Goal: Task Accomplishment & Management: Use online tool/utility

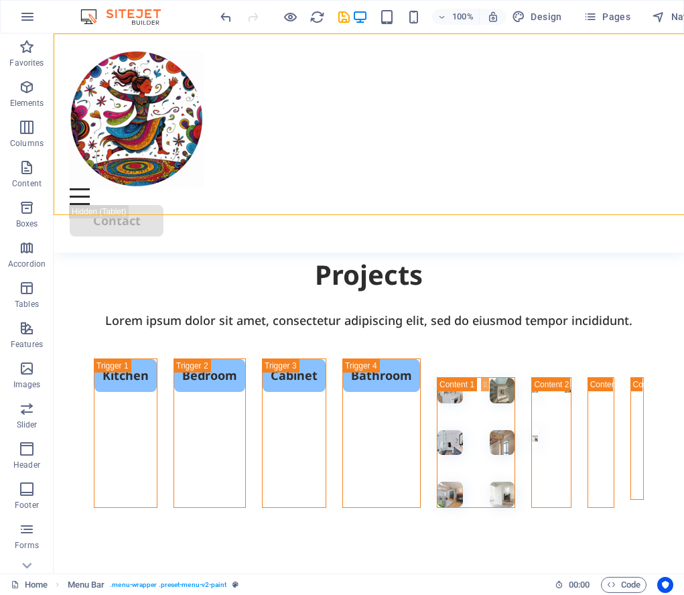
scroll to position [2798, 0]
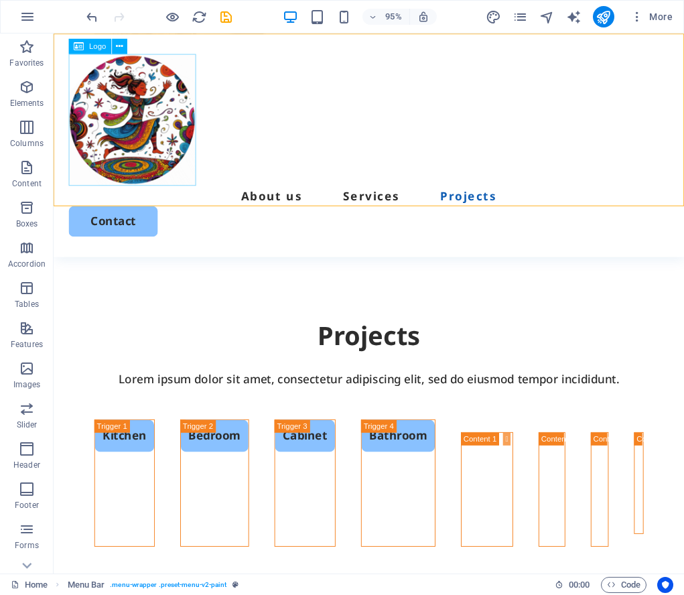
click at [132, 121] on div at bounding box center [386, 124] width 632 height 139
click at [92, 48] on span "Logo" at bounding box center [97, 45] width 17 height 7
select select "px"
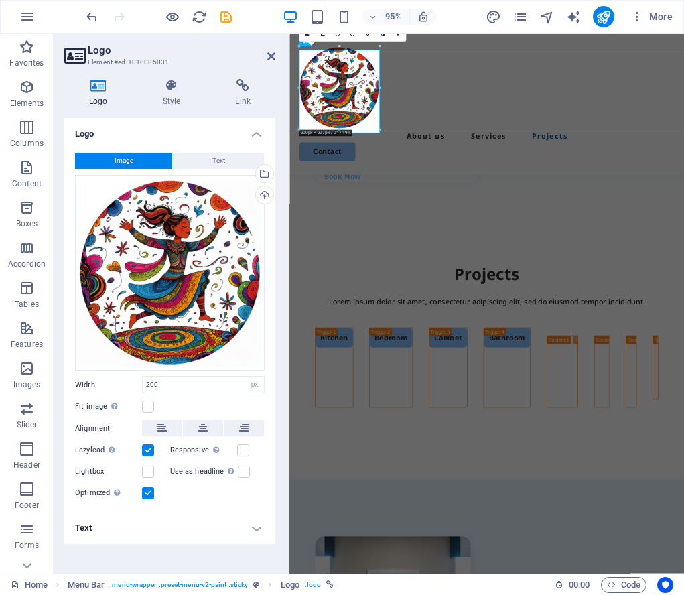
scroll to position [2792, 0]
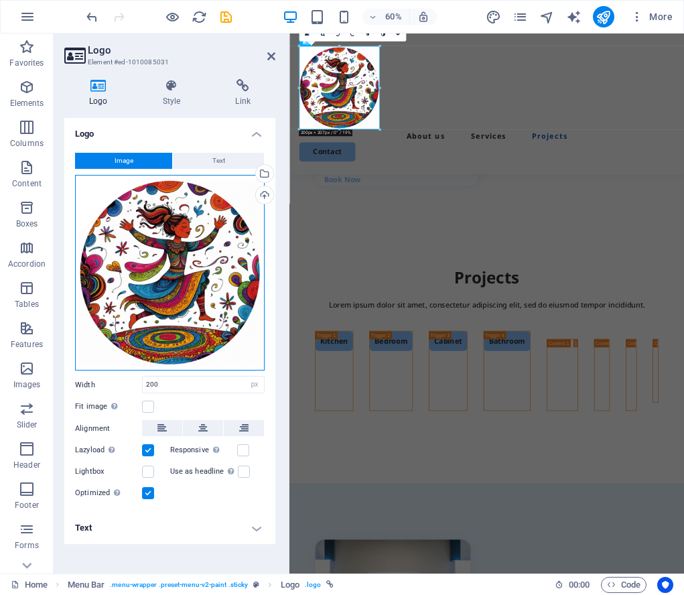
click at [199, 225] on div "Drag files here, click to choose files or select files from Files or our free s…" at bounding box center [170, 273] width 190 height 196
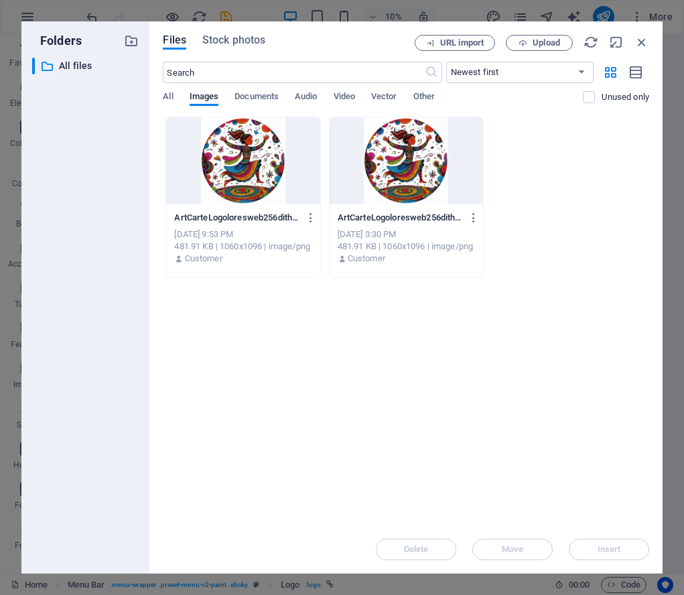
click at [199, 225] on div "ArtCarteLogoloresweb256dithered-u-XhQwc7WWxg7dno6Tfvcg.png ArtCarteLogoloresweb…" at bounding box center [242, 217] width 137 height 21
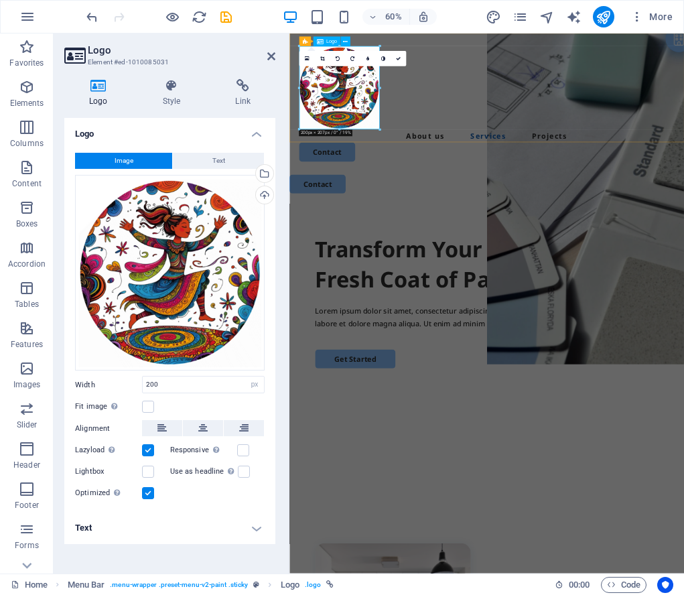
click at [380, 137] on div at bounding box center [619, 124] width 626 height 139
click at [331, 40] on icon at bounding box center [330, 38] width 5 height 9
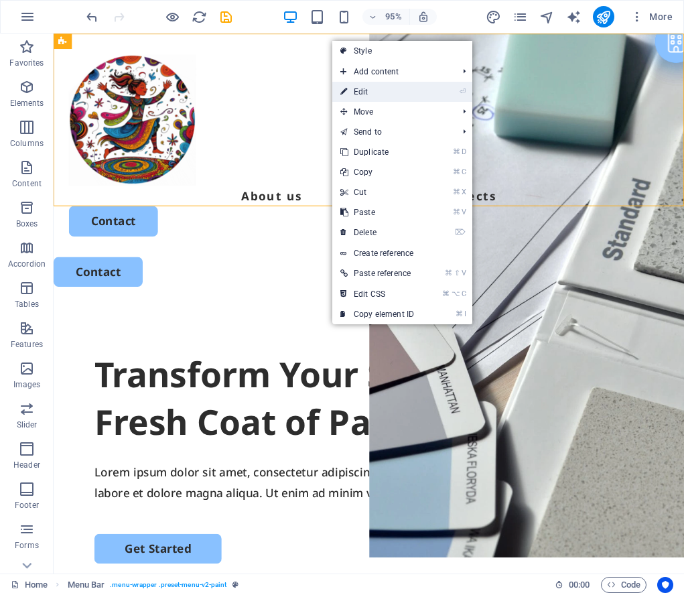
click at [375, 90] on link "⏎ Edit" at bounding box center [377, 92] width 90 height 20
select select "header"
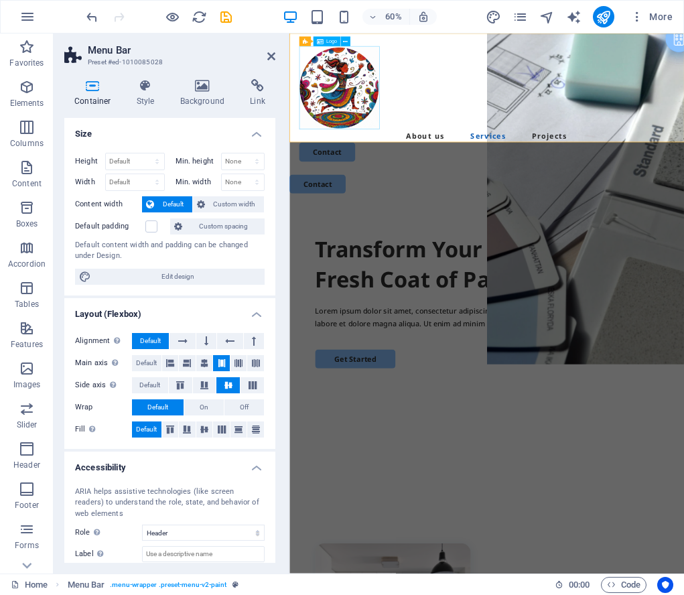
click at [401, 123] on div at bounding box center [619, 124] width 626 height 139
click at [397, 83] on div at bounding box center [619, 124] width 626 height 139
drag, startPoint x: 385, startPoint y: 139, endPoint x: 602, endPoint y: 96, distance: 222.0
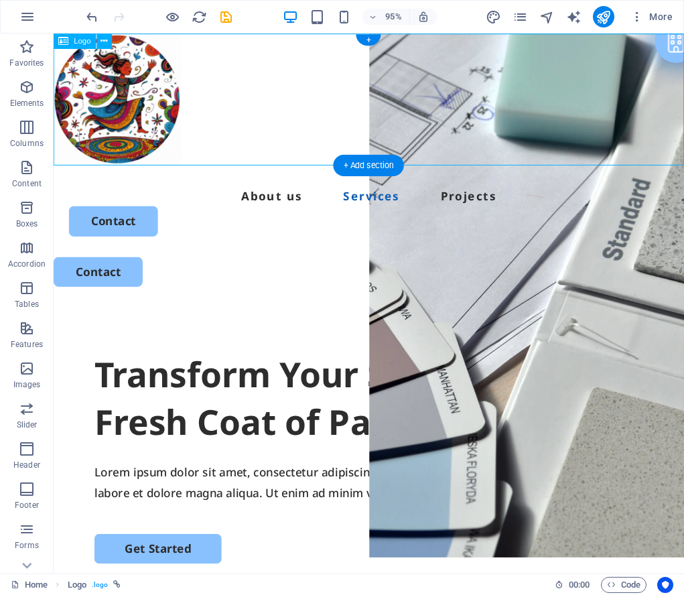
click at [121, 93] on div at bounding box center [386, 103] width 664 height 139
click at [103, 40] on icon at bounding box center [104, 40] width 7 height 13
click at [105, 39] on icon at bounding box center [104, 40] width 7 height 13
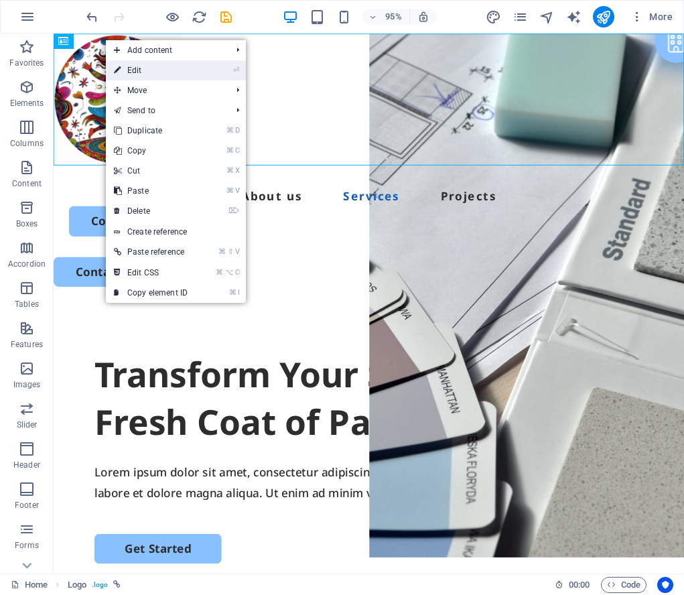
click at [139, 71] on link "⏎ Edit" at bounding box center [151, 70] width 90 height 20
select select "px"
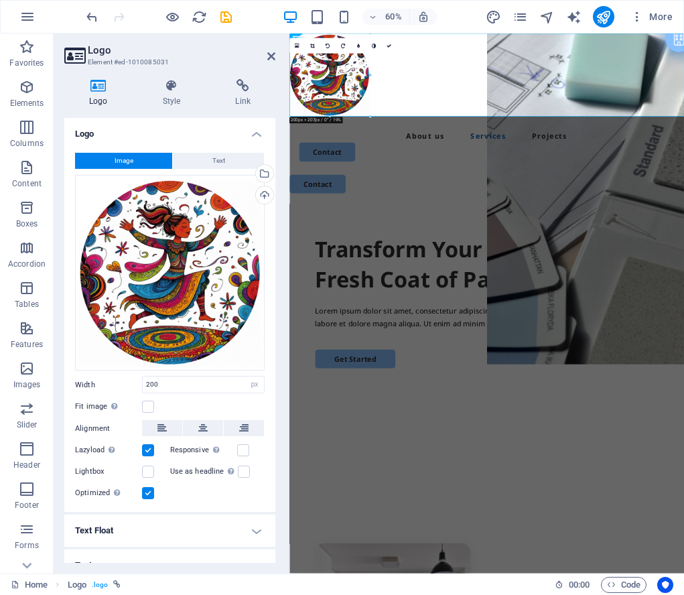
click at [93, 84] on icon at bounding box center [98, 85] width 68 height 13
click at [129, 162] on span "Image" at bounding box center [124, 161] width 19 height 16
click at [261, 193] on div "Upload" at bounding box center [263, 196] width 20 height 20
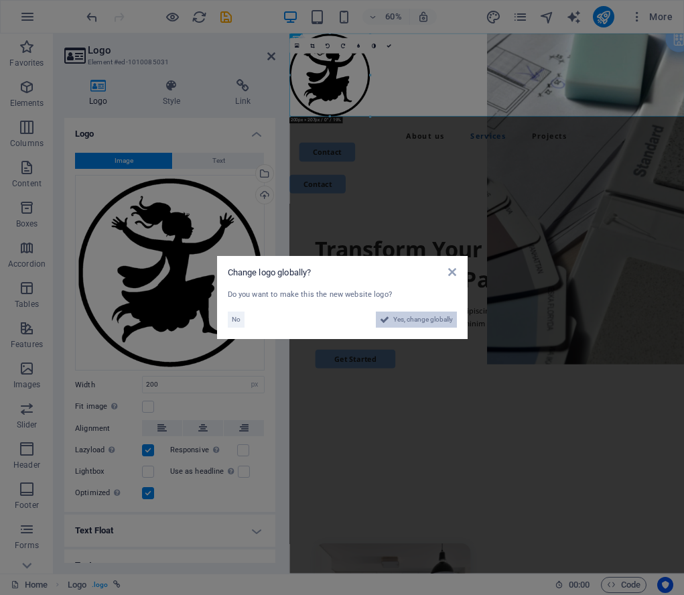
click at [417, 320] on span "Yes, change globally" at bounding box center [423, 320] width 60 height 16
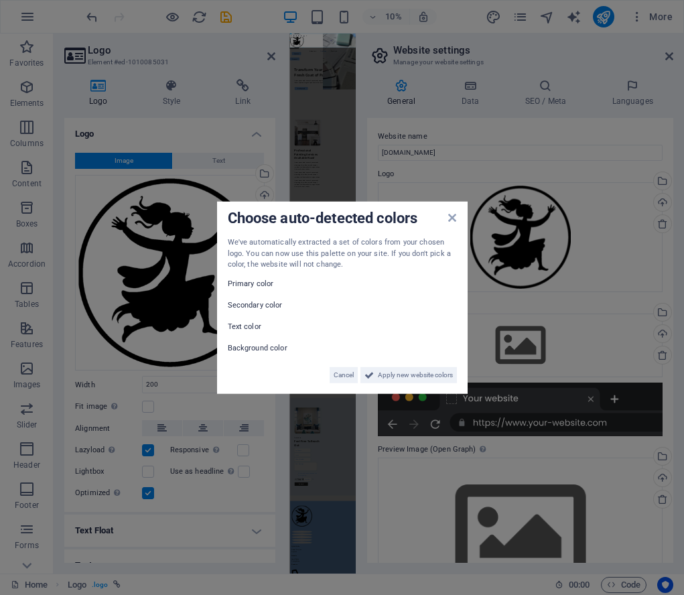
click at [426, 377] on span "Apply new website colors" at bounding box center [415, 375] width 75 height 16
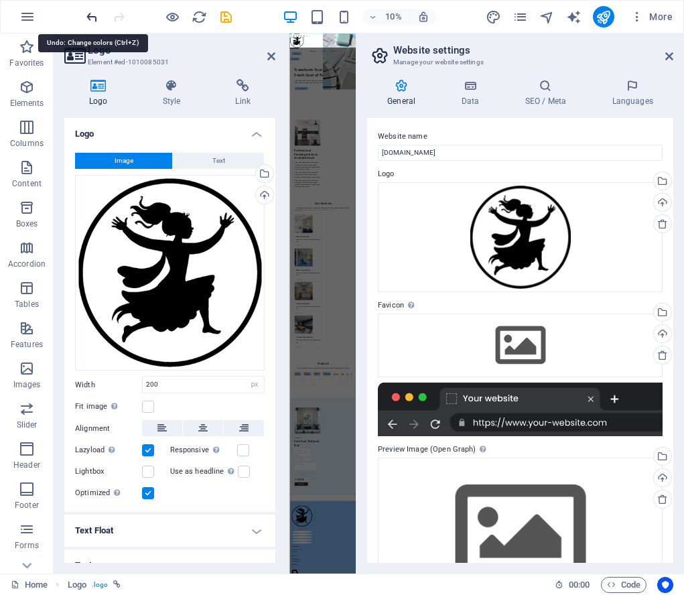
click at [90, 15] on icon "undo" at bounding box center [91, 16] width 15 height 15
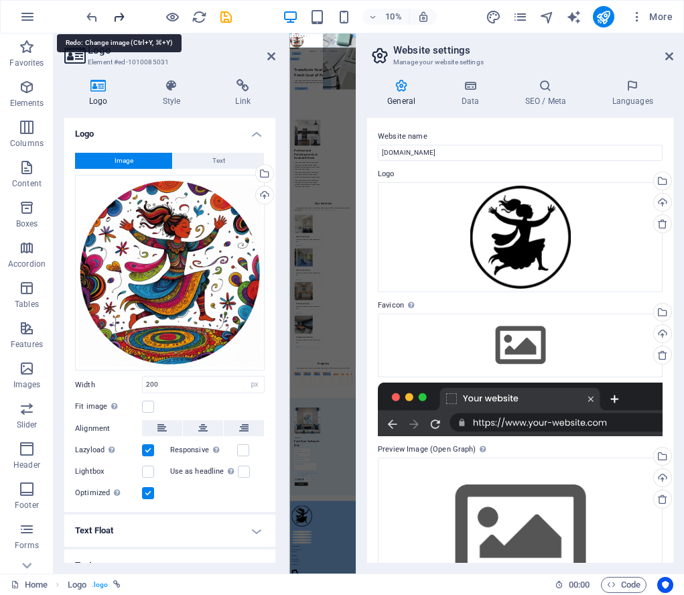
click at [125, 15] on icon "redo" at bounding box center [118, 16] width 15 height 15
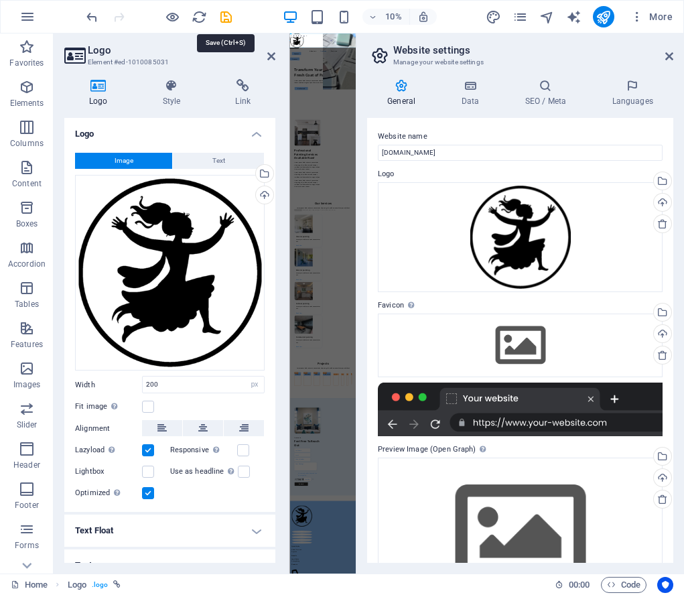
click at [227, 17] on icon "save" at bounding box center [225, 16] width 15 height 15
checkbox input "false"
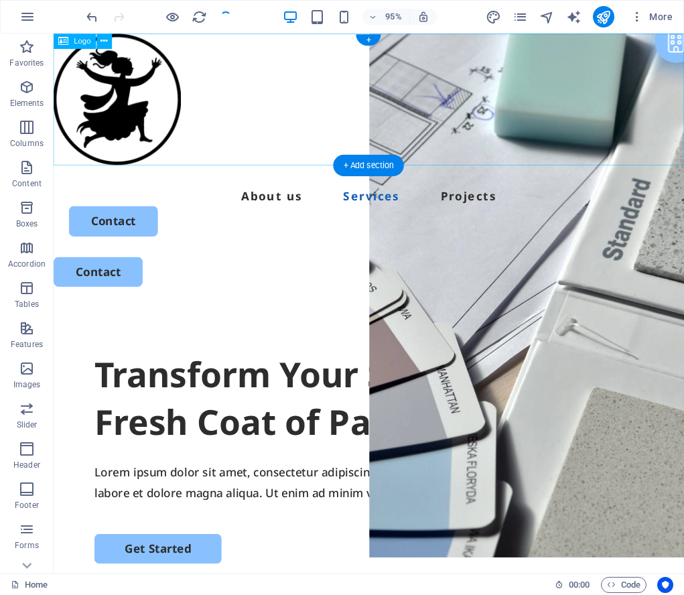
click at [184, 97] on div at bounding box center [386, 103] width 664 height 139
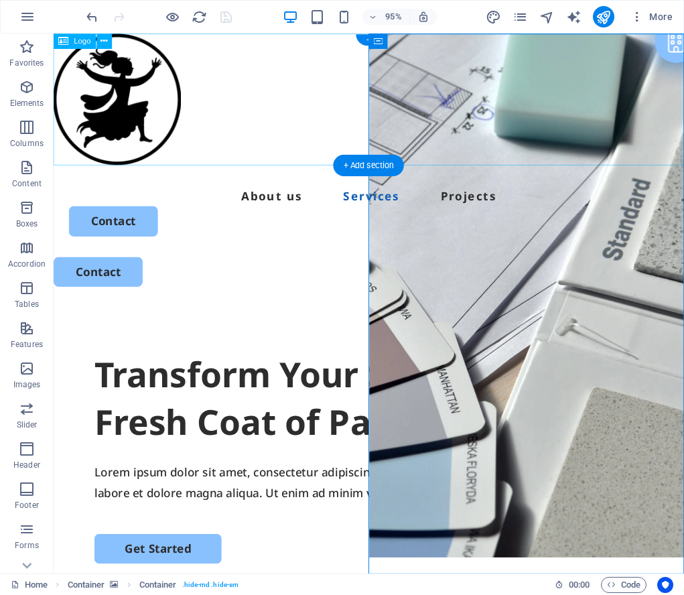
click at [111, 84] on div at bounding box center [386, 103] width 664 height 139
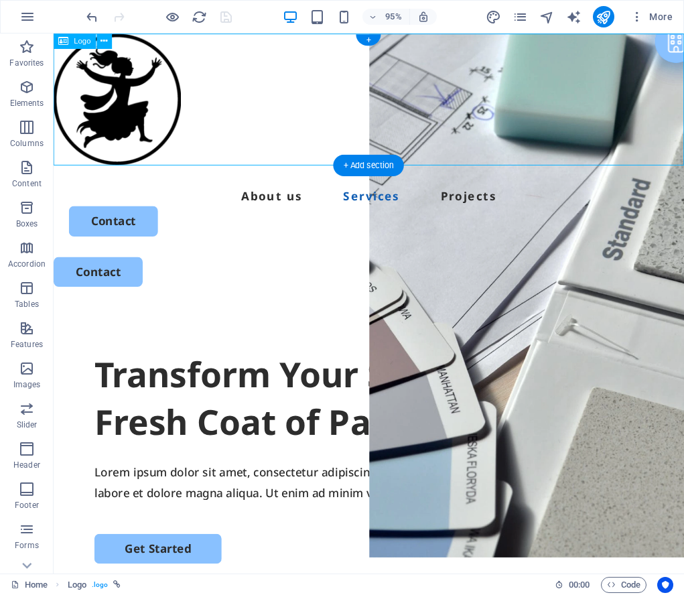
click at [159, 48] on div at bounding box center [386, 103] width 664 height 139
click at [137, 116] on div at bounding box center [386, 103] width 664 height 139
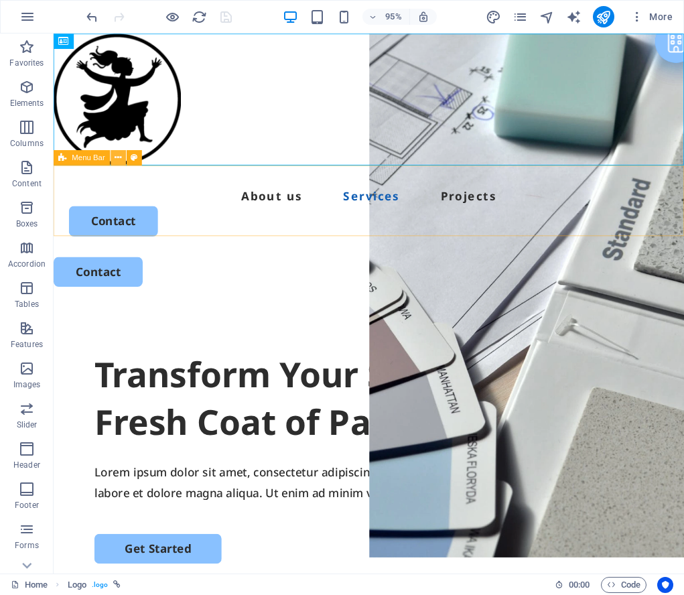
click at [116, 159] on icon at bounding box center [118, 157] width 7 height 13
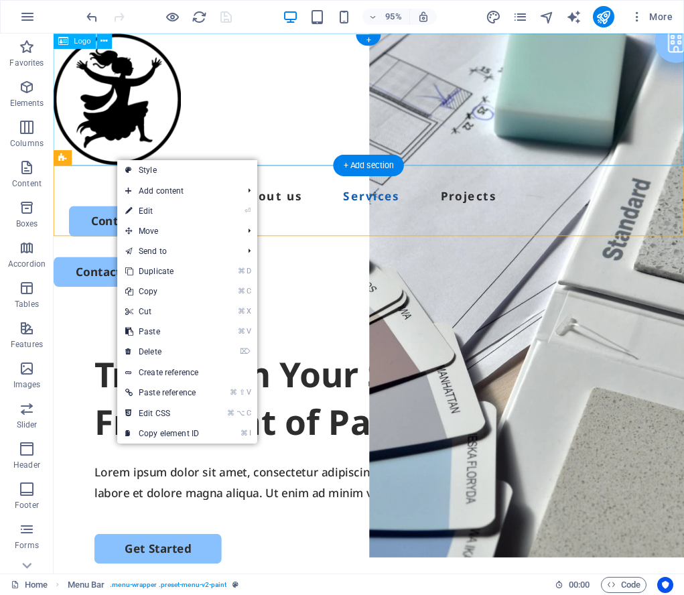
click at [141, 116] on div at bounding box center [386, 103] width 664 height 139
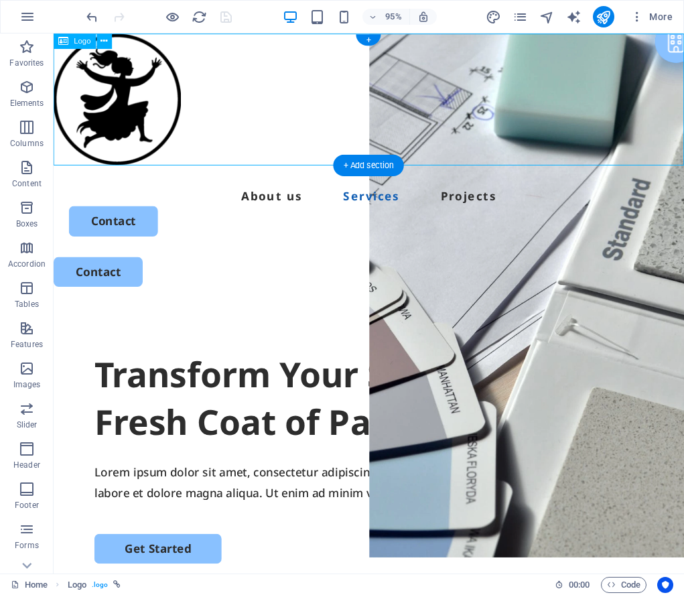
click at [183, 116] on div at bounding box center [386, 103] width 664 height 139
select select "px"
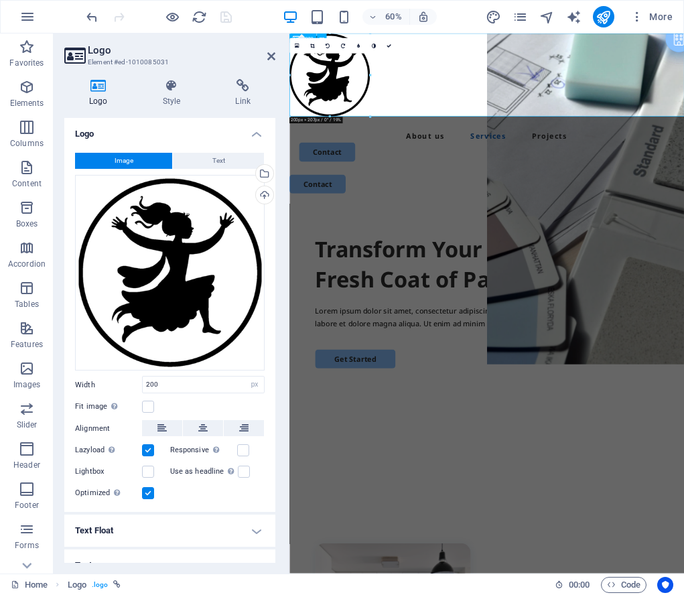
click at [403, 126] on div at bounding box center [618, 103] width 658 height 139
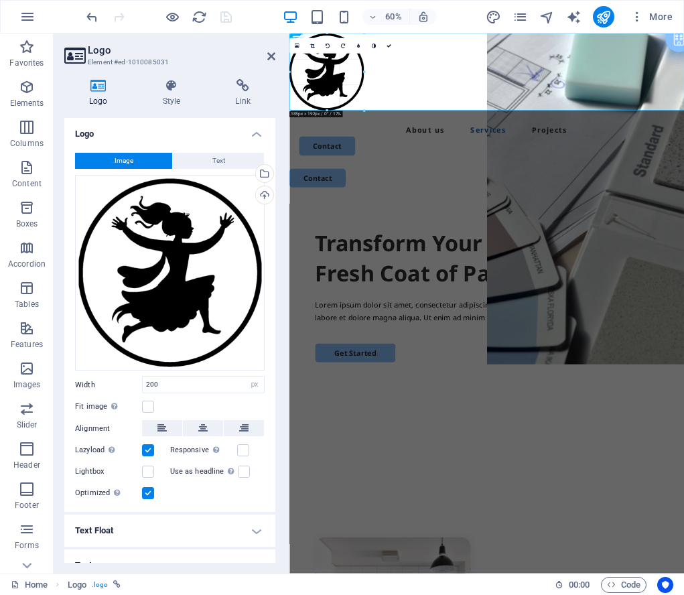
drag, startPoint x: 369, startPoint y: 113, endPoint x: 358, endPoint y: 97, distance: 18.8
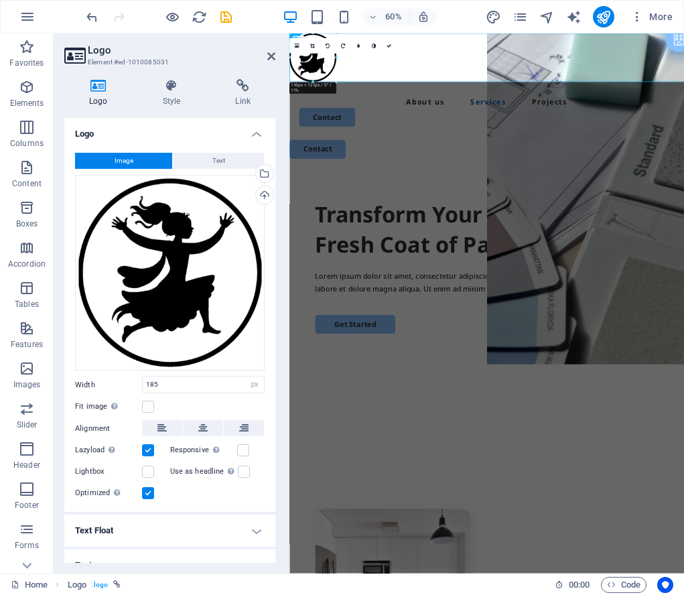
drag, startPoint x: 362, startPoint y: 105, endPoint x: 311, endPoint y: 64, distance: 65.3
click at [226, 17] on icon "save" at bounding box center [225, 16] width 15 height 15
checkbox input "false"
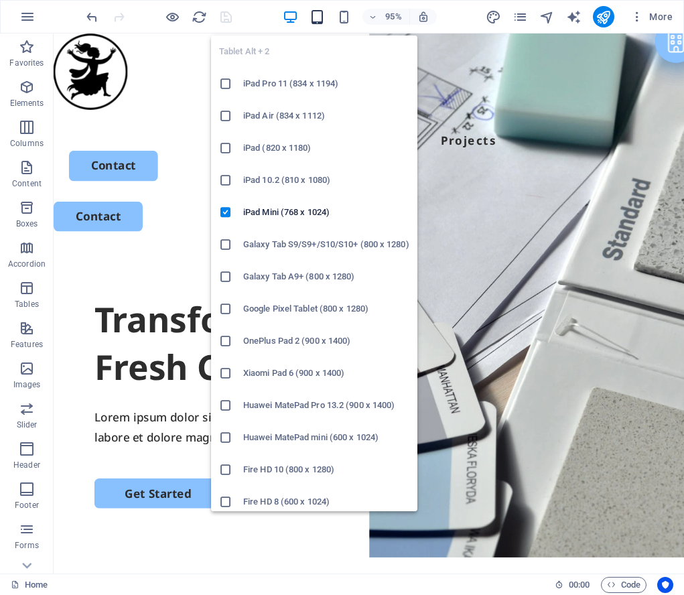
click at [311, 15] on icon "button" at bounding box center [317, 16] width 15 height 15
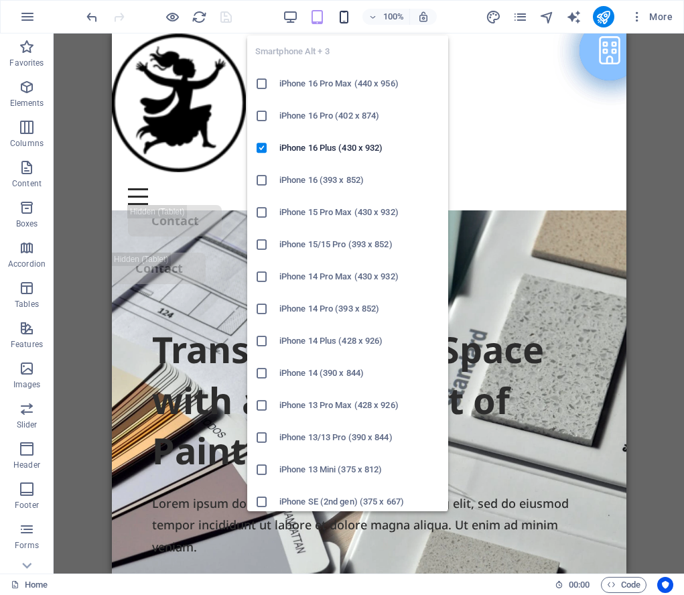
click at [347, 17] on icon "button" at bounding box center [343, 16] width 15 height 15
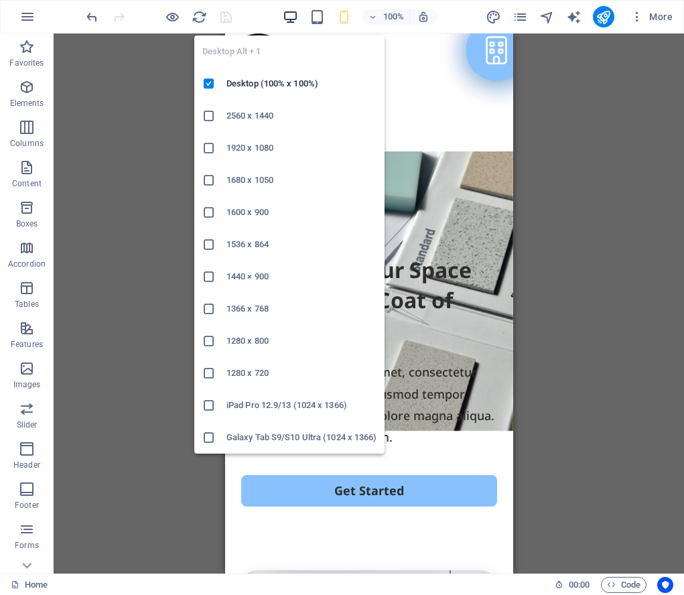
click at [289, 16] on icon "button" at bounding box center [290, 16] width 15 height 15
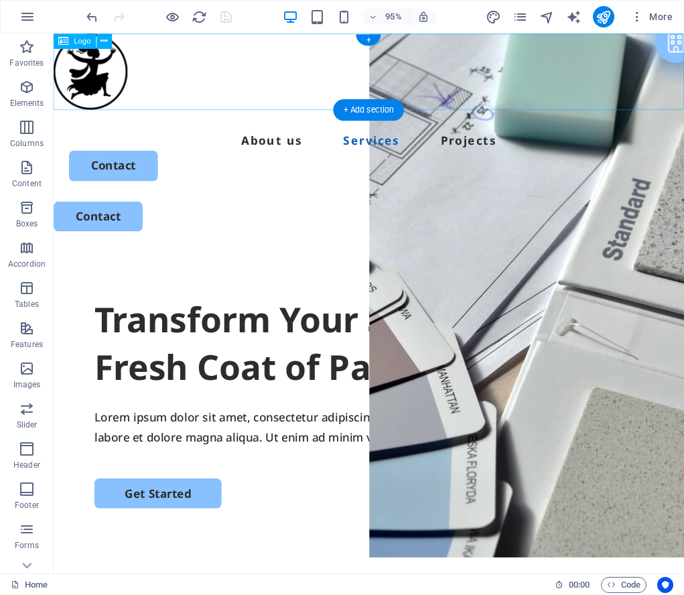
click at [115, 86] on div at bounding box center [386, 74] width 664 height 80
select select "px"
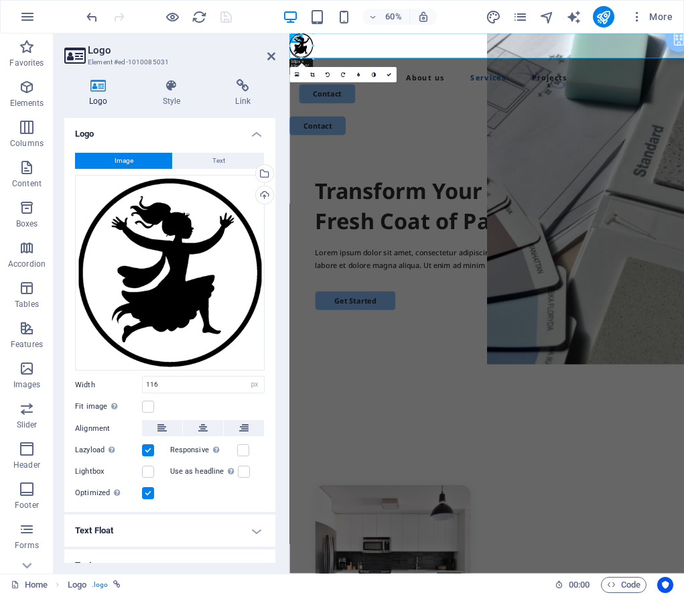
drag, startPoint x: 336, startPoint y: 81, endPoint x: 297, endPoint y: 42, distance: 55.0
click at [229, 16] on icon "save" at bounding box center [225, 16] width 15 height 15
checkbox input "false"
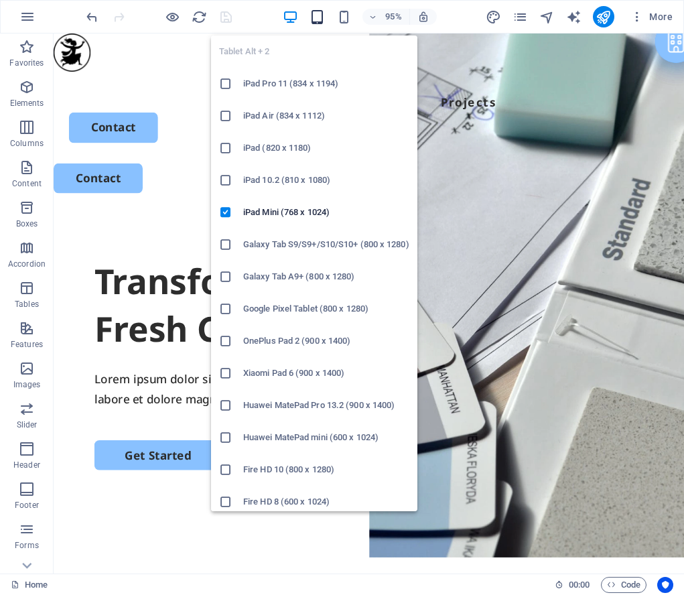
click at [318, 18] on icon "button" at bounding box center [317, 16] width 15 height 15
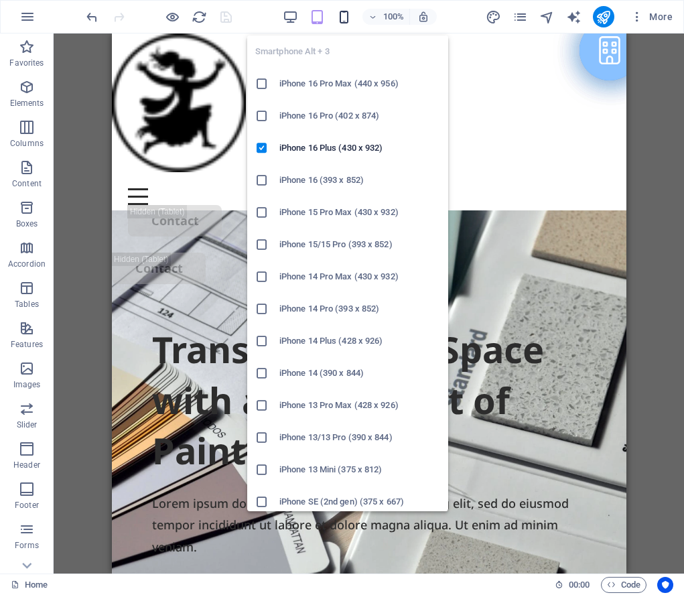
click at [346, 17] on icon "button" at bounding box center [343, 16] width 15 height 15
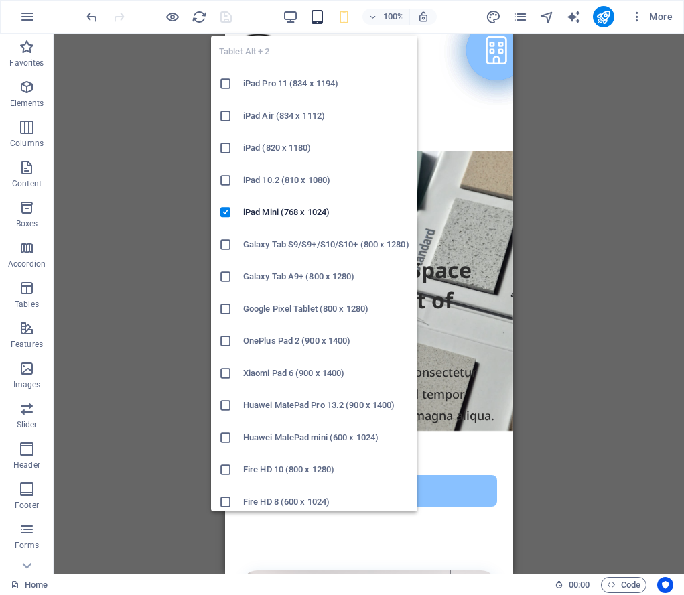
click at [317, 17] on icon "button" at bounding box center [317, 16] width 15 height 15
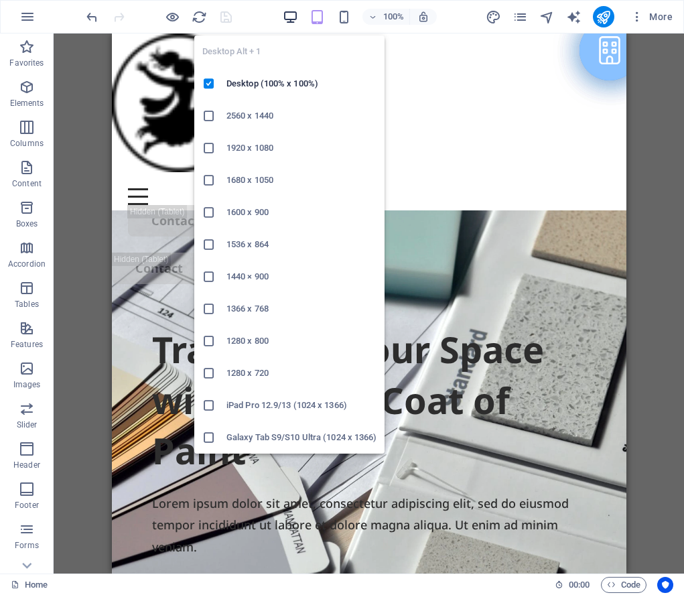
click at [288, 10] on icon "button" at bounding box center [290, 16] width 15 height 15
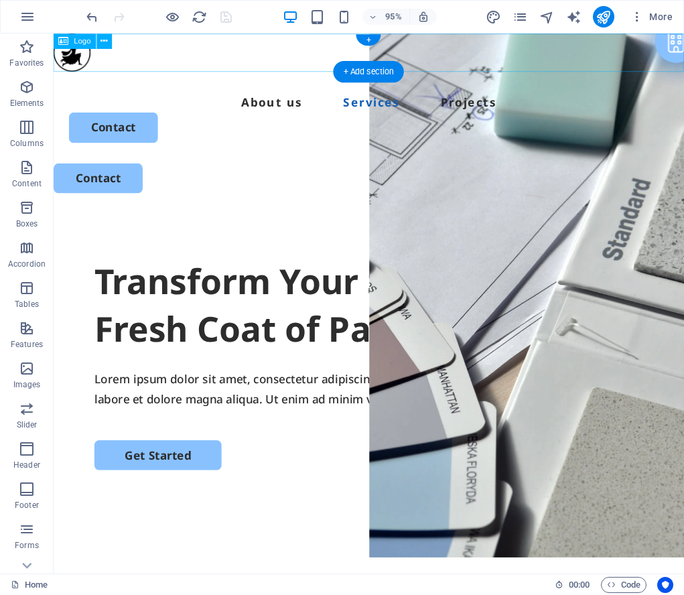
click at [72, 59] on div at bounding box center [386, 54] width 664 height 40
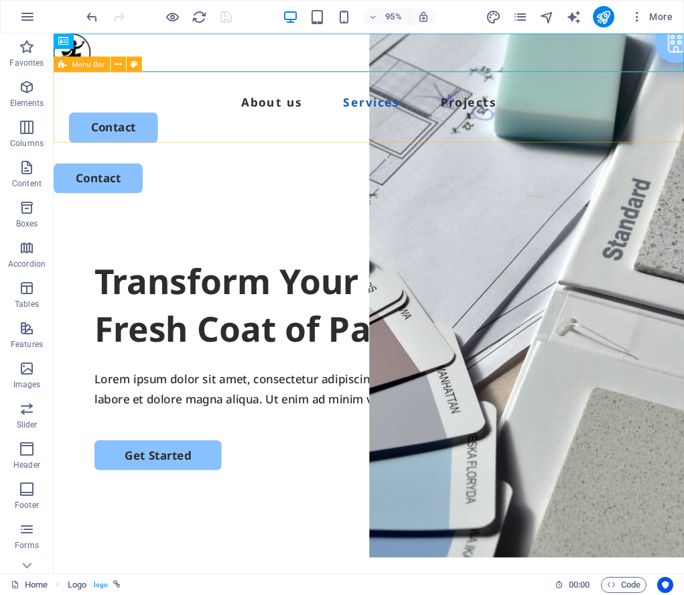
click at [54, 69] on div "Menu Bar" at bounding box center [82, 63] width 57 height 15
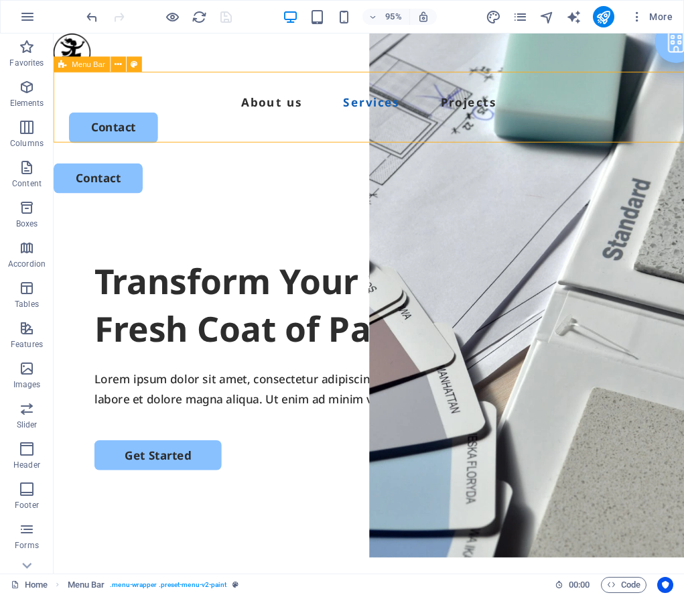
click at [54, 69] on div "Menu Bar" at bounding box center [82, 63] width 57 height 15
select select "header"
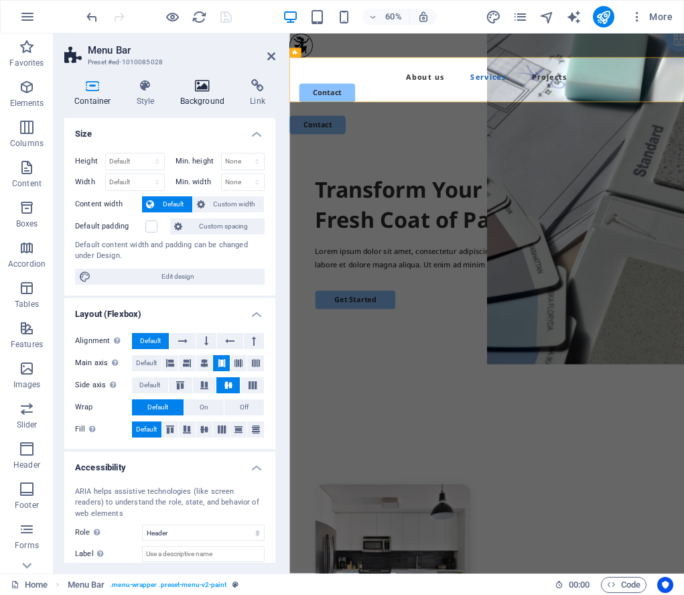
click at [202, 87] on icon at bounding box center [202, 85] width 65 height 13
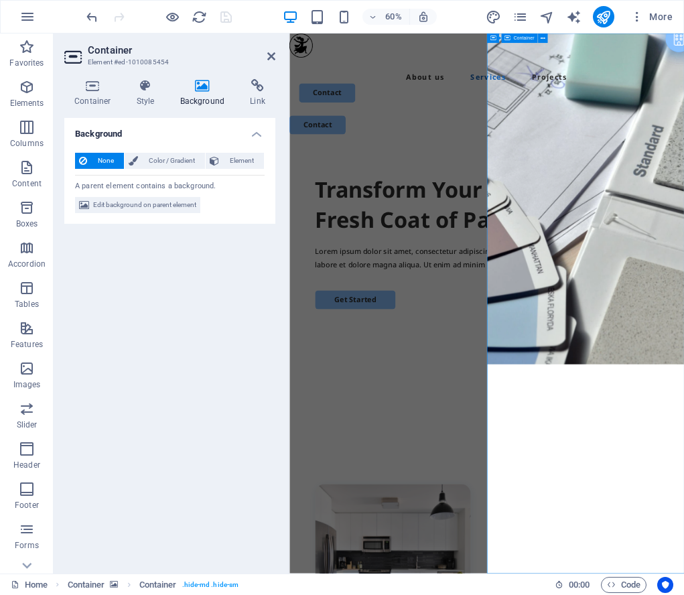
click at [204, 81] on icon at bounding box center [202, 85] width 65 height 13
click at [152, 202] on span "Edit background on parent element" at bounding box center [144, 205] width 103 height 16
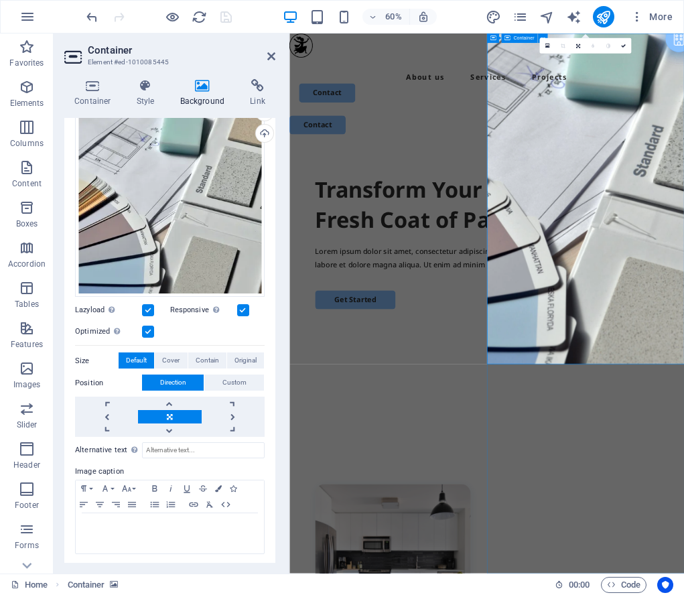
click at [201, 89] on icon at bounding box center [202, 85] width 65 height 13
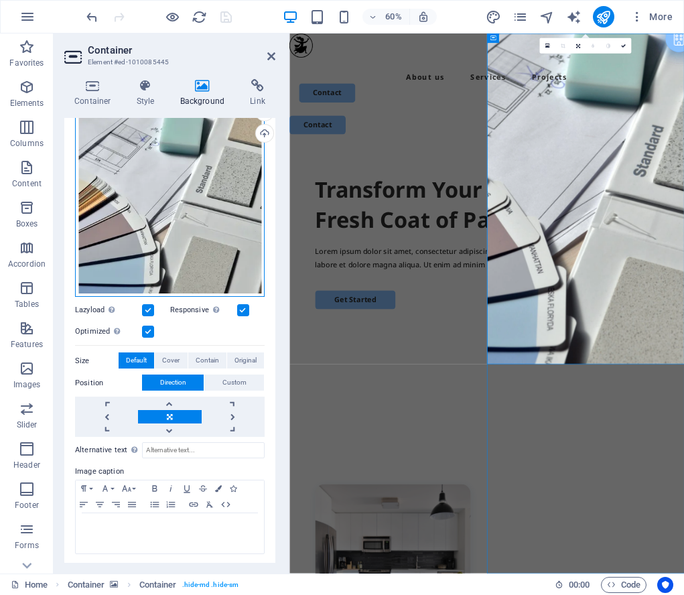
click at [224, 174] on div "Drag files here, click to choose files or select files from Files or our free s…" at bounding box center [170, 205] width 190 height 184
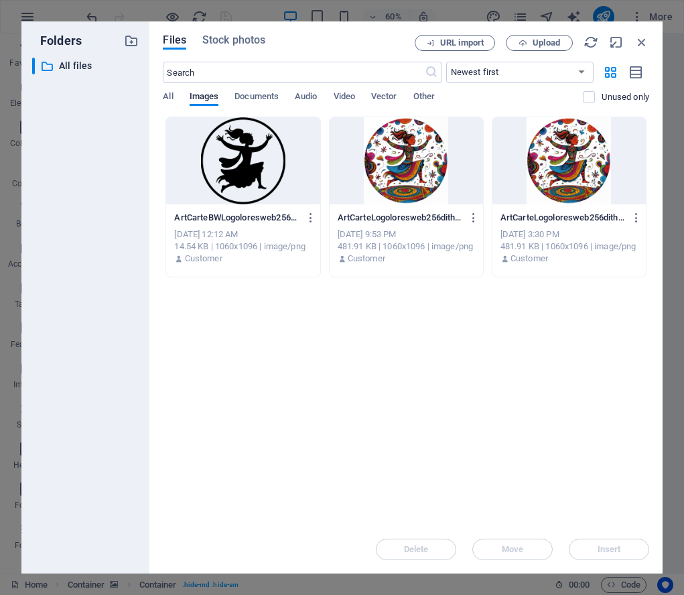
click at [223, 174] on div at bounding box center [242, 160] width 153 height 87
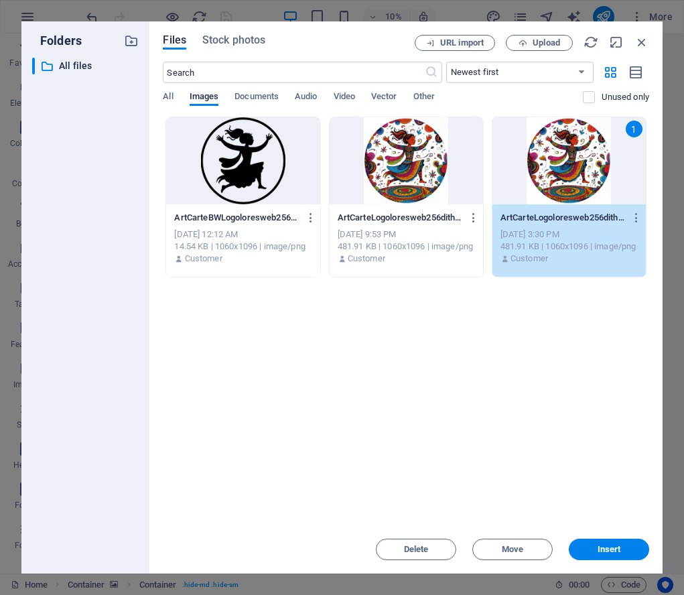
click at [418, 170] on div at bounding box center [406, 160] width 153 height 87
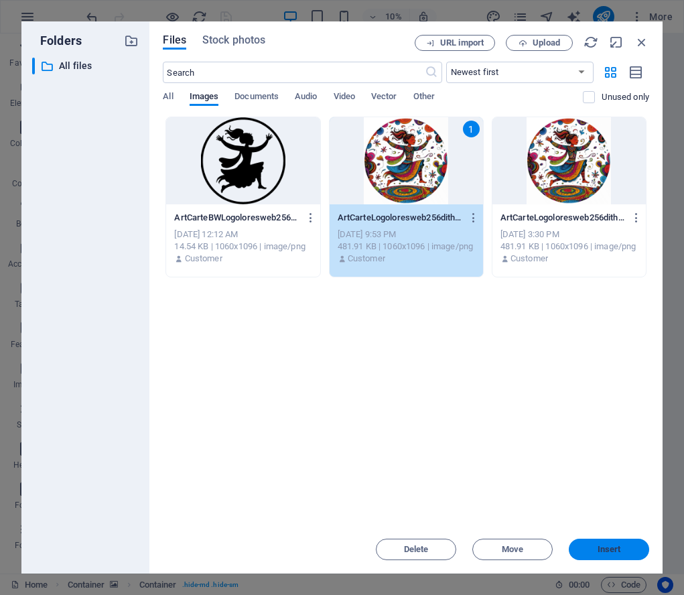
click at [600, 552] on span "Insert" at bounding box center [609, 549] width 23 height 8
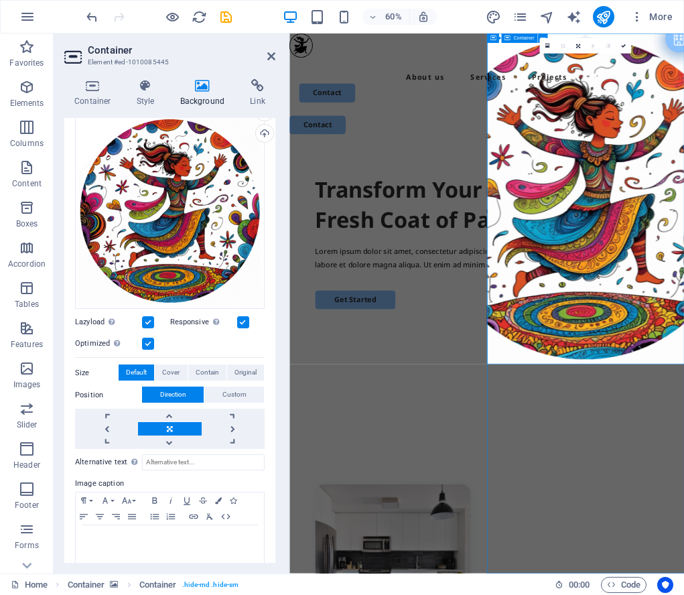
drag, startPoint x: 713, startPoint y: 429, endPoint x: 806, endPoint y: 283, distance: 172.7
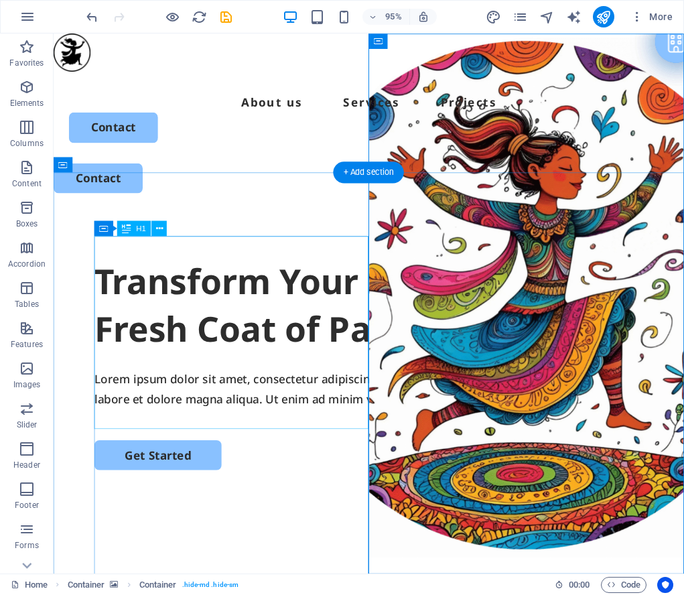
click at [331, 286] on div "Transform Your Space with a Fresh Coat of Paint" at bounding box center [385, 319] width 578 height 101
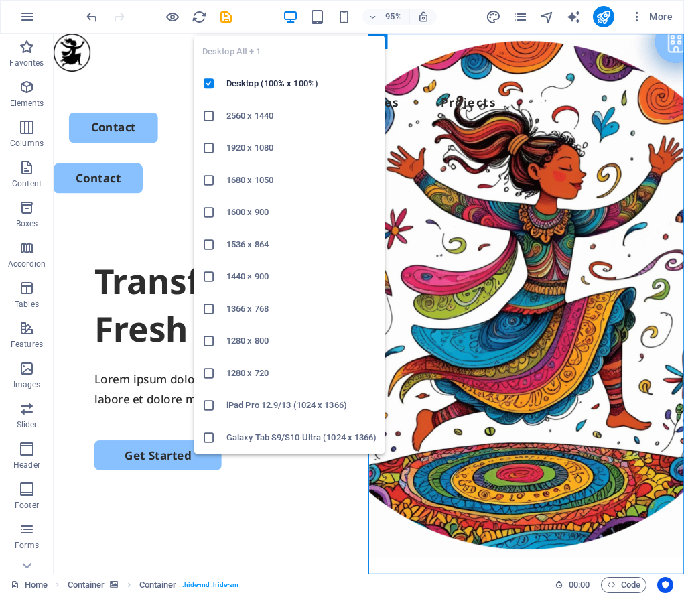
click at [286, 13] on icon "button" at bounding box center [290, 16] width 15 height 15
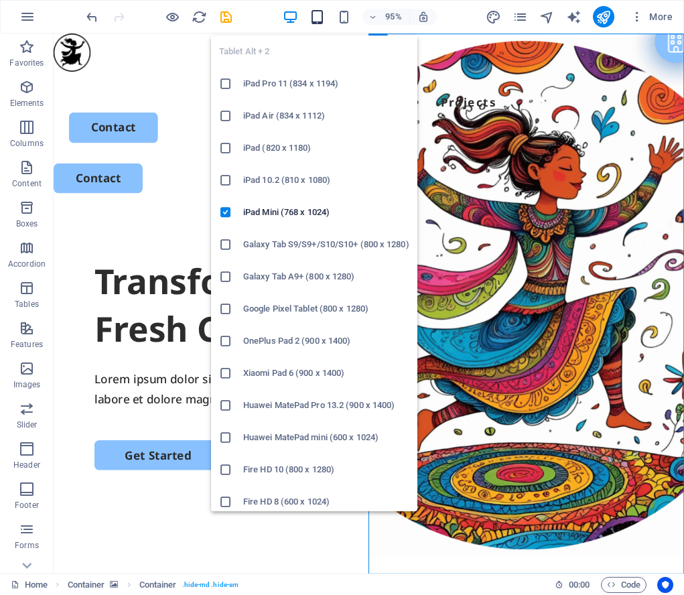
click at [318, 13] on icon "button" at bounding box center [317, 16] width 15 height 15
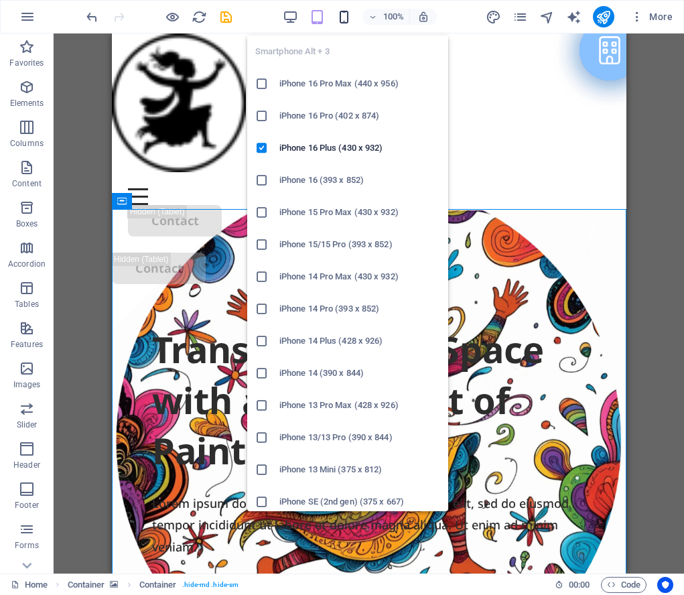
click at [344, 13] on icon "button" at bounding box center [343, 16] width 15 height 15
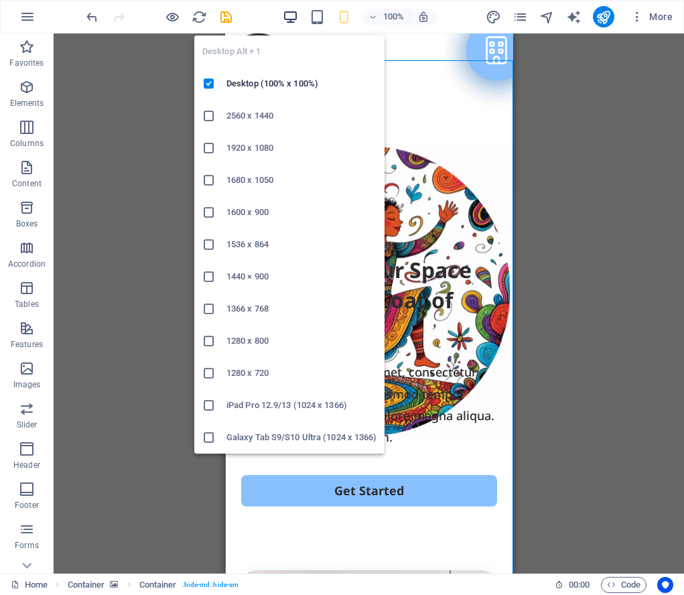
click at [292, 13] on icon "button" at bounding box center [290, 16] width 15 height 15
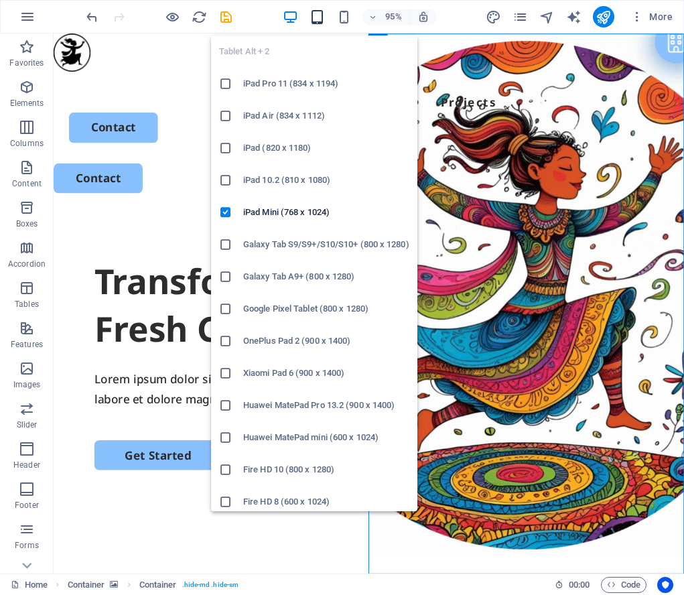
click at [314, 15] on icon "button" at bounding box center [317, 16] width 15 height 15
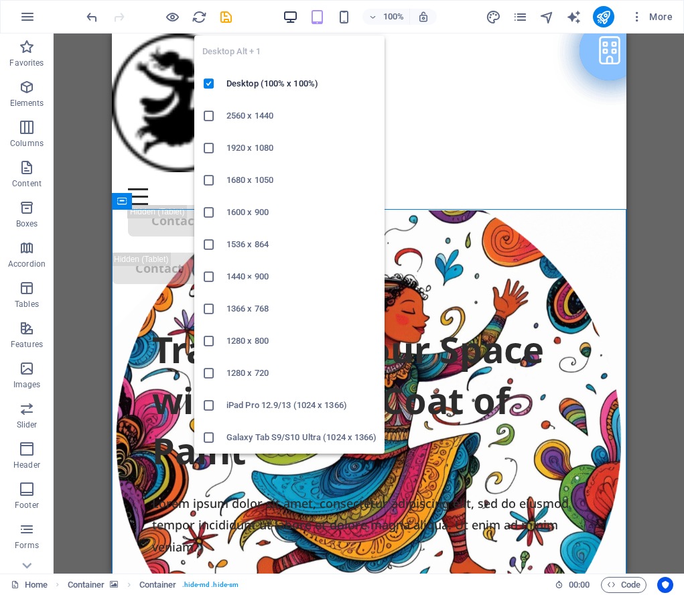
click at [292, 14] on icon "button" at bounding box center [290, 16] width 15 height 15
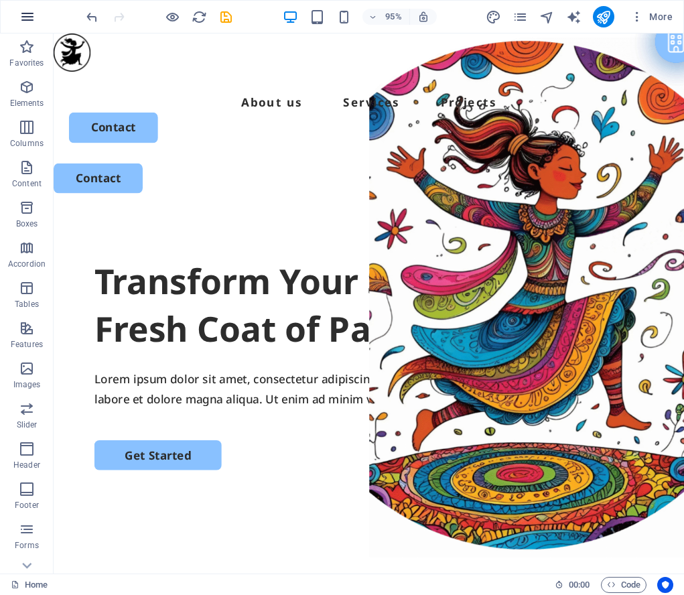
click at [24, 14] on icon "button" at bounding box center [27, 17] width 16 height 16
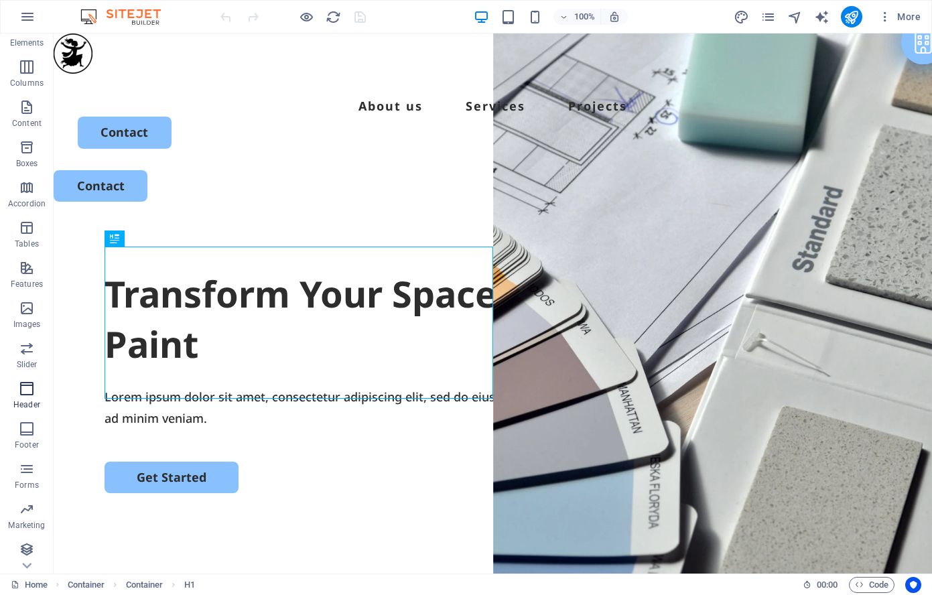
scroll to position [63, 0]
click at [29, 552] on icon "button" at bounding box center [27, 547] width 16 height 16
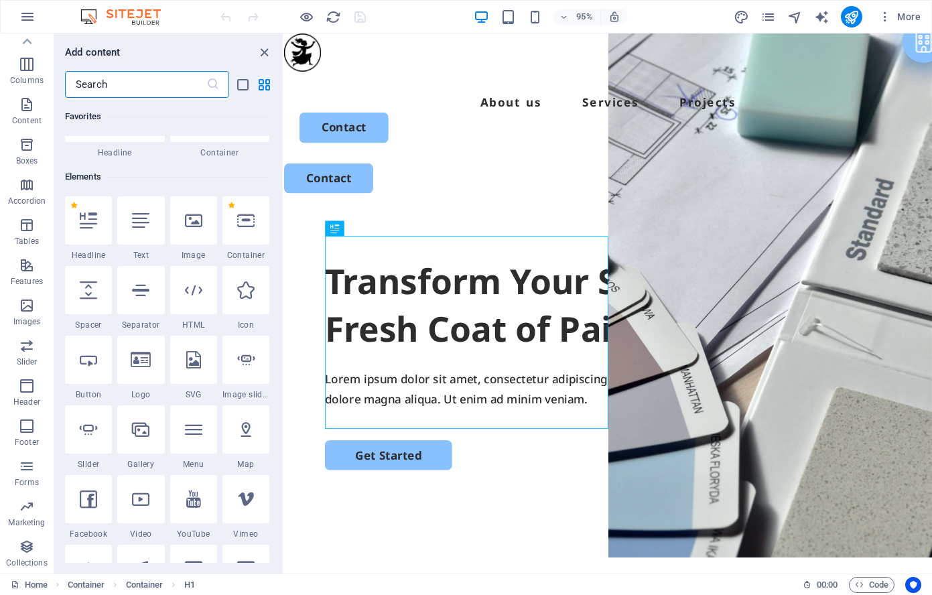
scroll to position [0, 0]
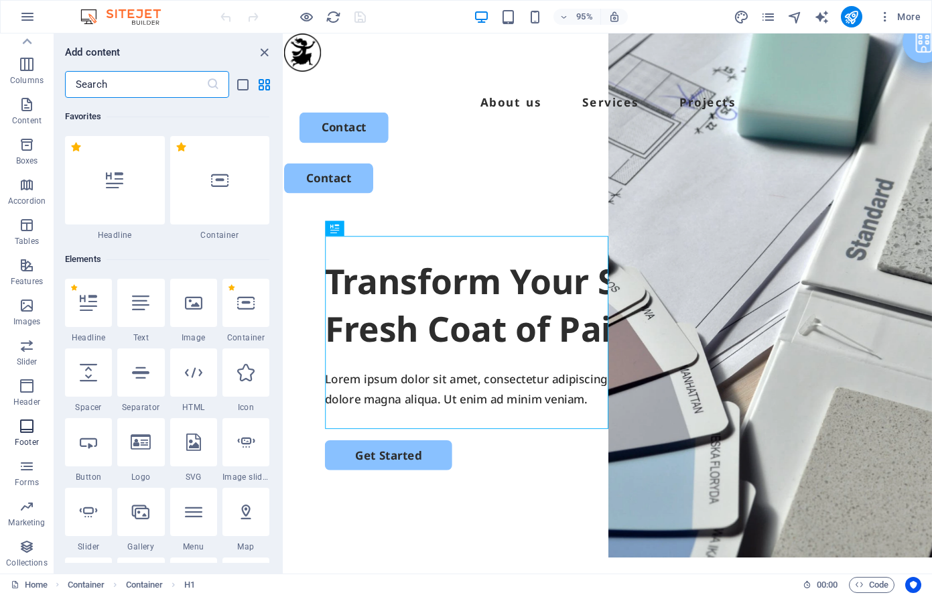
click at [28, 425] on icon "button" at bounding box center [27, 426] width 16 height 16
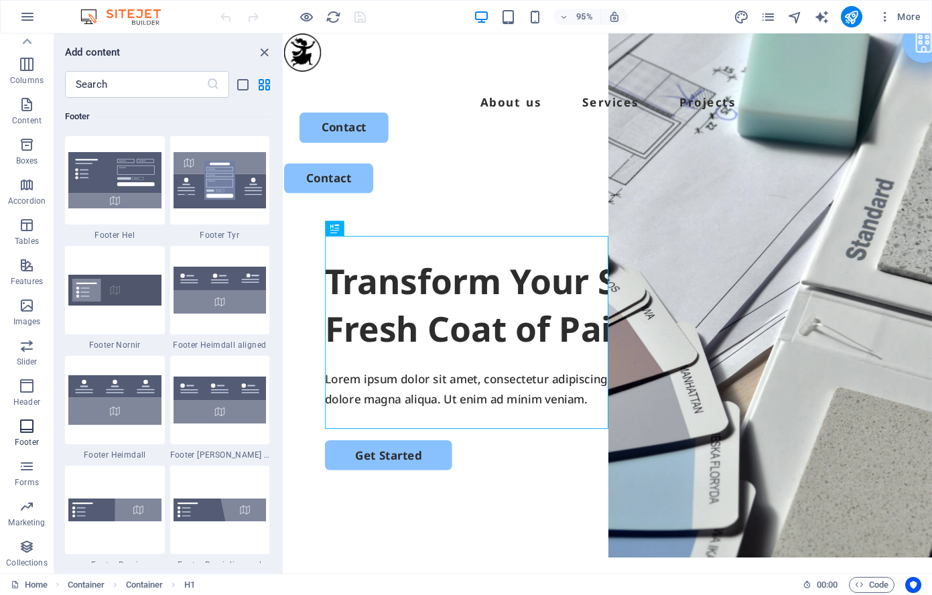
scroll to position [8872, 0]
click at [29, 389] on icon "button" at bounding box center [27, 386] width 16 height 16
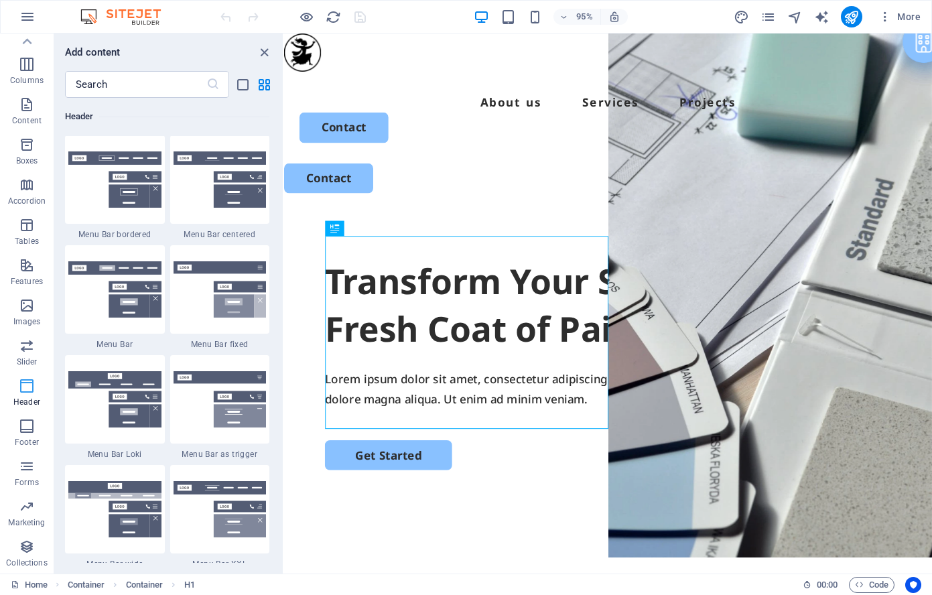
scroll to position [8070, 0]
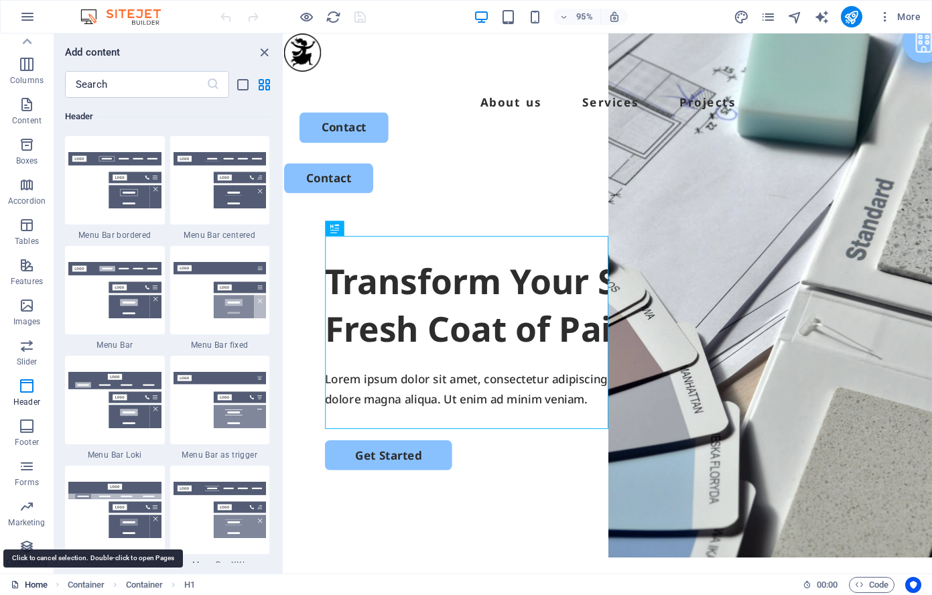
click at [31, 582] on link "Home" at bounding box center [29, 585] width 37 height 16
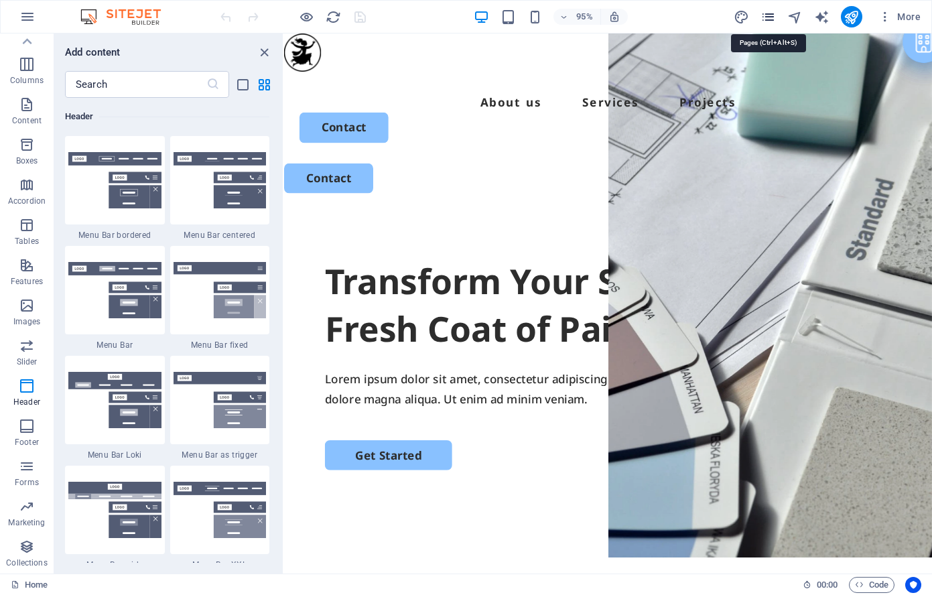
click at [767, 15] on icon "pages" at bounding box center [768, 16] width 15 height 15
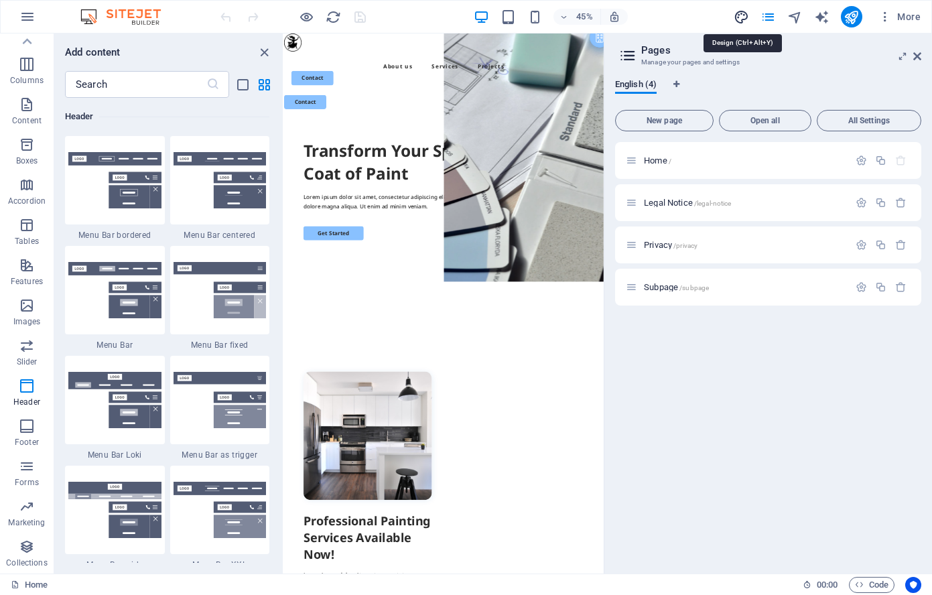
click at [743, 14] on icon "design" at bounding box center [741, 16] width 15 height 15
select select "px"
select select "500"
select select "px"
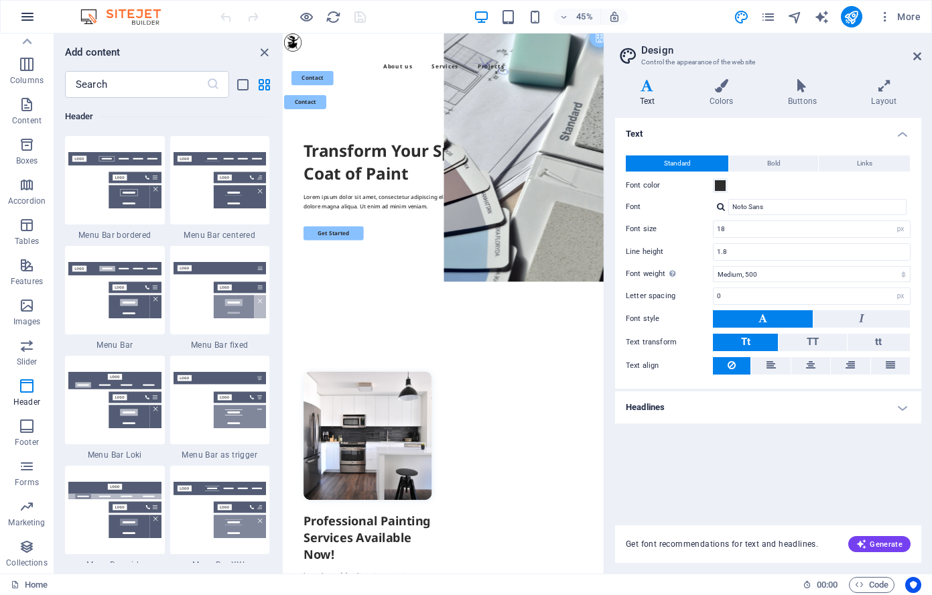
click at [25, 12] on icon "button" at bounding box center [27, 17] width 16 height 16
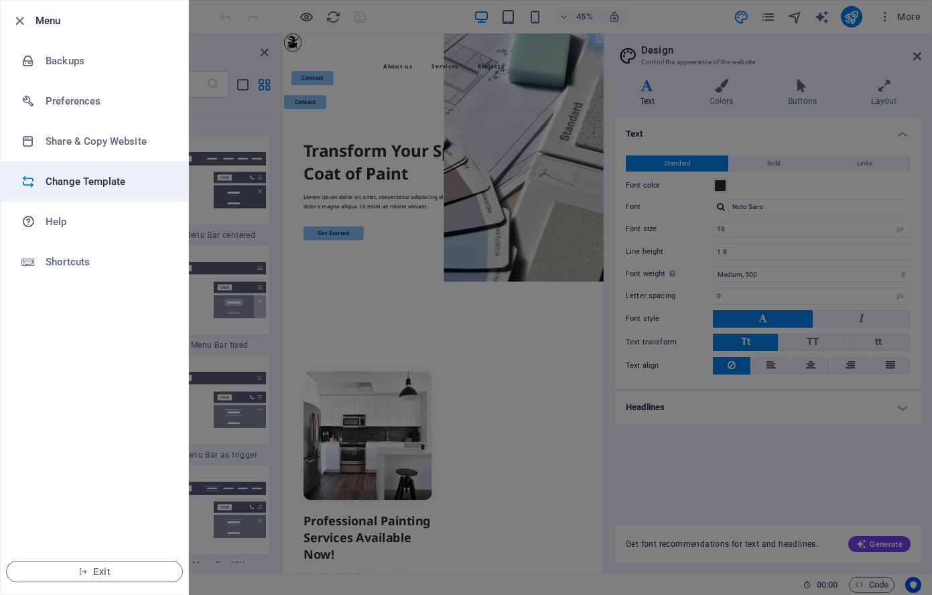
click at [118, 179] on h6 "Change Template" at bounding box center [108, 182] width 124 height 16
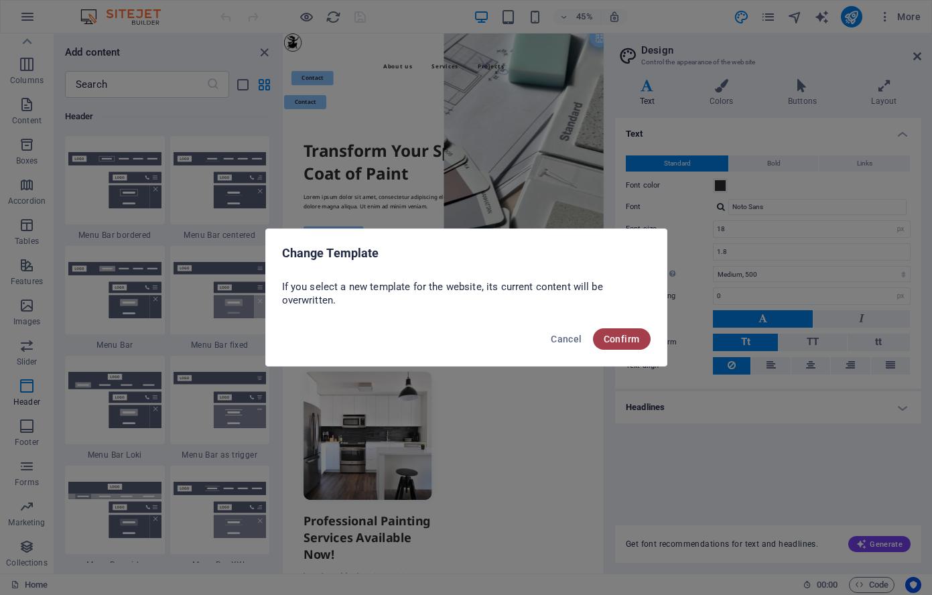
click at [627, 337] on span "Confirm" at bounding box center [622, 339] width 36 height 11
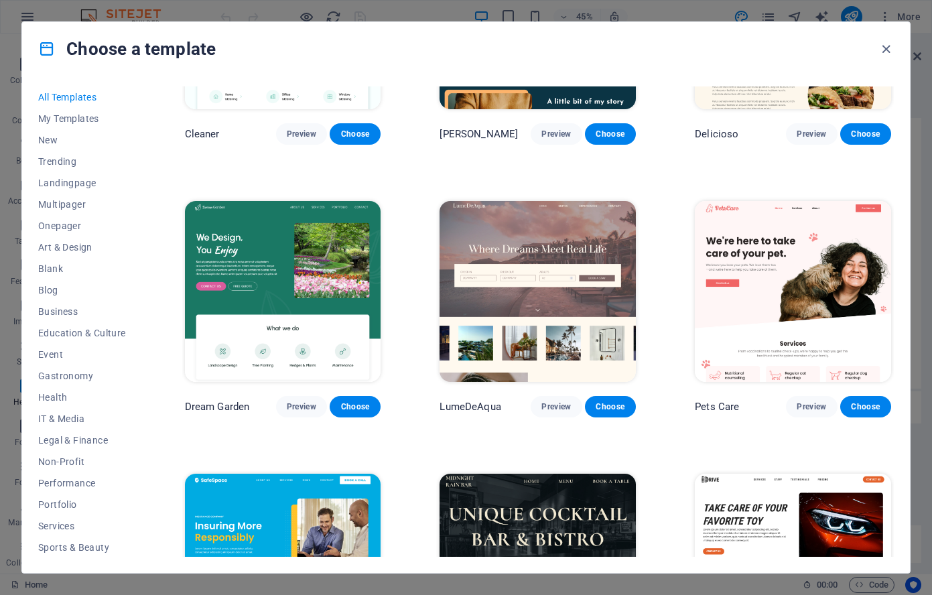
scroll to position [2073, 0]
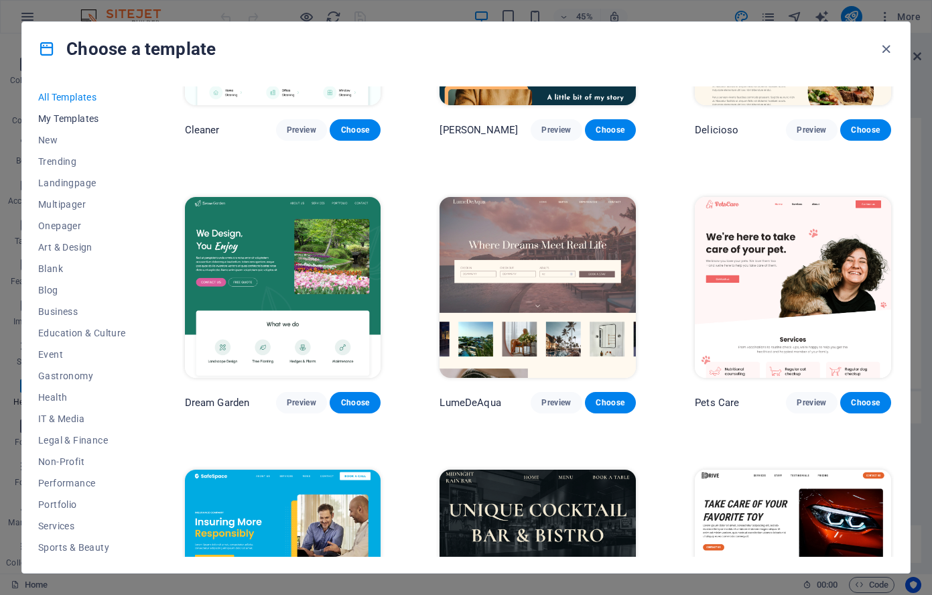
click at [63, 117] on span "My Templates" at bounding box center [82, 118] width 88 height 11
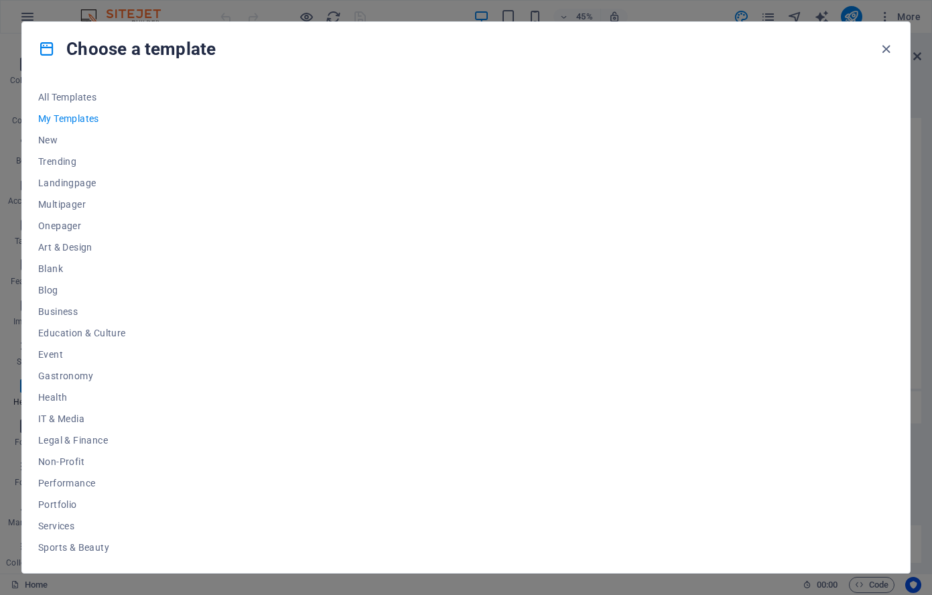
scroll to position [0, 0]
click at [46, 139] on span "New" at bounding box center [82, 140] width 88 height 11
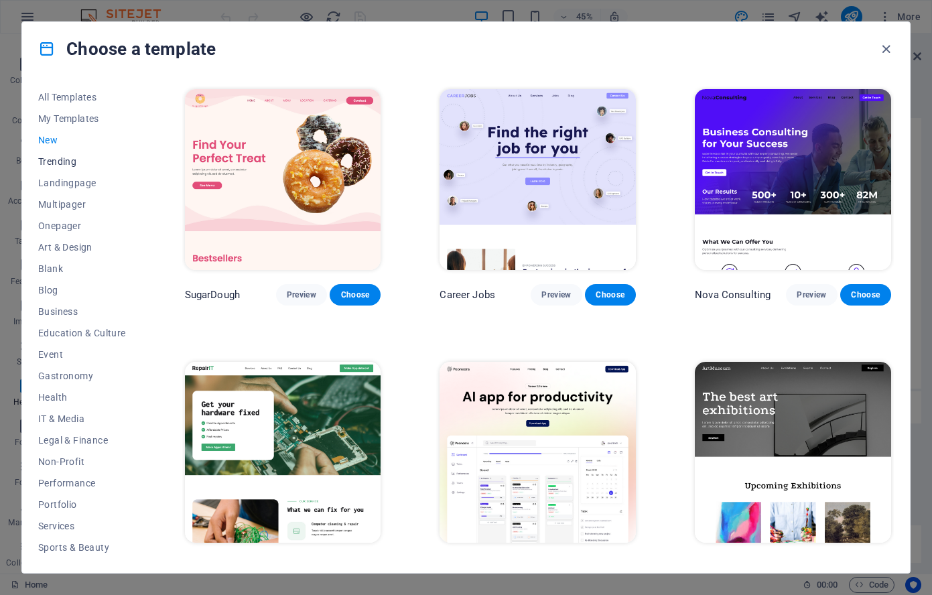
click at [57, 161] on span "Trending" at bounding box center [82, 161] width 88 height 11
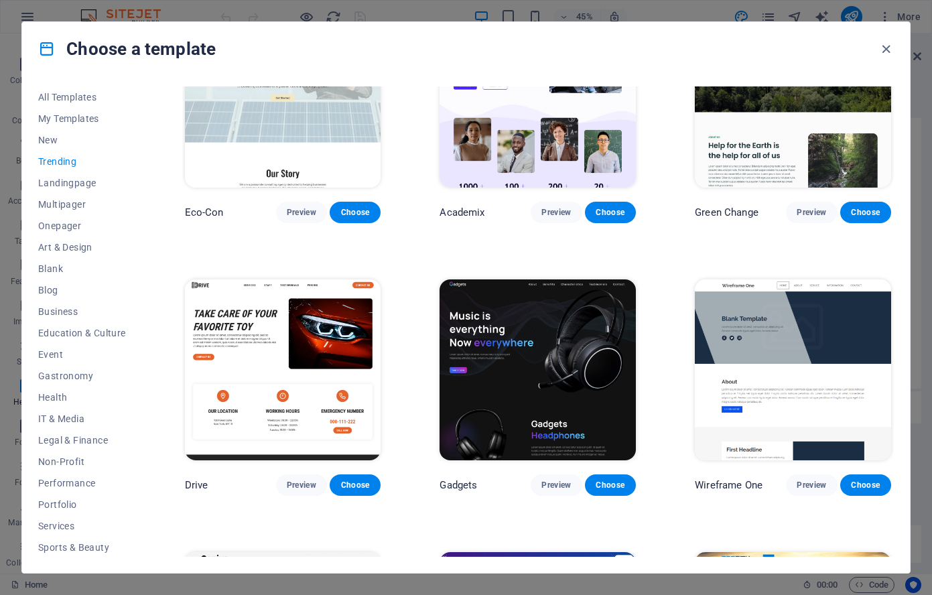
scroll to position [637, 0]
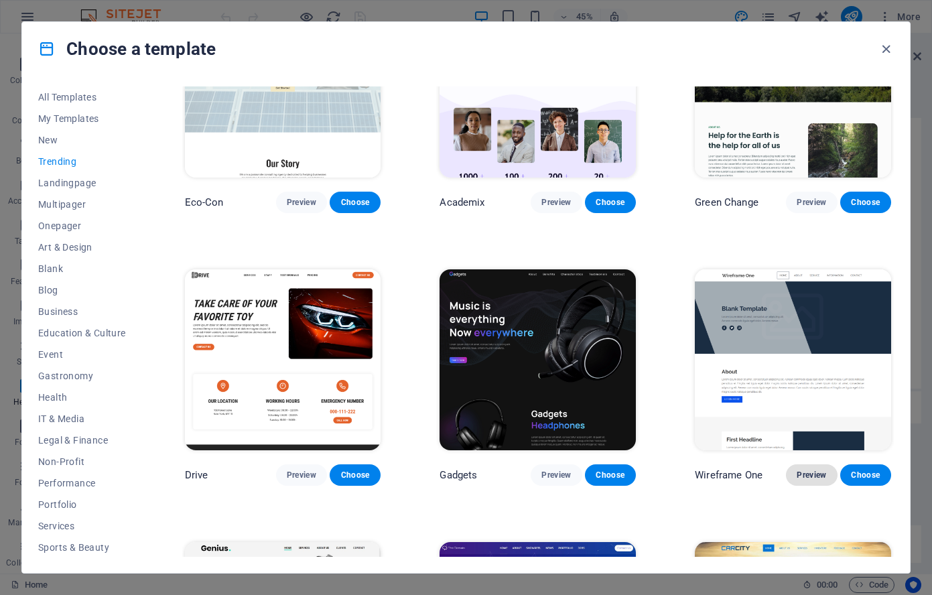
click at [804, 470] on span "Preview" at bounding box center [811, 475] width 29 height 11
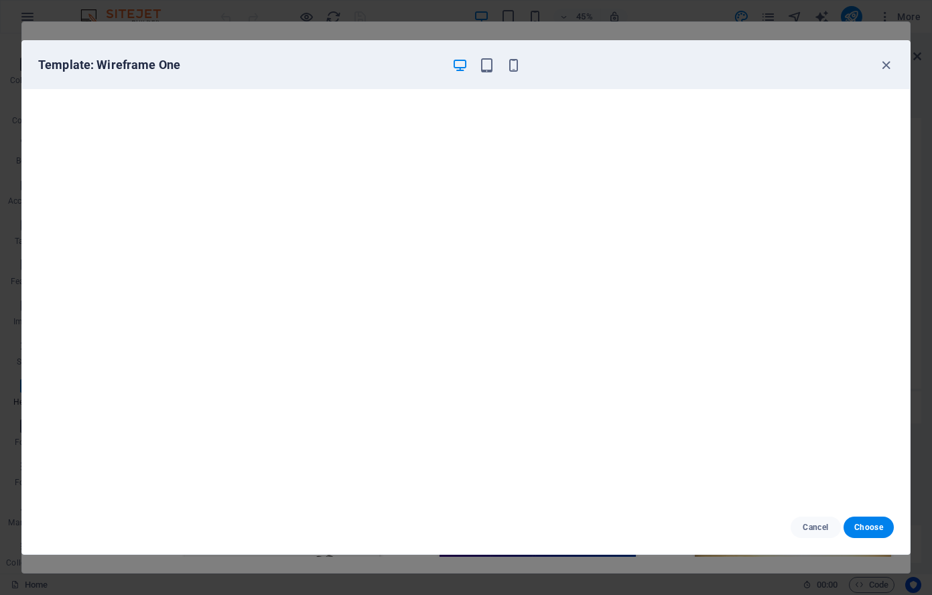
scroll to position [3, 0]
click at [489, 65] on icon "button" at bounding box center [486, 65] width 15 height 15
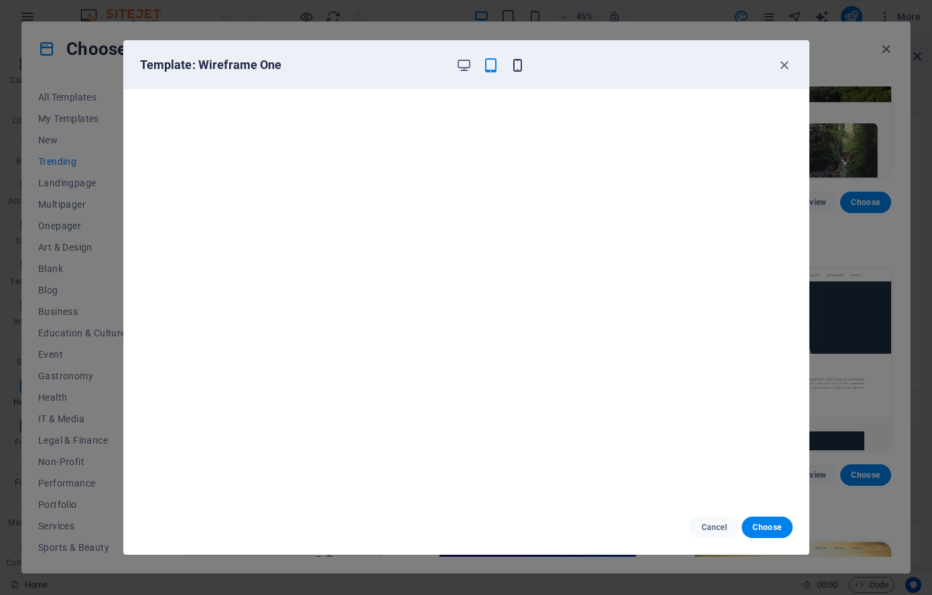
click at [516, 61] on icon "button" at bounding box center [517, 65] width 15 height 15
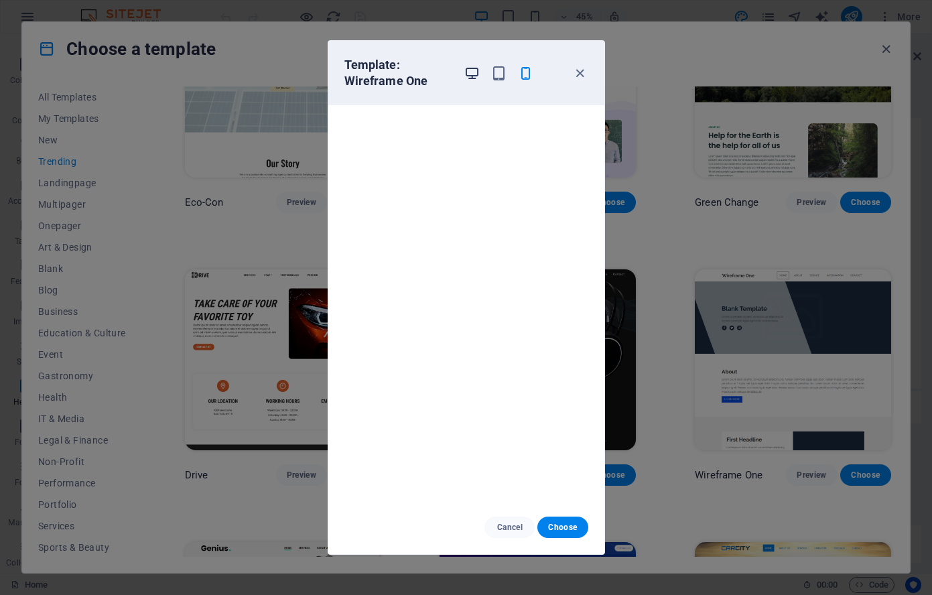
click at [472, 72] on icon "button" at bounding box center [471, 73] width 15 height 15
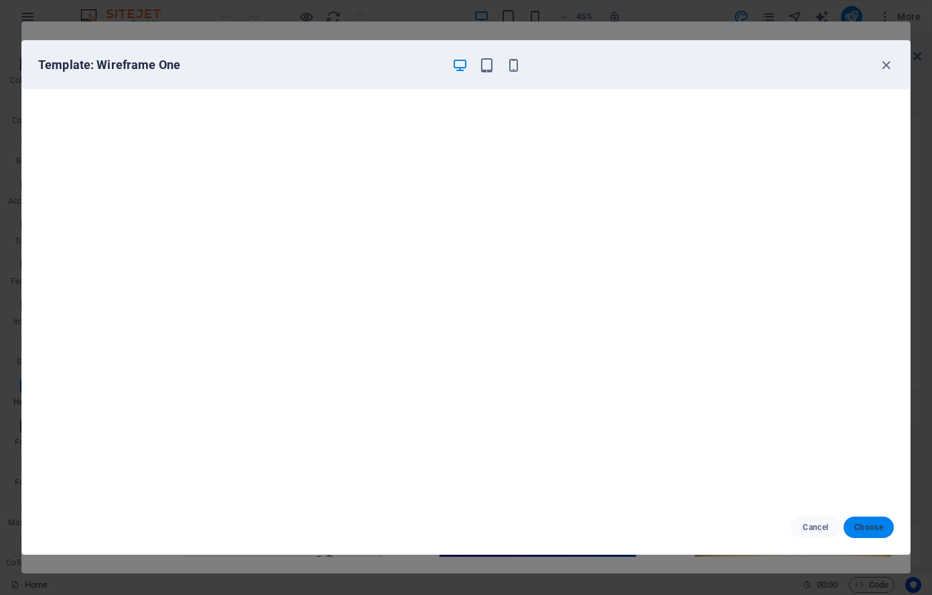
click at [869, 525] on span "Choose" at bounding box center [868, 527] width 29 height 11
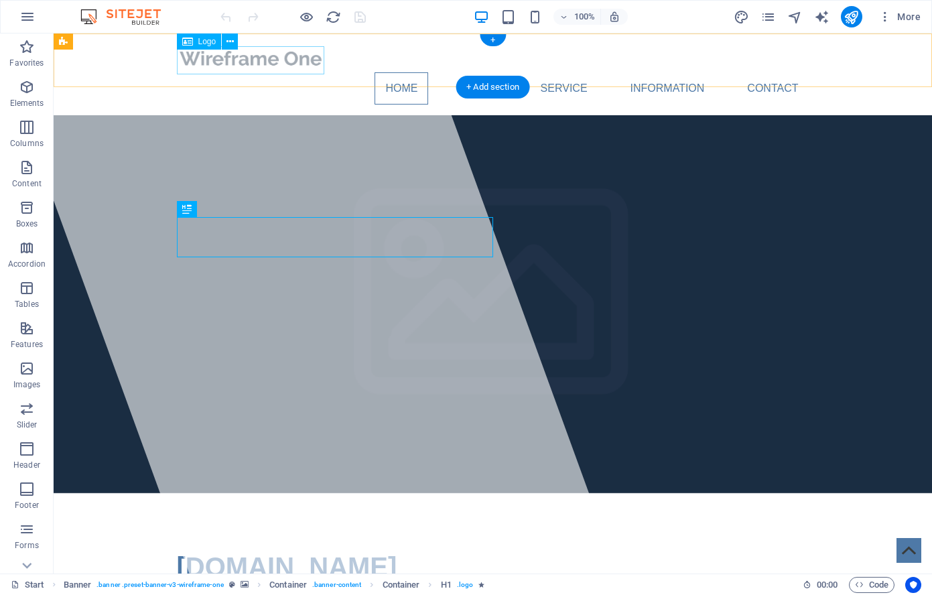
click at [240, 66] on div at bounding box center [493, 58] width 633 height 28
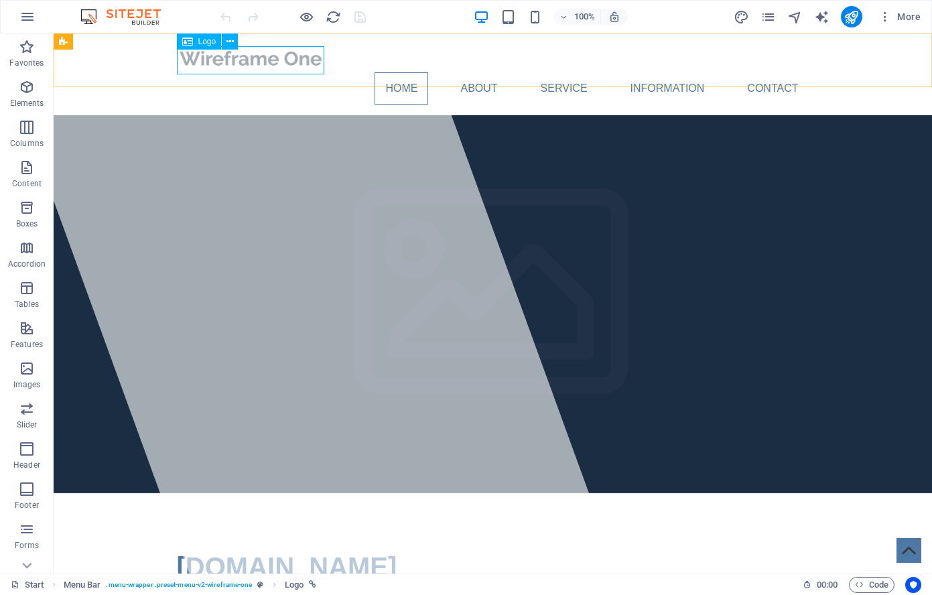
click at [205, 41] on span "Logo" at bounding box center [207, 42] width 18 height 8
click at [231, 38] on icon at bounding box center [229, 42] width 7 height 14
click at [204, 63] on div at bounding box center [493, 58] width 633 height 28
select select "px"
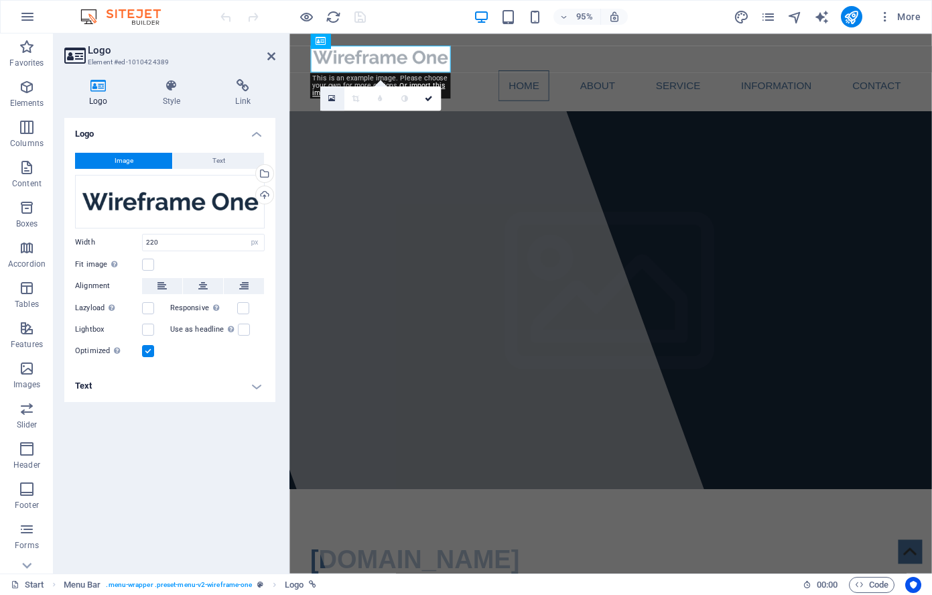
click at [334, 96] on icon at bounding box center [331, 98] width 7 height 9
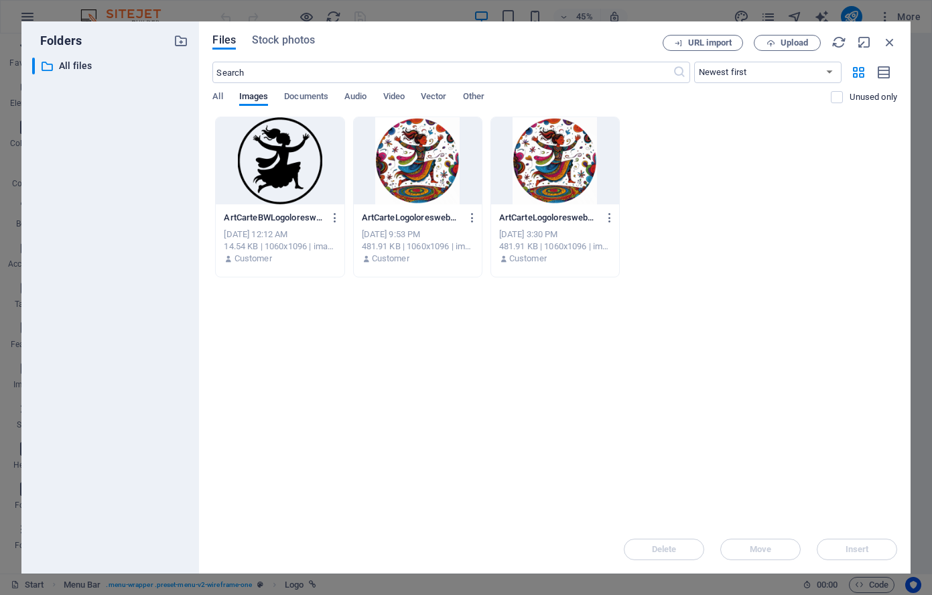
click at [300, 169] on div at bounding box center [280, 160] width 128 height 87
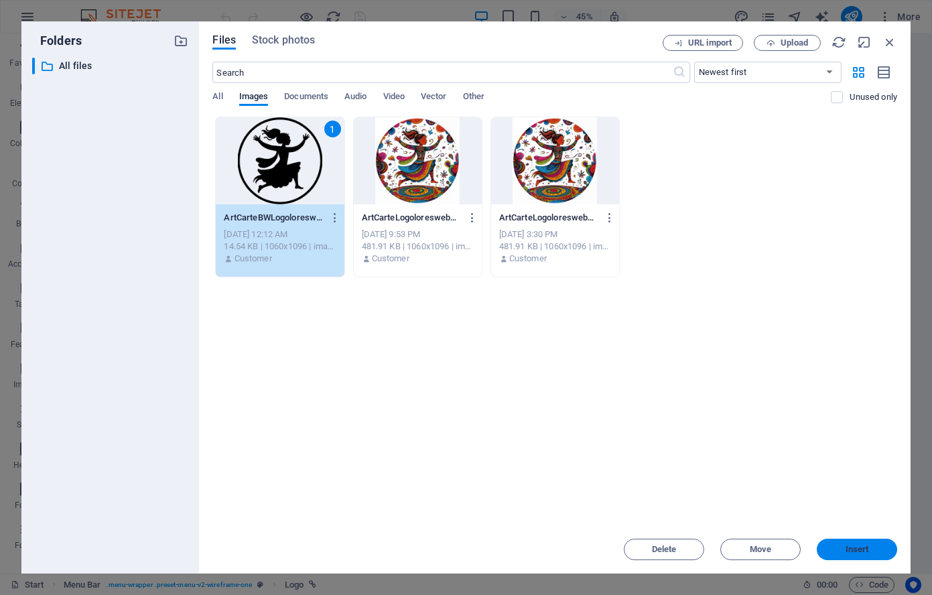
click at [852, 549] on span "Insert" at bounding box center [857, 549] width 23 height 8
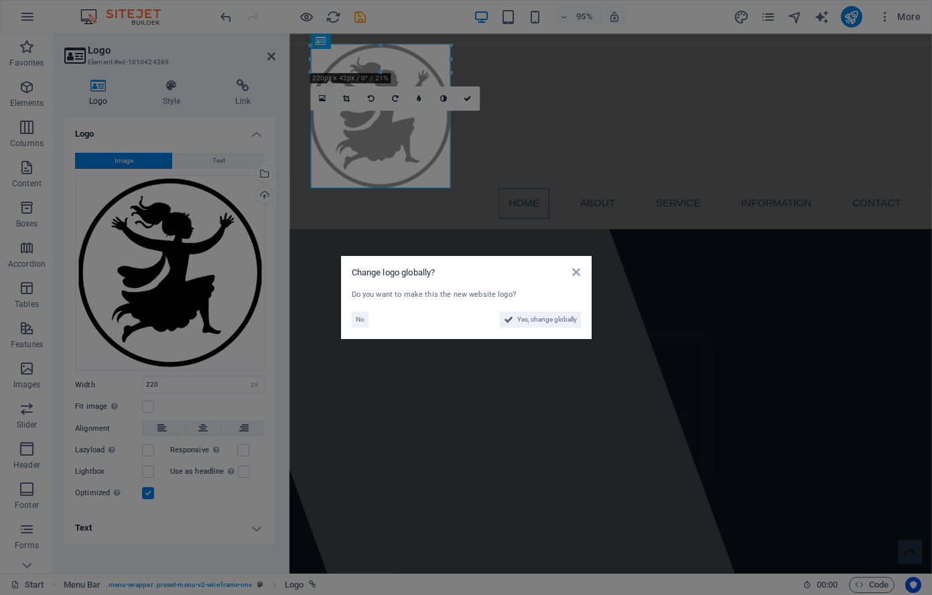
drag, startPoint x: 144, startPoint y: 131, endPoint x: 426, endPoint y: 158, distance: 282.7
click at [426, 158] on aside "Change logo globally? Do you want to make this the new website logo? No Yes, ch…" at bounding box center [466, 297] width 932 height 595
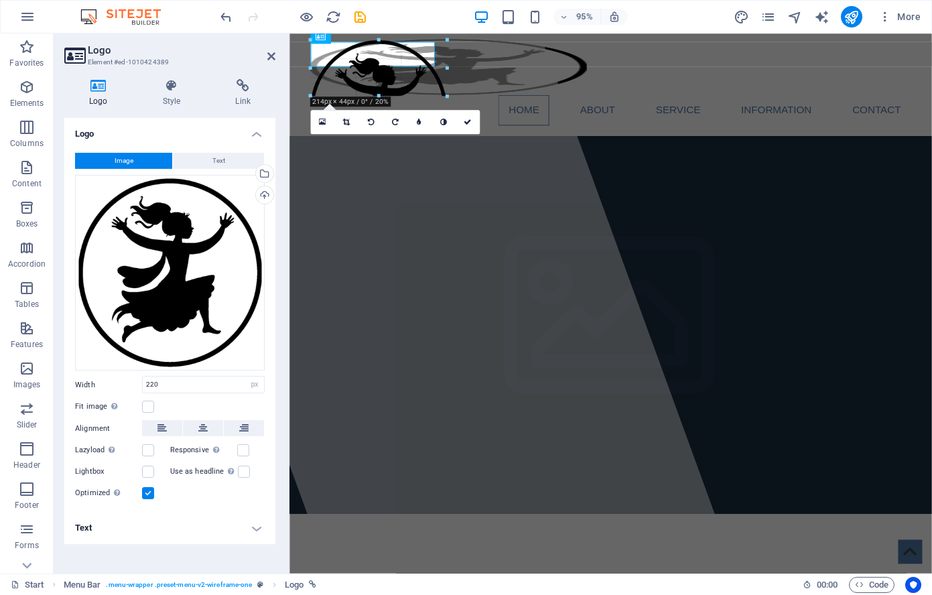
scroll to position [4, 0]
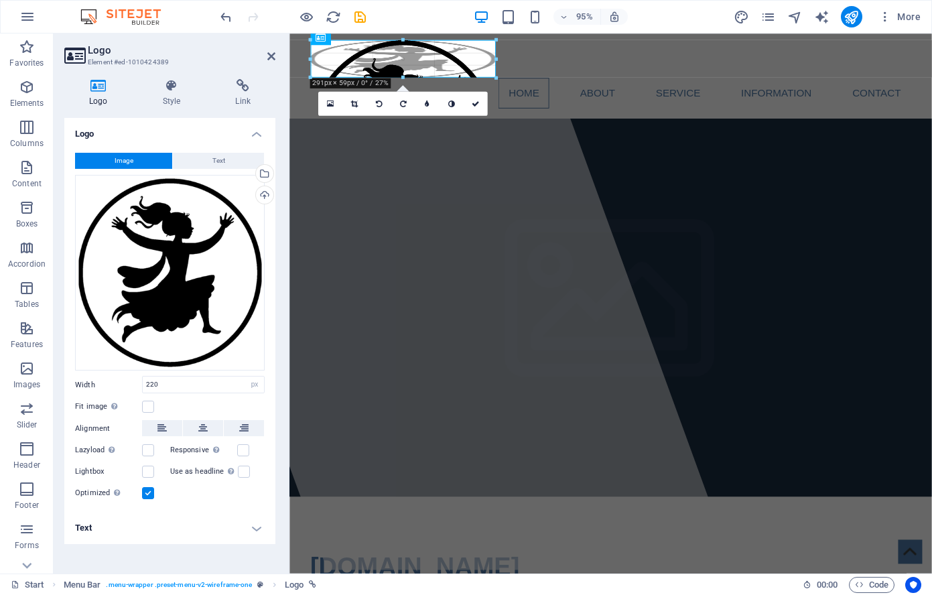
drag, startPoint x: 449, startPoint y: 43, endPoint x: 497, endPoint y: 92, distance: 69.2
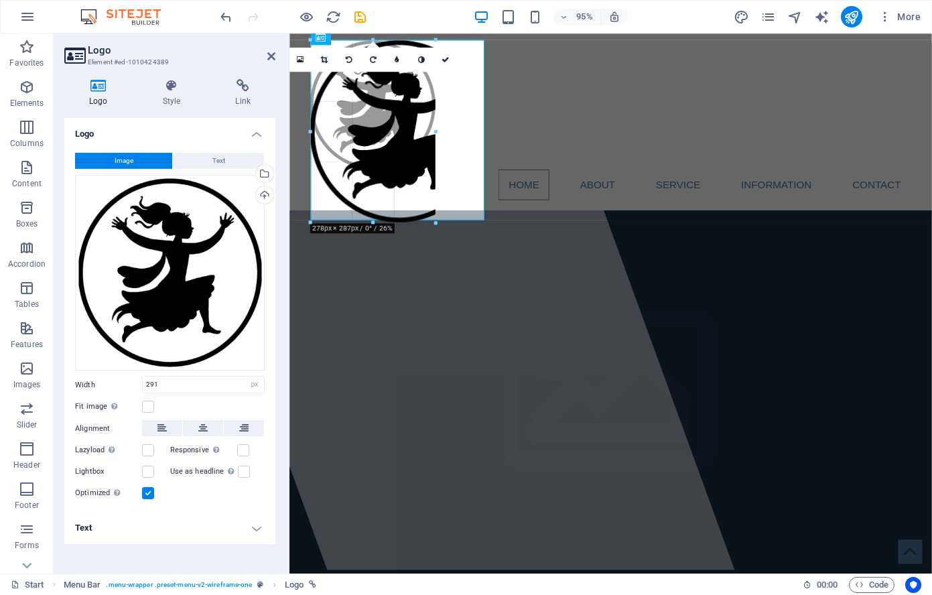
drag, startPoint x: 495, startPoint y: 230, endPoint x: 415, endPoint y: 165, distance: 103.4
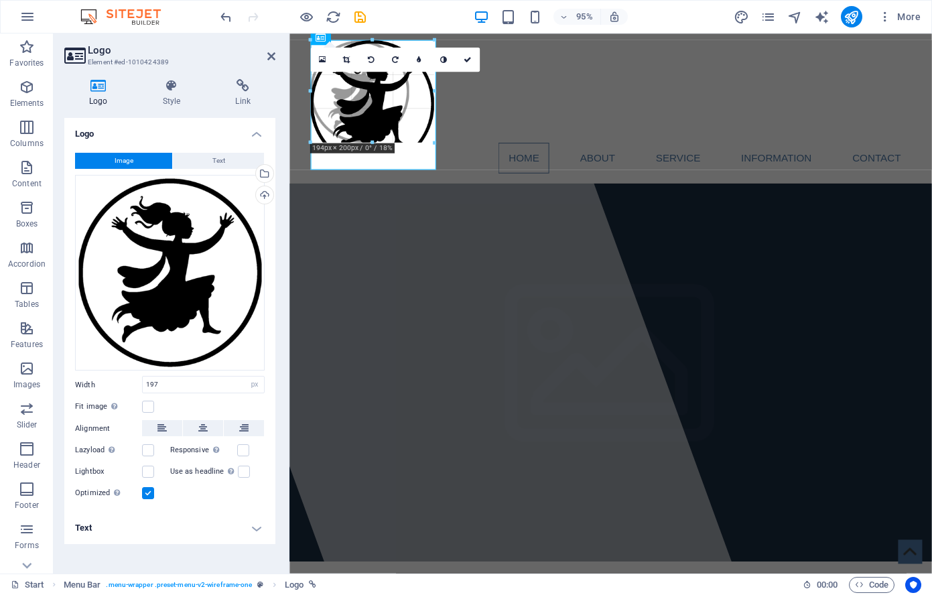
drag, startPoint x: 434, startPoint y: 168, endPoint x: 406, endPoint y: 138, distance: 41.2
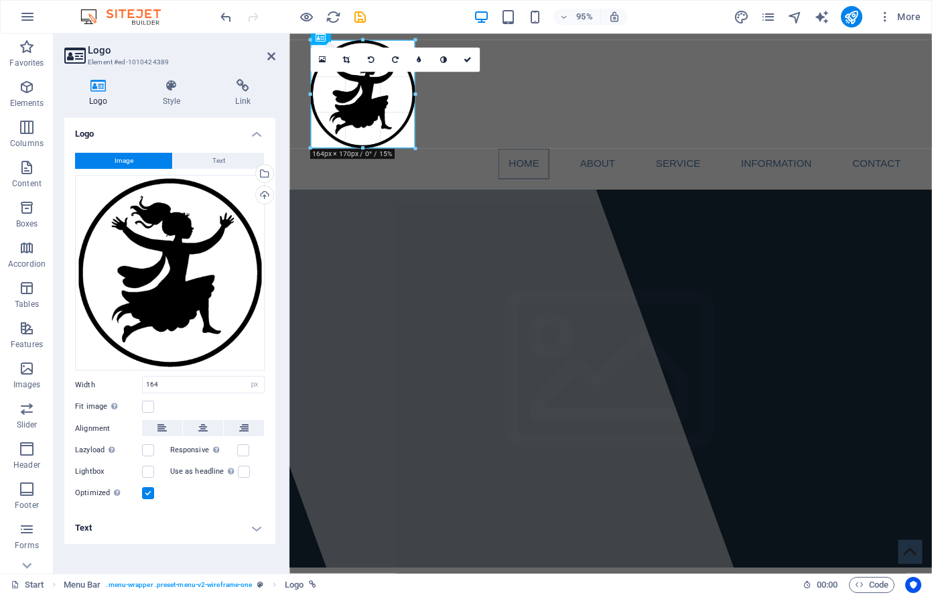
click at [414, 145] on div at bounding box center [414, 148] width 7 height 7
drag, startPoint x: 310, startPoint y: 146, endPoint x: 332, endPoint y: 142, distance: 22.5
click at [332, 142] on div "180 170 160 150 140 130 120 110 100 90 80 70 60 50 40 30 20 10 0 -10 -20 -30 -4…" at bounding box center [362, 94] width 105 height 109
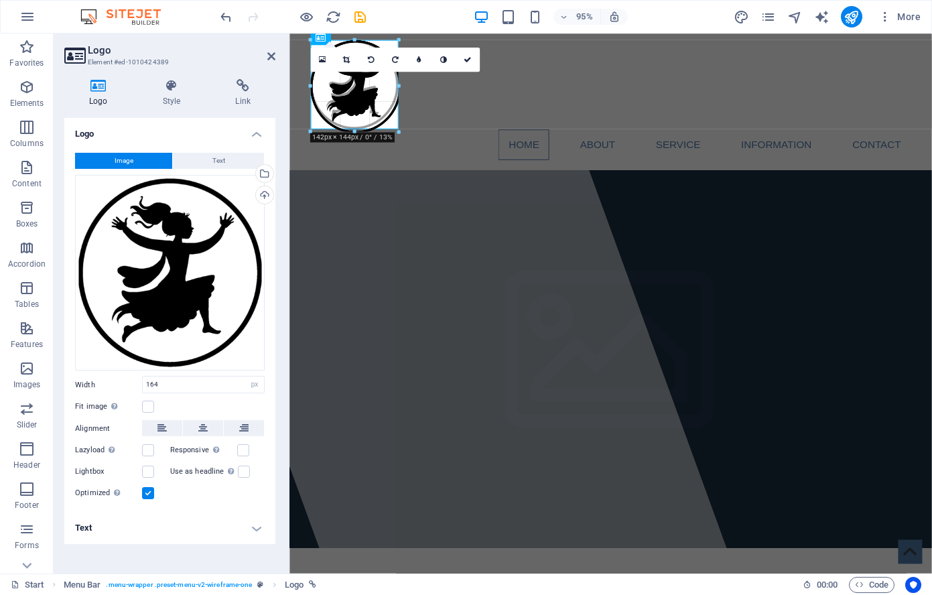
drag, startPoint x: 311, startPoint y: 146, endPoint x: 340, endPoint y: 126, distance: 35.7
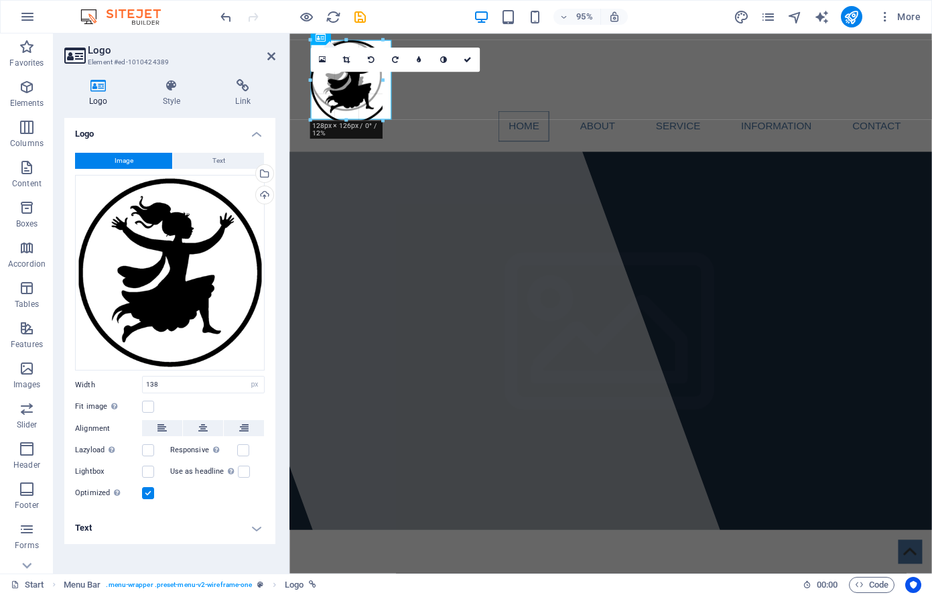
drag, startPoint x: 311, startPoint y: 129, endPoint x: 344, endPoint y: 107, distance: 39.2
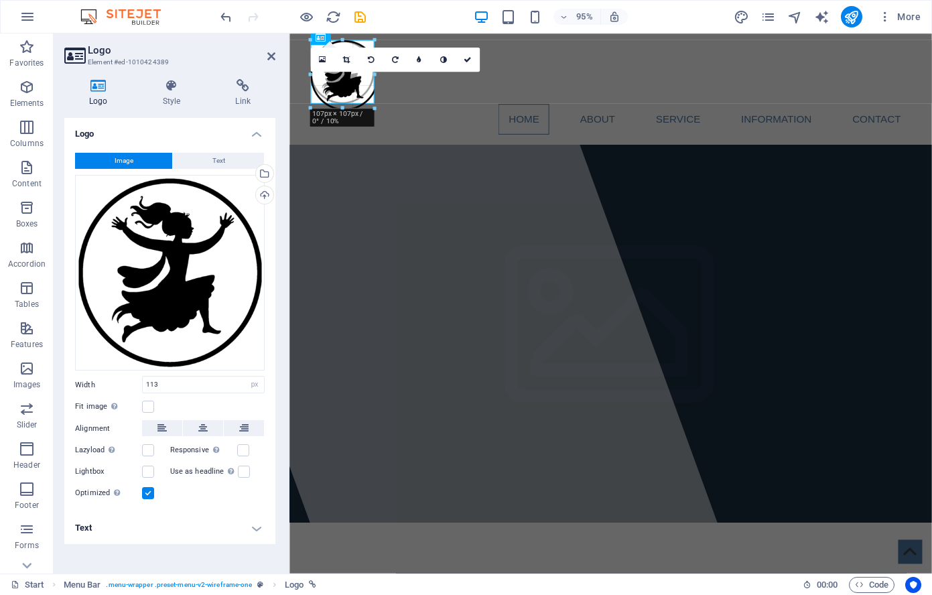
drag, startPoint x: 313, startPoint y: 113, endPoint x: 329, endPoint y: 101, distance: 20.1
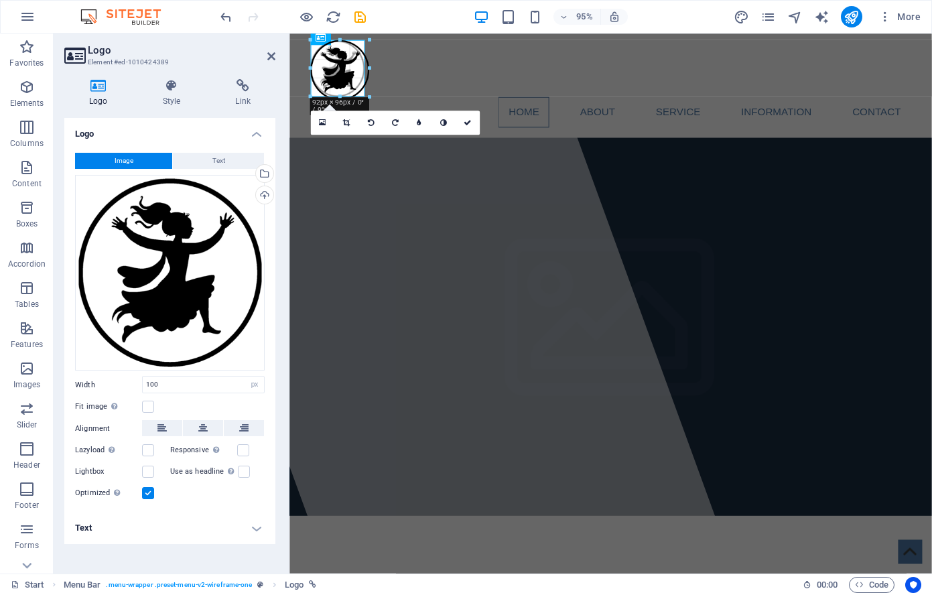
drag, startPoint x: 373, startPoint y: 105, endPoint x: 362, endPoint y: 93, distance: 15.6
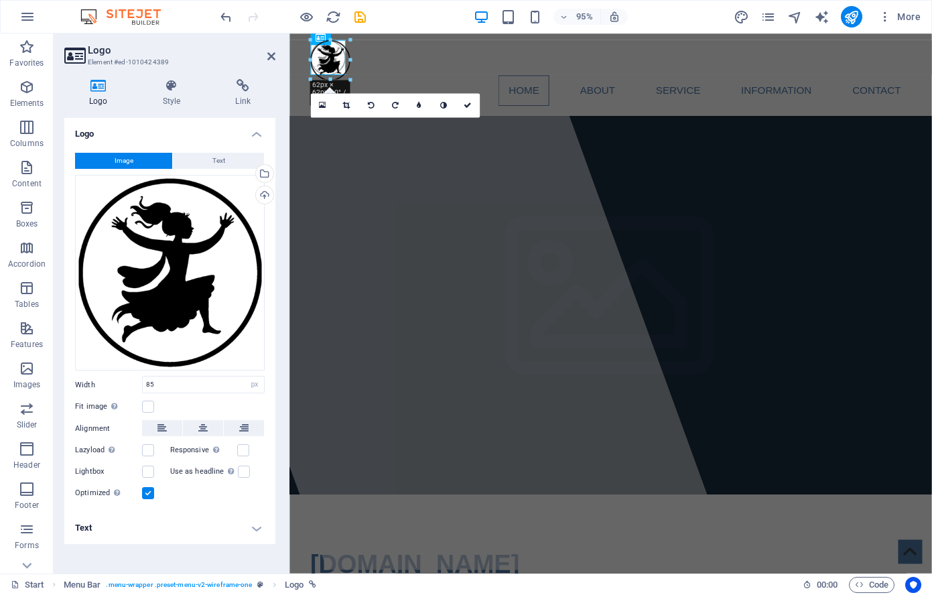
drag, startPoint x: 365, startPoint y: 94, endPoint x: 344, endPoint y: 72, distance: 29.9
type input "55"
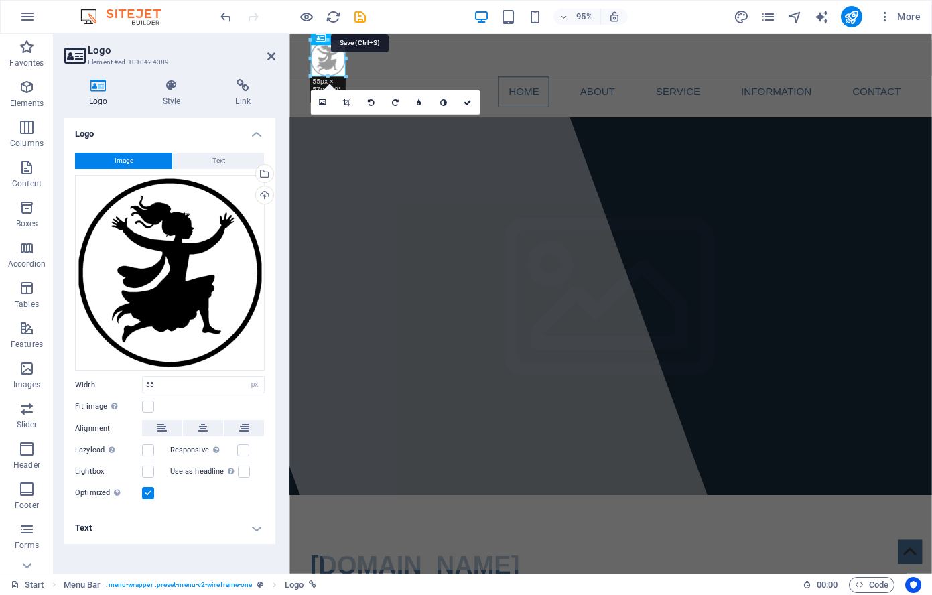
click at [359, 16] on icon "save" at bounding box center [359, 16] width 15 height 15
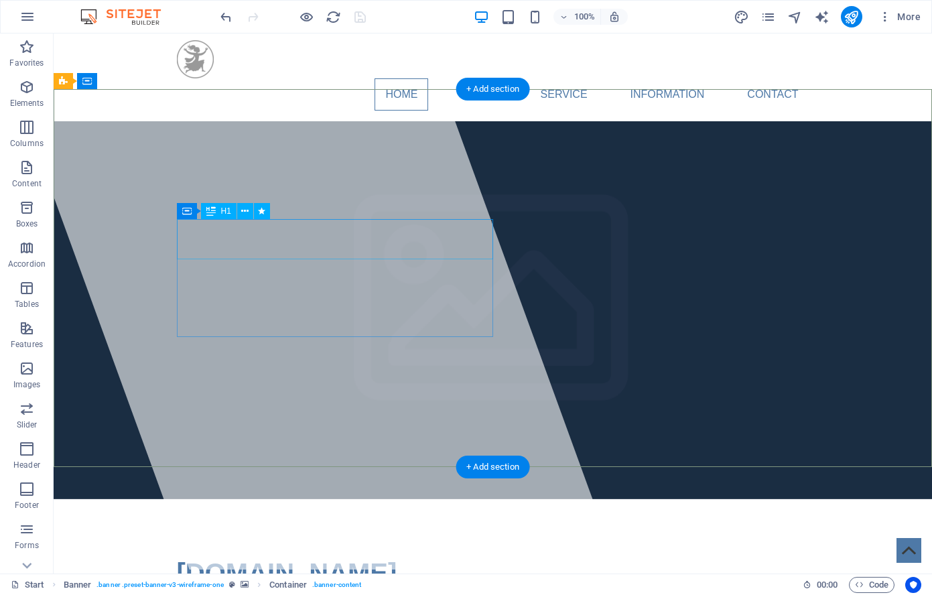
click at [243, 558] on span "[DOMAIN_NAME]" at bounding box center [287, 572] width 220 height 29
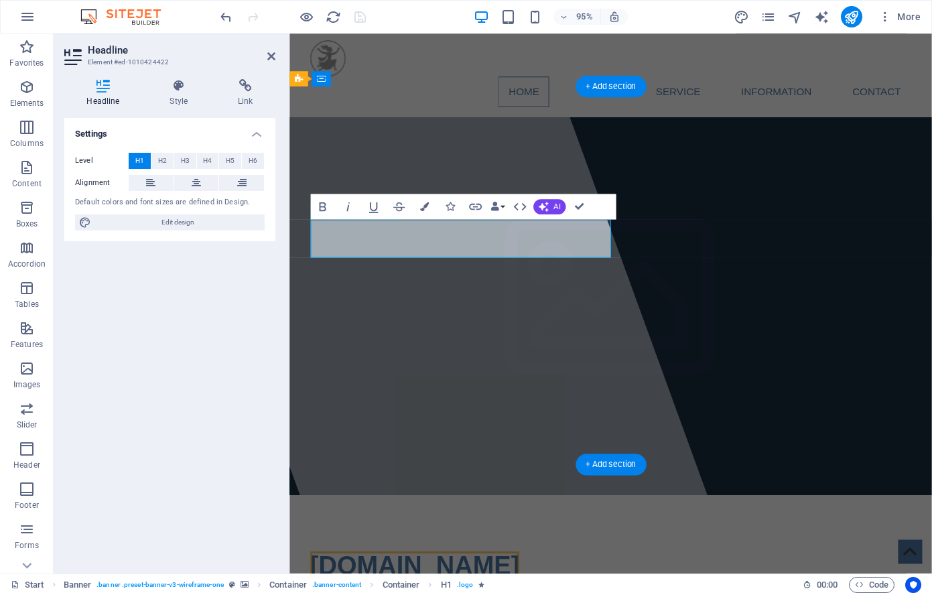
click at [244, 240] on div "Level H1 H2 H3 H4 H5 H6 Alignment Default colors and font sizes are defined in …" at bounding box center [169, 192] width 211 height 100
click at [460, 578] on span "[DOMAIN_NAME]" at bounding box center [422, 592] width 220 height 29
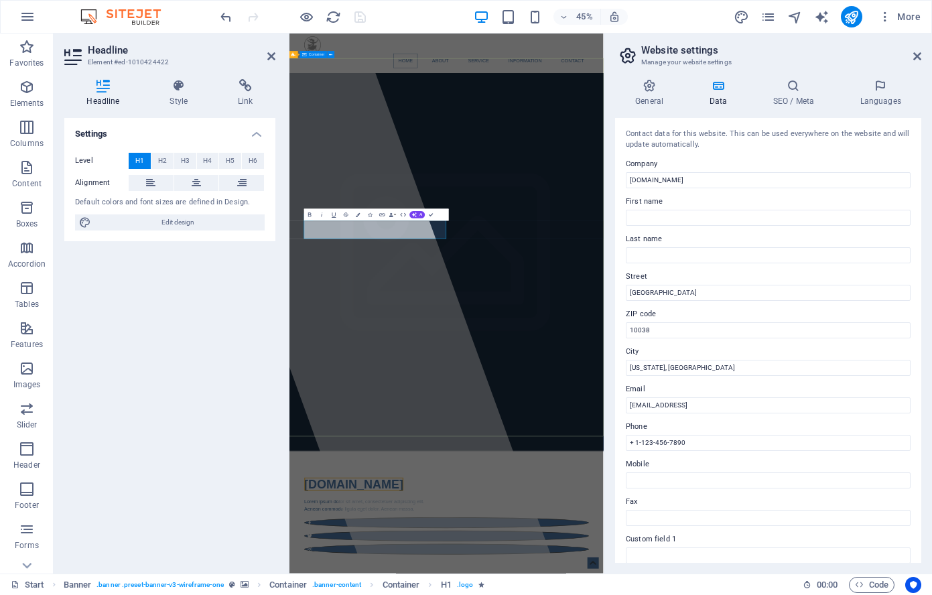
drag, startPoint x: 765, startPoint y: 312, endPoint x: 842, endPoint y: 190, distance: 144.8
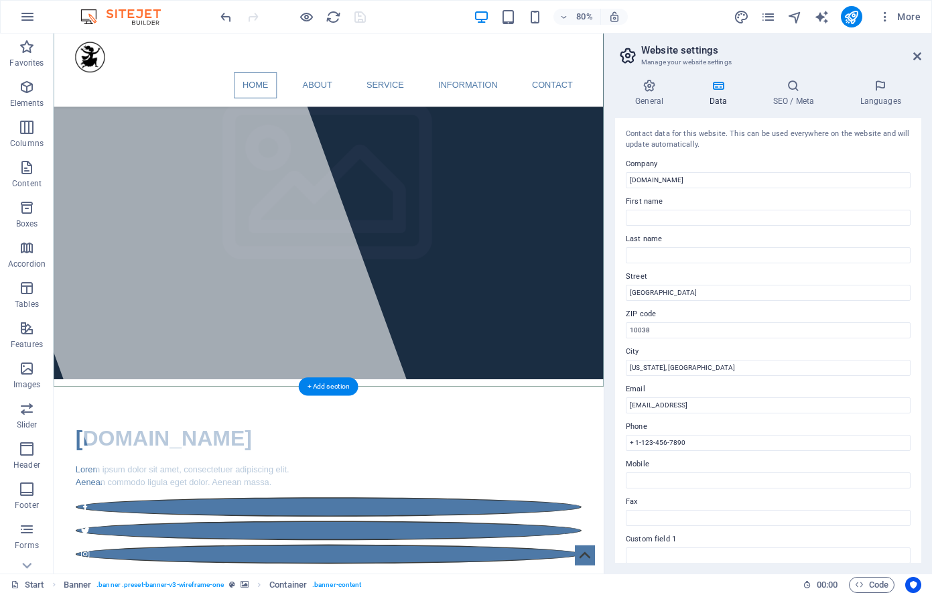
scroll to position [103, 0]
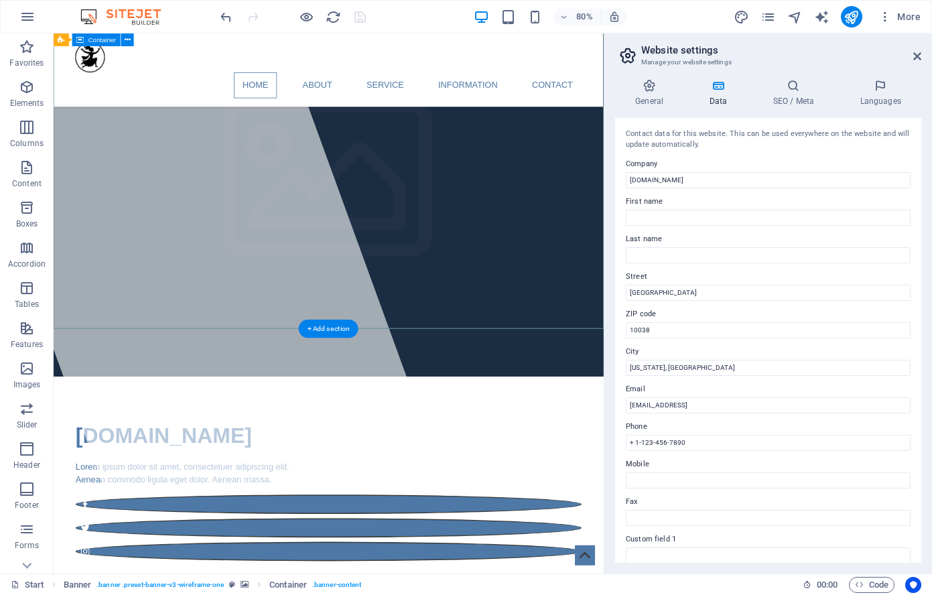
click at [550, 462] on div "artcarte.org Lorem ipsum dolor sit amet, consectetuer adipiscing elit. Aenean c…" at bounding box center [398, 604] width 688 height 284
click at [553, 462] on div "artcarte.org Lorem ipsum dolor sit amet, consectetuer adipiscing elit. Aenean c…" at bounding box center [398, 604] width 688 height 284
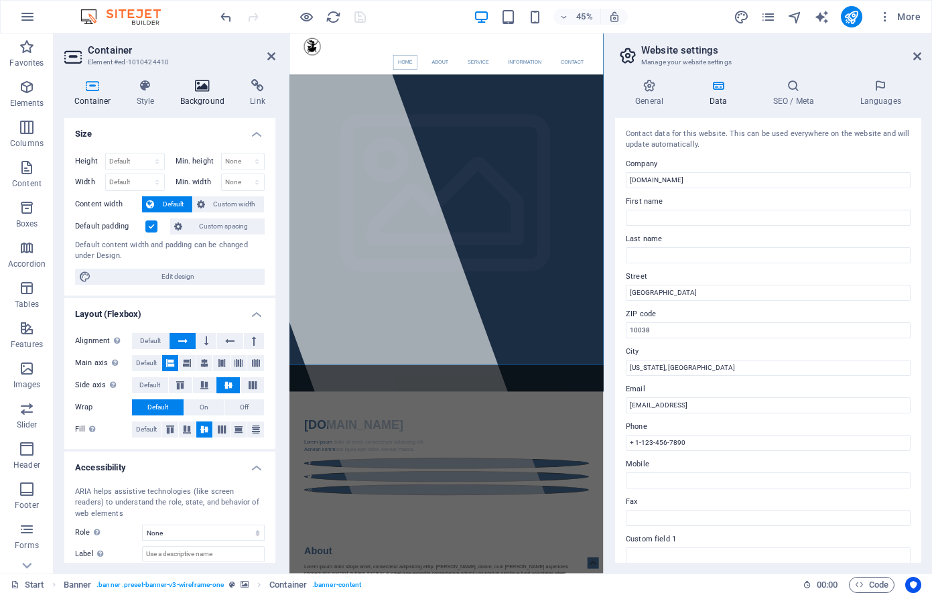
click at [200, 85] on icon at bounding box center [202, 85] width 65 height 13
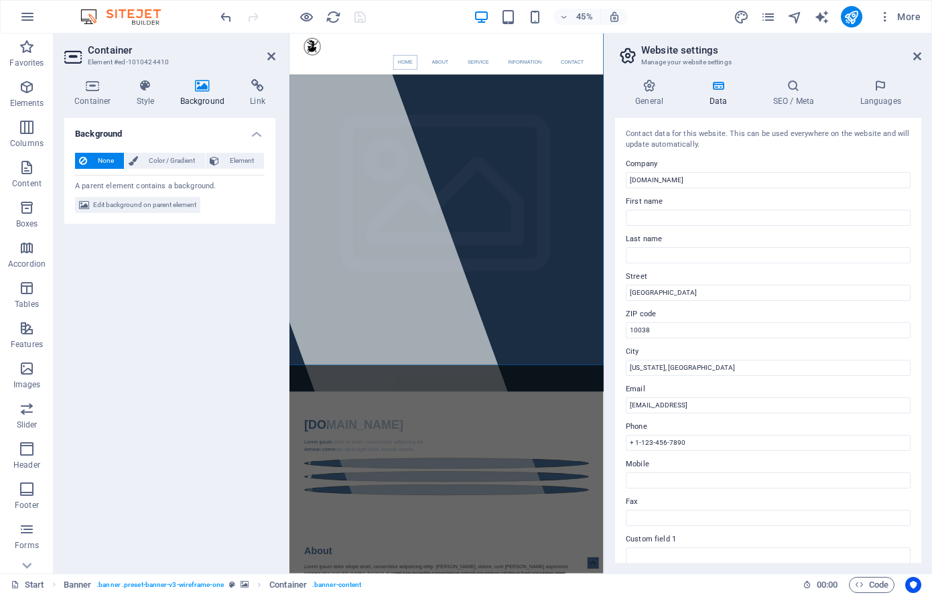
click at [139, 208] on span "Edit background on parent element" at bounding box center [144, 205] width 103 height 16
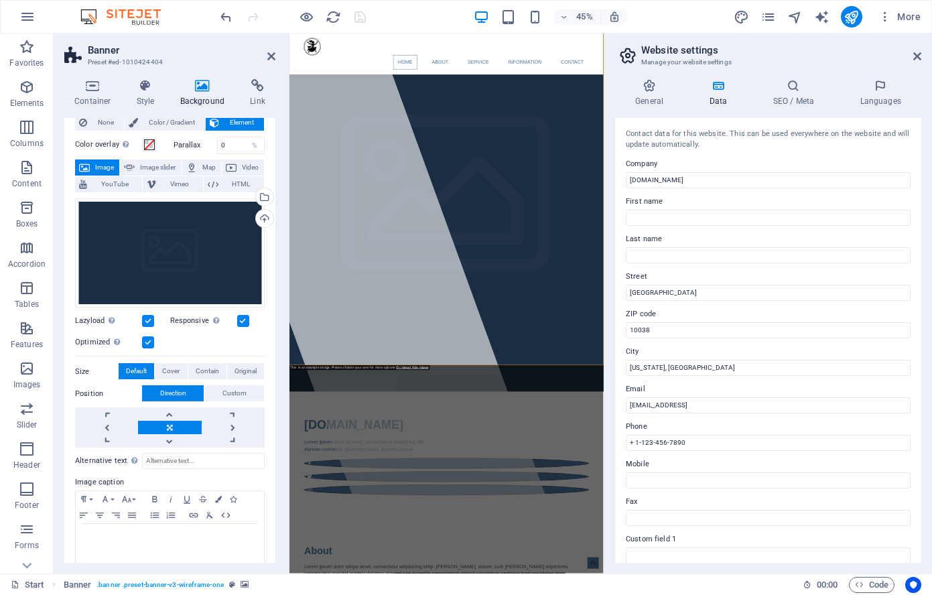
scroll to position [50, 0]
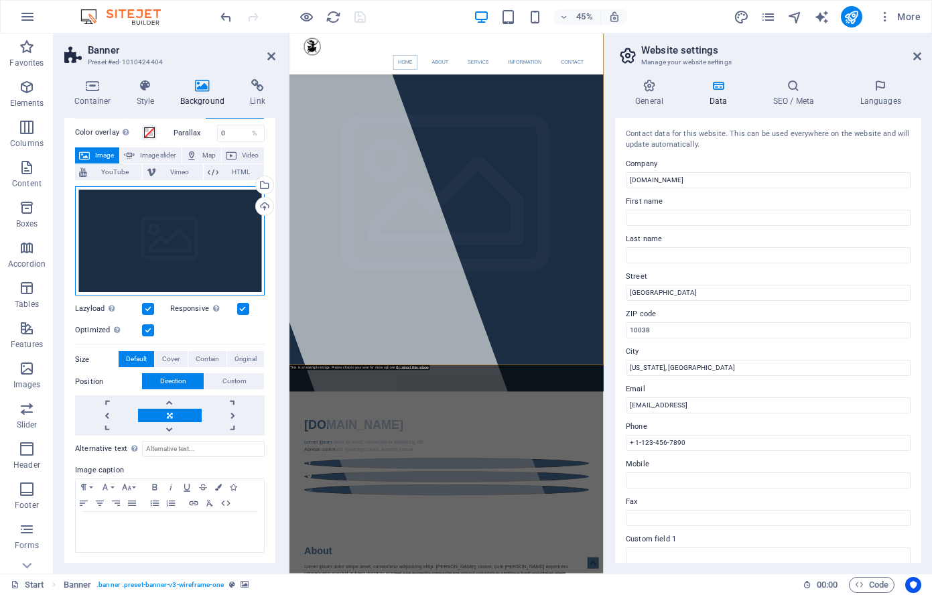
click at [152, 240] on div "Drag files here, click to choose files or select files from Files or our free s…" at bounding box center [170, 241] width 190 height 110
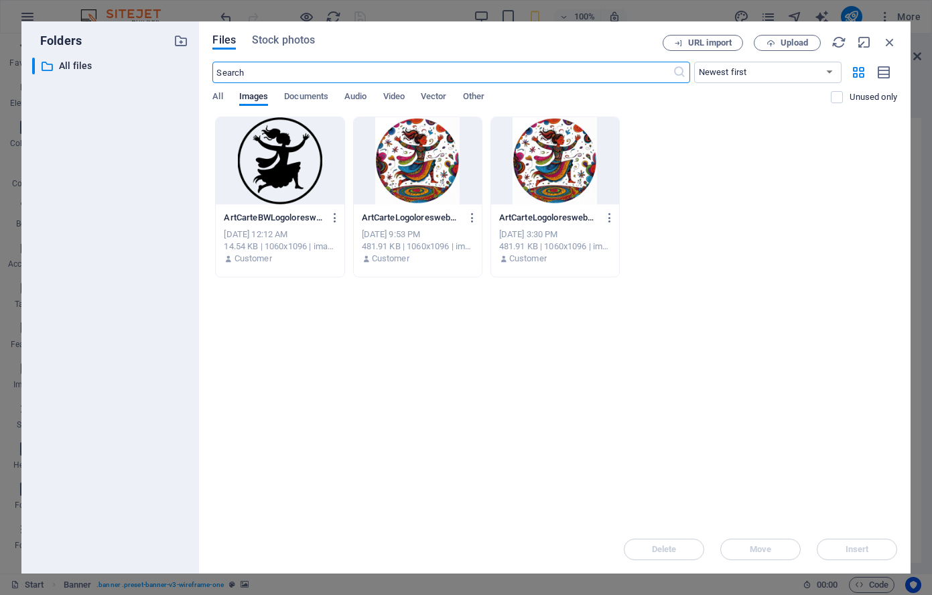
click at [430, 171] on div at bounding box center [418, 160] width 128 height 87
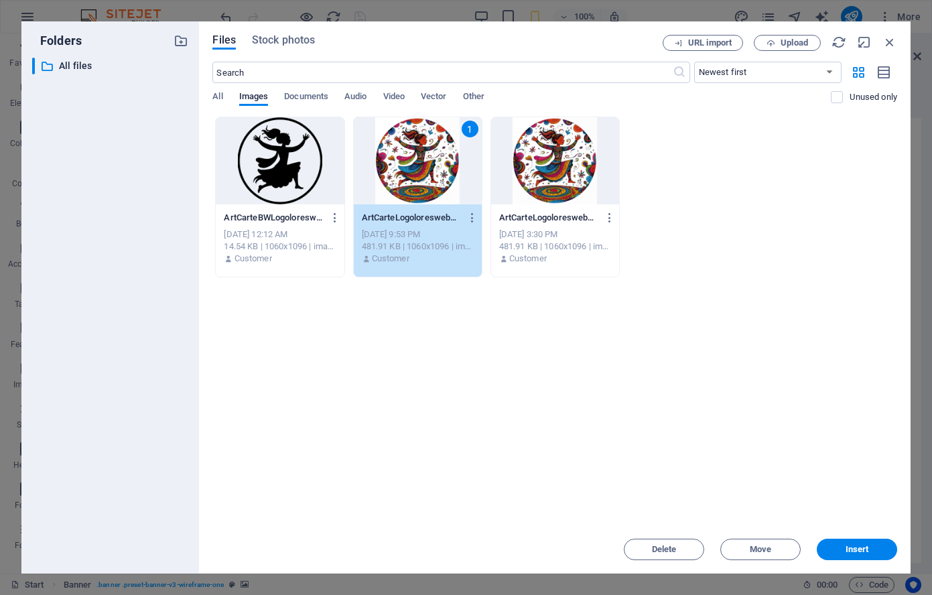
click at [868, 553] on span "Insert" at bounding box center [857, 549] width 70 height 8
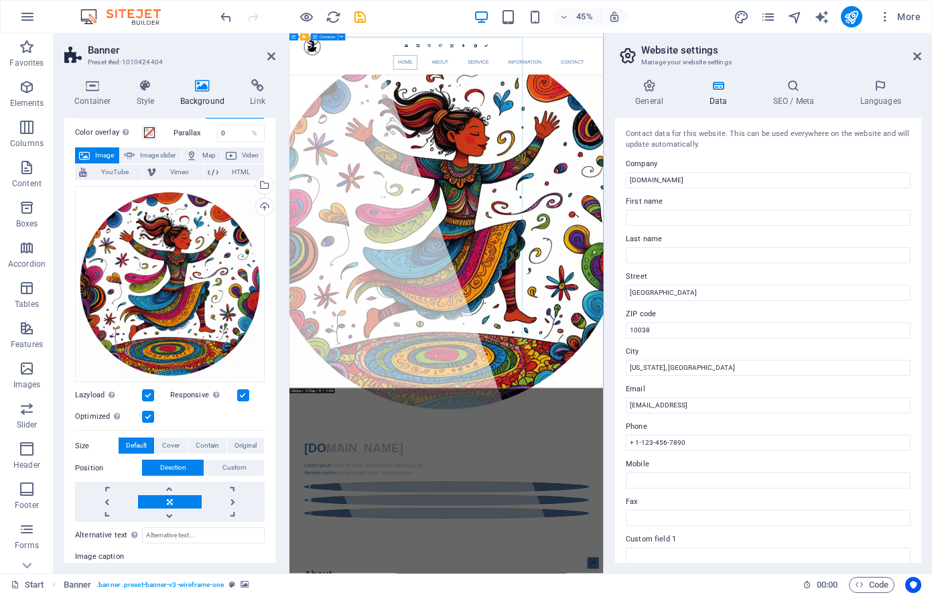
scroll to position [0, 0]
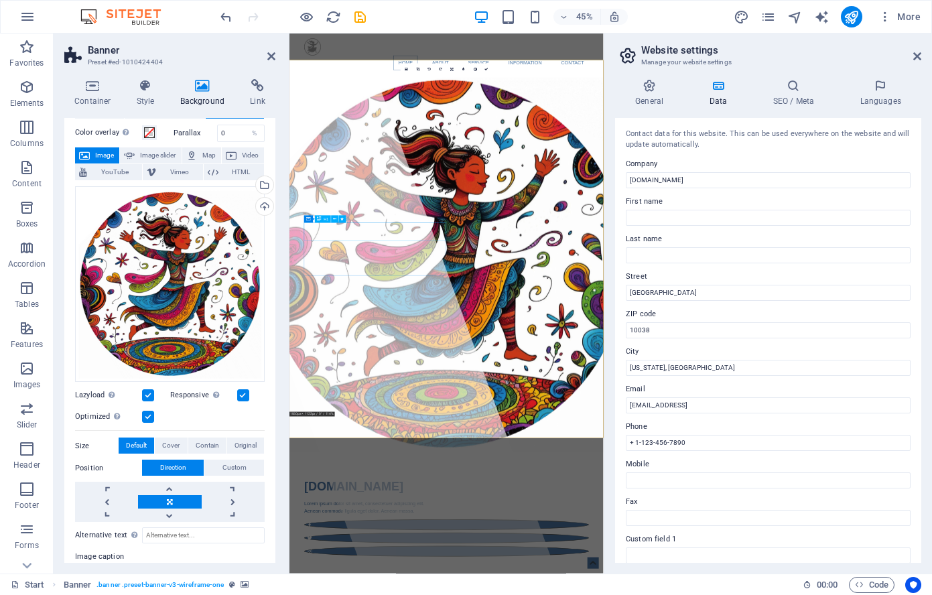
click at [359, 17] on icon "save" at bounding box center [359, 16] width 15 height 15
checkbox input "false"
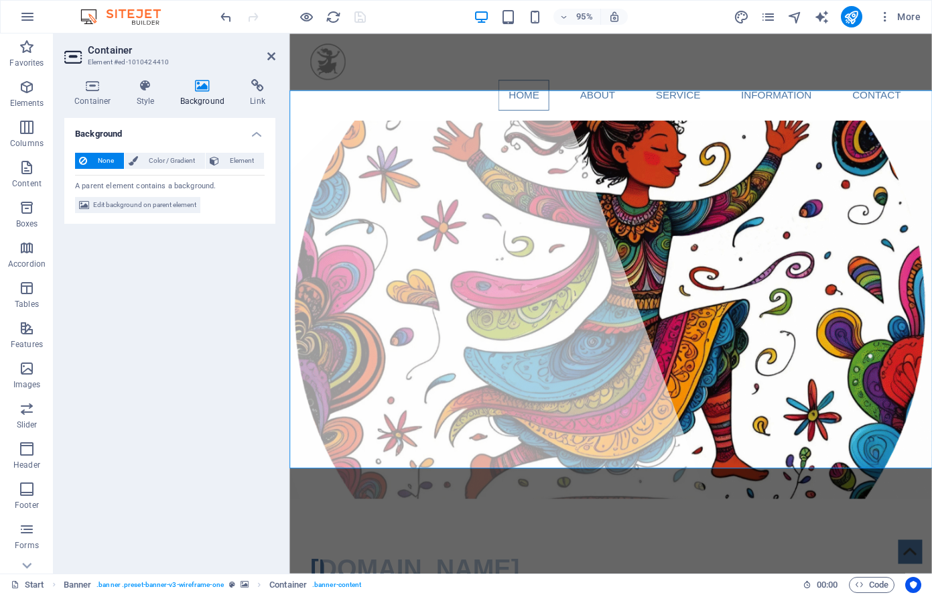
click at [208, 87] on icon at bounding box center [202, 85] width 65 height 13
click at [206, 87] on icon at bounding box center [202, 85] width 65 height 13
click at [197, 84] on icon at bounding box center [202, 85] width 65 height 13
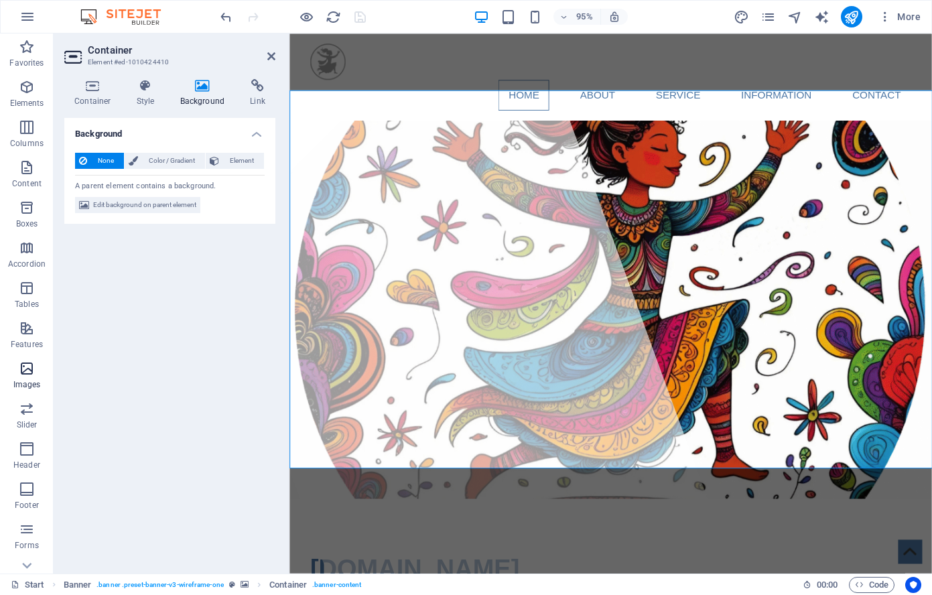
click at [21, 371] on icon "button" at bounding box center [27, 369] width 16 height 16
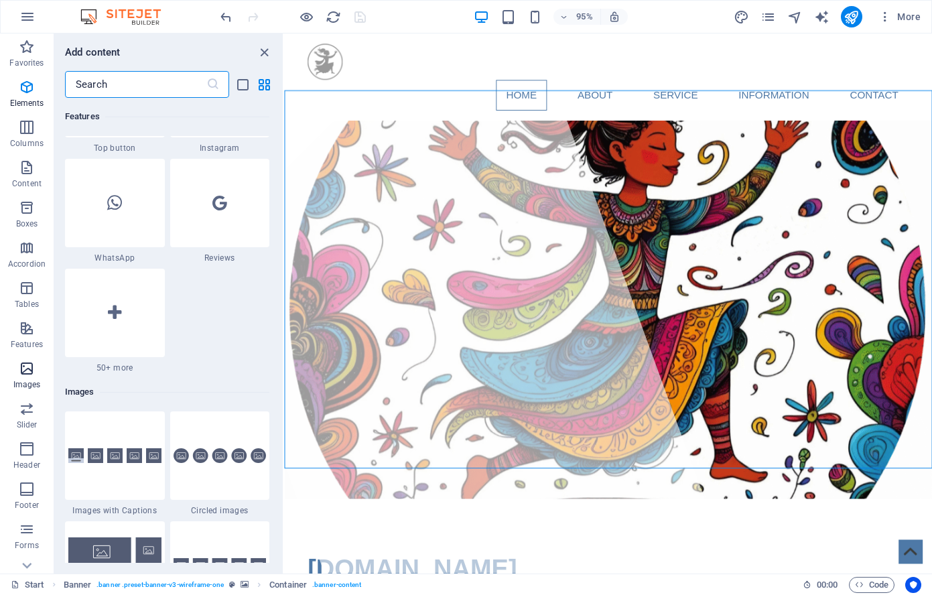
scroll to position [6795, 0]
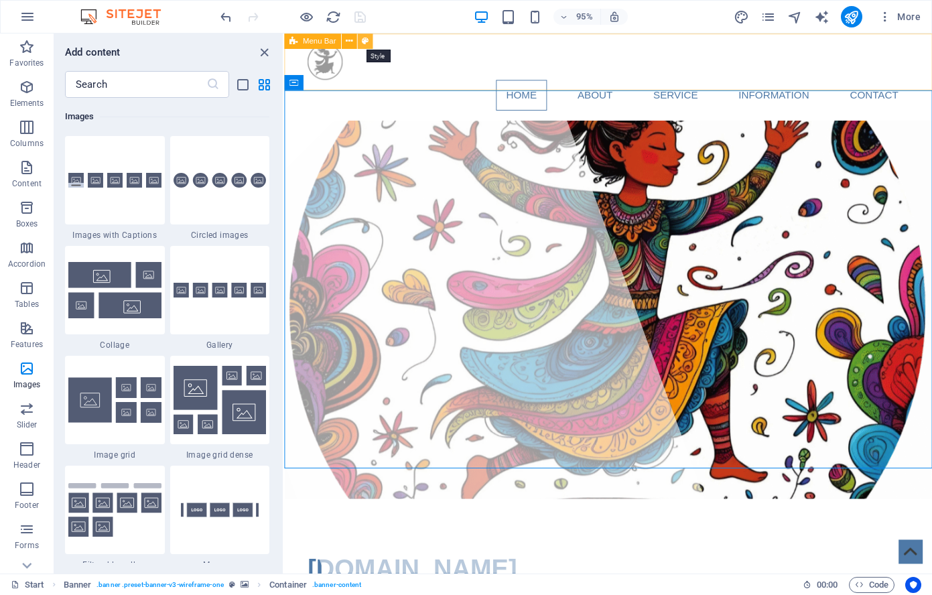
click at [365, 39] on icon at bounding box center [364, 40] width 7 height 13
select select "rem"
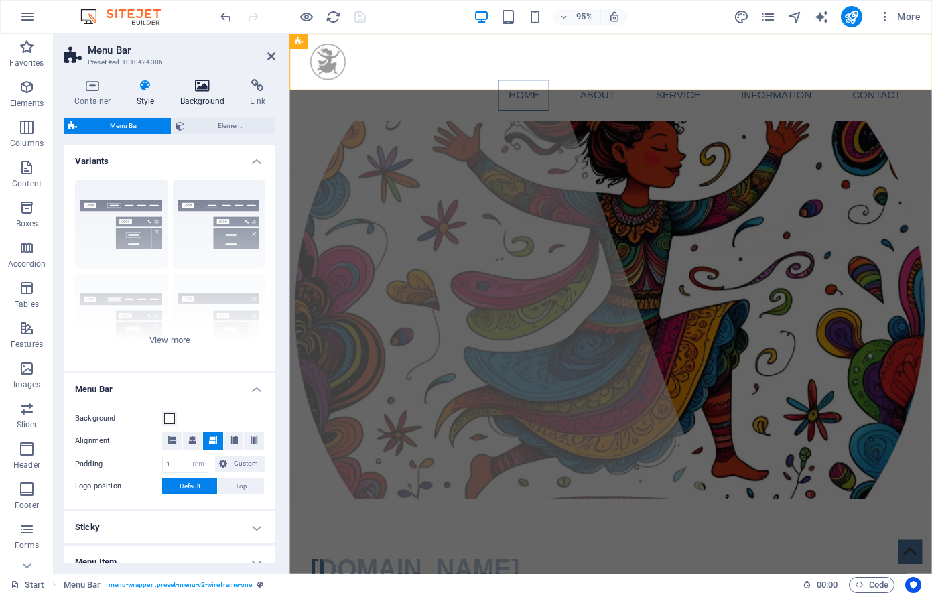
click at [206, 87] on icon at bounding box center [202, 85] width 65 height 13
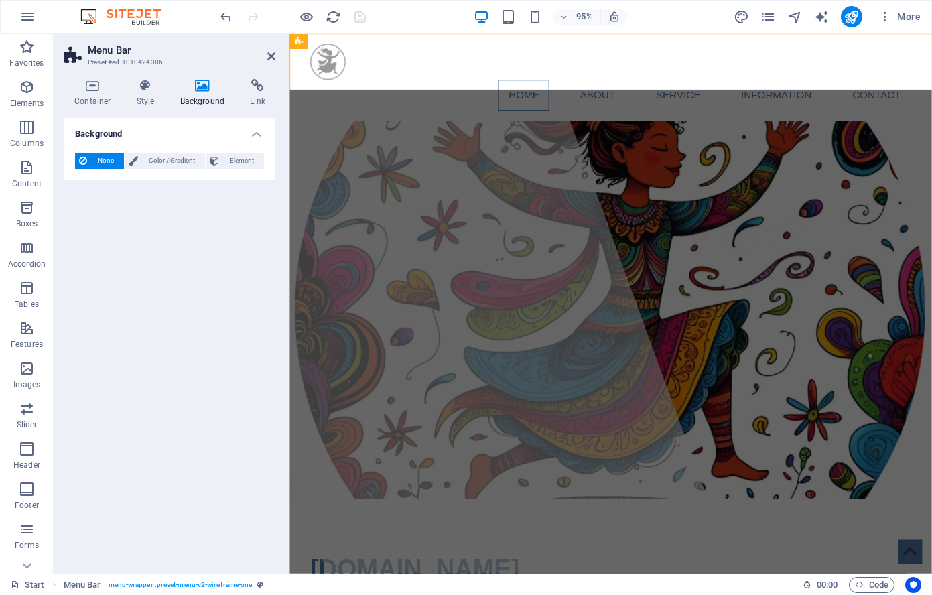
click at [107, 159] on span "None" at bounding box center [105, 161] width 29 height 16
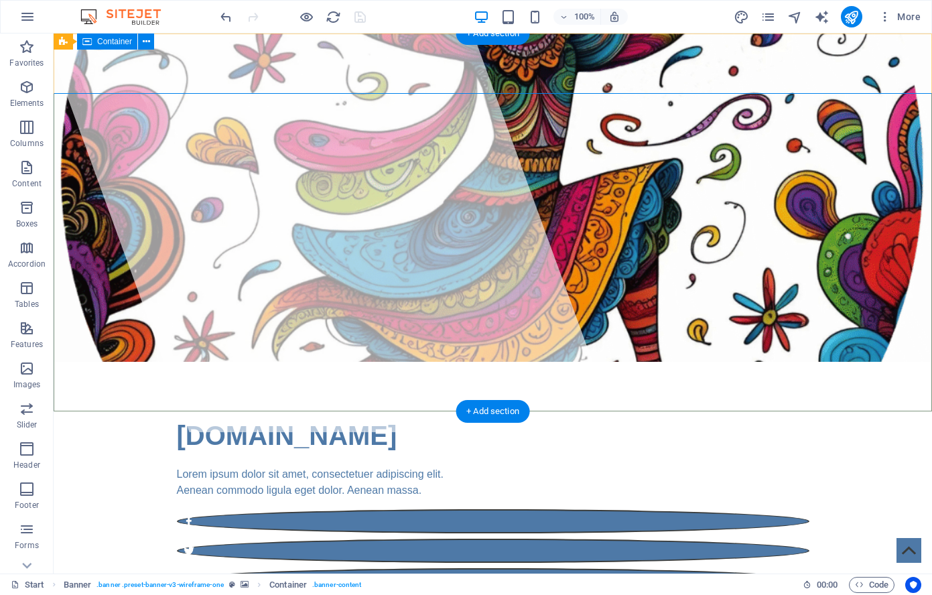
scroll to position [0, 0]
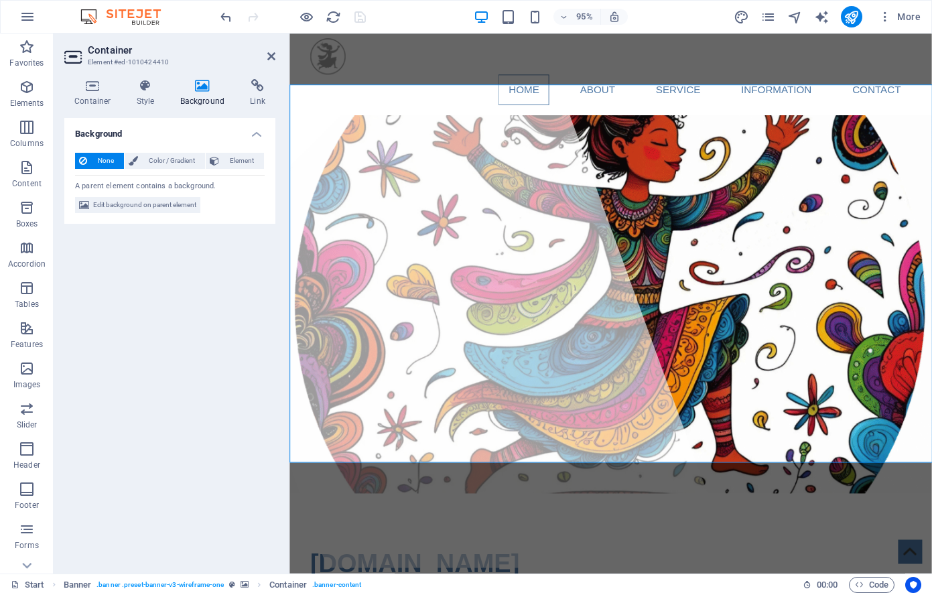
click at [95, 155] on span "None" at bounding box center [105, 161] width 29 height 16
click at [166, 206] on span "Edit background on parent element" at bounding box center [144, 205] width 103 height 16
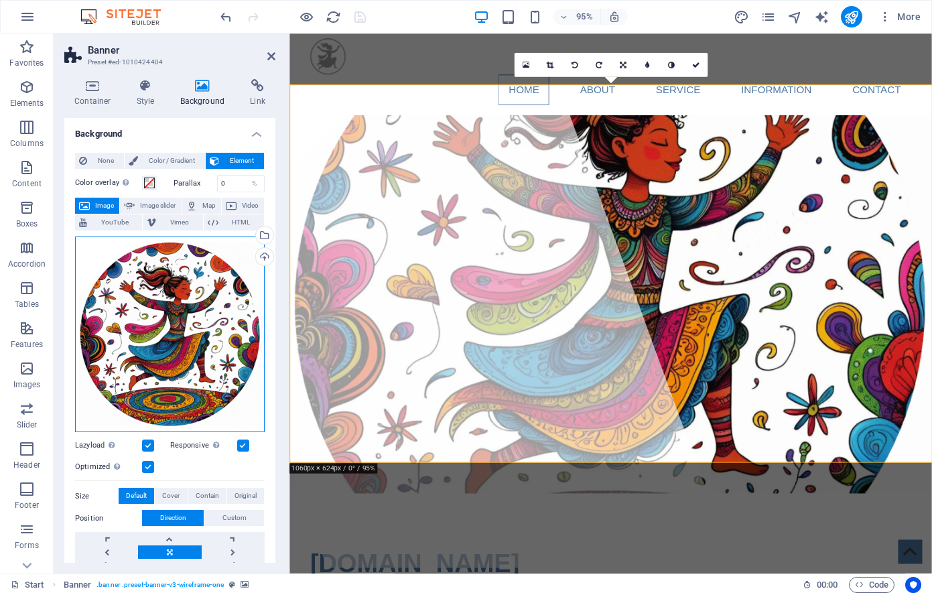
click at [200, 339] on div "Drag files here, click to choose files or select files from Files or our free s…" at bounding box center [170, 335] width 190 height 196
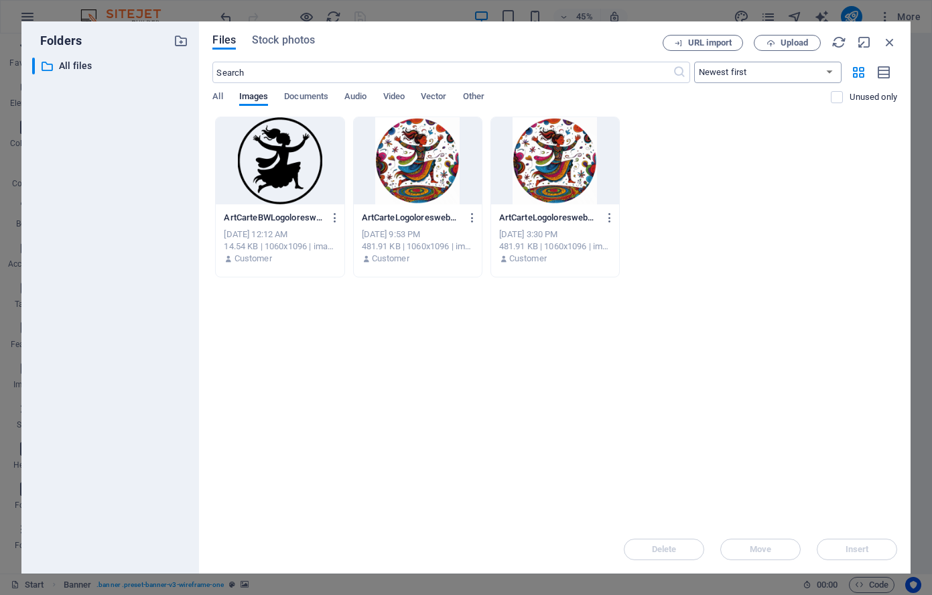
click at [760, 73] on select "Newest first Oldest first Name (A-Z) Name (Z-A) Size (0-9) Size (9-0) Resolutio…" at bounding box center [767, 72] width 147 height 21
click at [694, 62] on select "Newest first Oldest first Name (A-Z) Name (Z-A) Size (0-9) Size (9-0) Resolutio…" at bounding box center [767, 72] width 147 height 21
click at [791, 46] on span "Upload" at bounding box center [794, 43] width 27 height 8
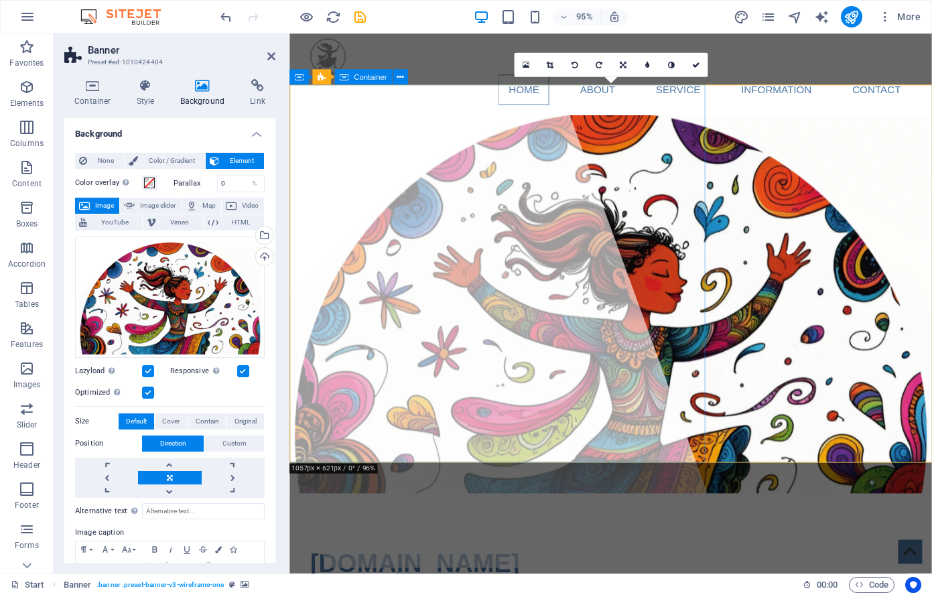
click at [362, 143] on div at bounding box center [440, 311] width 636 height 568
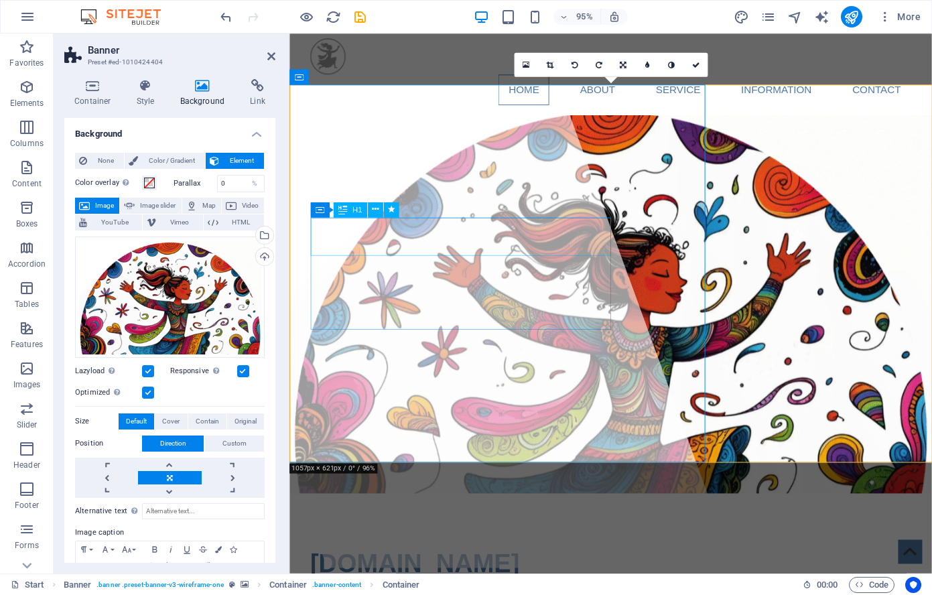
drag, startPoint x: 397, startPoint y: 249, endPoint x: 515, endPoint y: 488, distance: 267.0
click at [397, 576] on span "[DOMAIN_NAME]" at bounding box center [422, 590] width 220 height 29
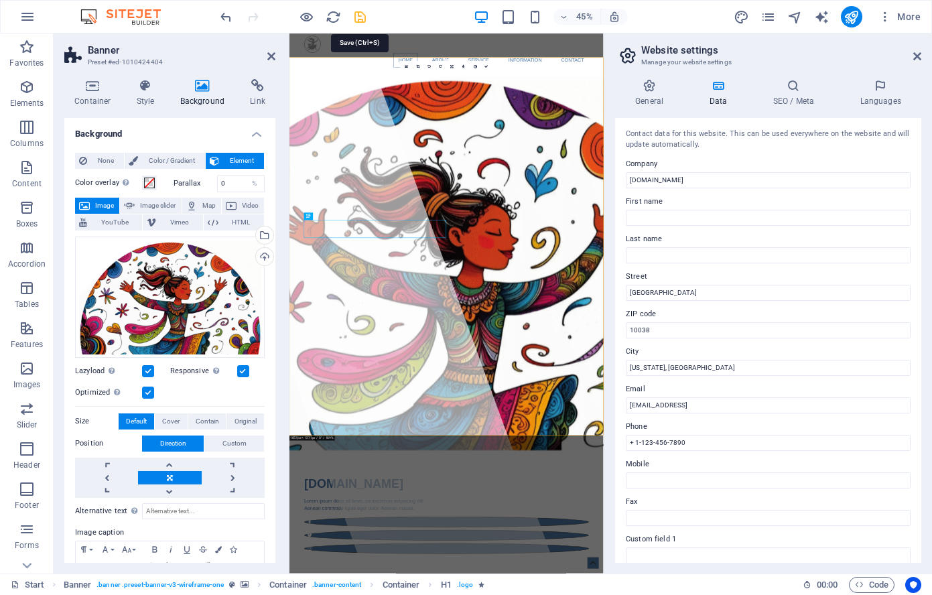
click at [356, 15] on icon "save" at bounding box center [359, 16] width 15 height 15
checkbox input "false"
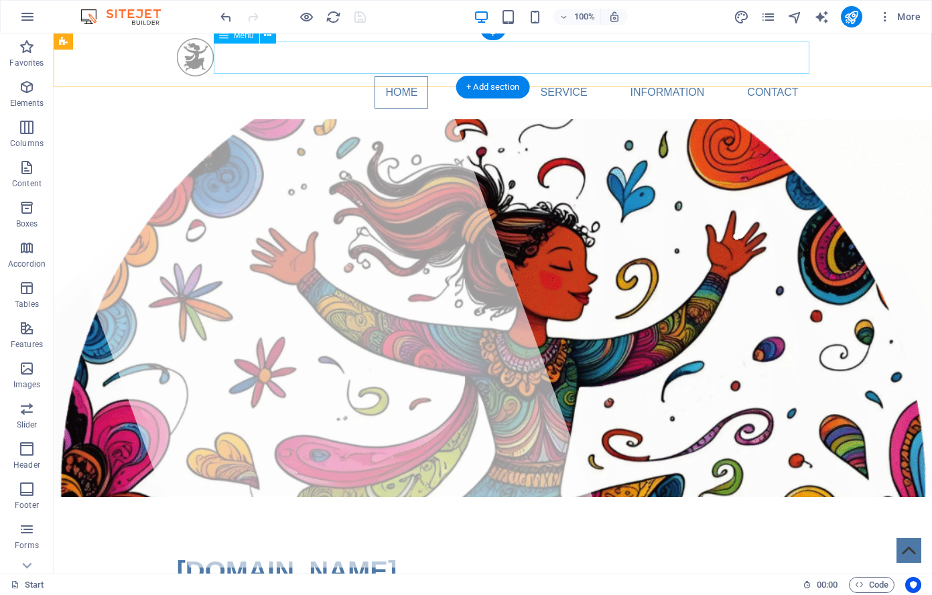
click at [482, 76] on nav "Home About Service Information Contact" at bounding box center [493, 92] width 633 height 32
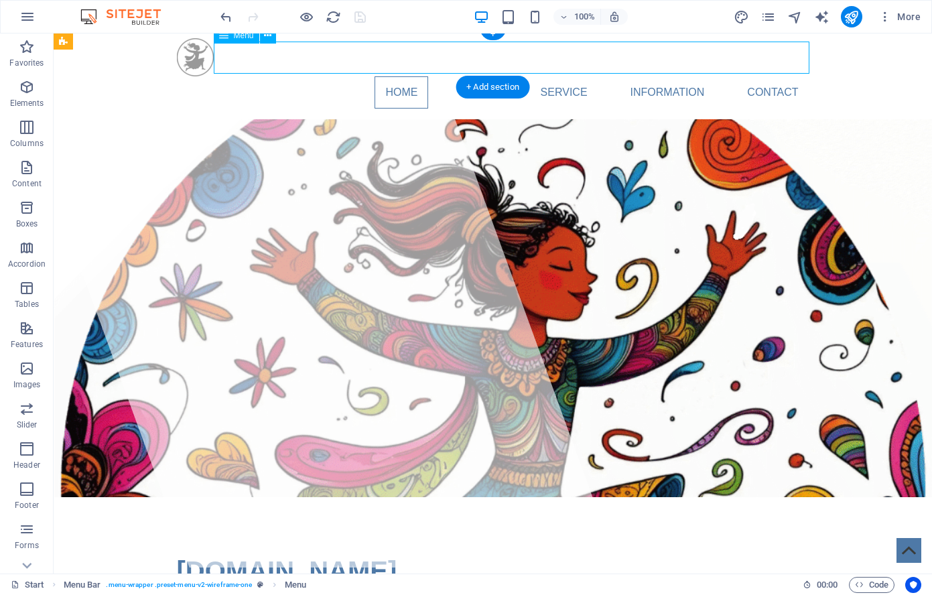
click at [482, 76] on nav "Home About Service Information Contact" at bounding box center [493, 92] width 633 height 32
click at [571, 76] on nav "Home About Service Information Contact" at bounding box center [493, 92] width 633 height 32
select select
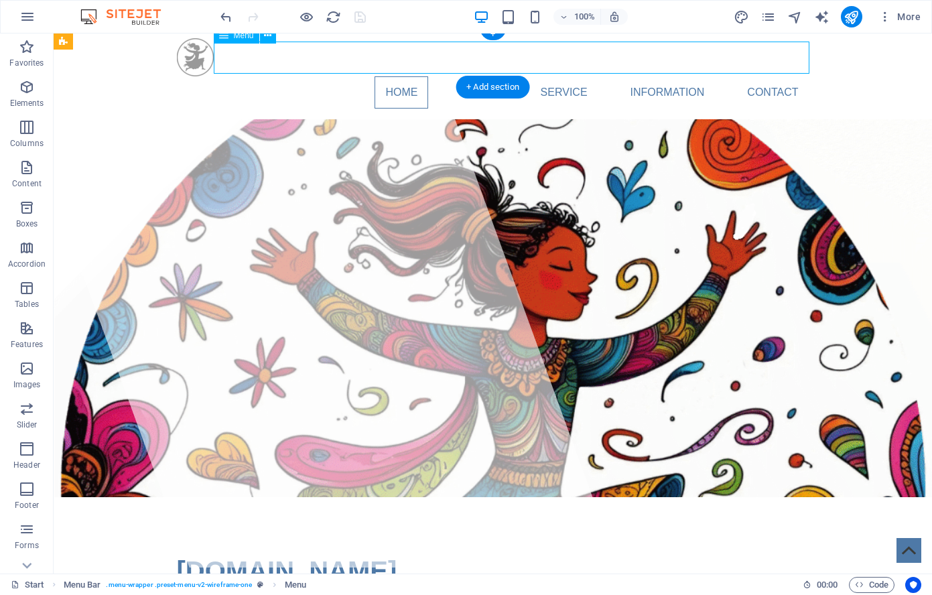
select select
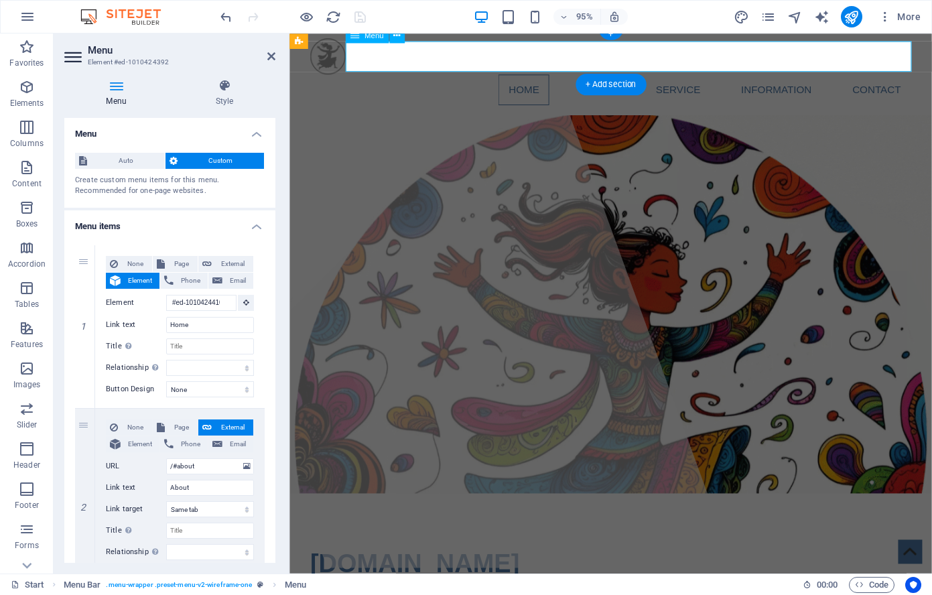
click at [614, 76] on nav "Home About Service Information Contact" at bounding box center [628, 92] width 633 height 32
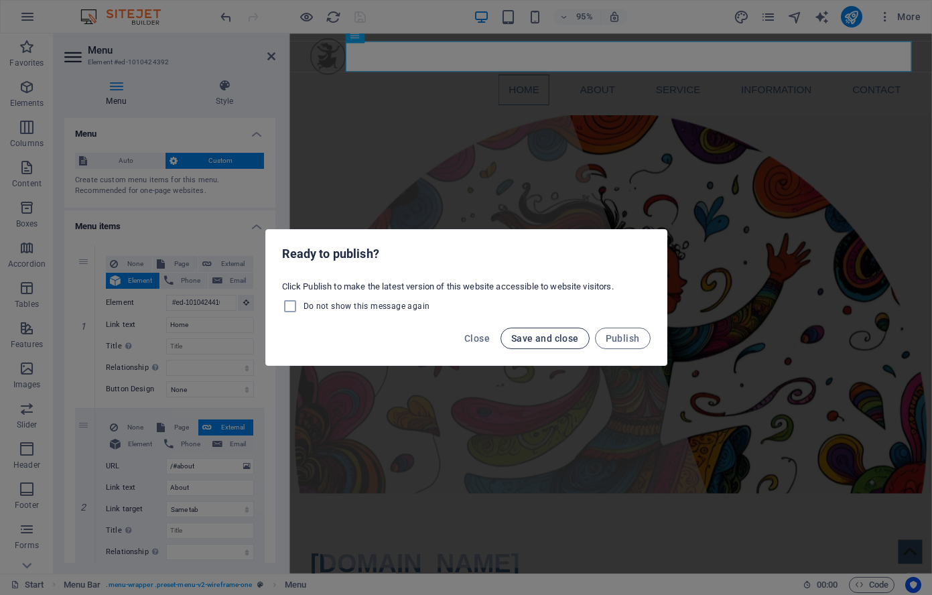
click at [538, 338] on span "Save and close" at bounding box center [545, 338] width 68 height 11
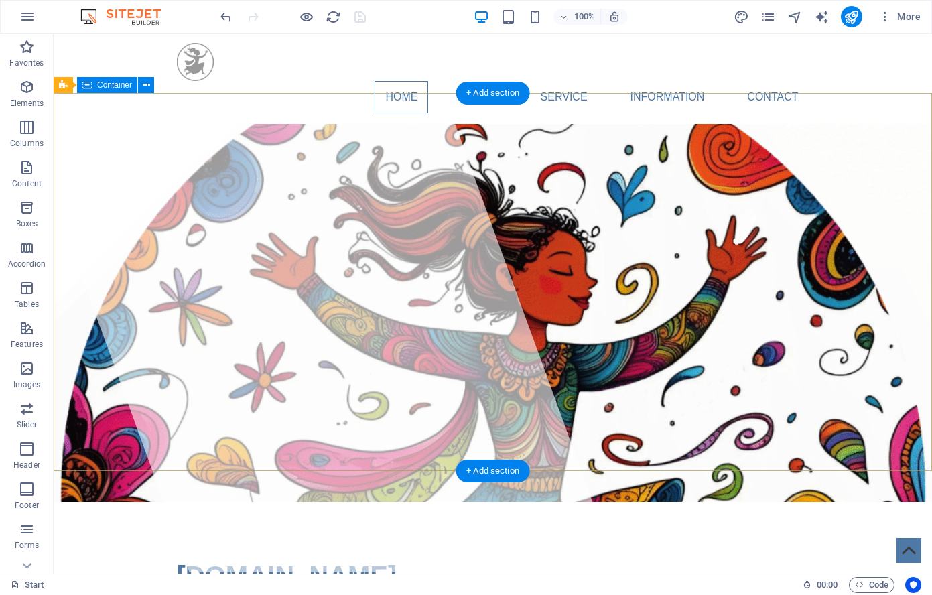
scroll to position [0, 0]
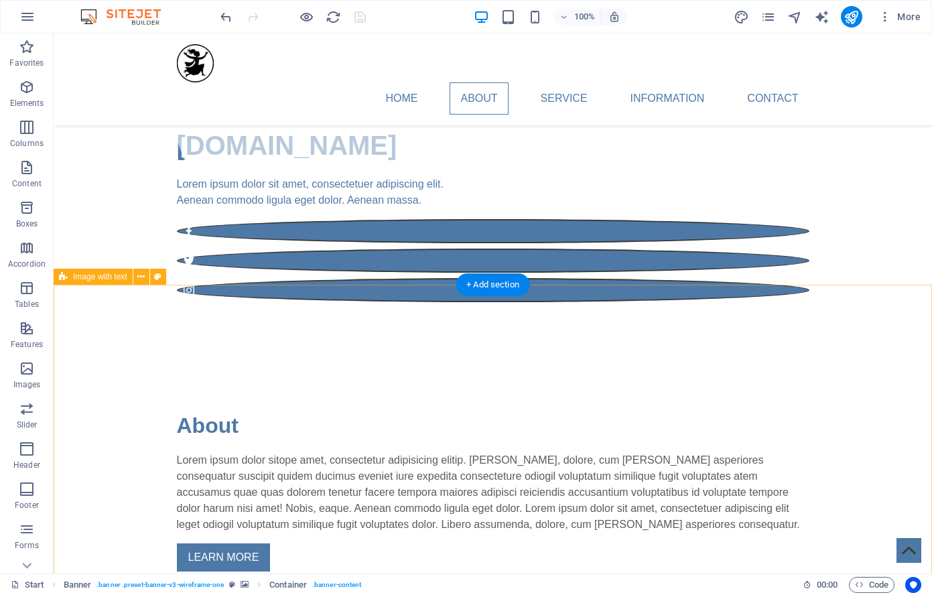
scroll to position [400, 0]
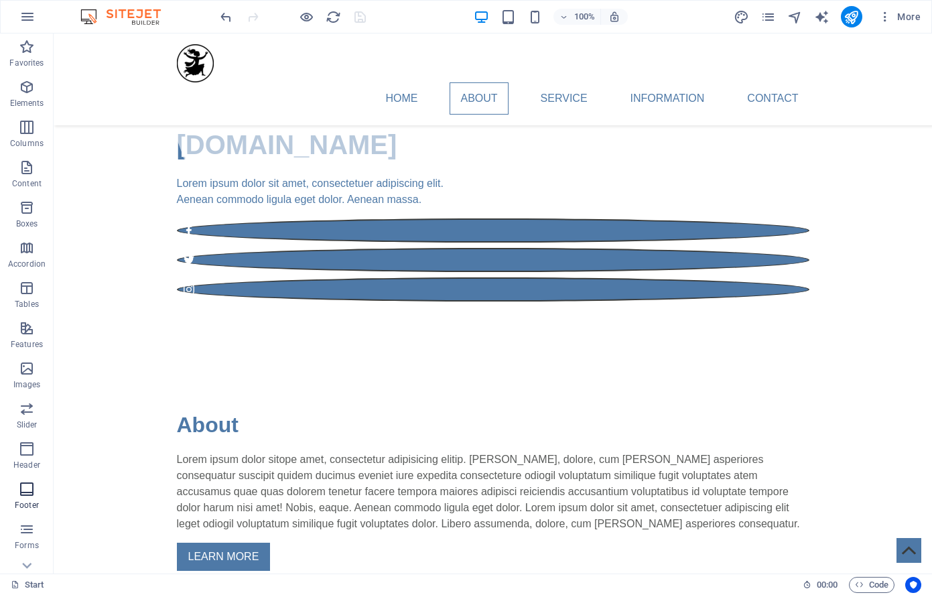
click at [26, 491] on icon "button" at bounding box center [27, 489] width 16 height 16
click at [25, 491] on icon "button" at bounding box center [27, 489] width 16 height 16
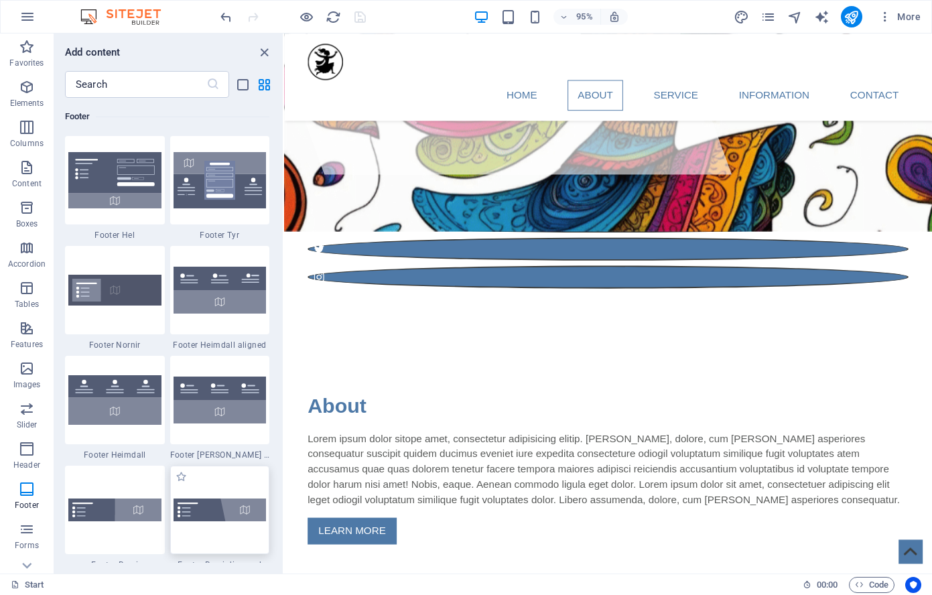
scroll to position [8881, 0]
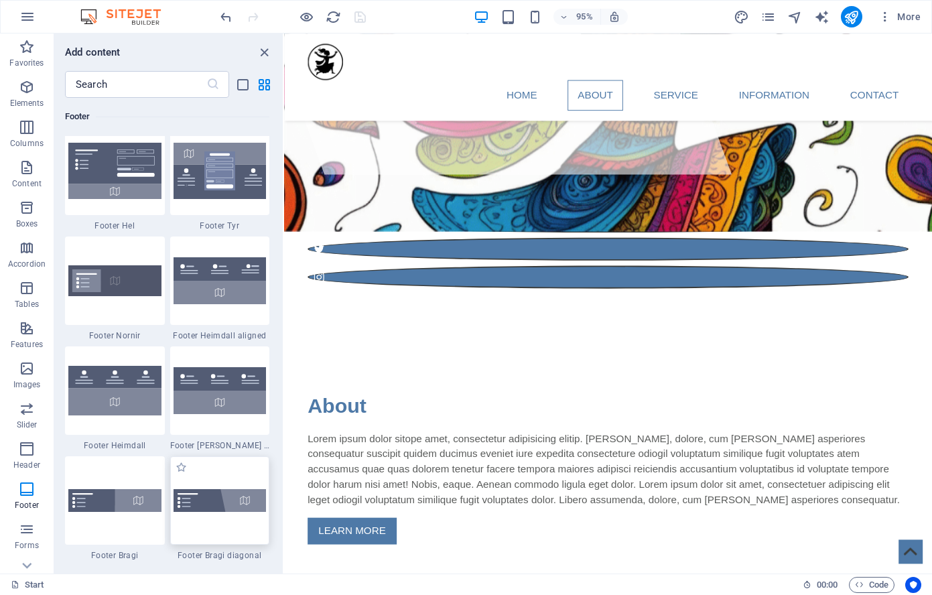
click at [225, 505] on img at bounding box center [220, 500] width 93 height 23
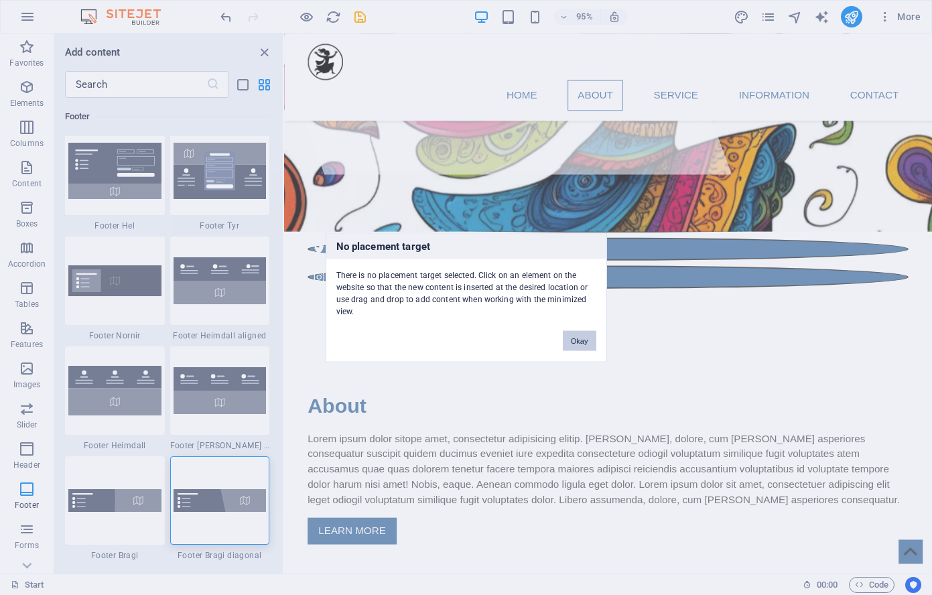
click at [576, 338] on button "Okay" at bounding box center [580, 341] width 34 height 20
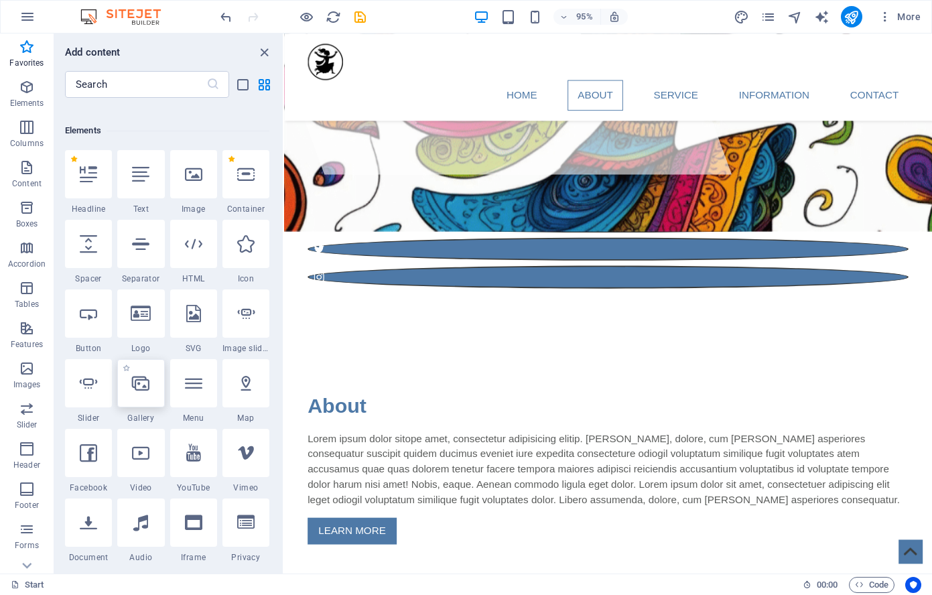
scroll to position [0, 0]
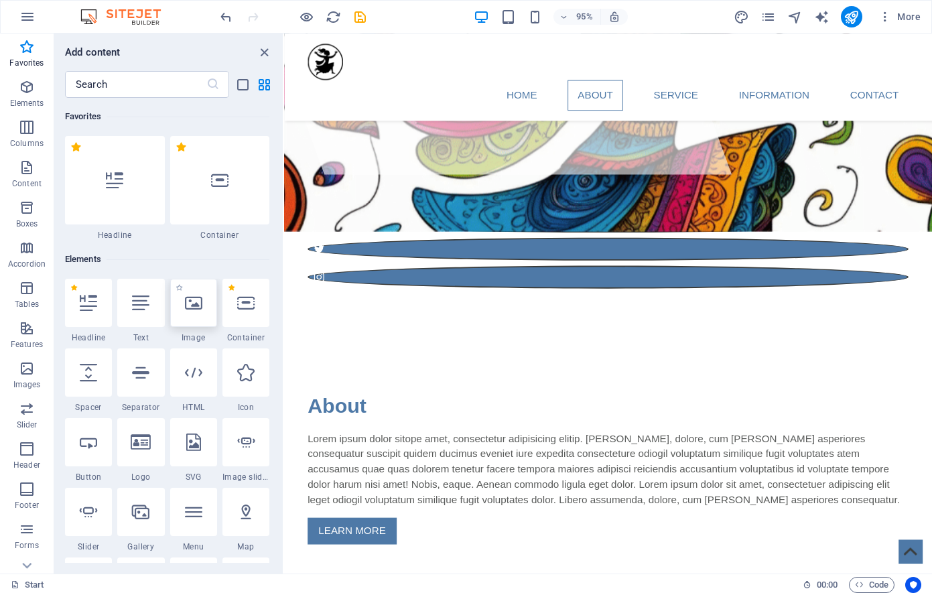
click at [191, 303] on icon at bounding box center [193, 302] width 17 height 17
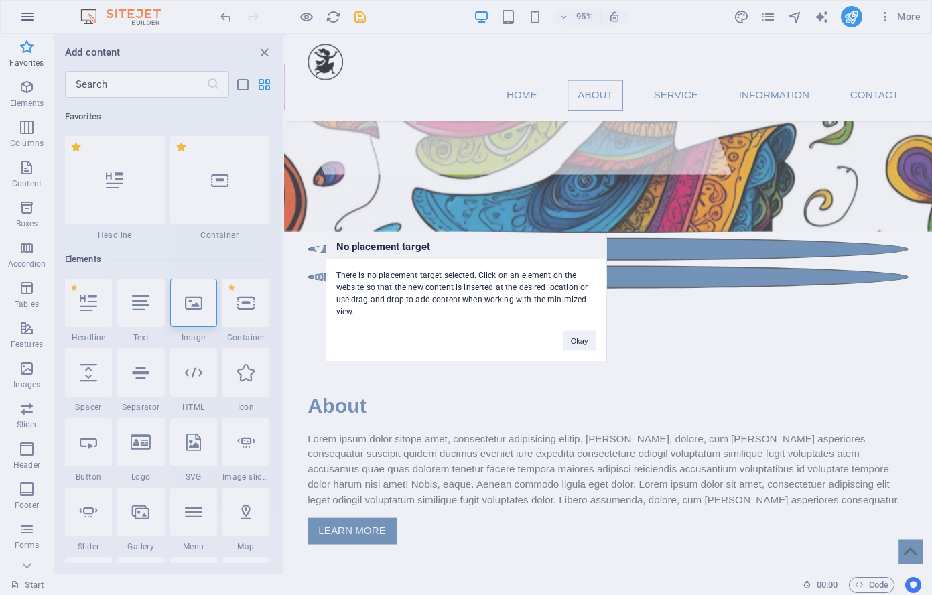
click at [29, 15] on div "No placement target There is no placement target selected. Click on an element …" at bounding box center [466, 297] width 932 height 595
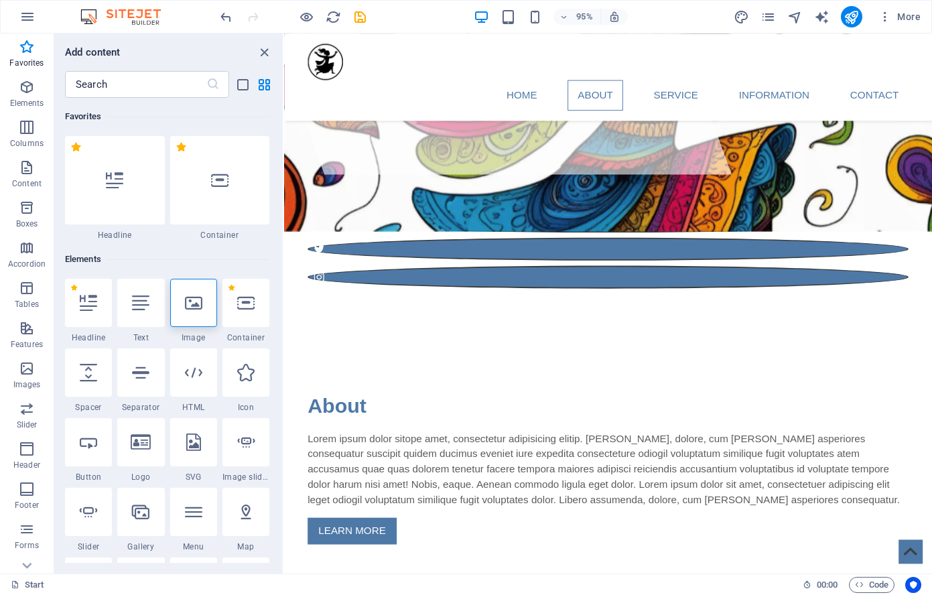
scroll to position [63, 0]
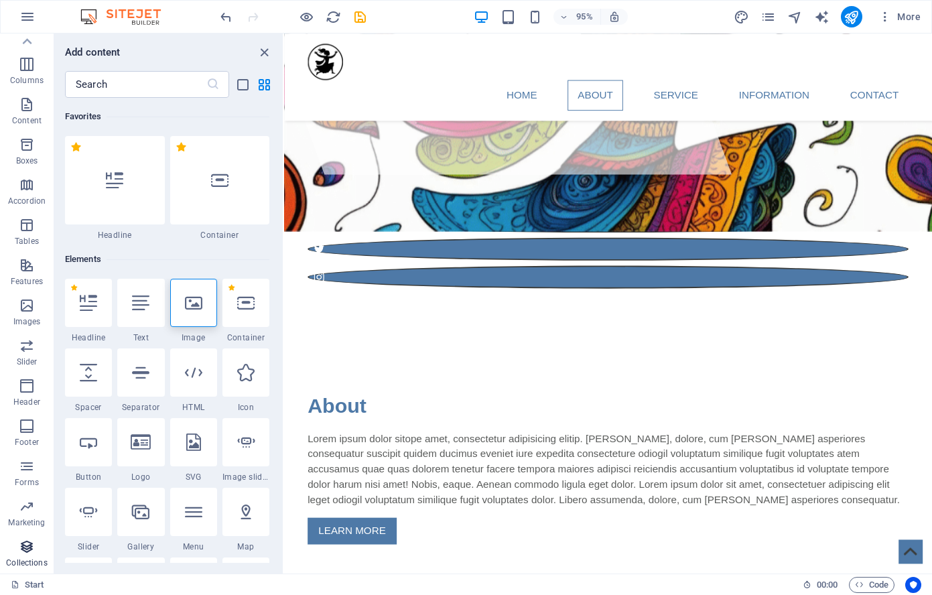
click at [27, 548] on icon "button" at bounding box center [27, 547] width 16 height 16
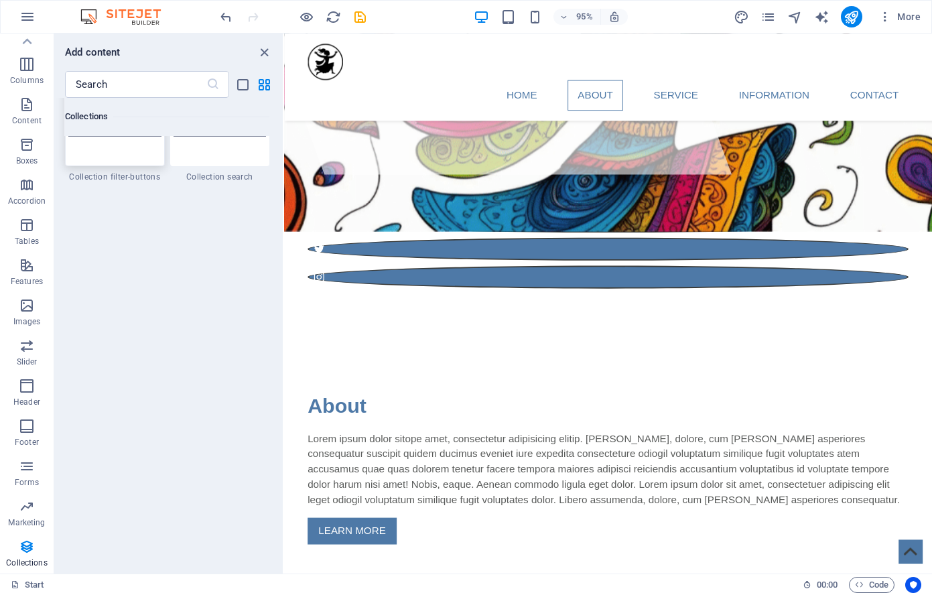
scroll to position [12843, 0]
click at [21, 548] on icon "button" at bounding box center [27, 547] width 16 height 16
click at [30, 545] on icon "button" at bounding box center [27, 547] width 16 height 16
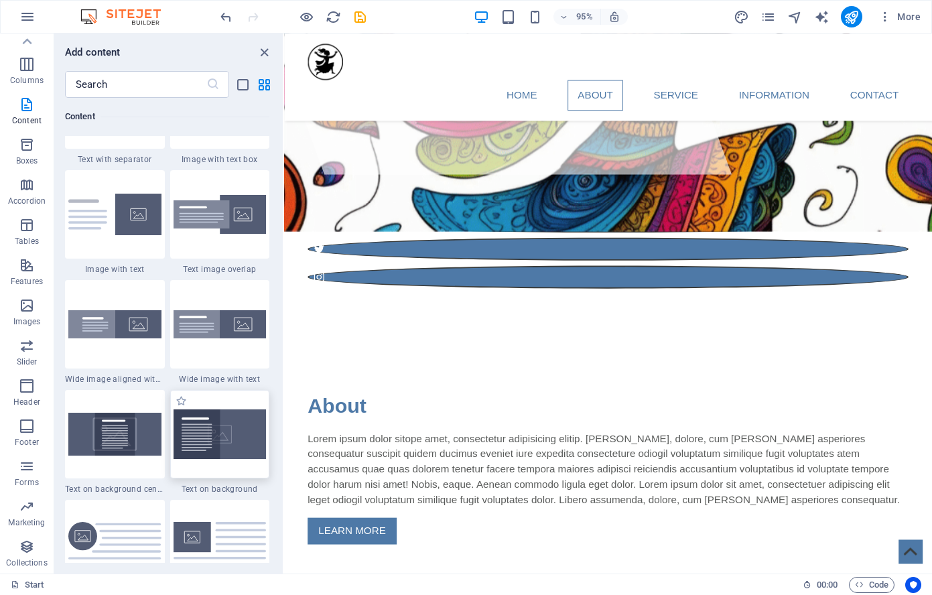
scroll to position [2529, 0]
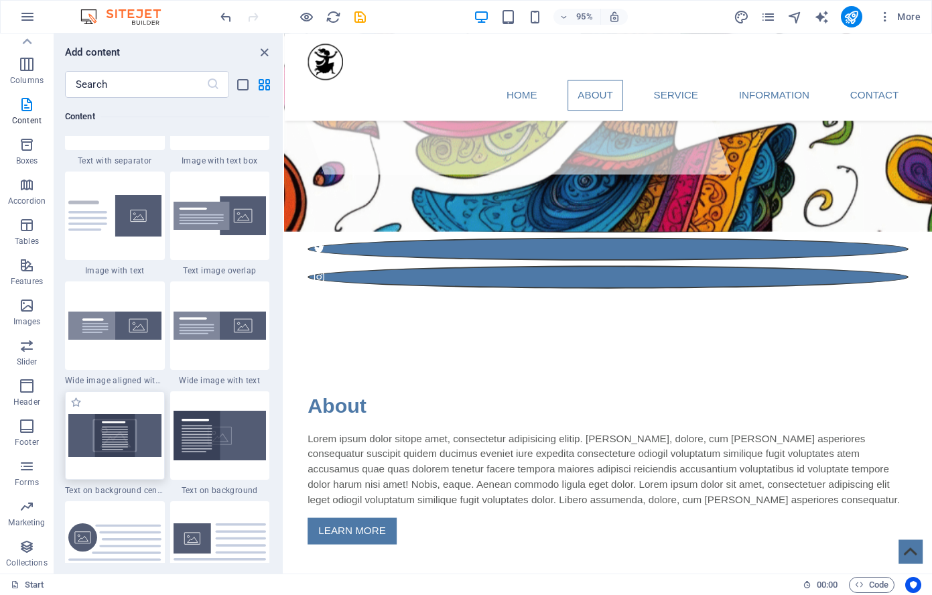
click at [109, 435] on img at bounding box center [114, 435] width 93 height 42
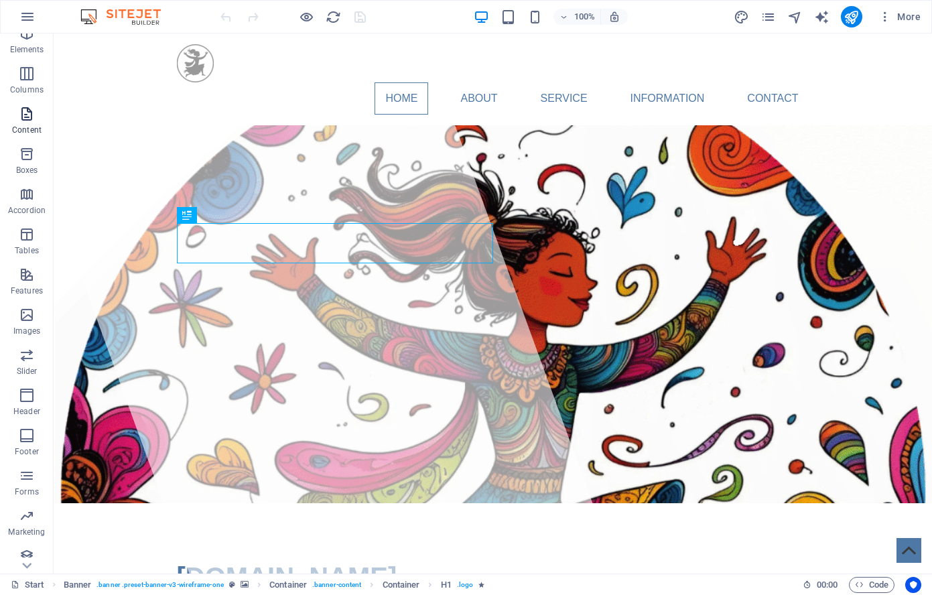
scroll to position [63, 0]
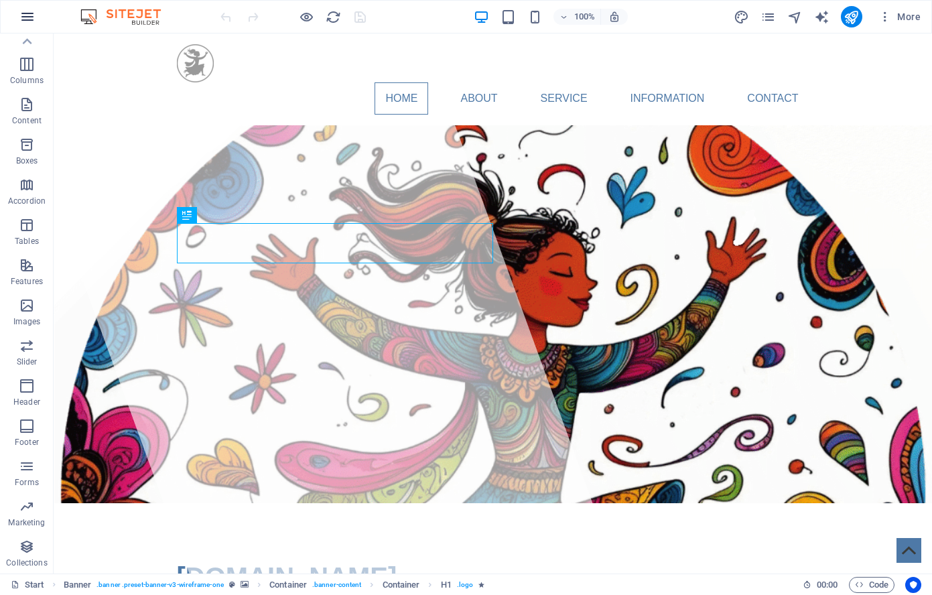
click at [19, 13] on icon "button" at bounding box center [27, 17] width 16 height 16
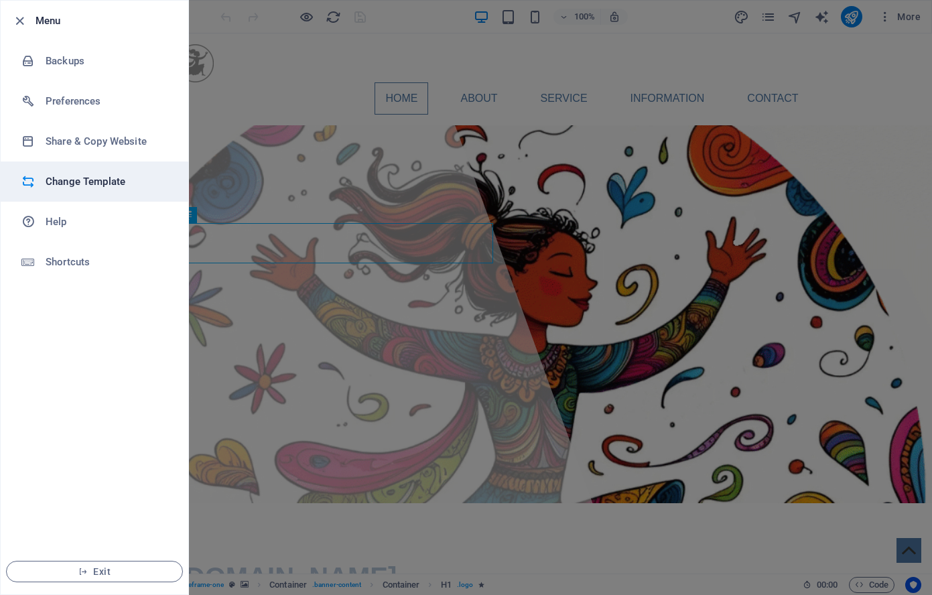
click at [90, 182] on h6 "Change Template" at bounding box center [108, 182] width 124 height 16
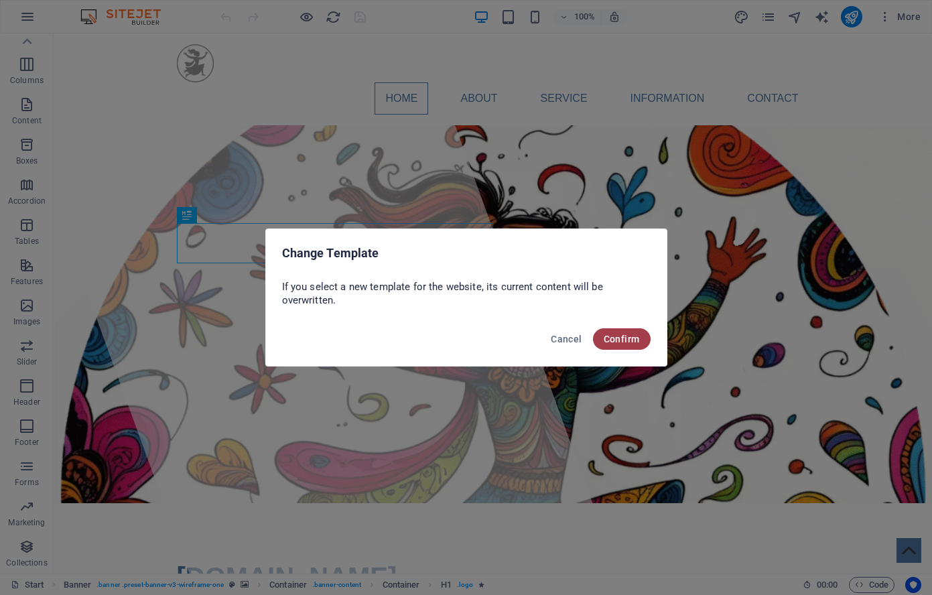
click at [627, 337] on span "Confirm" at bounding box center [622, 339] width 36 height 11
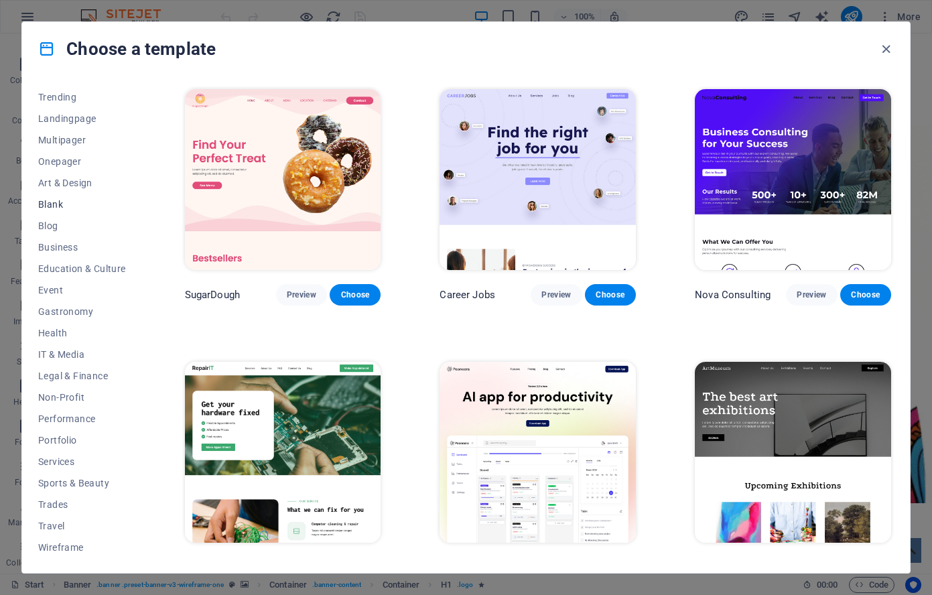
scroll to position [66, 0]
click at [65, 543] on span "Wireframe" at bounding box center [82, 546] width 88 height 11
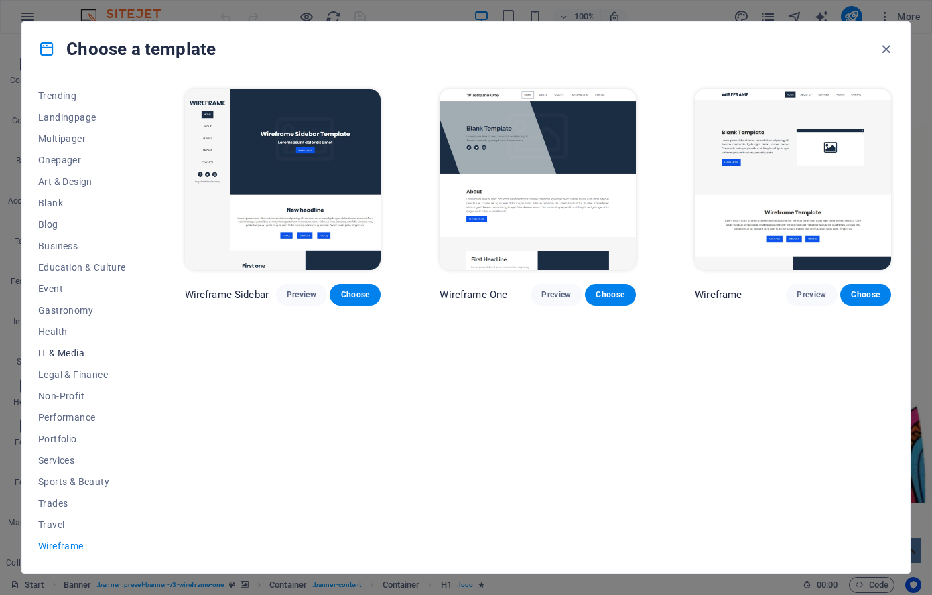
click at [63, 353] on span "IT & Media" at bounding box center [82, 353] width 88 height 11
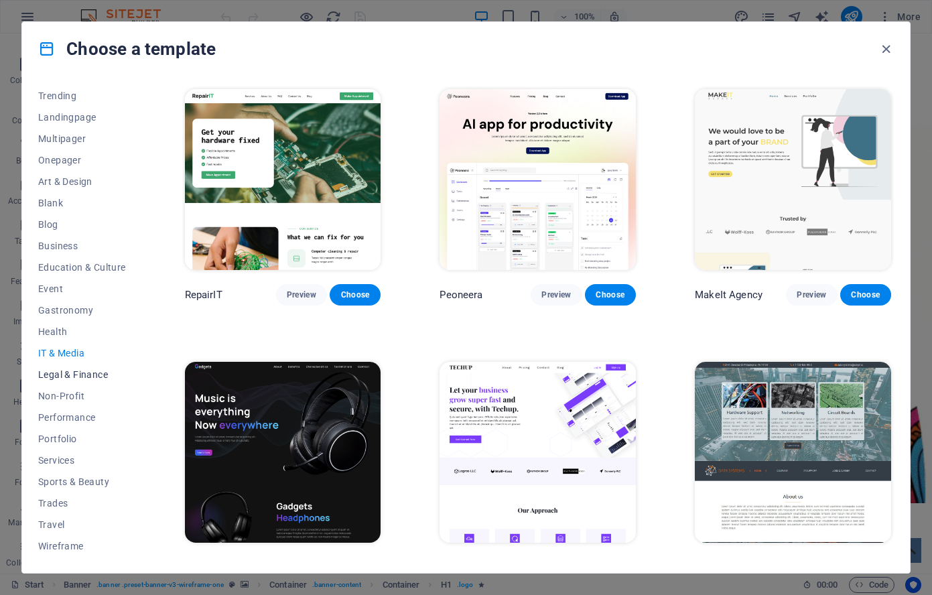
click at [78, 373] on span "Legal & Finance" at bounding box center [82, 374] width 88 height 11
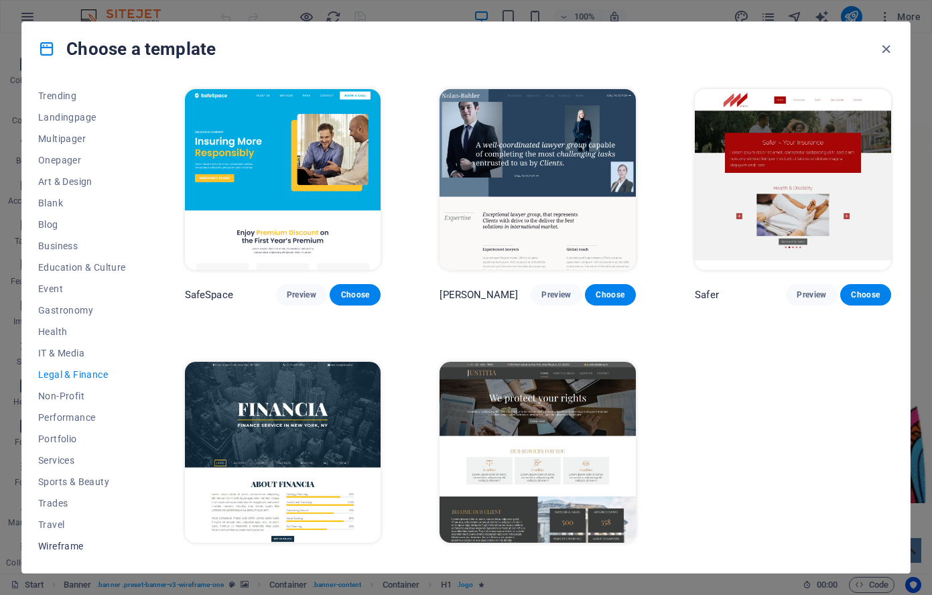
click at [52, 543] on span "Wireframe" at bounding box center [82, 546] width 88 height 11
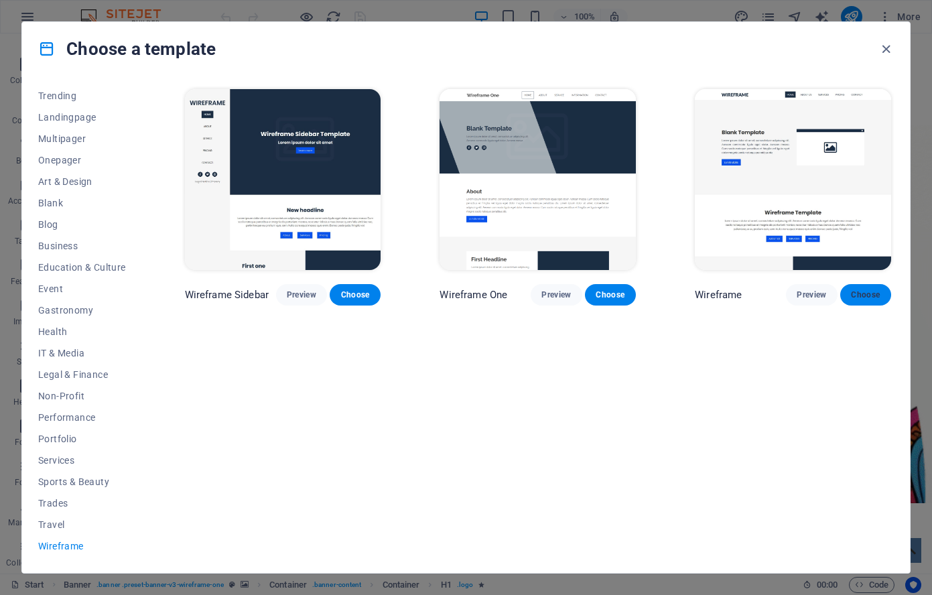
click at [860, 291] on span "Choose" at bounding box center [865, 294] width 29 height 11
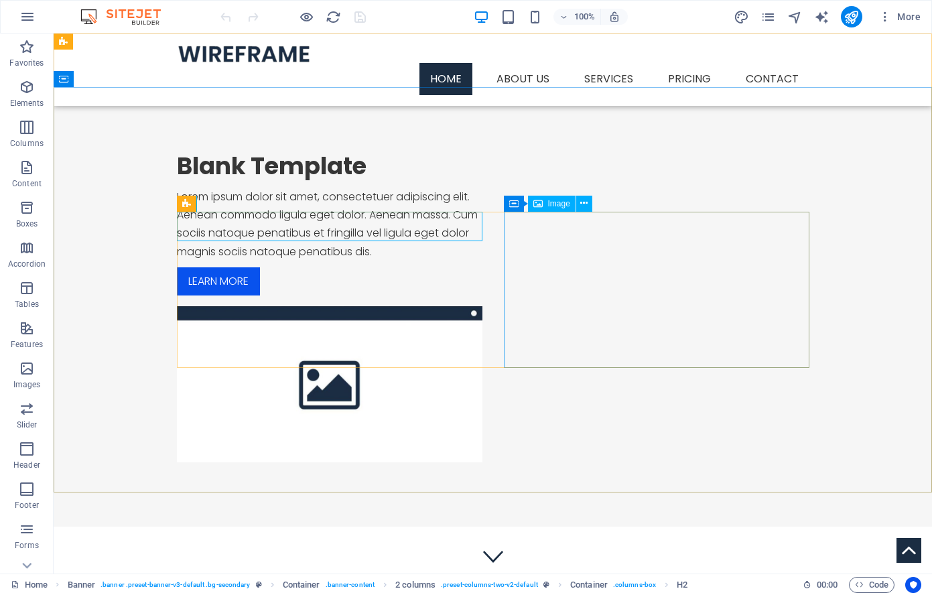
click at [557, 208] on div "Image" at bounding box center [552, 204] width 48 height 16
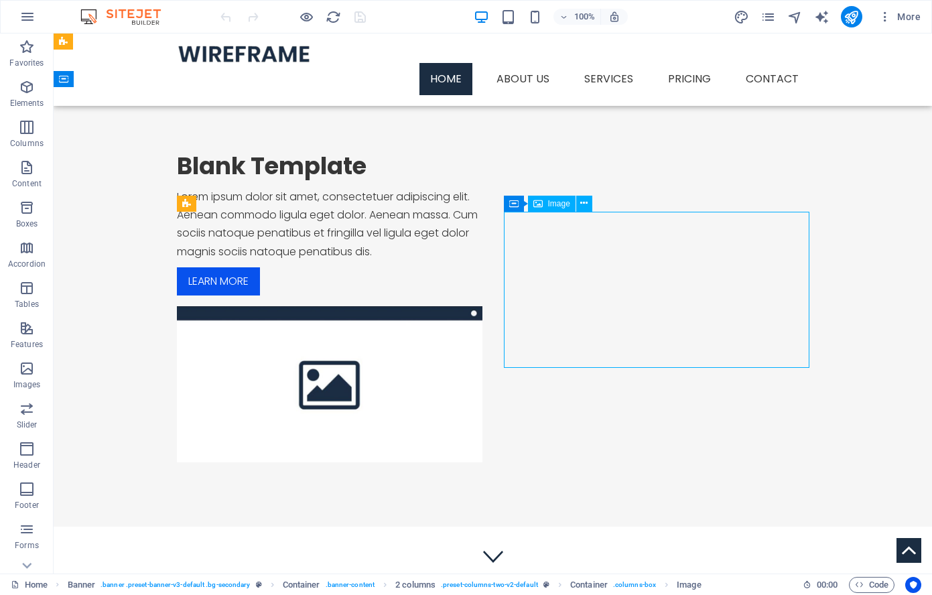
drag, startPoint x: 564, startPoint y: 203, endPoint x: 288, endPoint y: 178, distance: 276.5
click at [564, 203] on span "Image" at bounding box center [559, 204] width 22 height 8
select select "%"
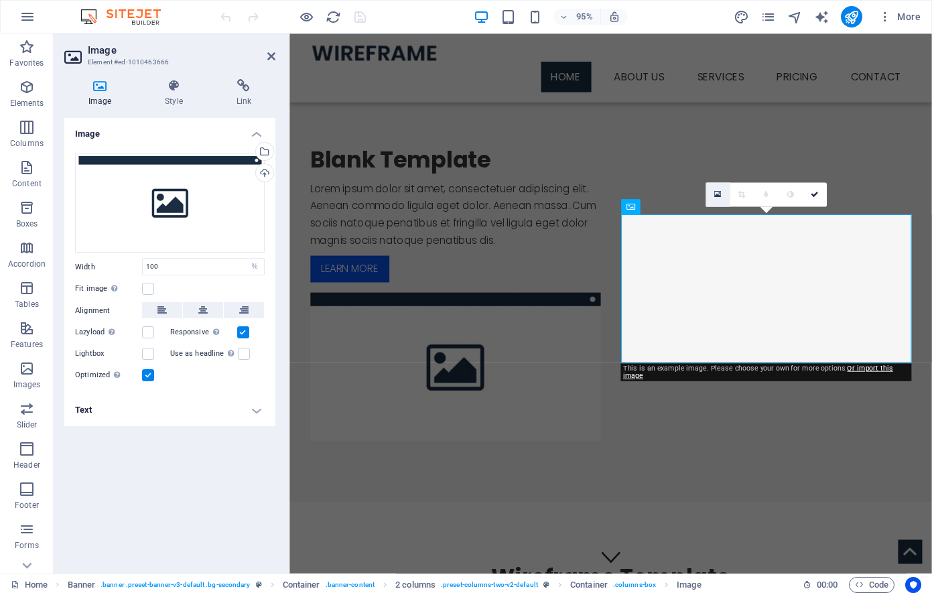
click at [722, 193] on link at bounding box center [718, 194] width 24 height 24
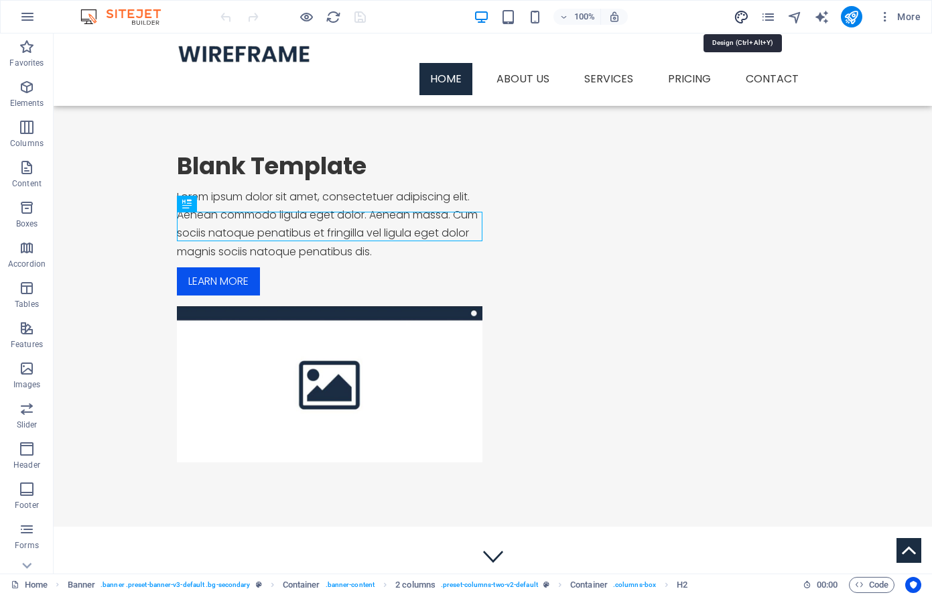
click at [741, 15] on icon "design" at bounding box center [741, 16] width 15 height 15
select select "px"
select select "300"
select select "px"
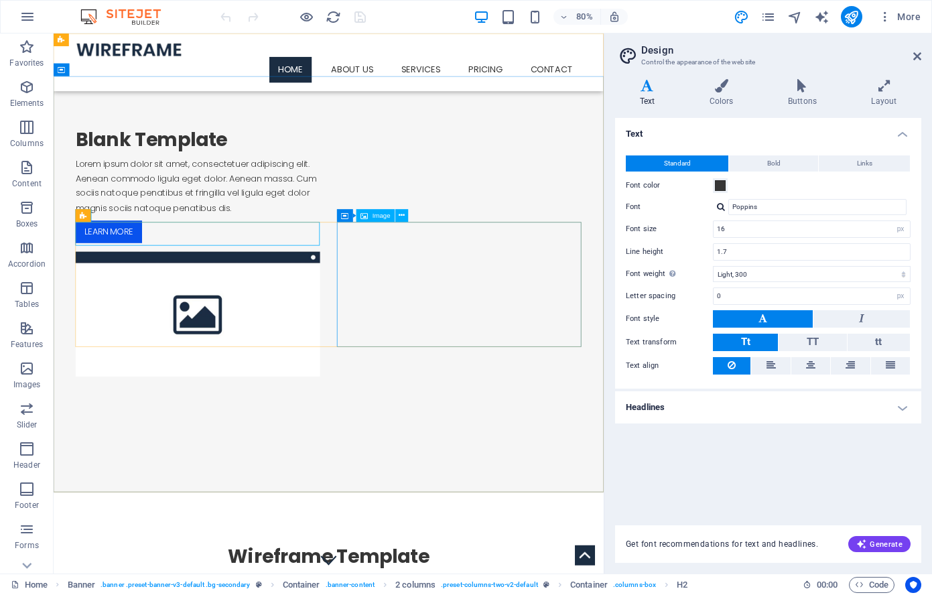
click at [375, 214] on span "Image" at bounding box center [382, 215] width 18 height 7
click at [379, 218] on span "Image" at bounding box center [382, 215] width 18 height 7
click at [387, 337] on figure at bounding box center [234, 384] width 306 height 156
select select "%"
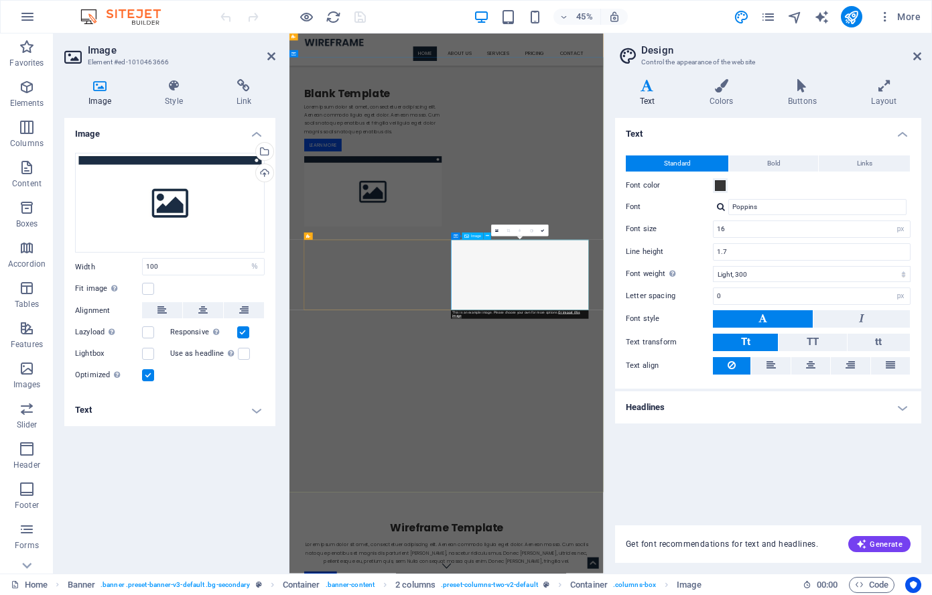
click at [628, 462] on figure at bounding box center [475, 384] width 306 height 156
click at [103, 87] on icon at bounding box center [99, 85] width 71 height 13
click at [29, 372] on icon "button" at bounding box center [27, 369] width 16 height 16
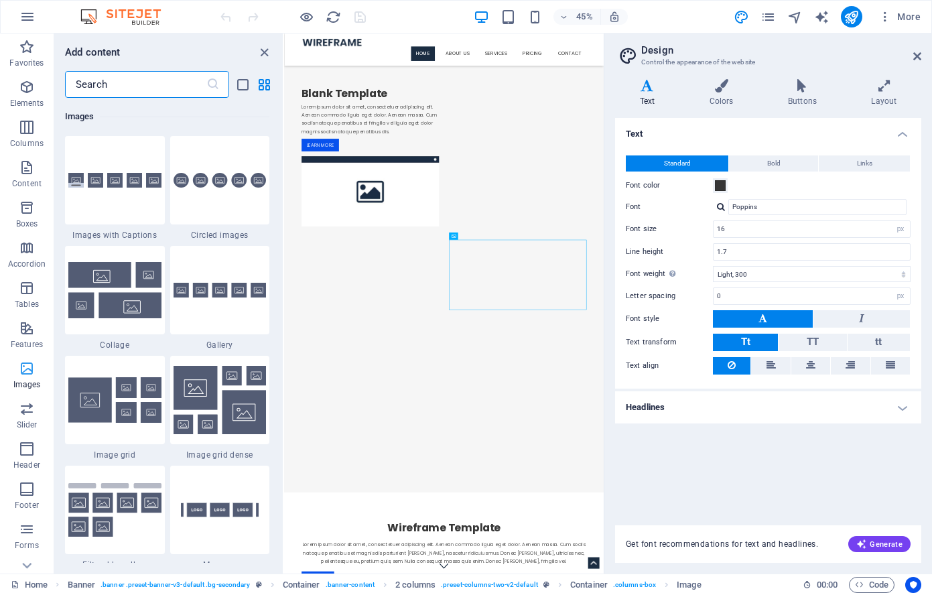
click at [26, 369] on icon "button" at bounding box center [27, 369] width 16 height 16
click at [629, 462] on figure at bounding box center [476, 384] width 306 height 156
select select "%"
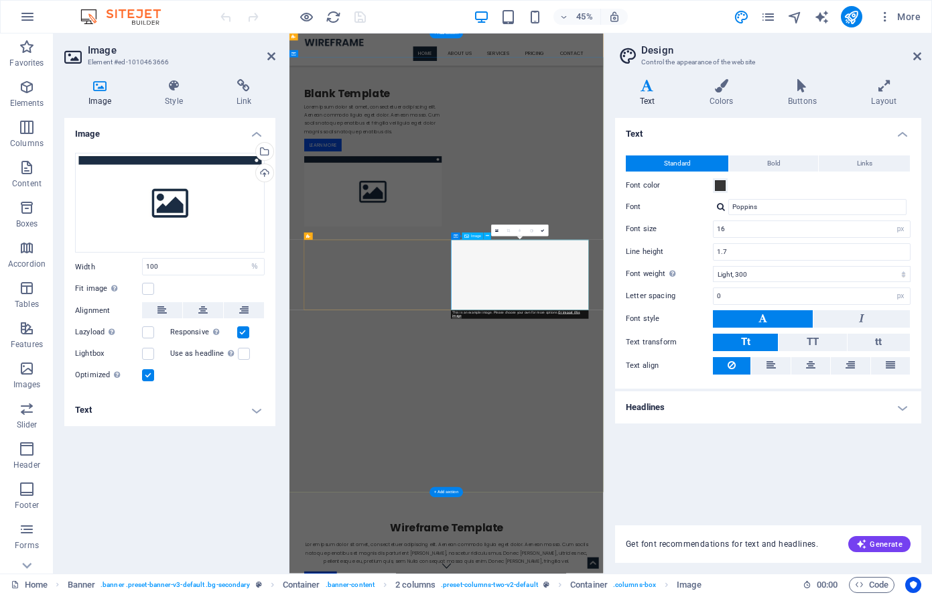
click at [628, 462] on figure at bounding box center [475, 384] width 306 height 156
click at [267, 174] on div "Upload" at bounding box center [263, 174] width 20 height 20
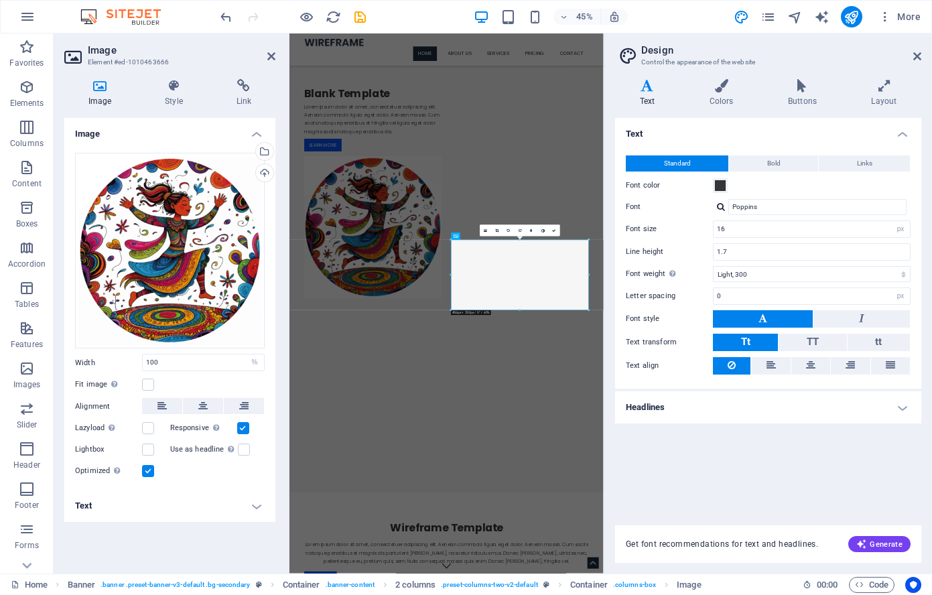
click at [362, 16] on icon "save" at bounding box center [359, 16] width 15 height 15
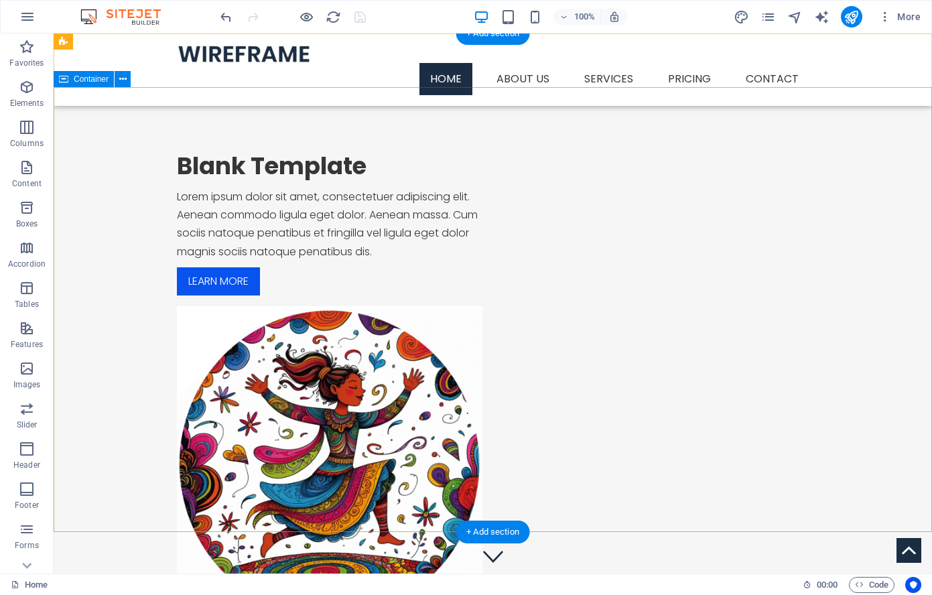
click at [334, 119] on div "Blank Template Lorem ipsum dolor sit amet, consectetuer adipiscing elit. Aenean…" at bounding box center [493, 386] width 879 height 599
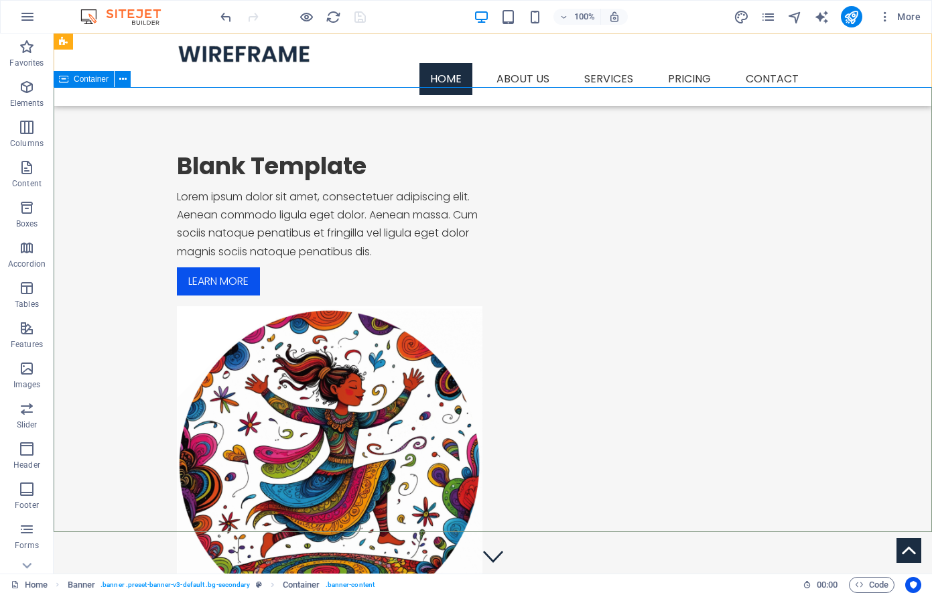
click at [86, 78] on span "Container" at bounding box center [91, 79] width 35 height 8
click at [87, 78] on span "Container" at bounding box center [91, 79] width 35 height 8
click at [119, 76] on icon at bounding box center [122, 79] width 7 height 14
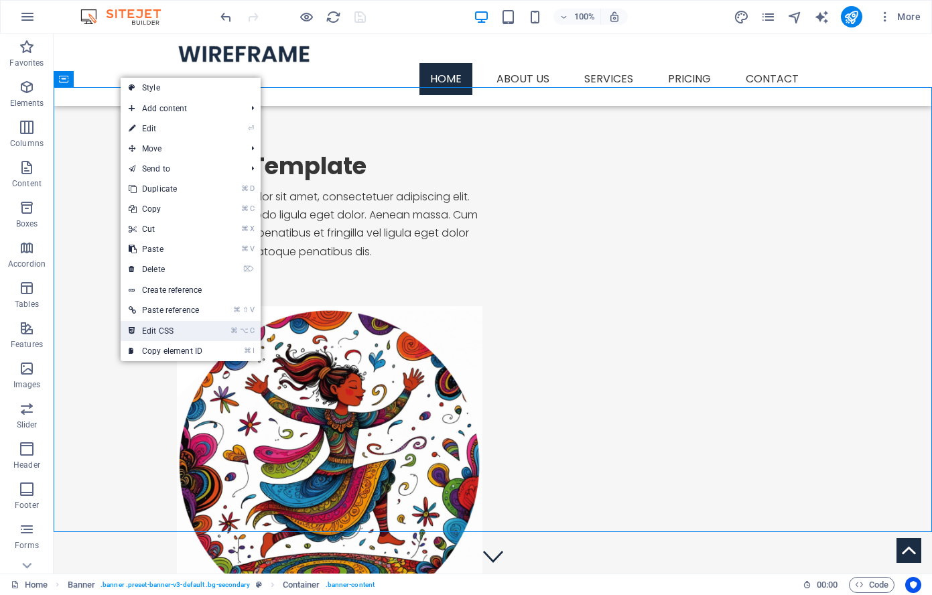
click at [177, 328] on link "⌘ ⌥ C Edit CSS" at bounding box center [166, 331] width 90 height 20
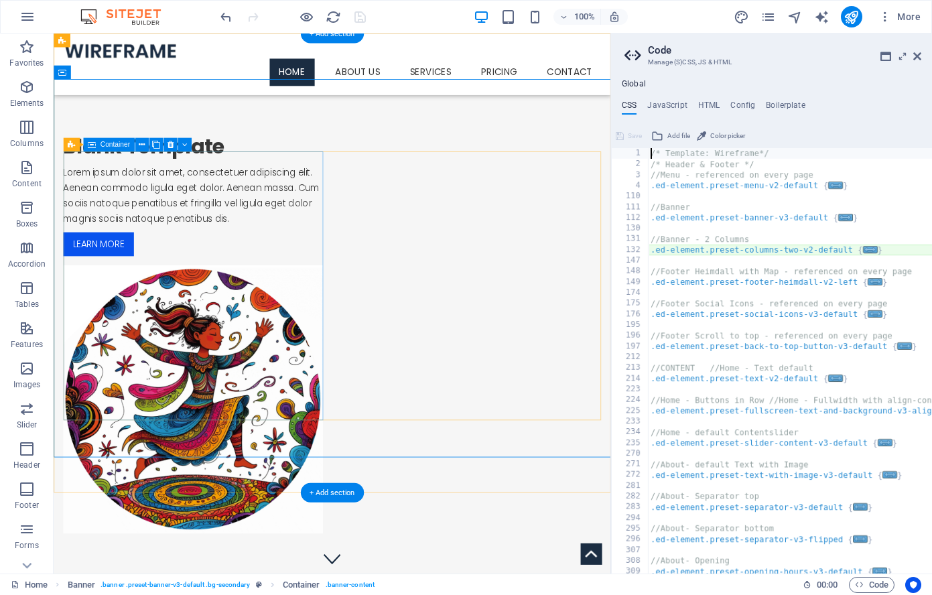
type textarea "@include columns-two-v2("
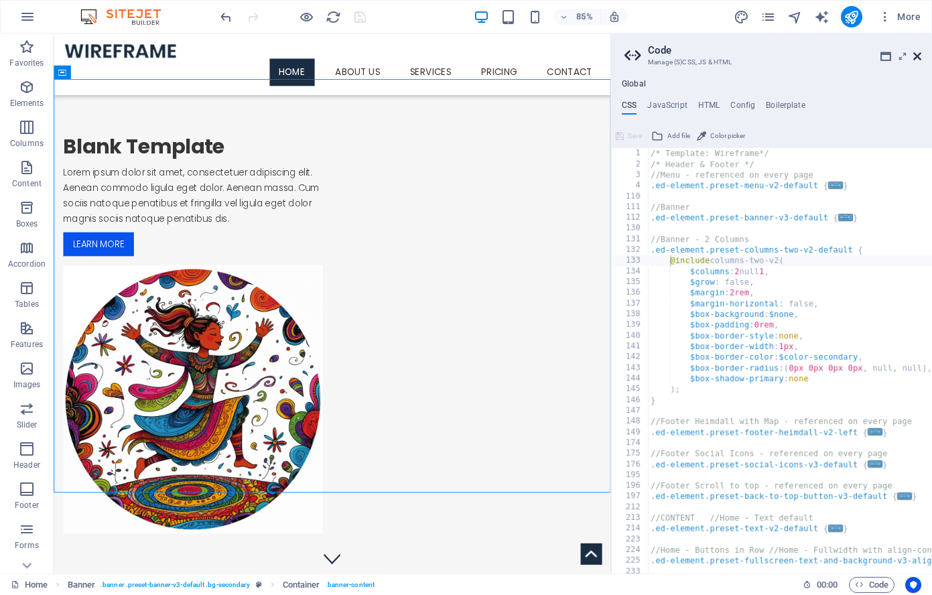
click at [917, 54] on icon at bounding box center [917, 56] width 8 height 11
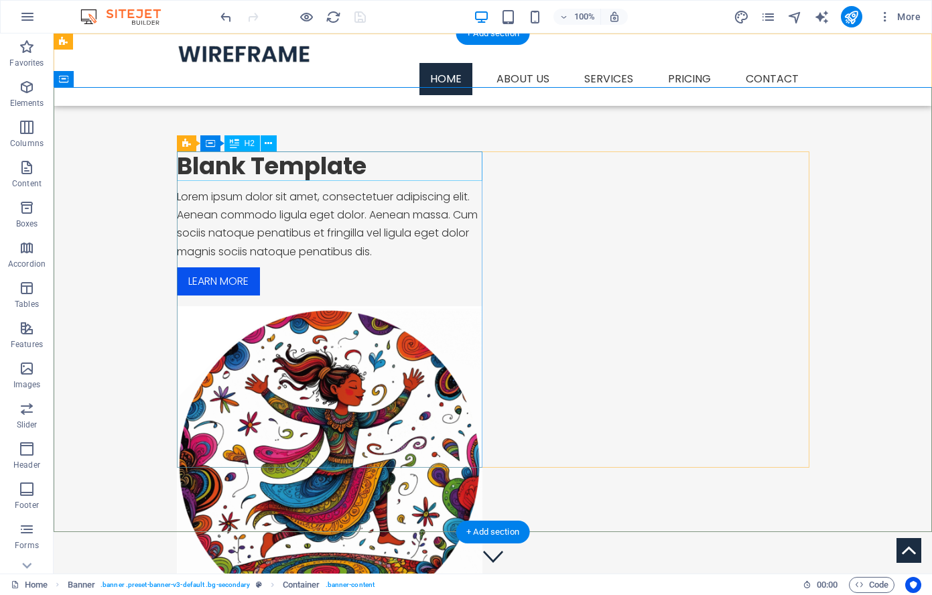
click at [295, 164] on div "Blank Template" at bounding box center [330, 165] width 306 height 29
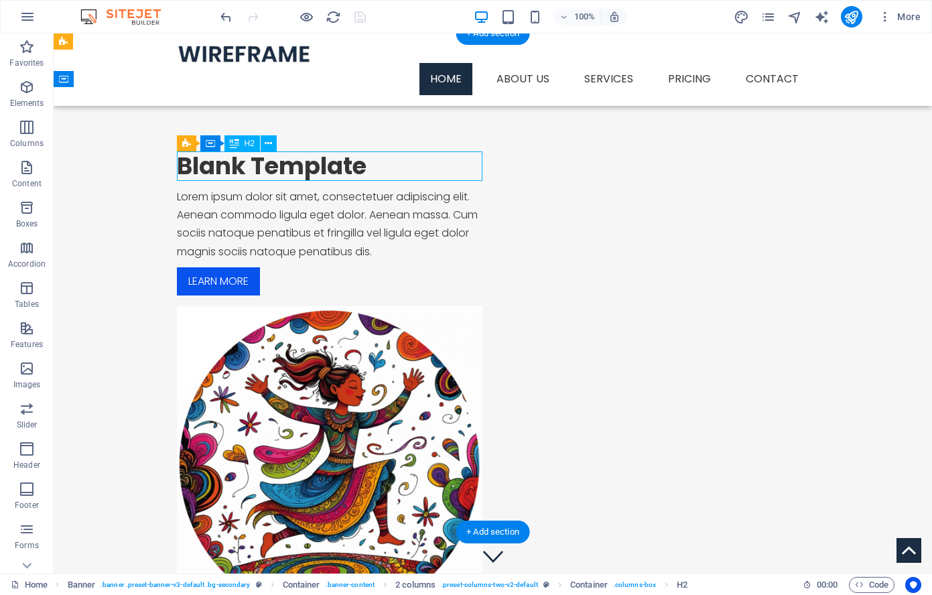
click at [294, 165] on div "Blank Template" at bounding box center [330, 165] width 306 height 29
drag, startPoint x: 294, startPoint y: 165, endPoint x: 59, endPoint y: 172, distance: 235.3
click at [295, 165] on div "Blank Template" at bounding box center [330, 165] width 306 height 29
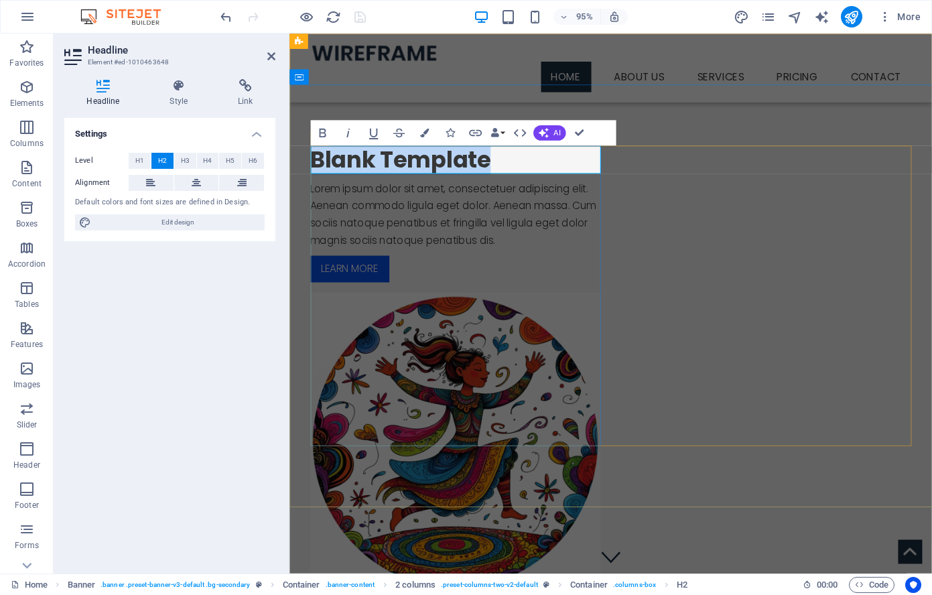
drag, startPoint x: 527, startPoint y: 162, endPoint x: 312, endPoint y: 160, distance: 215.1
click at [312, 160] on h2 "Blank Template" at bounding box center [465, 165] width 306 height 29
drag, startPoint x: 438, startPoint y: 172, endPoint x: 316, endPoint y: 153, distance: 123.4
click at [321, 159] on h2 "ArtCarte" at bounding box center [465, 165] width 306 height 29
click at [440, 171] on h2 "ArtCarte" at bounding box center [465, 165] width 306 height 29
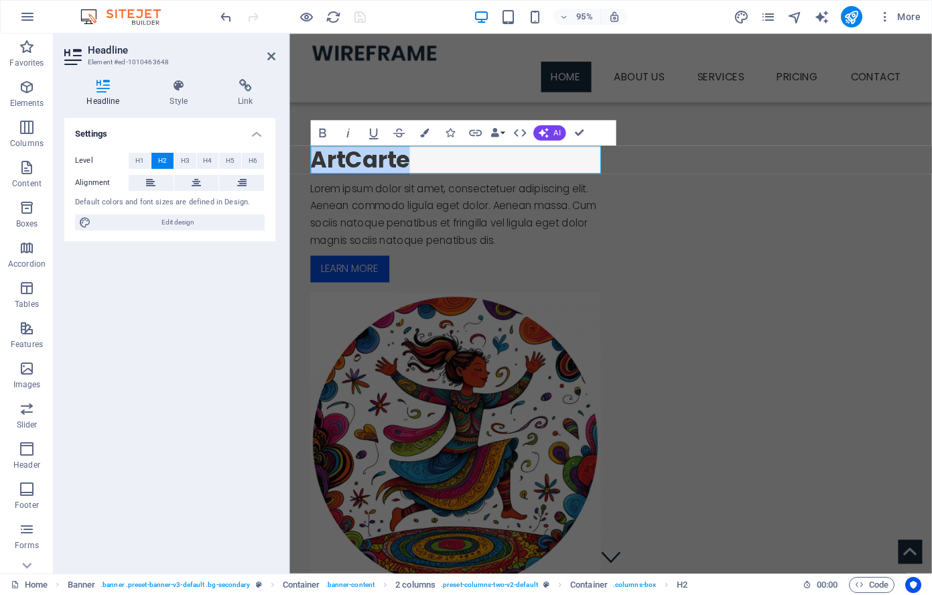
drag, startPoint x: 443, startPoint y: 168, endPoint x: 311, endPoint y: 142, distance: 134.6
click at [354, 77] on icon at bounding box center [355, 76] width 7 height 13
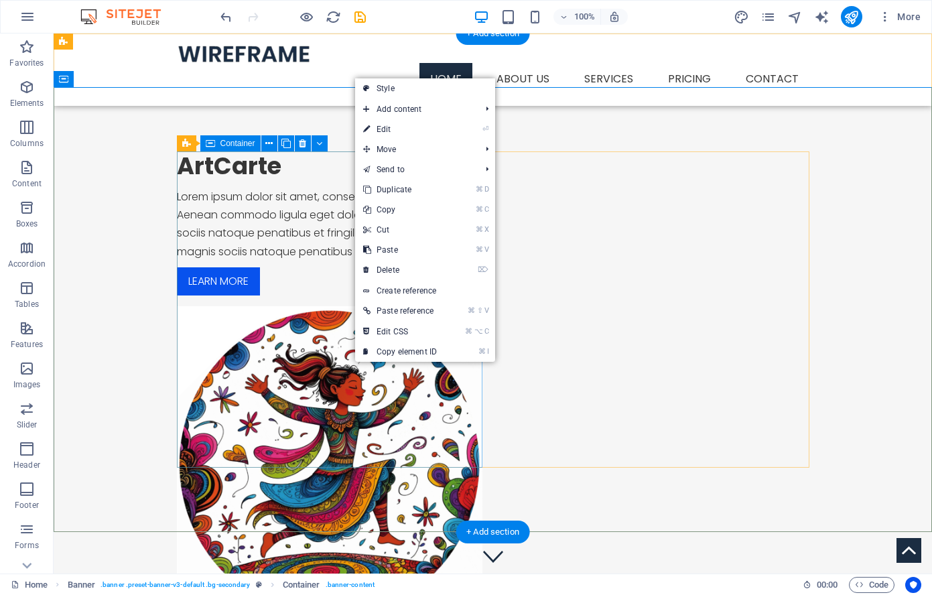
click at [259, 249] on div "ArtCarte Lorem ipsum dolor sit amet, consectetuer adipiscing elit. Aenean commo…" at bounding box center [330, 223] width 306 height 144
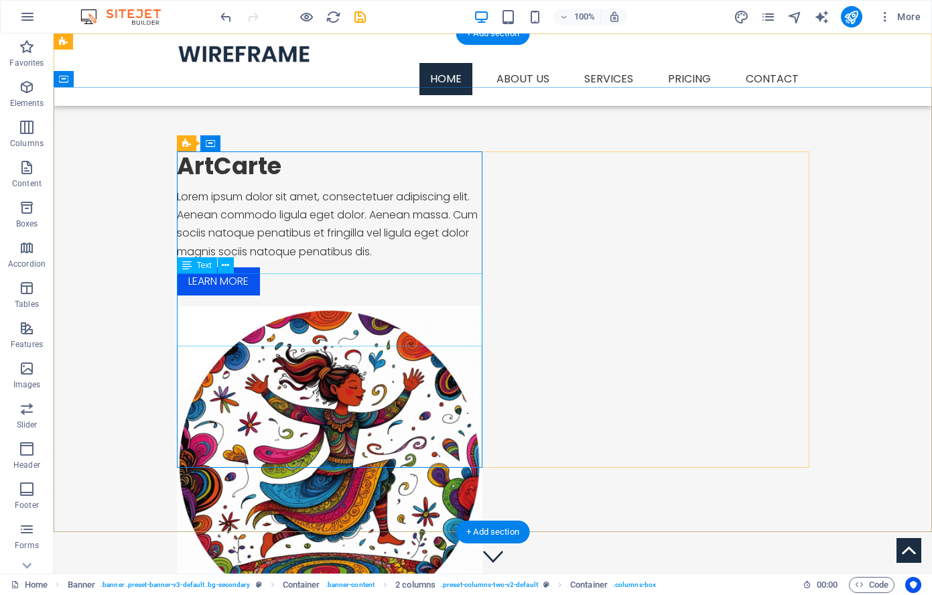
click at [201, 261] on div "Lorem ipsum dolor sit amet, consectetuer adipiscing elit. Aenean commodo ligula…" at bounding box center [330, 224] width 306 height 73
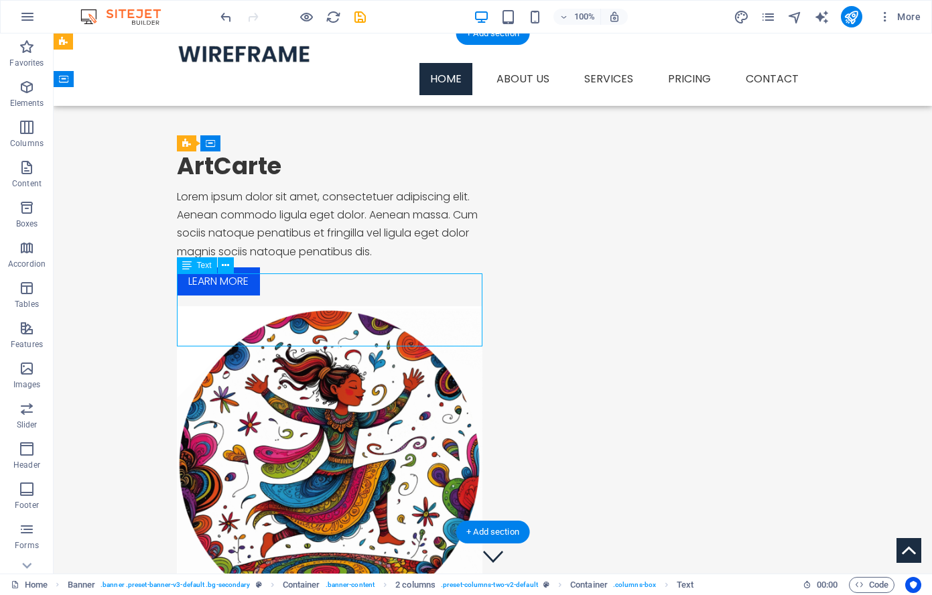
click at [200, 261] on div "Lorem ipsum dolor sit amet, consectetuer adipiscing elit. Aenean commodo ligula…" at bounding box center [330, 224] width 306 height 73
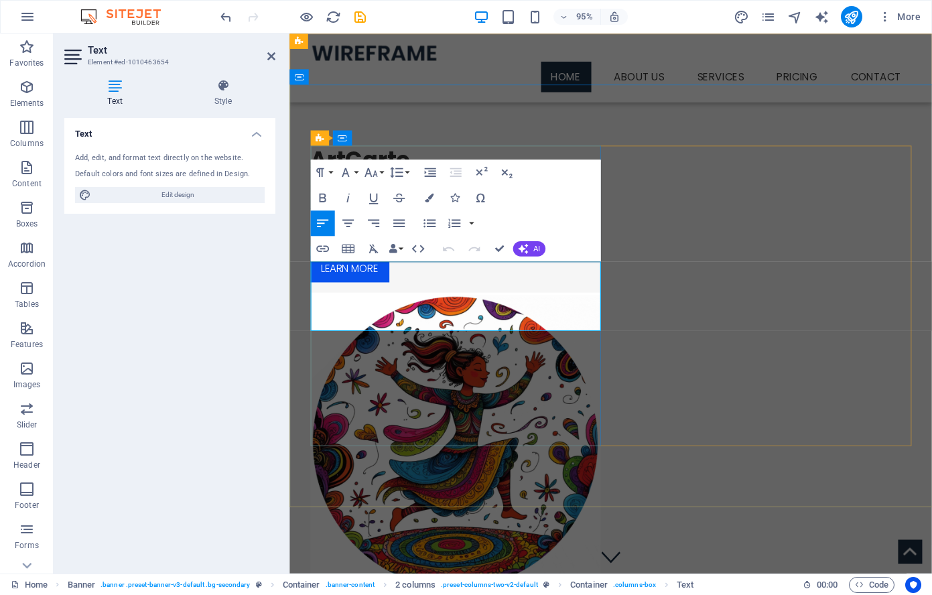
drag, startPoint x: 380, startPoint y: 288, endPoint x: 560, endPoint y: 337, distance: 186.8
click at [561, 261] on p "Lorem ipsum dolor sit amet, consectetuer adipiscing elit. Aenean commodo ligula…" at bounding box center [465, 224] width 306 height 73
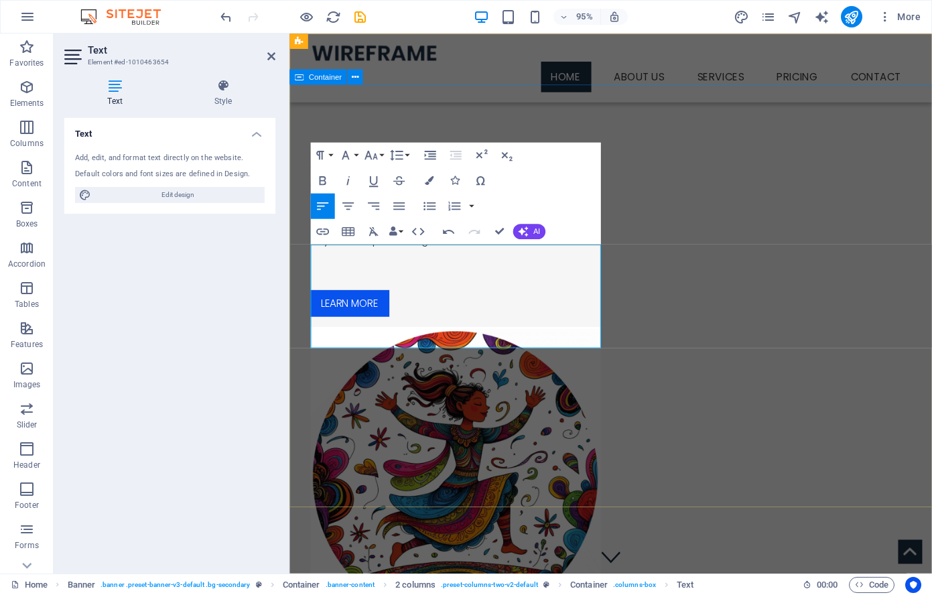
drag, startPoint x: 374, startPoint y: 265, endPoint x: 308, endPoint y: 265, distance: 65.7
click at [308, 265] on div "ArtCarte Welcome! We are thrilled to offer you guided art and wellness YouTube …" at bounding box center [627, 405] width 676 height 636
click at [383, 153] on button "Font Size" at bounding box center [373, 155] width 24 height 25
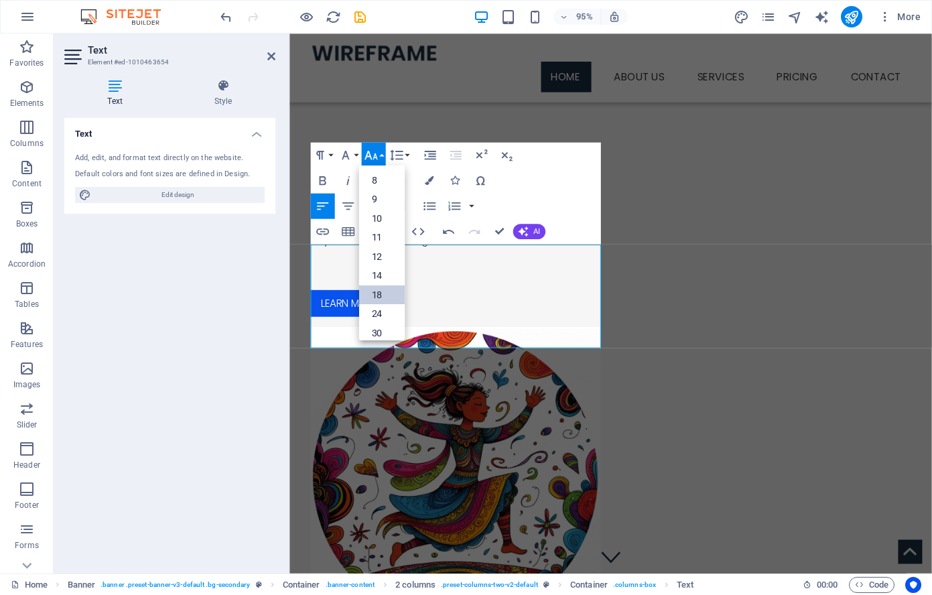
click at [390, 292] on link "18" at bounding box center [382, 294] width 46 height 19
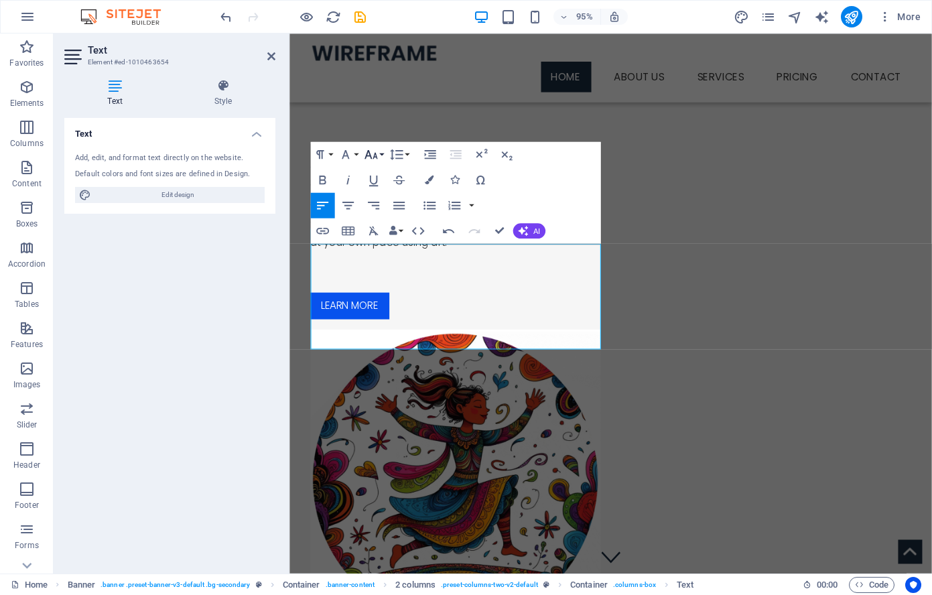
click at [384, 153] on button "Font Size" at bounding box center [373, 153] width 24 height 25
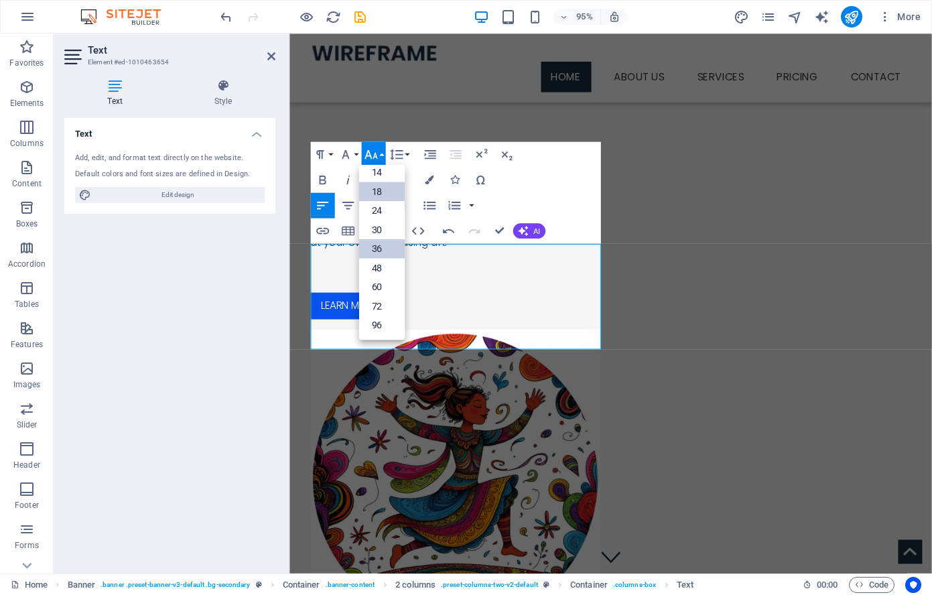
click at [384, 248] on link "36" at bounding box center [382, 248] width 46 height 19
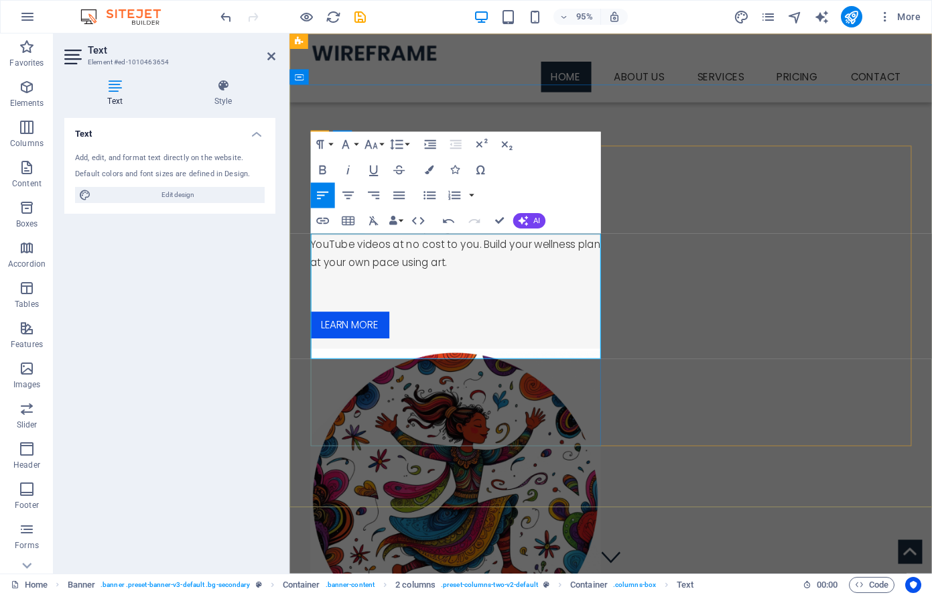
click at [439, 229] on p "Welcome!" at bounding box center [465, 208] width 306 height 41
click at [509, 320] on div "Welcome! We are thrilled to offer you guided art and wellness YouTube videos at…" at bounding box center [465, 254] width 306 height 132
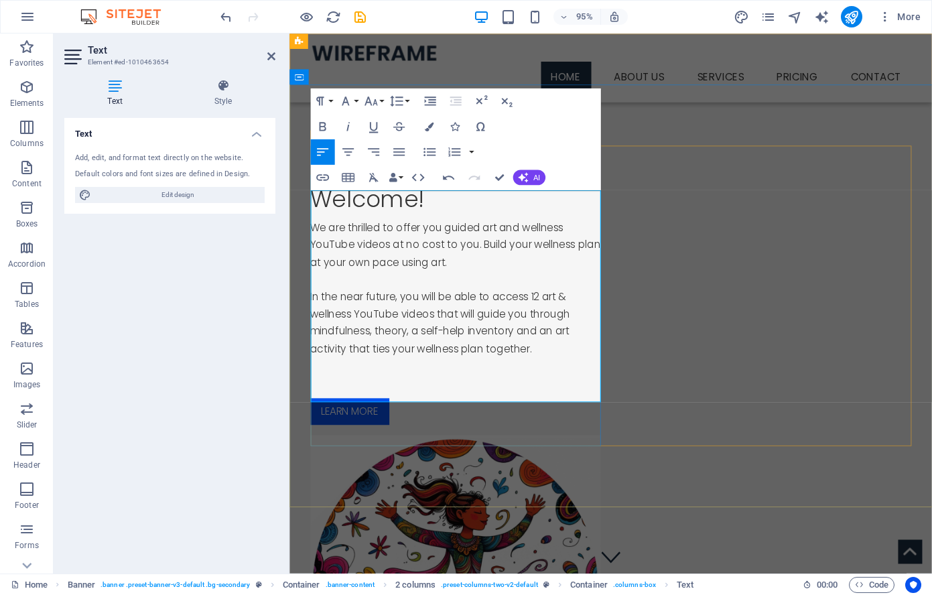
drag, startPoint x: 429, startPoint y: 379, endPoint x: 465, endPoint y: 381, distance: 36.2
click at [428, 375] on p "In the near future, you will be able to access 12 art & wellness YouTube videos…" at bounding box center [465, 338] width 306 height 73
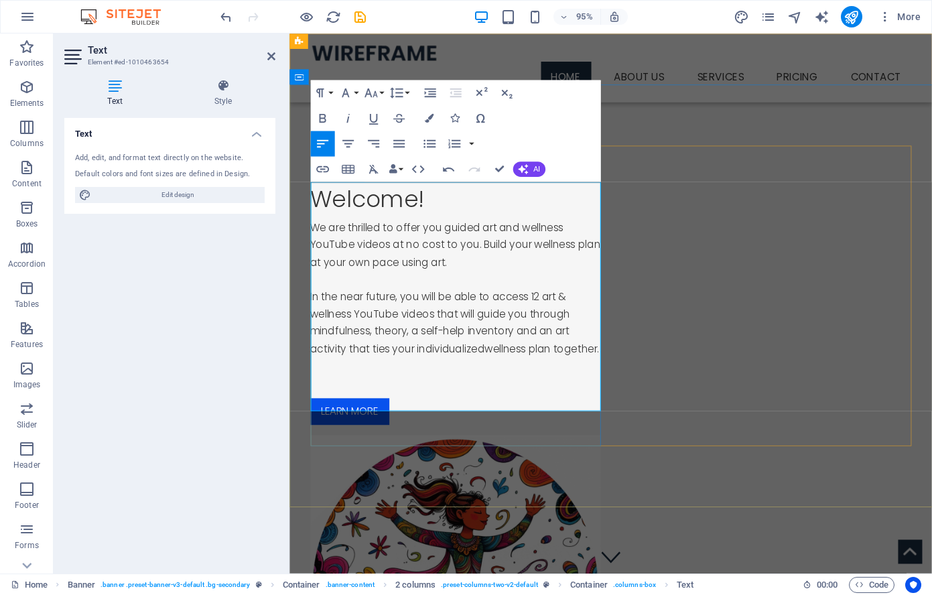
click at [556, 375] on p "In the near future, you will be able to access 12 art & wellness YouTube videos…" at bounding box center [465, 338] width 306 height 73
click at [363, 375] on p "In the near future, you will be able to access 12 art & wellness YouTube videos…" at bounding box center [465, 338] width 306 height 73
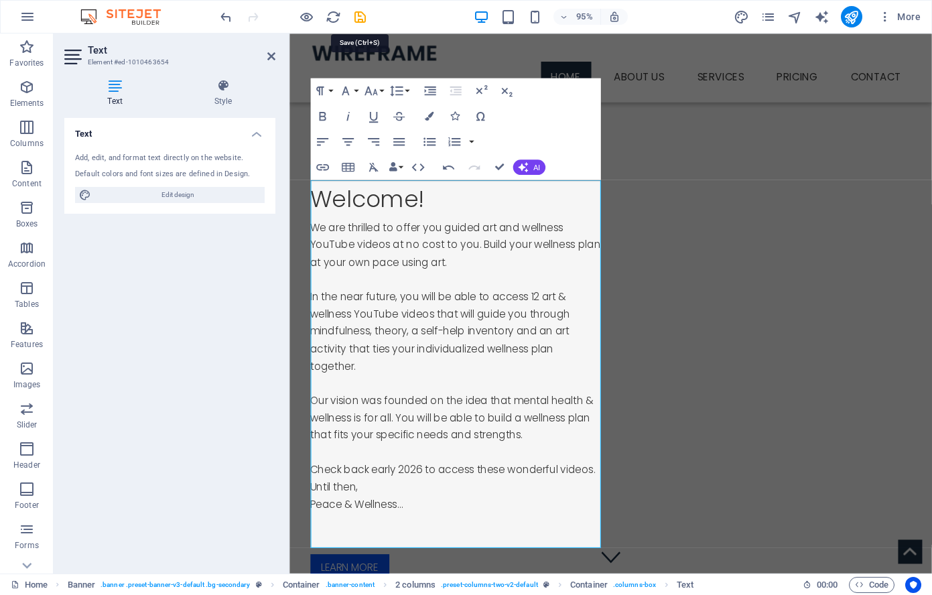
click at [358, 15] on icon "save" at bounding box center [359, 16] width 15 height 15
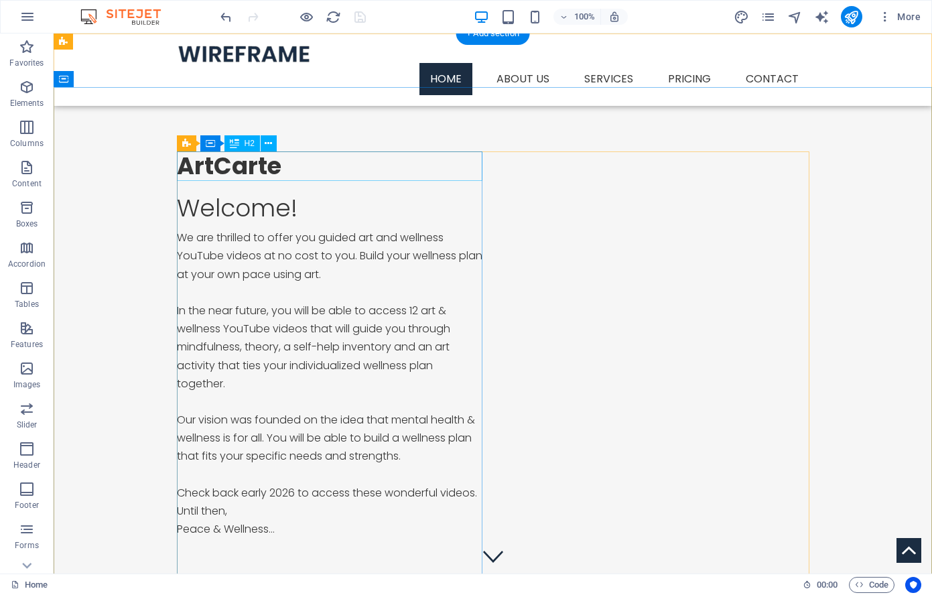
click at [281, 163] on div "ArtCarte" at bounding box center [330, 165] width 306 height 29
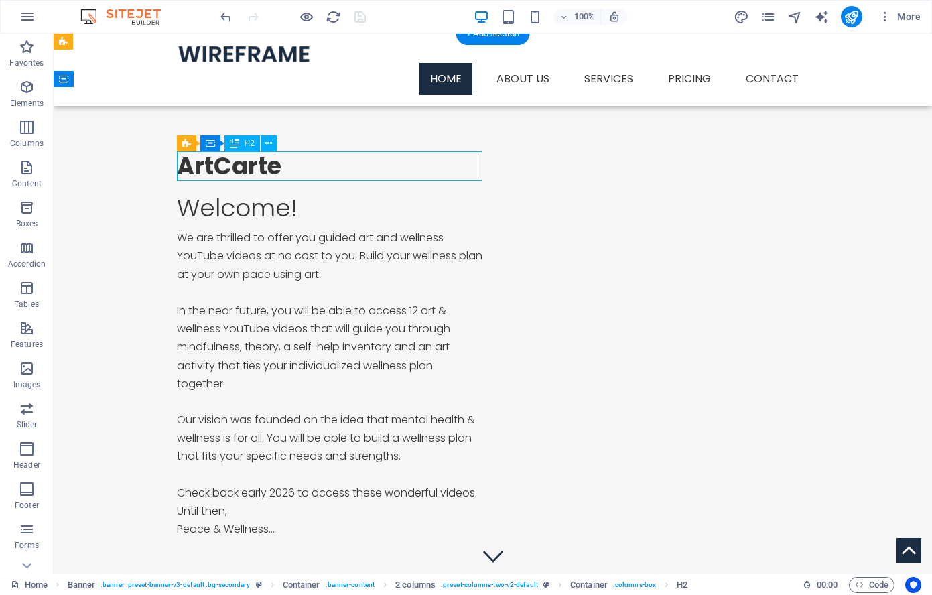
click at [280, 163] on div "ArtCarte" at bounding box center [330, 165] width 306 height 29
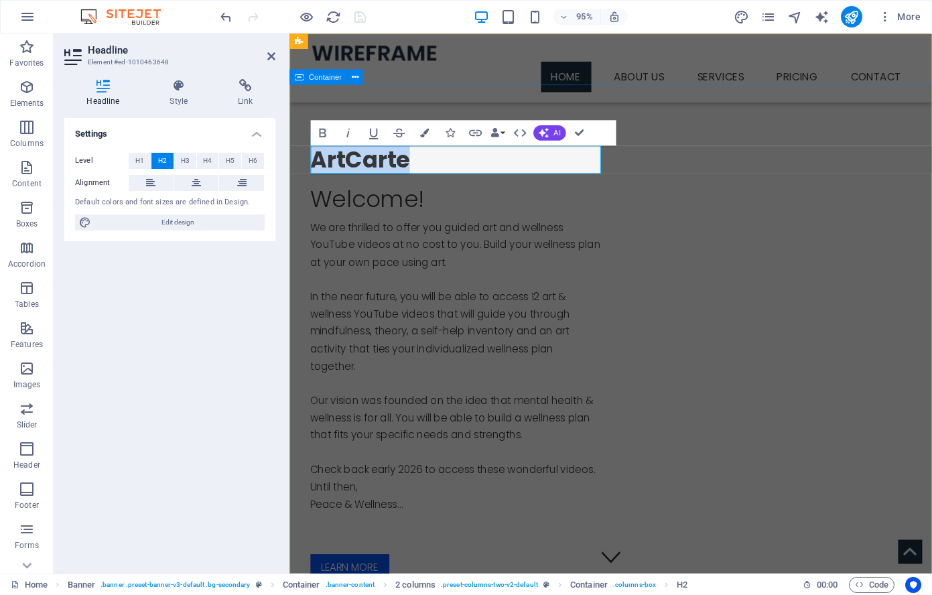
drag, startPoint x: 422, startPoint y: 170, endPoint x: 308, endPoint y: 161, distance: 113.6
click at [309, 161] on div "ArtCarte Welcome! We are thrilled to offer you guided art and wellness YouTube …" at bounding box center [627, 543] width 676 height 913
click at [196, 184] on icon at bounding box center [196, 183] width 9 height 16
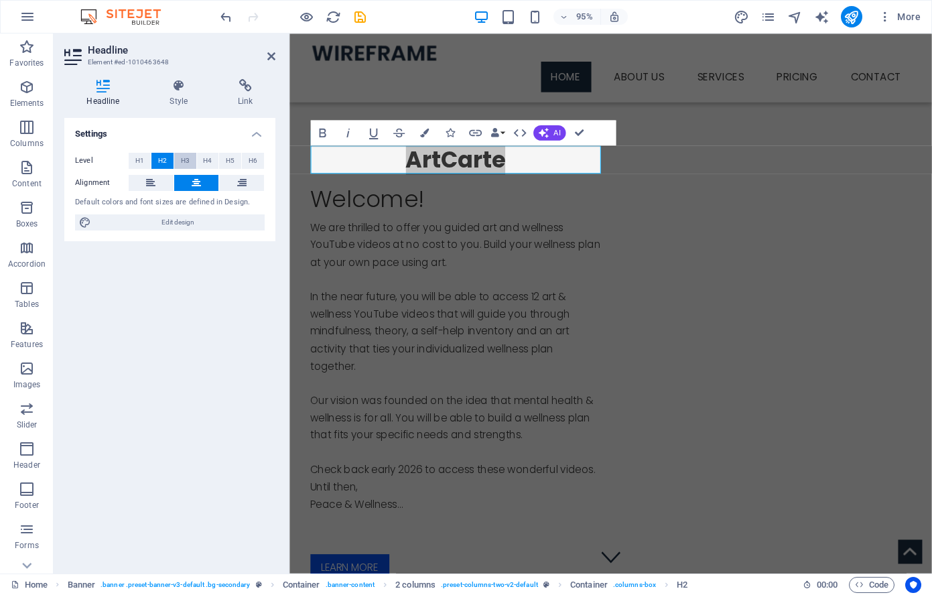
click at [184, 158] on span "H3" at bounding box center [185, 161] width 9 height 16
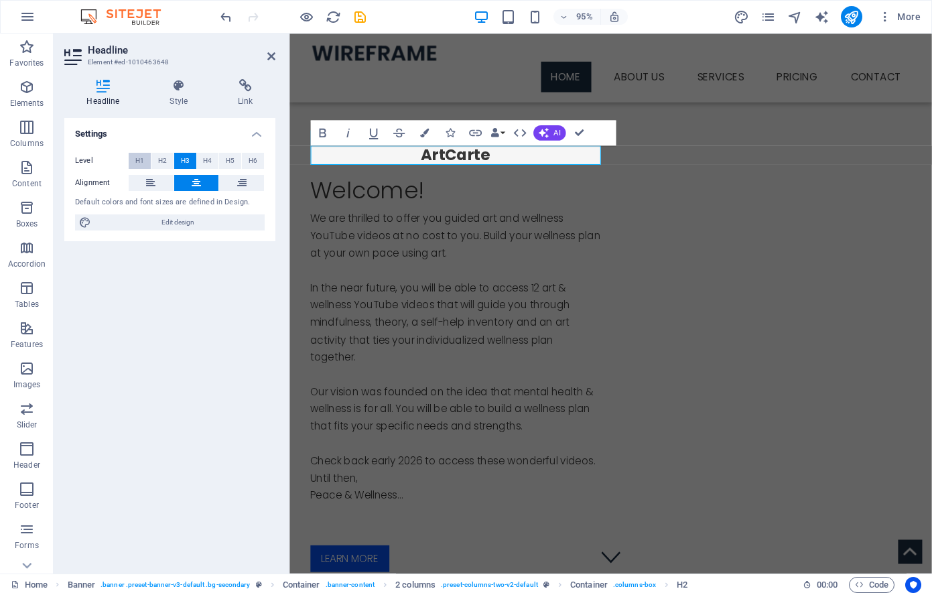
click at [137, 158] on span "H1" at bounding box center [139, 161] width 9 height 16
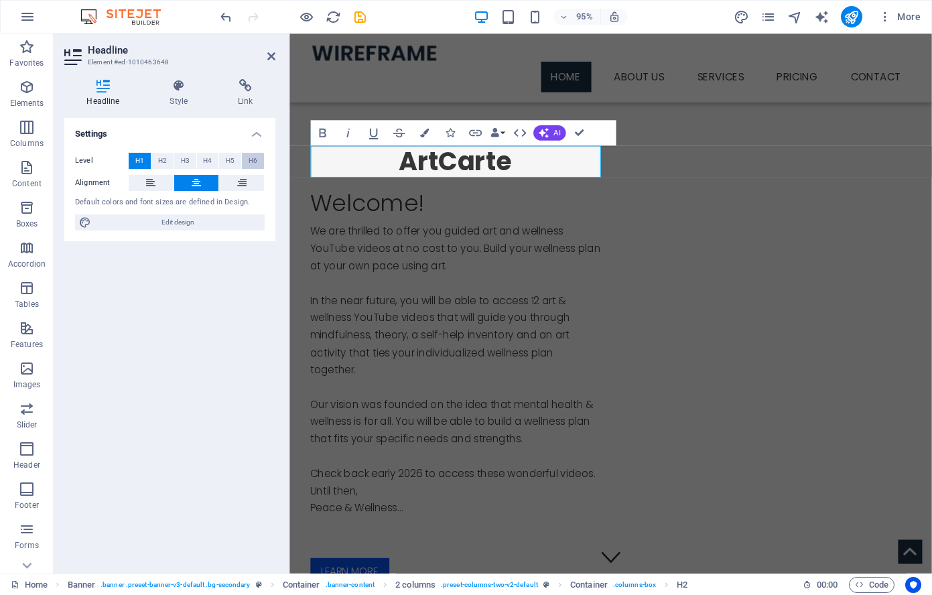
click at [254, 157] on span "H6" at bounding box center [253, 161] width 9 height 16
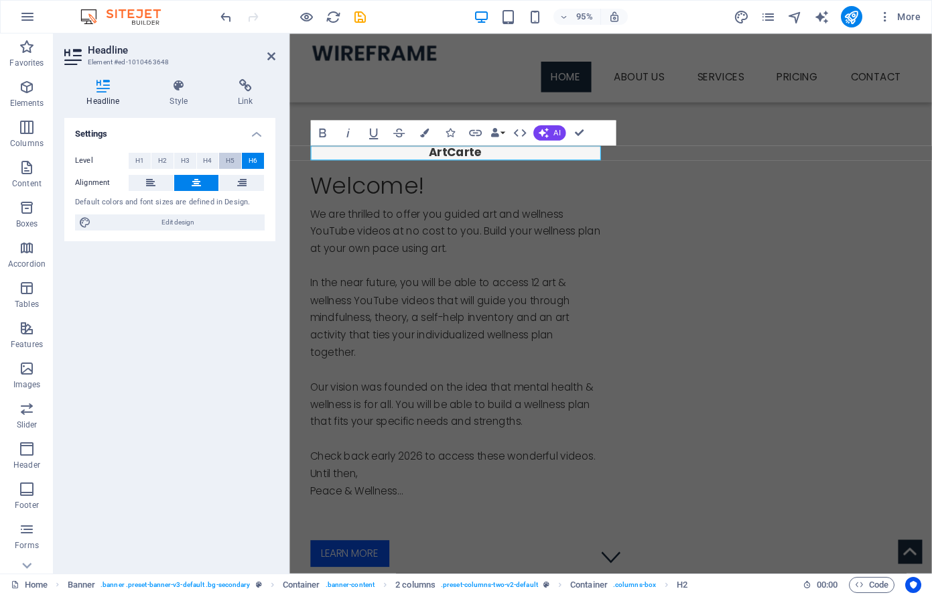
click at [231, 157] on span "H5" at bounding box center [230, 161] width 9 height 16
click at [201, 160] on button "H4" at bounding box center [208, 161] width 22 height 16
click at [175, 162] on button "H3" at bounding box center [185, 161] width 22 height 16
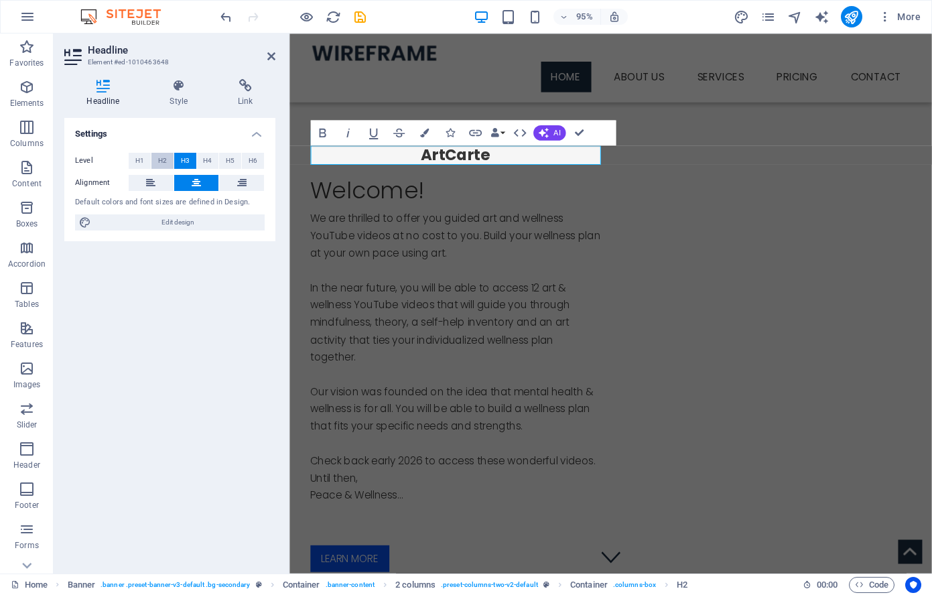
click at [160, 163] on span "H2" at bounding box center [162, 161] width 9 height 16
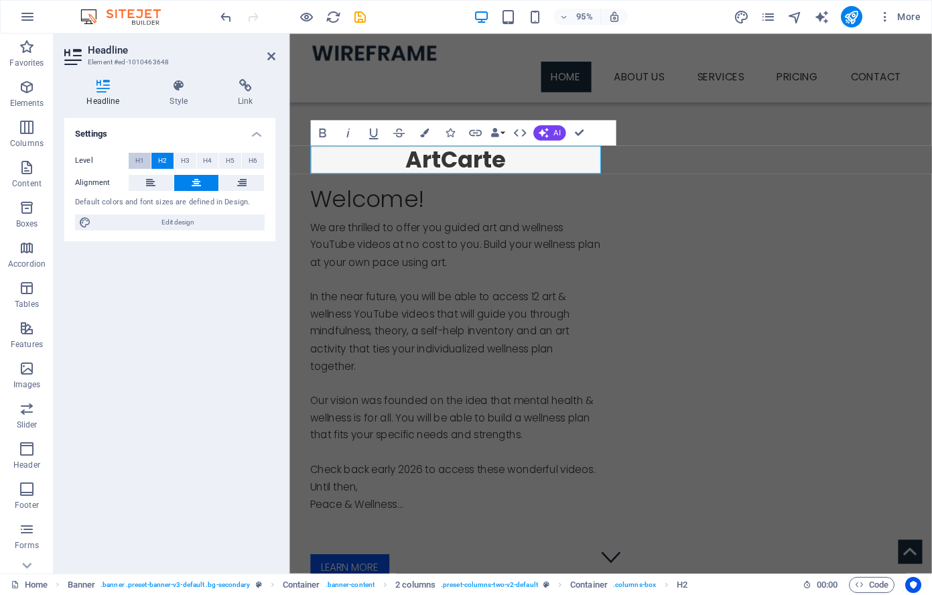
click at [137, 161] on span "H1" at bounding box center [139, 161] width 9 height 16
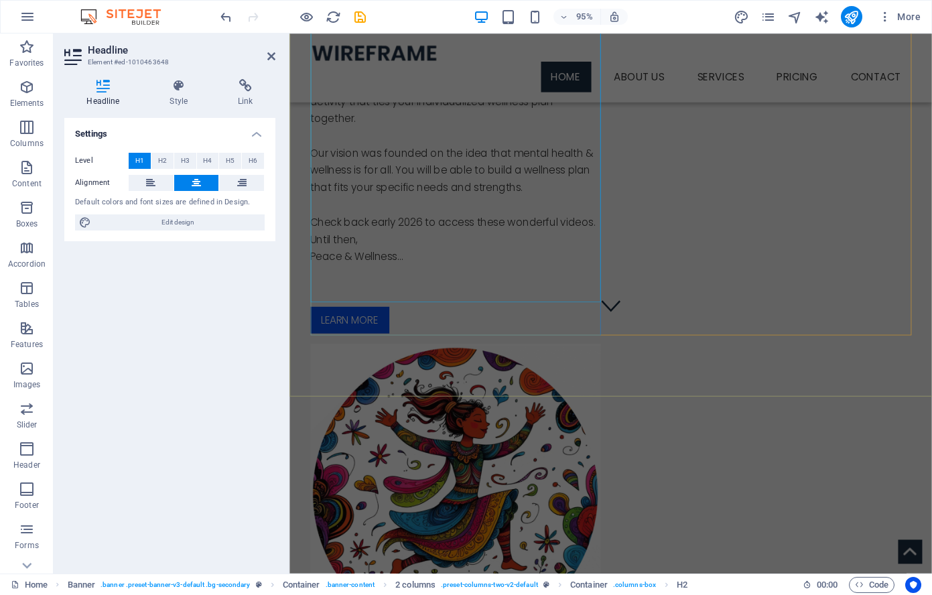
scroll to position [266, 0]
click at [365, 332] on div "Learn more" at bounding box center [465, 334] width 306 height 28
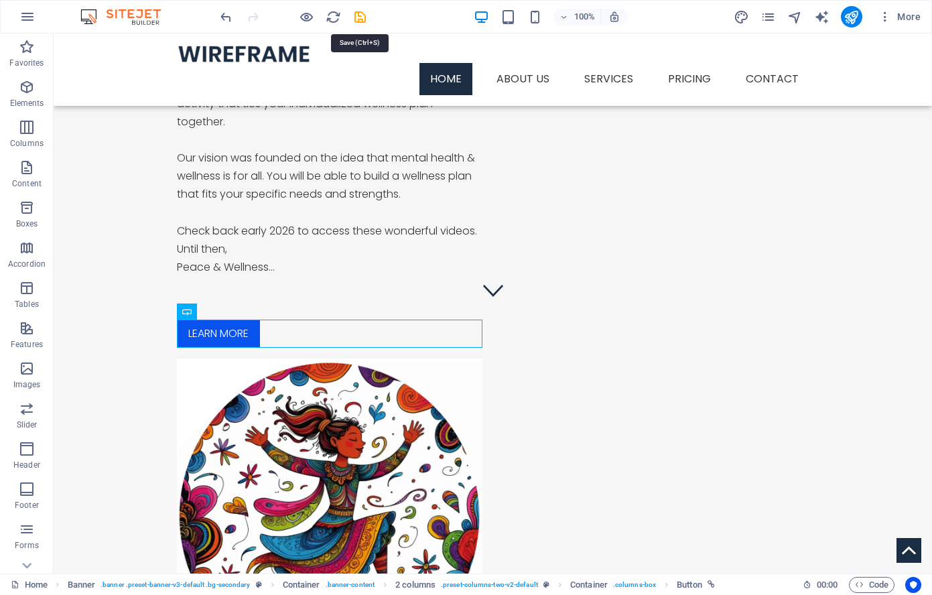
click at [360, 15] on icon "save" at bounding box center [359, 16] width 15 height 15
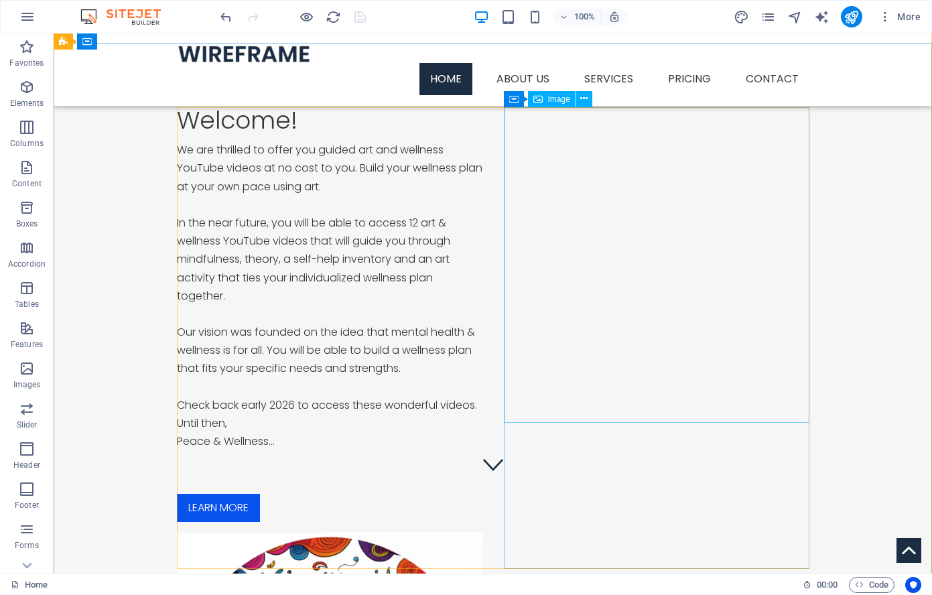
scroll to position [0, 0]
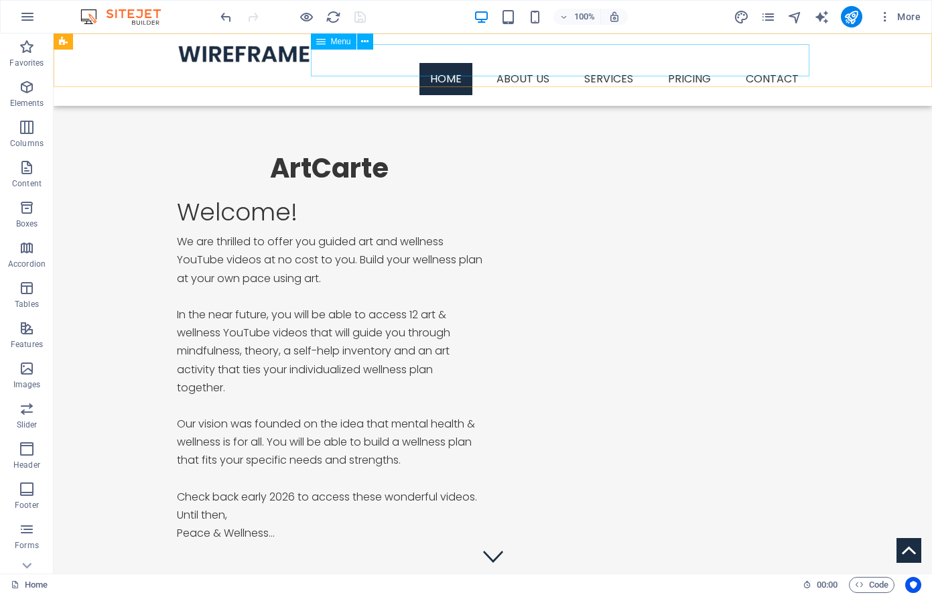
click at [523, 63] on nav "Home About us Services Service Detail Pricing Contact" at bounding box center [493, 79] width 633 height 32
click at [524, 63] on nav "Home About us Services Service Detail Pricing Contact" at bounding box center [493, 79] width 633 height 32
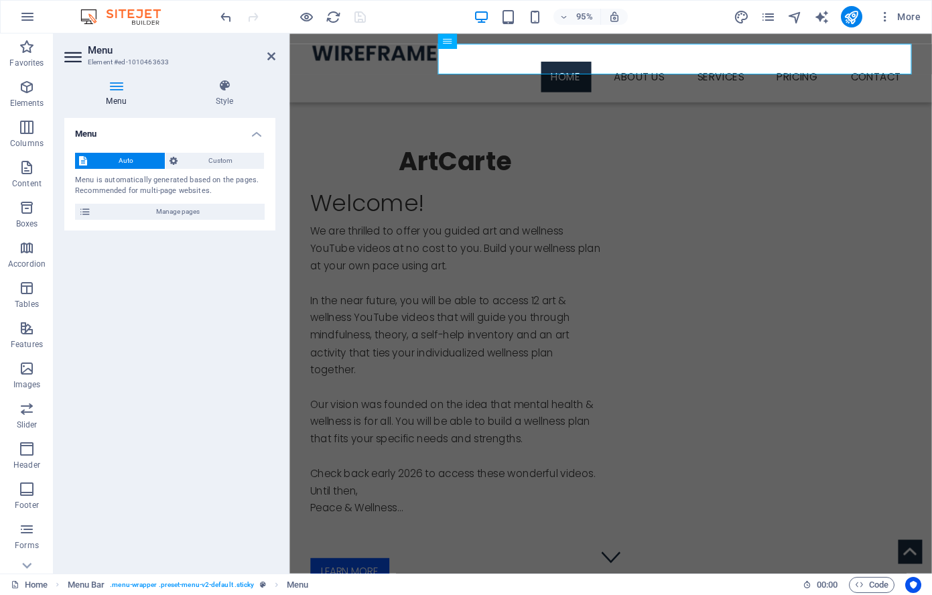
click at [188, 255] on div "Menu Auto Custom Menu is automatically generated based on the pages. Recommende…" at bounding box center [169, 340] width 211 height 445
click at [586, 63] on nav "Home About us Services Service Detail Pricing Contact" at bounding box center [628, 79] width 633 height 32
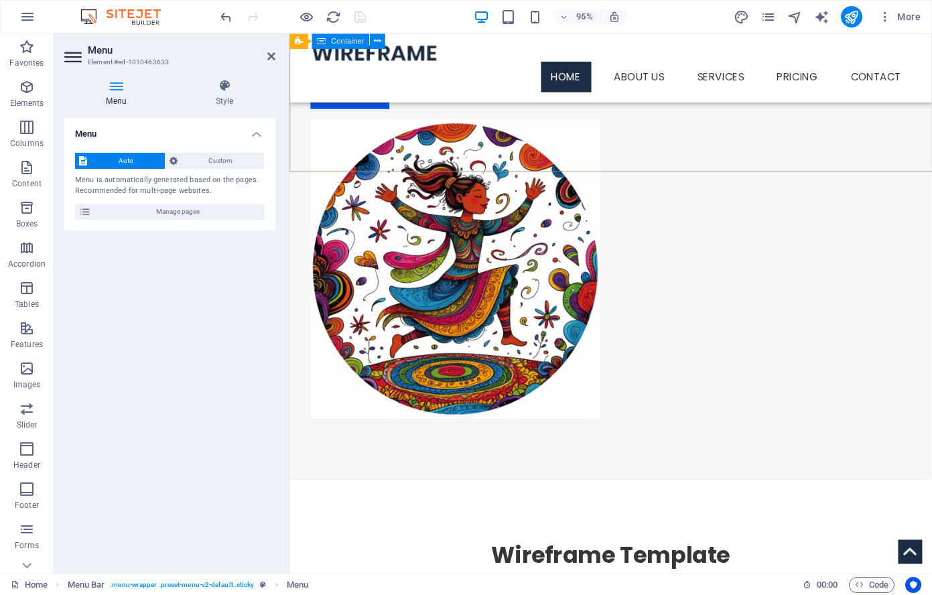
scroll to position [505, 0]
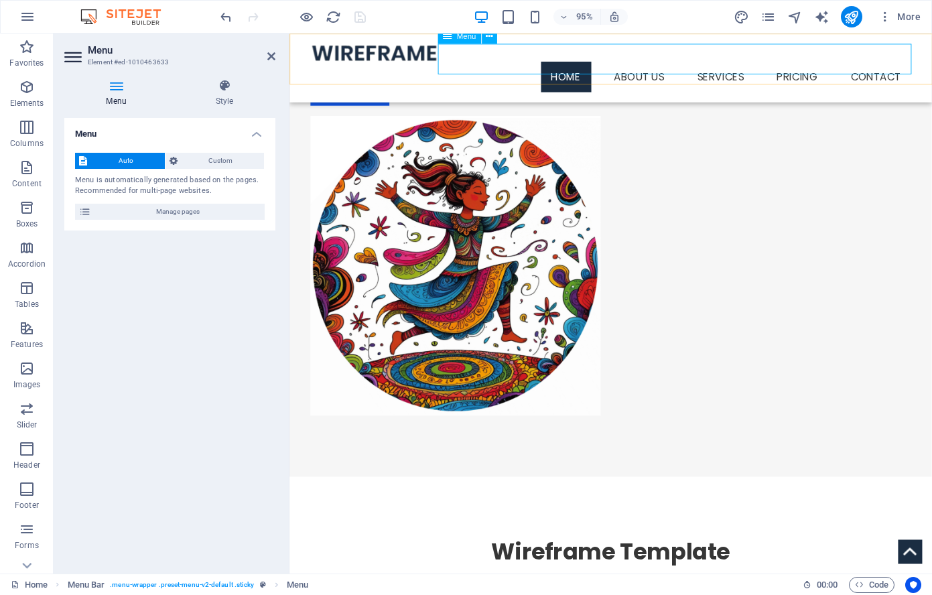
click at [497, 63] on nav "Home About us Services Service Detail Pricing Contact" at bounding box center [628, 79] width 633 height 32
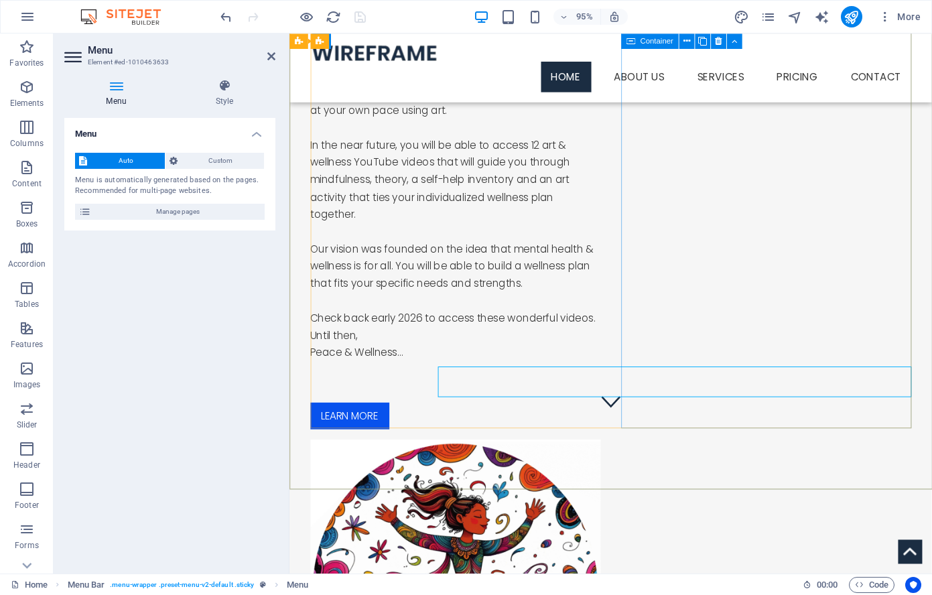
scroll to position [165, 0]
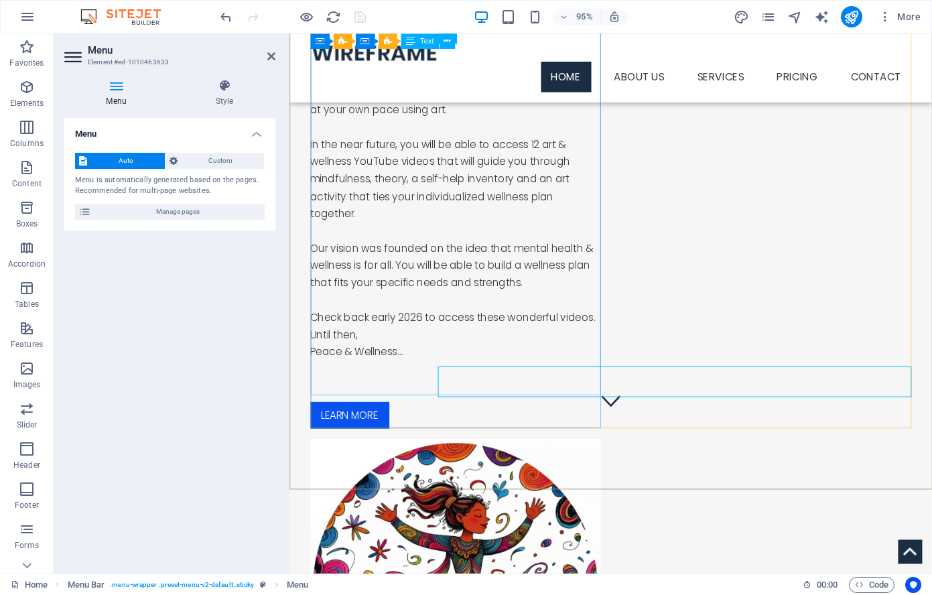
click at [539, 395] on div "Welcome! We are thrilled to offer you guided art and wellness YouTube videos at…" at bounding box center [465, 220] width 306 height 387
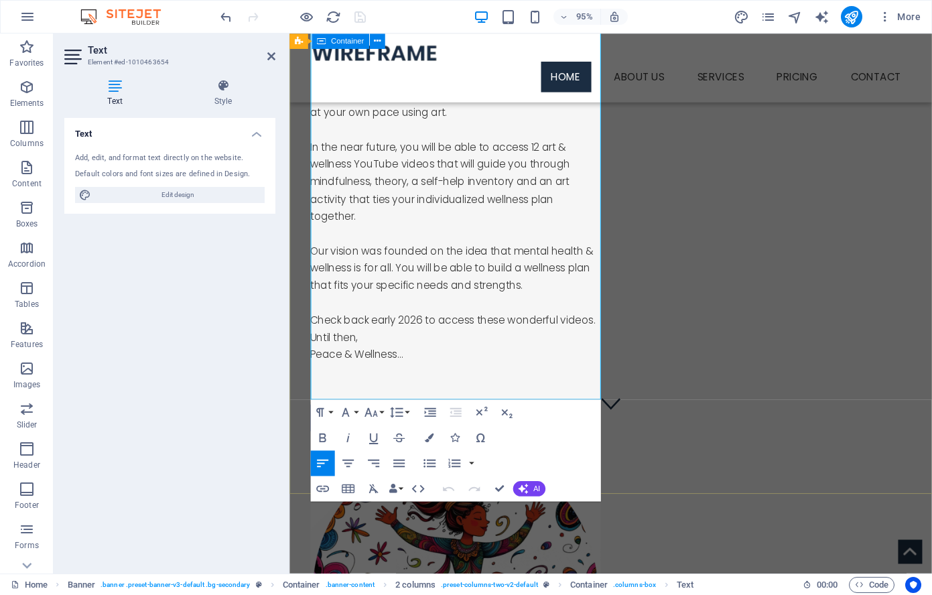
scroll to position [162, 0]
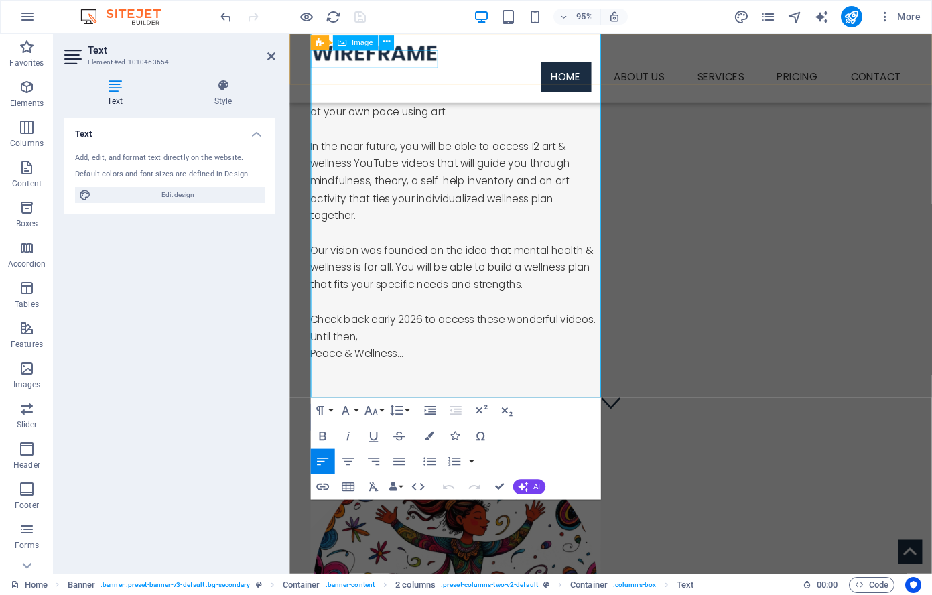
click at [423, 63] on figure at bounding box center [628, 53] width 633 height 19
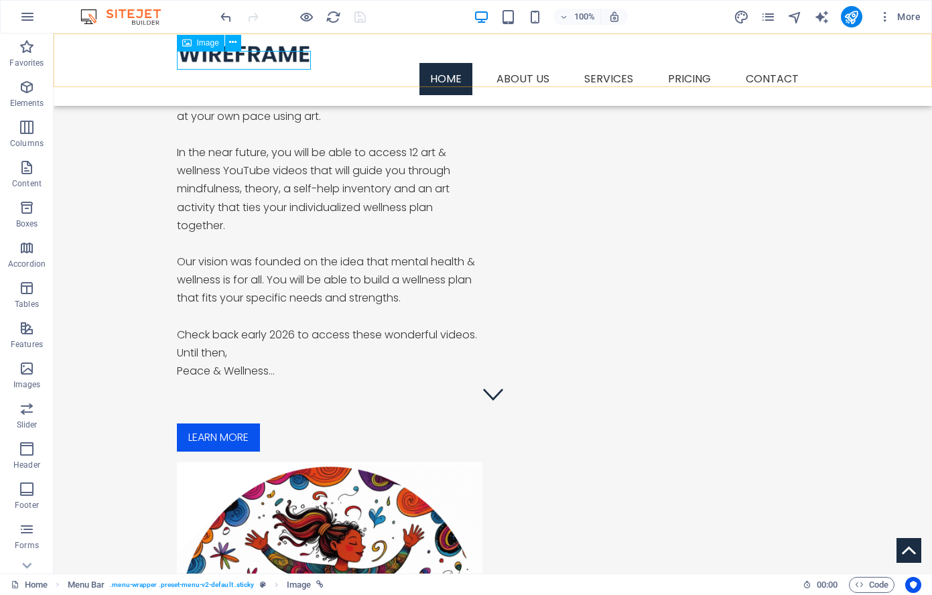
click at [247, 63] on figure at bounding box center [493, 53] width 633 height 19
click at [209, 43] on span "Image" at bounding box center [208, 43] width 22 height 8
click at [236, 42] on icon at bounding box center [232, 43] width 7 height 14
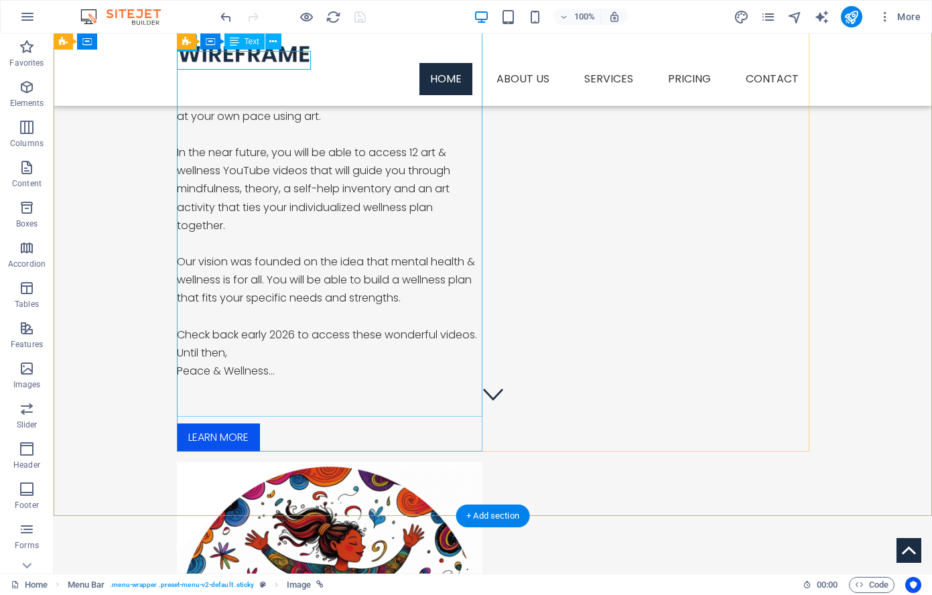
click at [203, 137] on div "Welcome! We are thrilled to offer you guided art and wellness YouTube videos at…" at bounding box center [330, 222] width 306 height 387
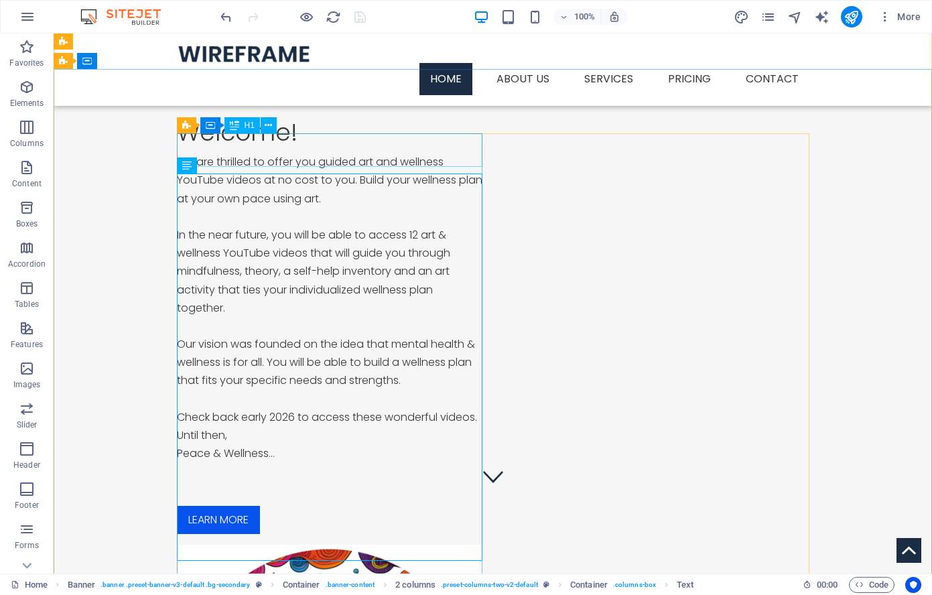
scroll to position [0, 0]
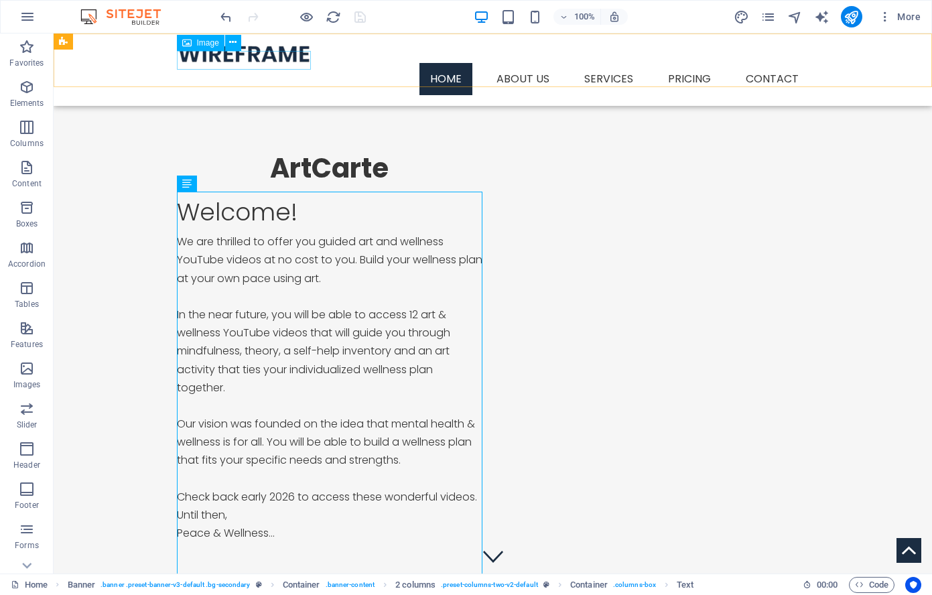
click at [197, 43] on span "Image" at bounding box center [208, 43] width 22 height 8
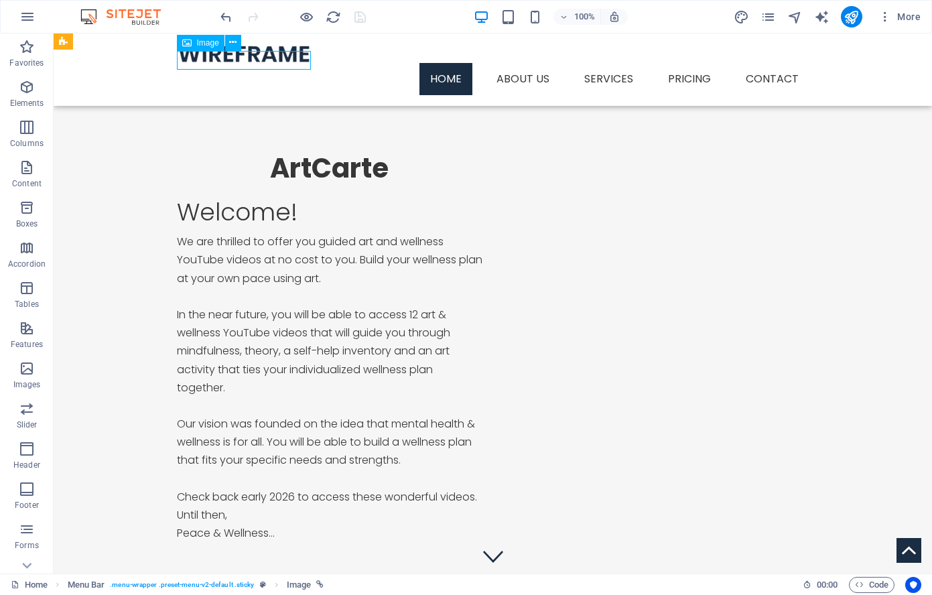
click at [197, 43] on span "Image" at bounding box center [208, 43] width 22 height 8
select select "px"
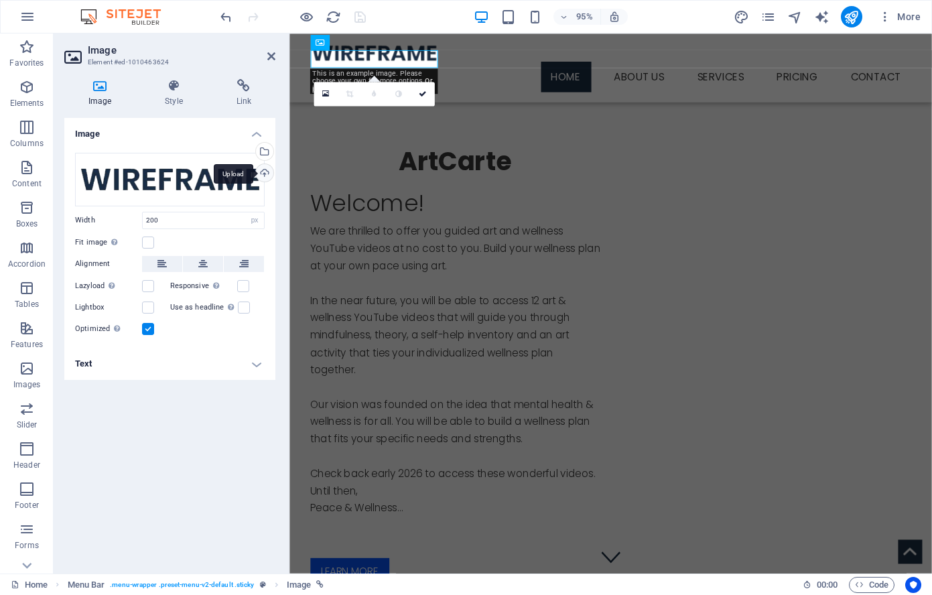
click at [264, 170] on div "Upload" at bounding box center [263, 174] width 20 height 20
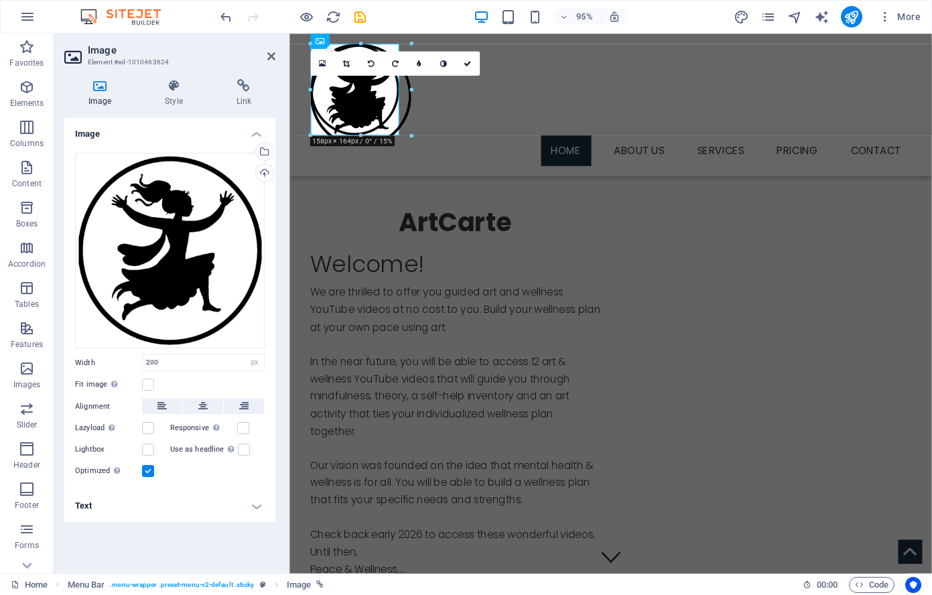
drag, startPoint x: 436, startPoint y: 174, endPoint x: 395, endPoint y: 108, distance: 77.7
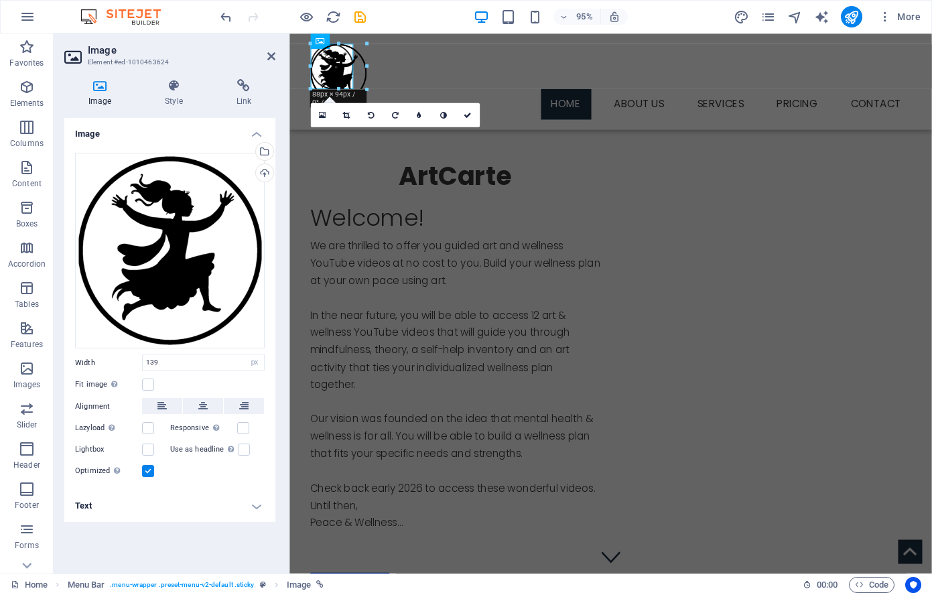
drag, startPoint x: 397, startPoint y: 131, endPoint x: 350, endPoint y: 80, distance: 69.2
type input "67"
click at [357, 14] on icon "save" at bounding box center [359, 16] width 15 height 15
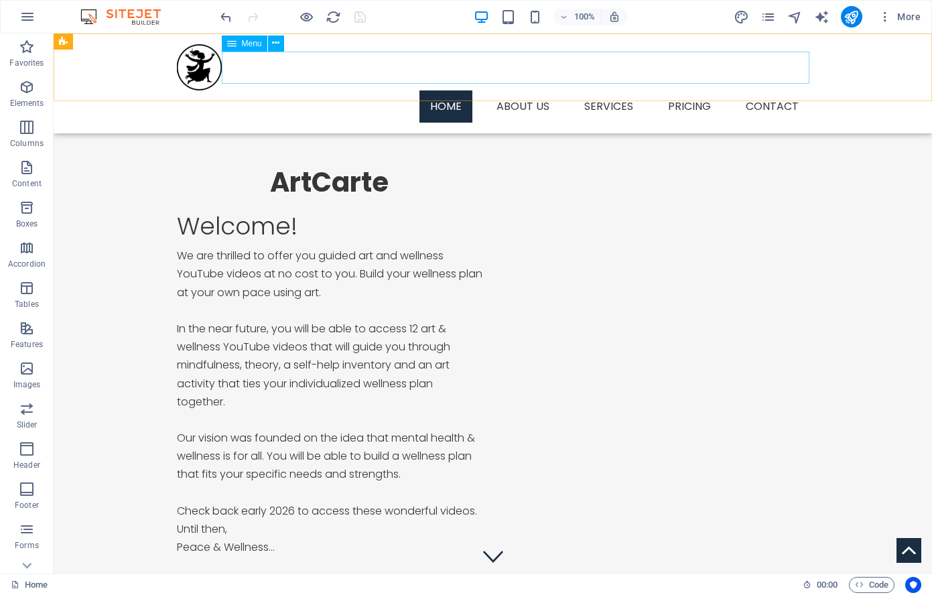
click at [248, 42] on span "Menu" at bounding box center [252, 44] width 20 height 8
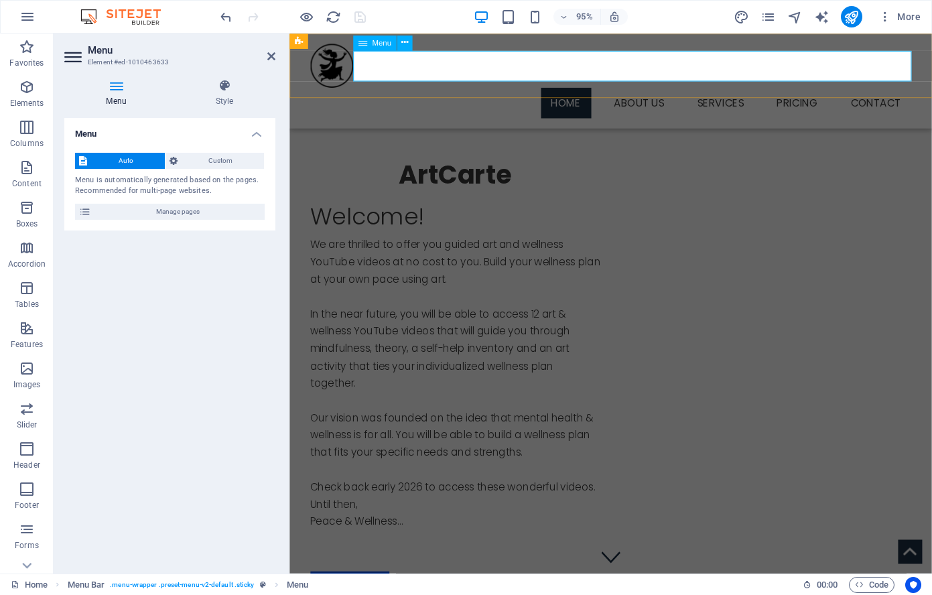
click at [754, 90] on nav "Home About us Services Service Detail Pricing Contact" at bounding box center [628, 106] width 633 height 32
click at [751, 90] on nav "Home About us Services Service Detail Pricing Contact" at bounding box center [628, 106] width 633 height 32
click at [752, 90] on nav "Home About us Services Service Detail Pricing Contact" at bounding box center [628, 106] width 633 height 32
click at [759, 90] on nav "Home About us Services Service Detail Pricing Contact" at bounding box center [628, 106] width 633 height 32
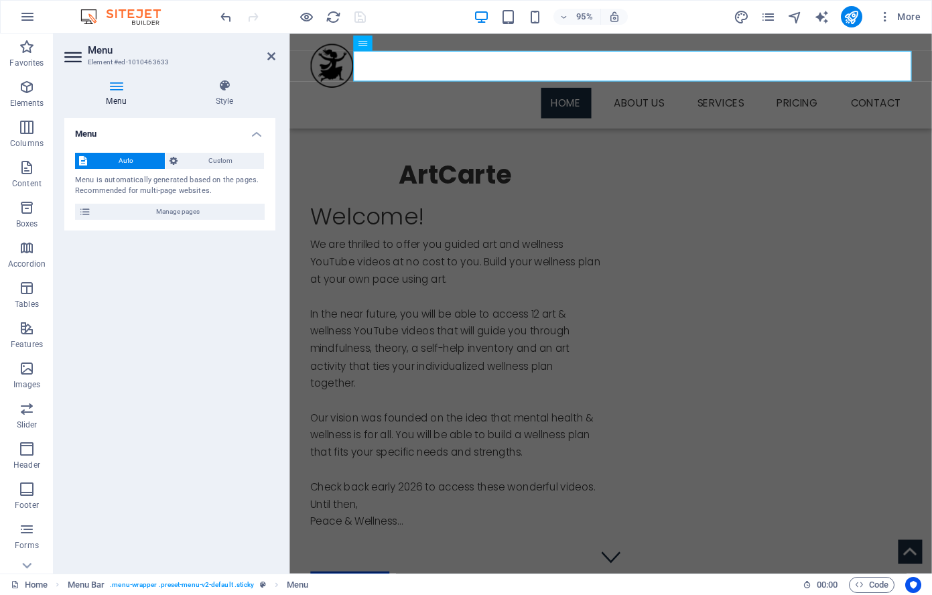
click at [115, 81] on icon at bounding box center [116, 85] width 104 height 13
click at [112, 84] on icon at bounding box center [116, 85] width 104 height 13
click at [405, 43] on icon at bounding box center [404, 42] width 7 height 13
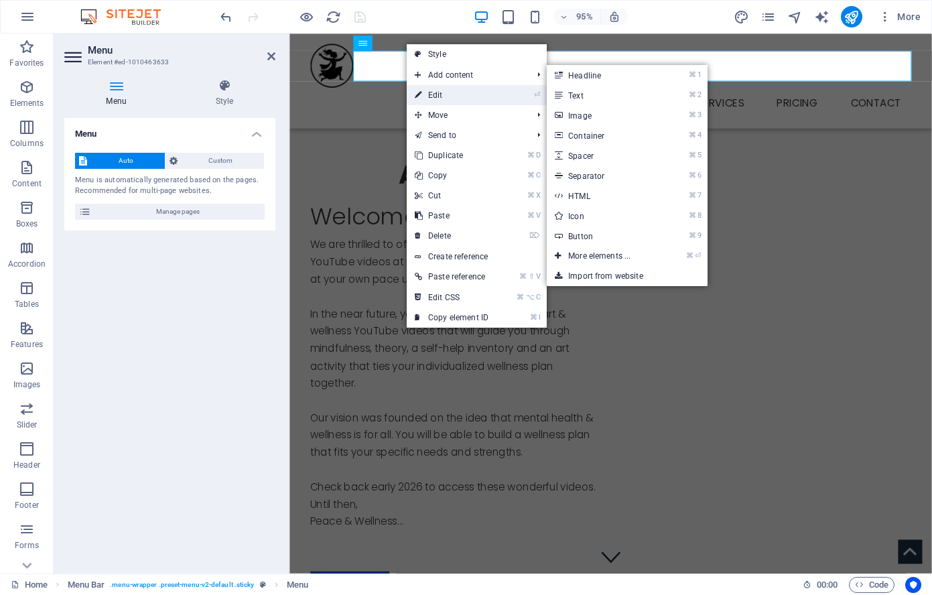
click at [446, 95] on link "⏎ Edit" at bounding box center [452, 95] width 90 height 20
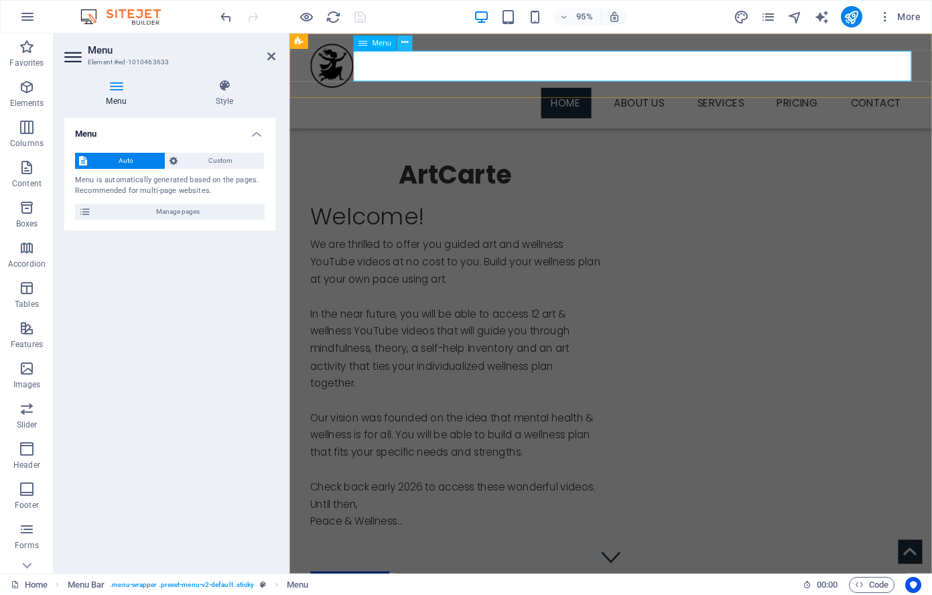
click at [409, 44] on button at bounding box center [404, 42] width 15 height 15
drag, startPoint x: 373, startPoint y: 44, endPoint x: 399, endPoint y: 46, distance: 26.2
click at [374, 44] on span "Menu" at bounding box center [381, 42] width 19 height 7
click at [409, 45] on button at bounding box center [404, 42] width 15 height 15
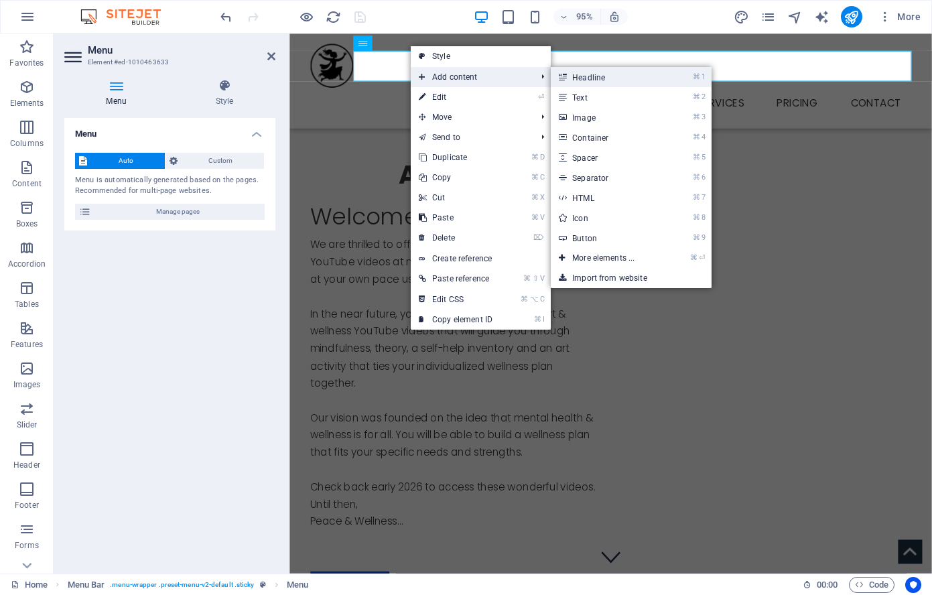
click at [582, 77] on link "⌘ 1 Headline" at bounding box center [606, 77] width 111 height 20
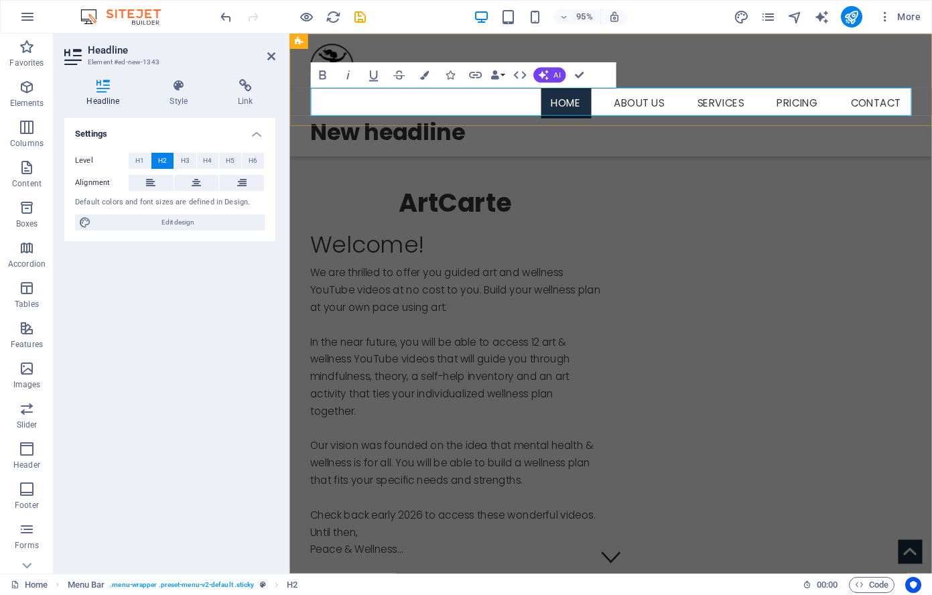
click at [499, 123] on h2 "New headline" at bounding box center [628, 137] width 633 height 29
drag, startPoint x: 489, startPoint y: 107, endPoint x: 255, endPoint y: 84, distance: 234.9
click at [359, 15] on icon "save" at bounding box center [359, 16] width 15 height 15
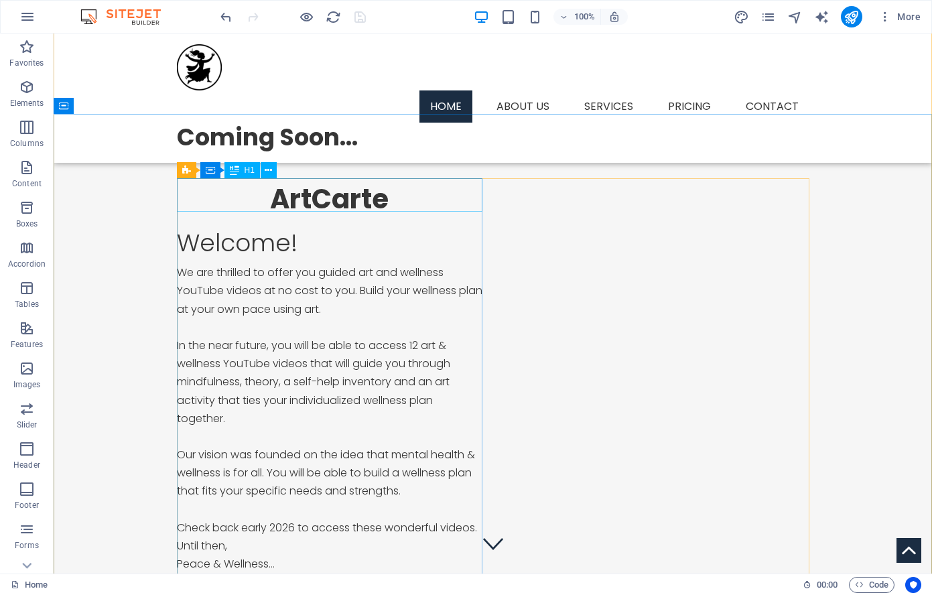
scroll to position [19, 0]
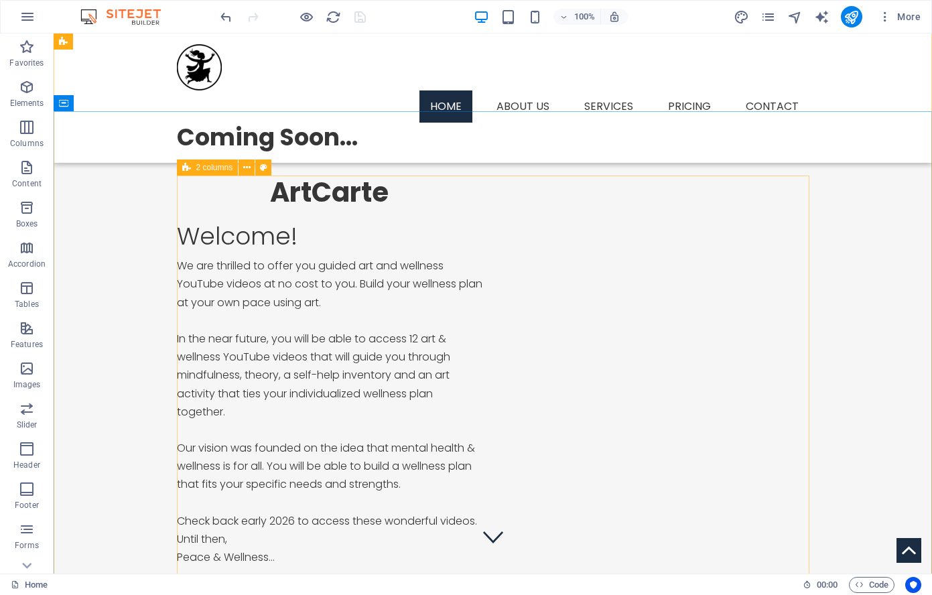
click at [220, 168] on span "2 columns" at bounding box center [214, 168] width 37 height 8
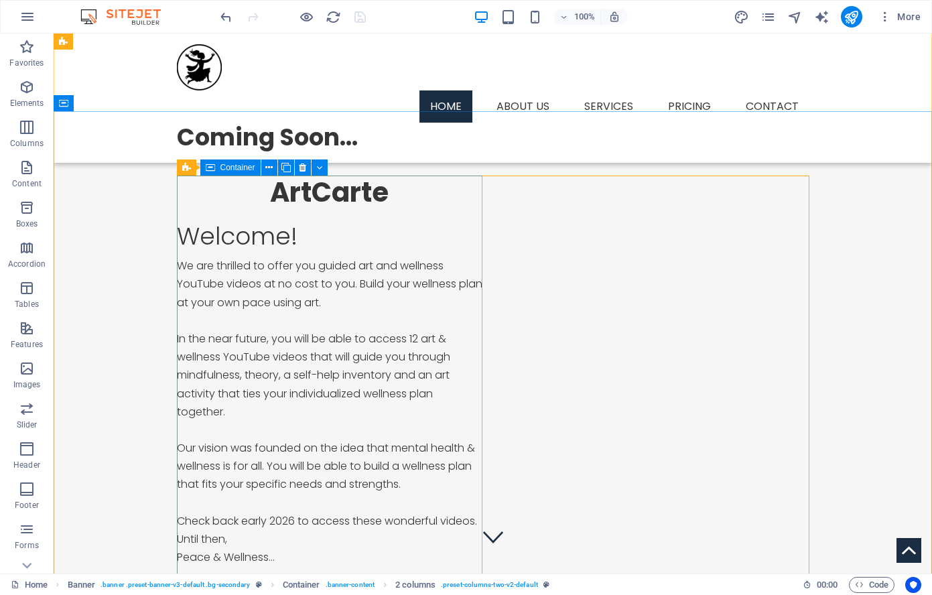
click at [220, 170] on span "Container" at bounding box center [237, 168] width 35 height 8
click at [287, 166] on icon at bounding box center [285, 168] width 9 height 14
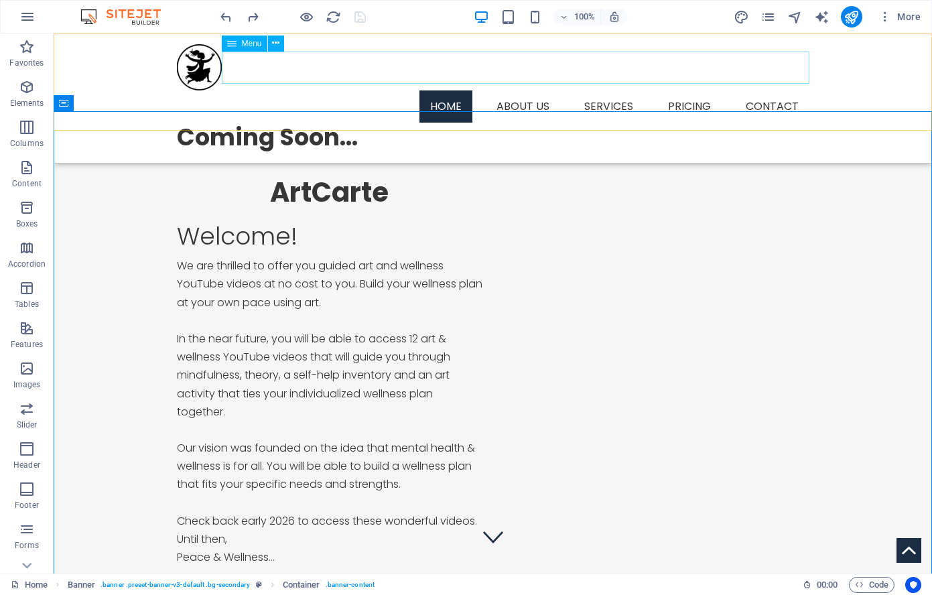
click at [531, 90] on nav "Home About us Services Service Detail Pricing Contact" at bounding box center [493, 106] width 633 height 32
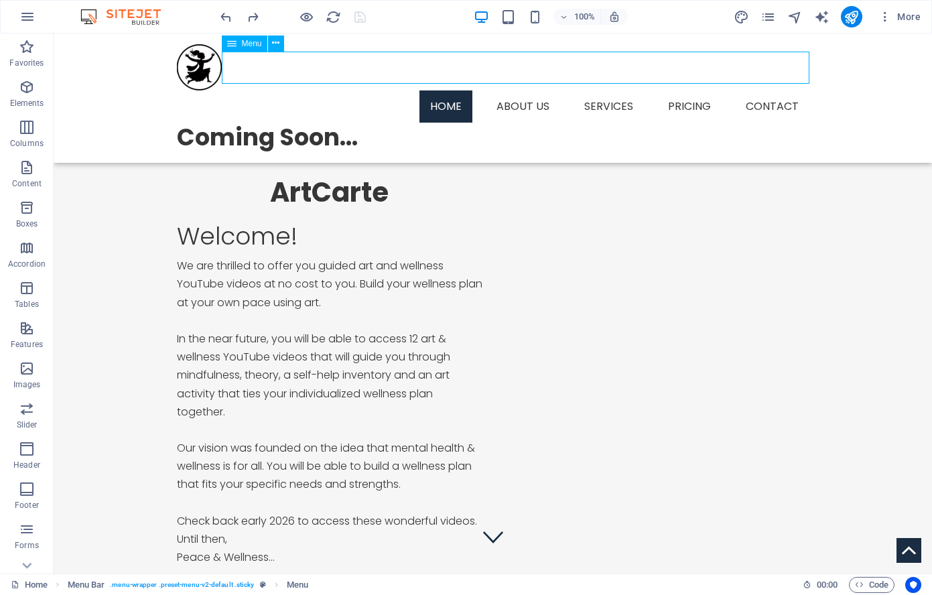
click at [533, 90] on nav "Home About us Services Service Detail Pricing Contact" at bounding box center [493, 106] width 633 height 32
drag, startPoint x: 533, startPoint y: 67, endPoint x: 316, endPoint y: 67, distance: 217.1
click at [535, 90] on nav "Home About us Services Service Detail Pricing Contact" at bounding box center [493, 106] width 633 height 32
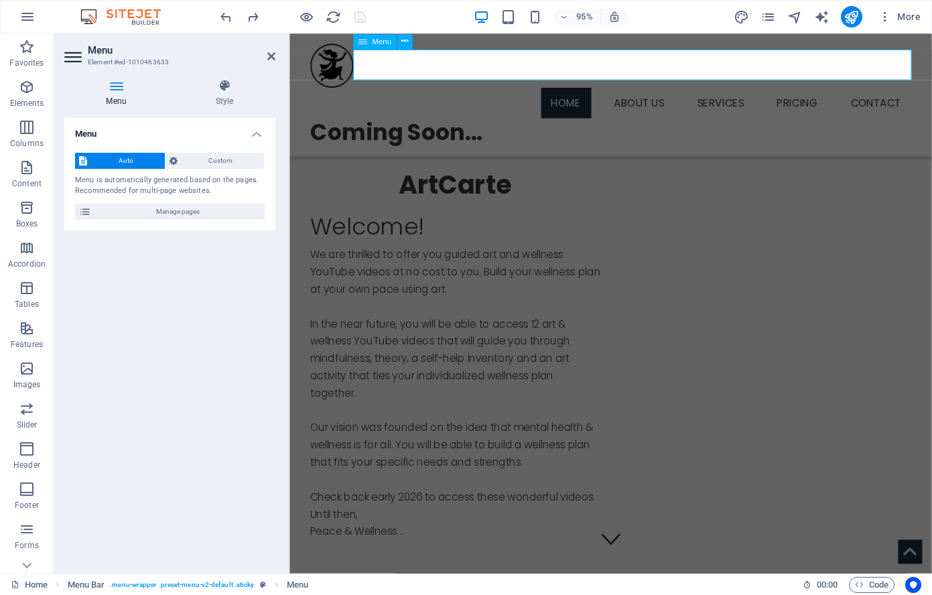
scroll to position [21, 0]
click at [664, 90] on nav "Home About us Services Service Detail Pricing Contact" at bounding box center [628, 106] width 633 height 32
click at [133, 15] on img at bounding box center [127, 17] width 101 height 16
click at [251, 275] on div "Menu Auto Custom Menu is automatically generated based on the pages. Recommende…" at bounding box center [169, 340] width 211 height 445
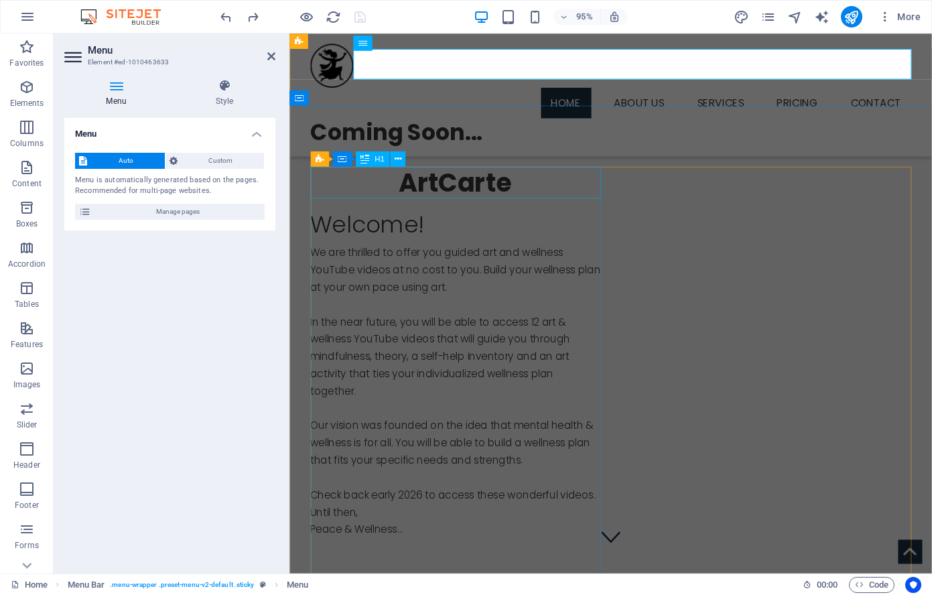
click at [554, 196] on div "ArtCarte" at bounding box center [465, 191] width 306 height 34
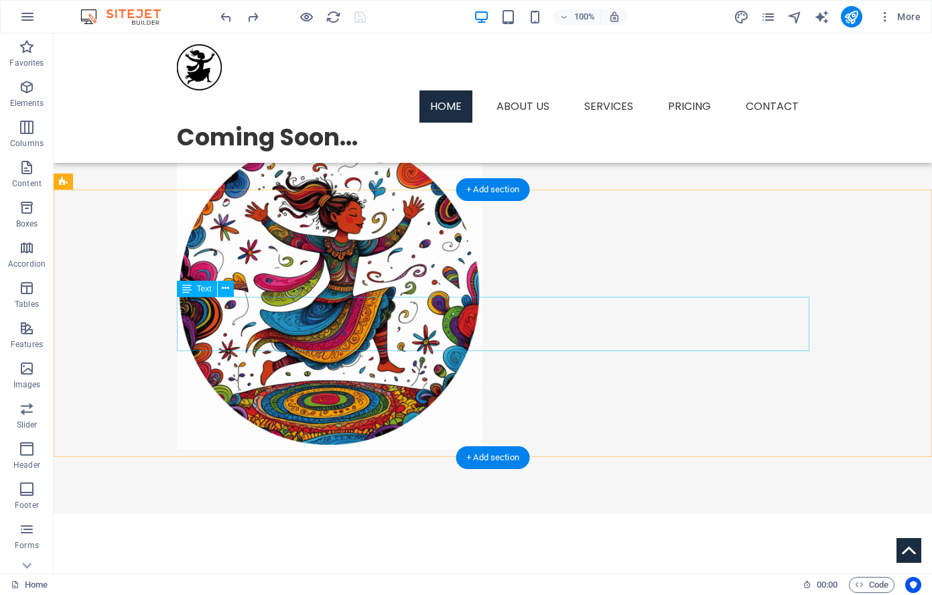
scroll to position [530, 0]
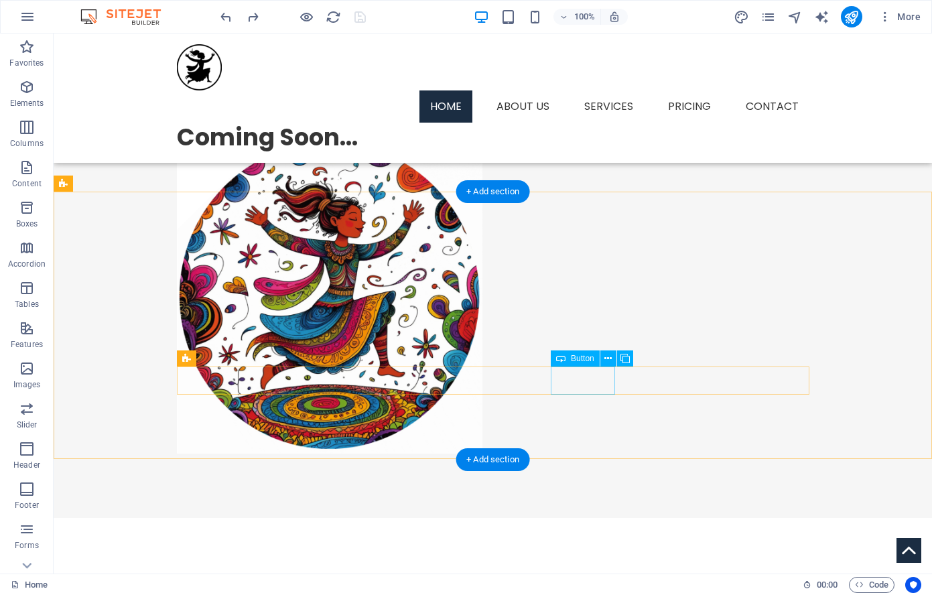
drag, startPoint x: 586, startPoint y: 379, endPoint x: 367, endPoint y: 397, distance: 219.9
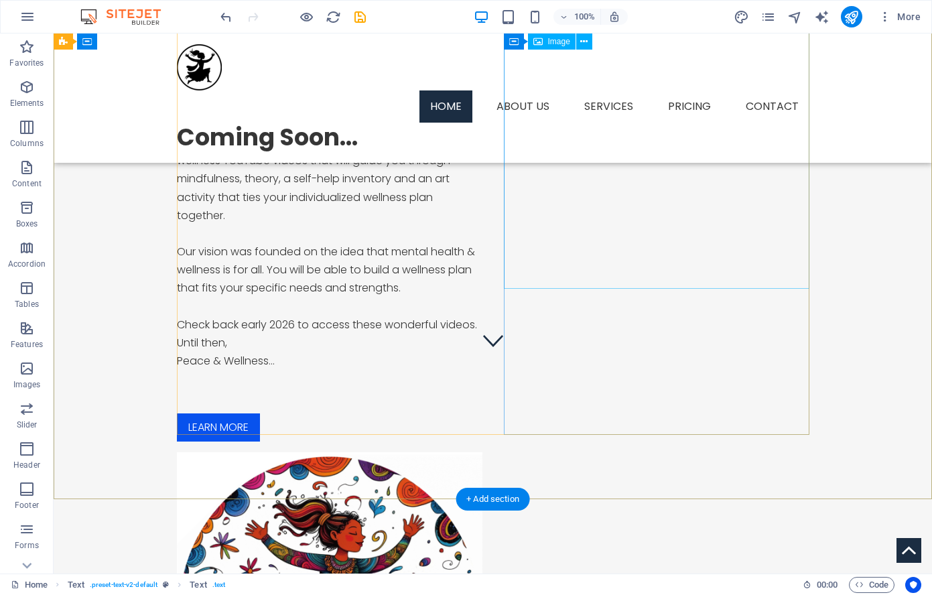
scroll to position [210, 0]
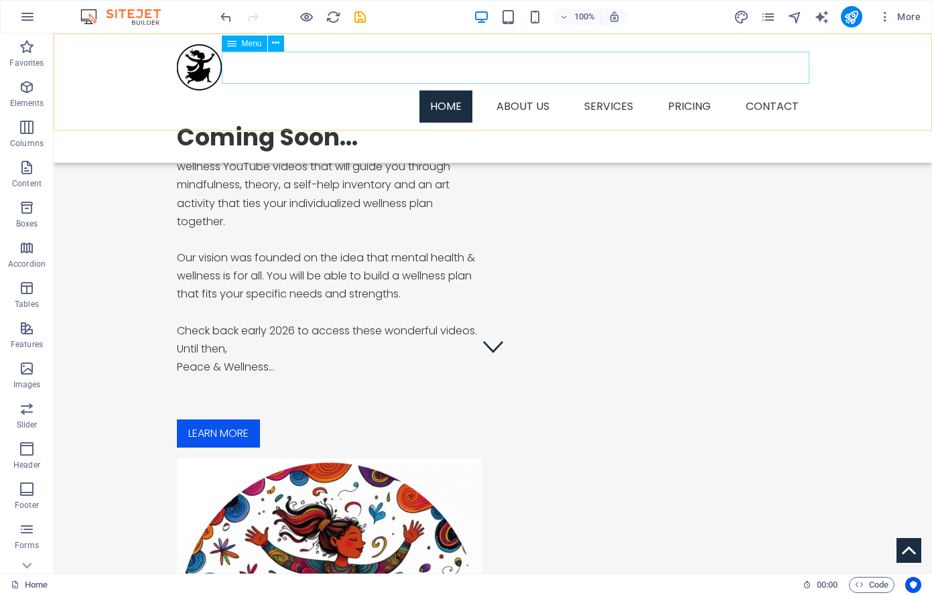
click at [690, 90] on nav "Home About us Services Service Detail Pricing Contact" at bounding box center [493, 106] width 633 height 32
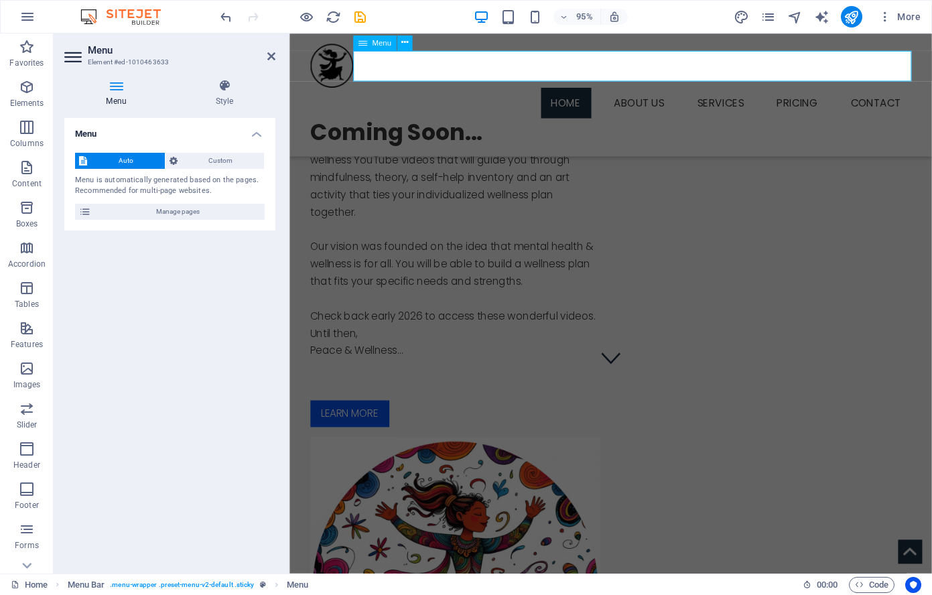
click at [824, 90] on nav "Home About us Services Service Detail Pricing Contact" at bounding box center [628, 106] width 633 height 32
click at [825, 90] on nav "Home About us Services Service Detail Pricing Contact" at bounding box center [628, 106] width 633 height 32
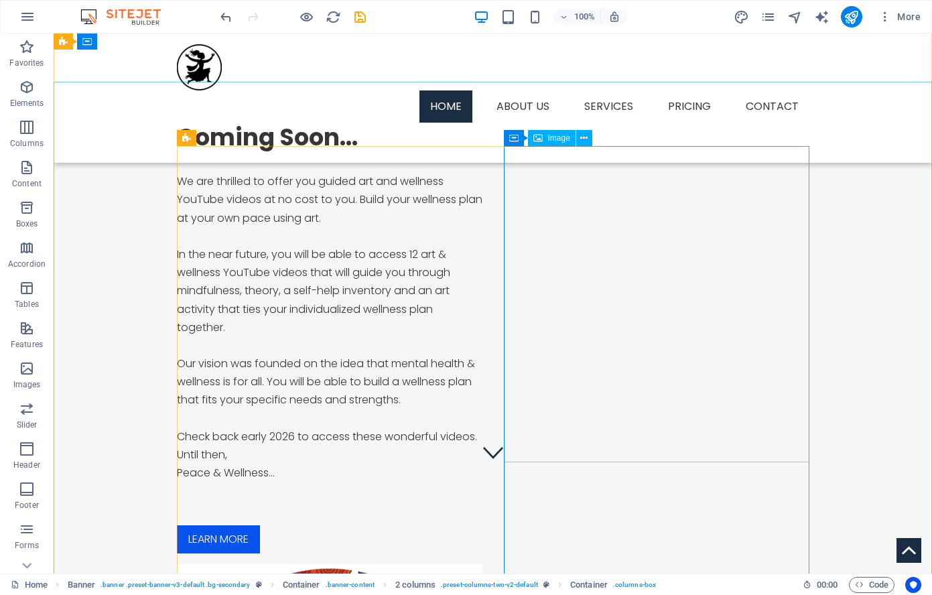
scroll to position [0, 0]
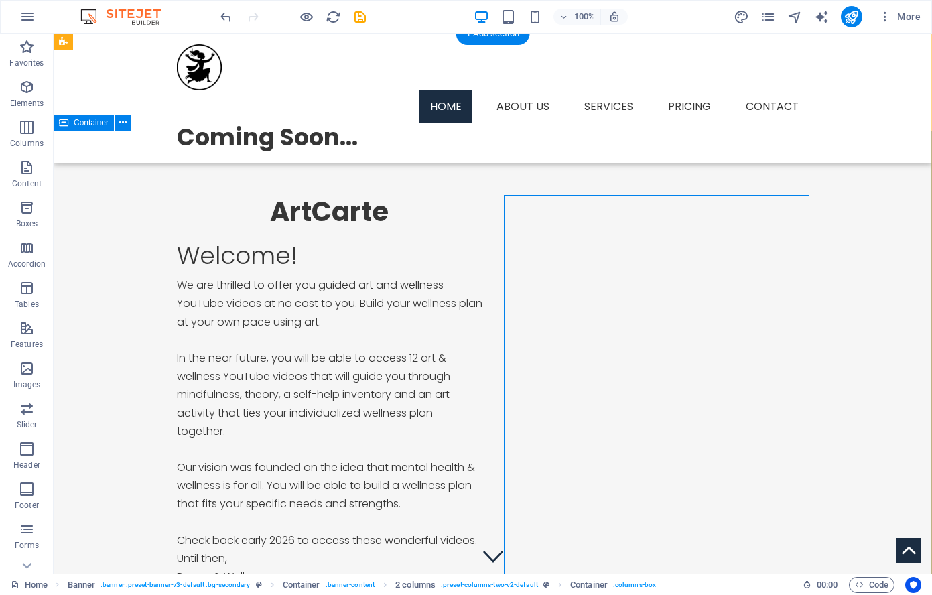
click at [869, 367] on div "ArtCarte Welcome! We are thrilled to offer you guided art and wellness YouTube …" at bounding box center [493, 589] width 879 height 917
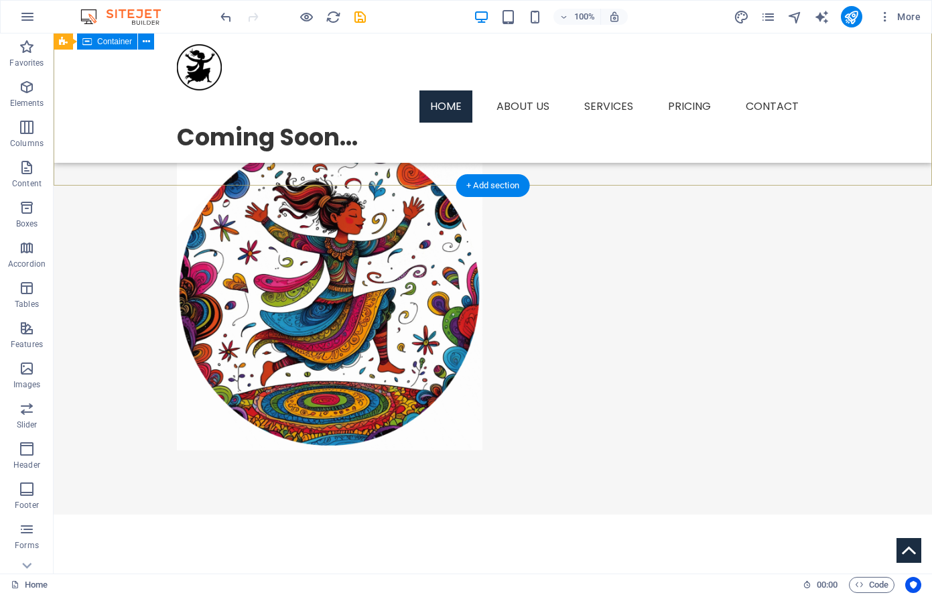
scroll to position [536, 0]
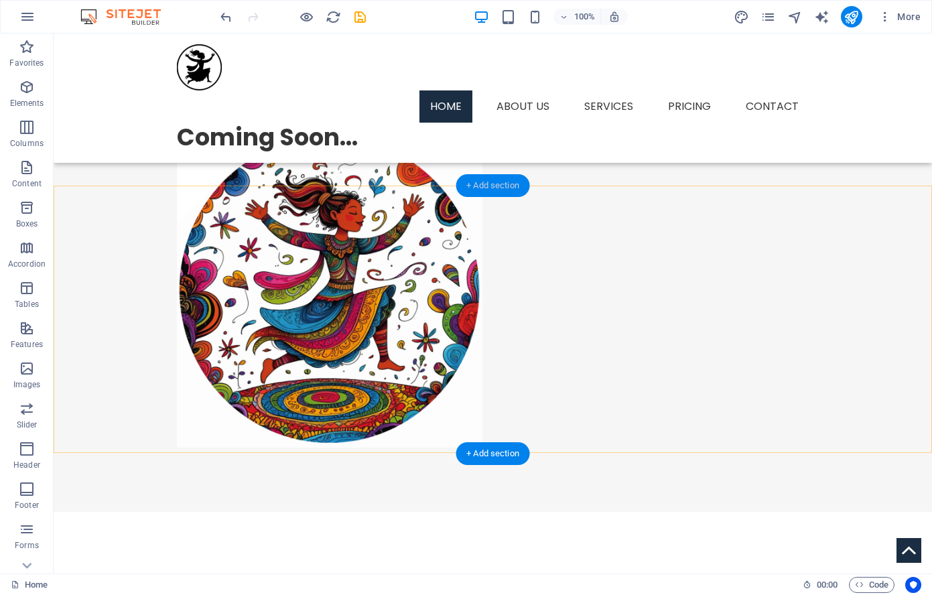
click at [469, 185] on div "+ Add section" at bounding box center [493, 185] width 74 height 23
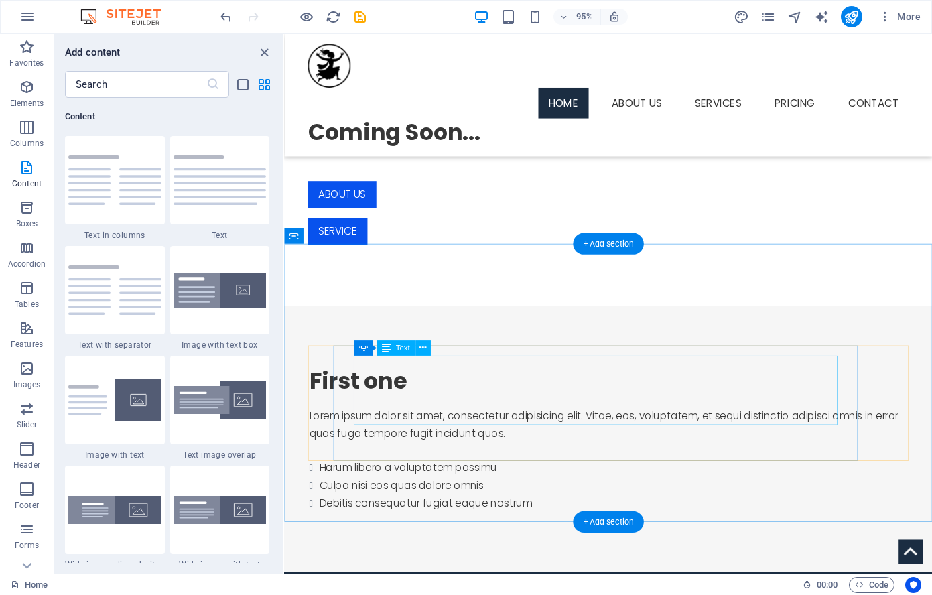
scroll to position [1037, 0]
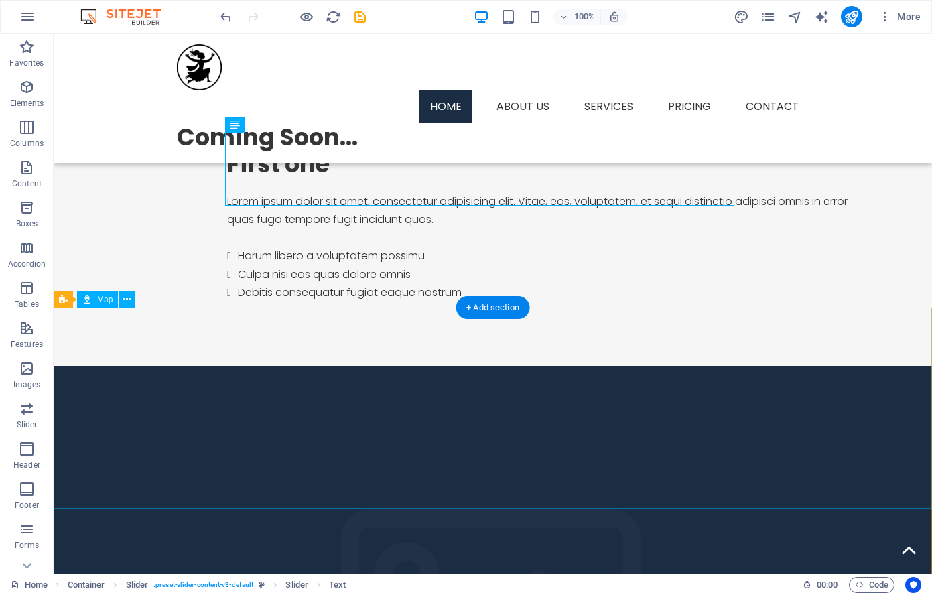
scroll to position [1266, 0]
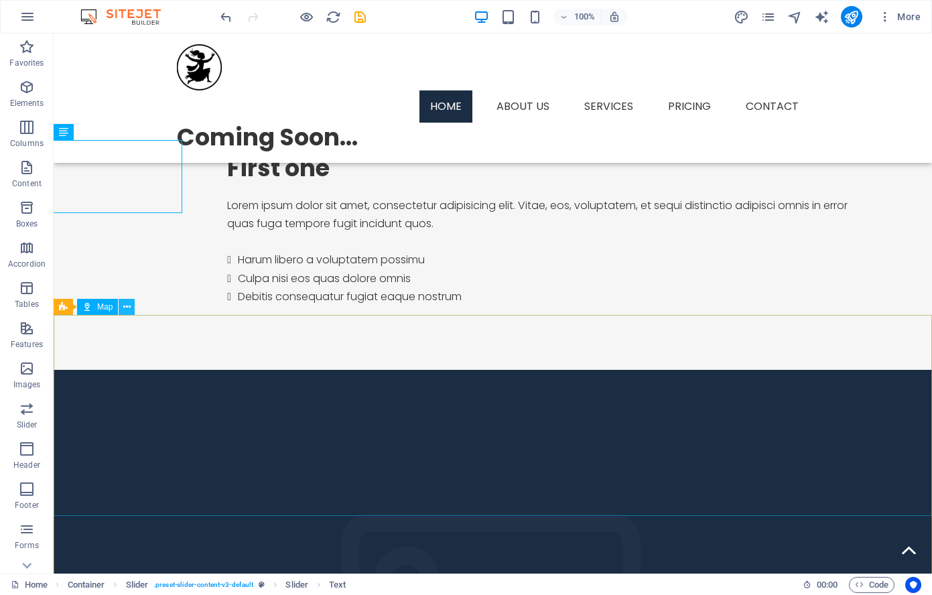
click at [125, 307] on icon at bounding box center [126, 307] width 7 height 14
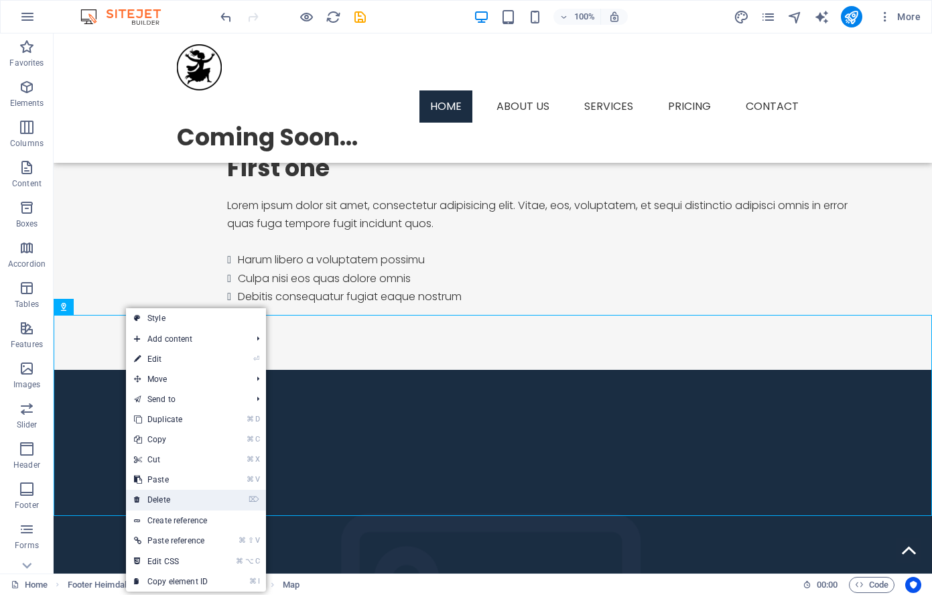
click at [157, 502] on link "⌦ Delete" at bounding box center [171, 500] width 90 height 20
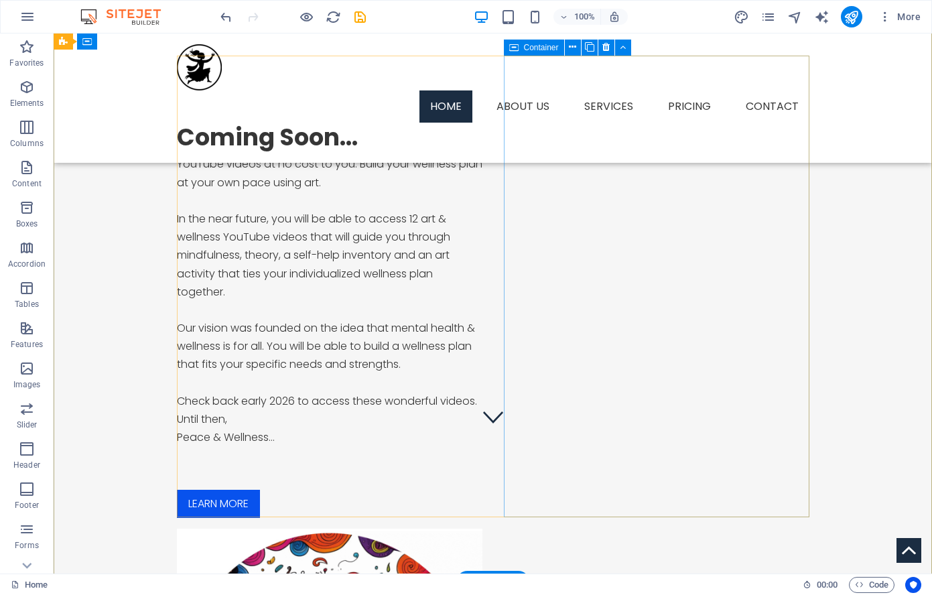
scroll to position [0, 0]
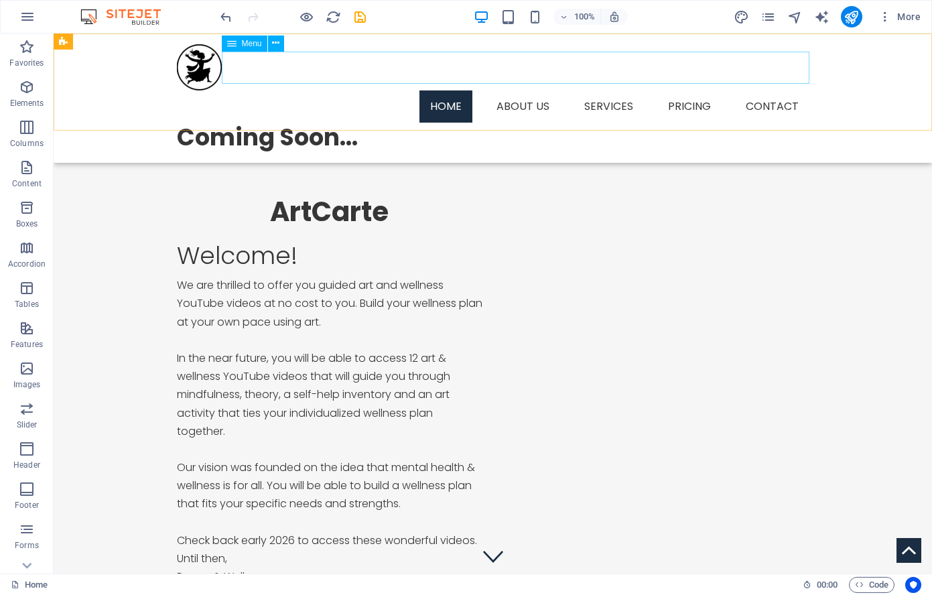
click at [690, 90] on nav "Home About us Services Service Detail Pricing Contact" at bounding box center [493, 106] width 633 height 32
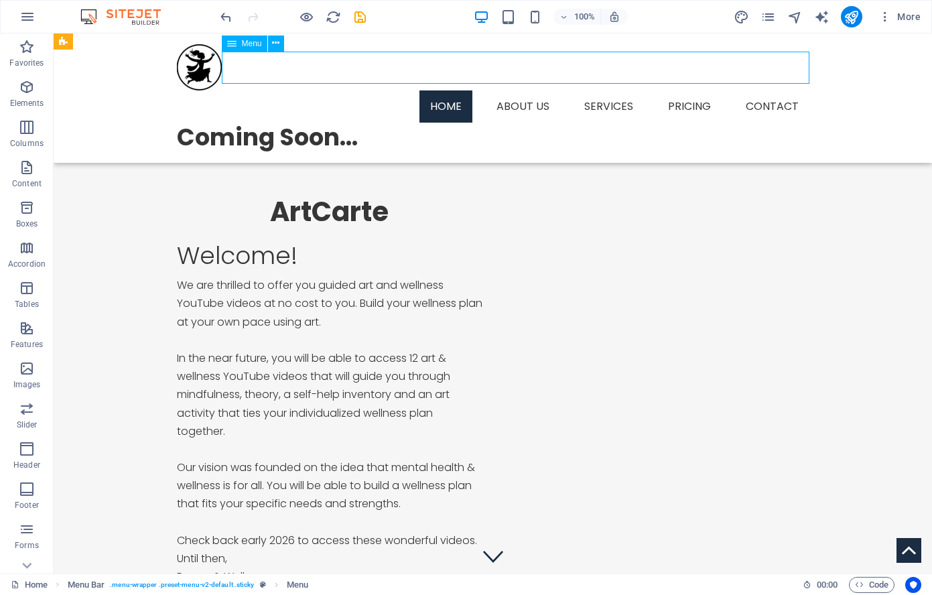
drag, startPoint x: 690, startPoint y: 66, endPoint x: 475, endPoint y: 68, distance: 215.1
click at [690, 90] on nav "Home About us Services Service Detail Pricing Contact" at bounding box center [493, 106] width 633 height 32
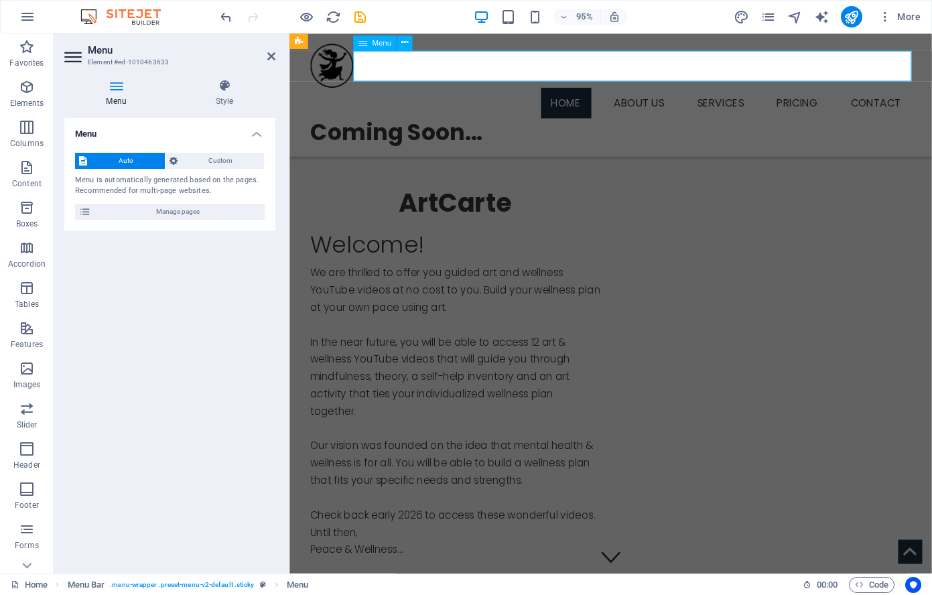
click at [814, 90] on nav "Home About us Services Service Detail Pricing Contact" at bounding box center [628, 106] width 633 height 32
click at [308, 42] on div "Menu Bar" at bounding box center [317, 41] width 57 height 15
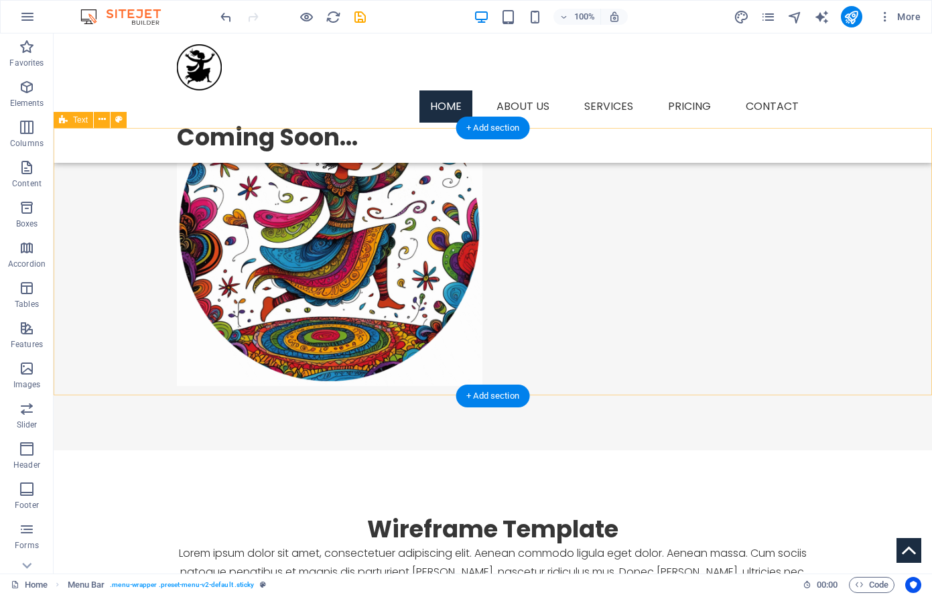
scroll to position [601, 0]
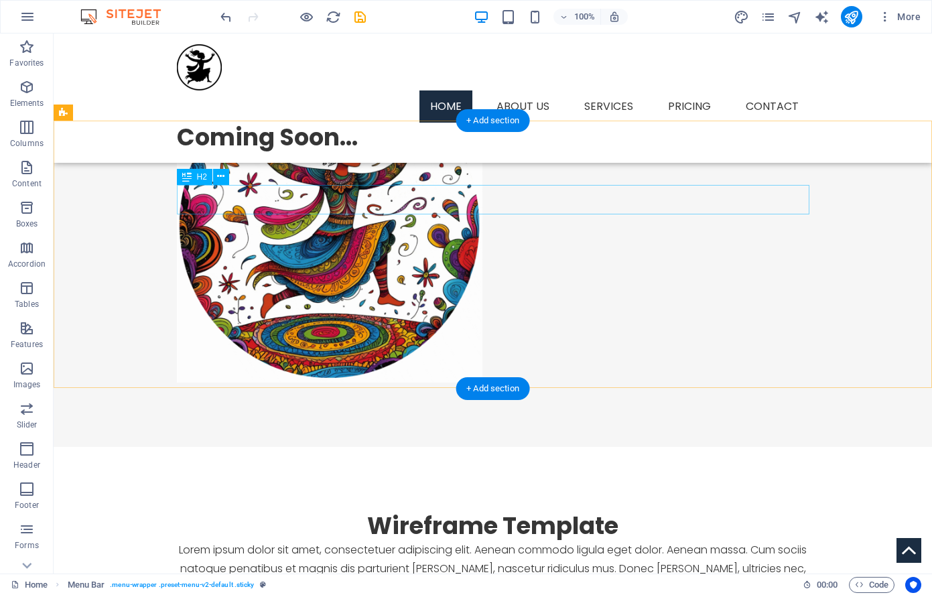
click at [530, 511] on div "Wireframe Template" at bounding box center [493, 525] width 633 height 29
drag, startPoint x: 529, startPoint y: 202, endPoint x: 306, endPoint y: 211, distance: 224.0
click at [529, 511] on div "Wireframe Template" at bounding box center [493, 525] width 633 height 29
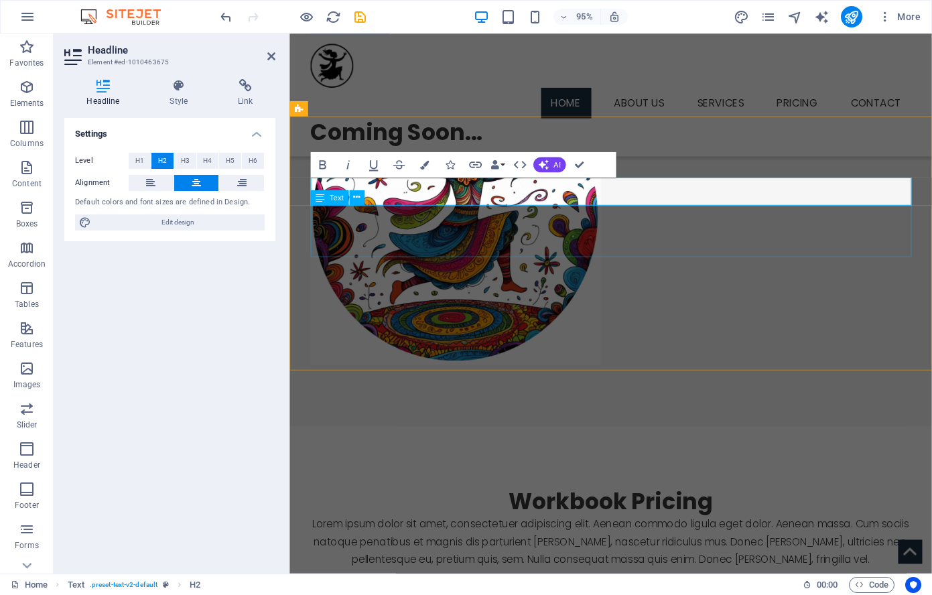
click at [774, 541] on div "Lorem ipsum dolor sit amet, consectetuer adipiscing elit. Aenean commodo ligula…" at bounding box center [628, 568] width 633 height 55
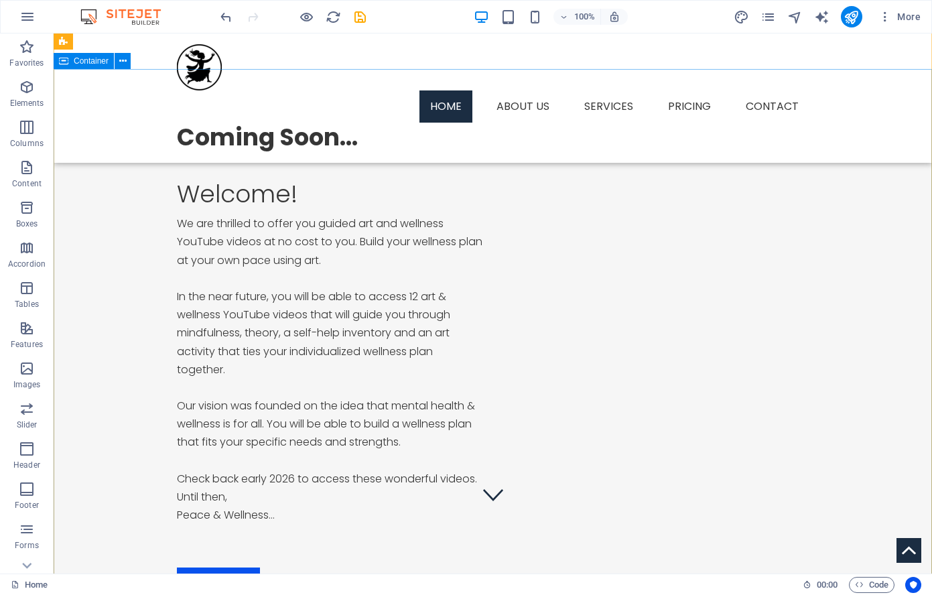
scroll to position [0, 0]
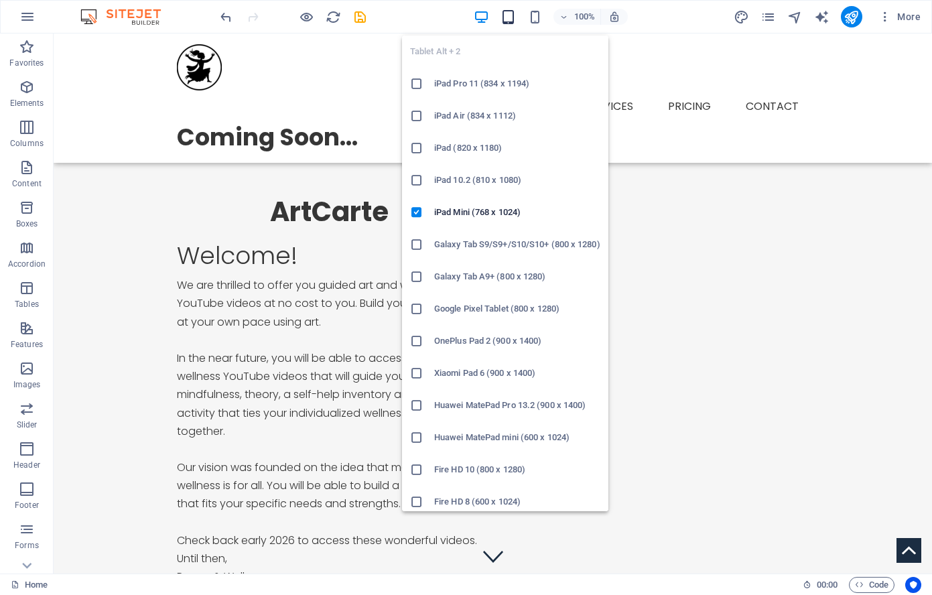
click at [506, 11] on icon "button" at bounding box center [508, 16] width 15 height 15
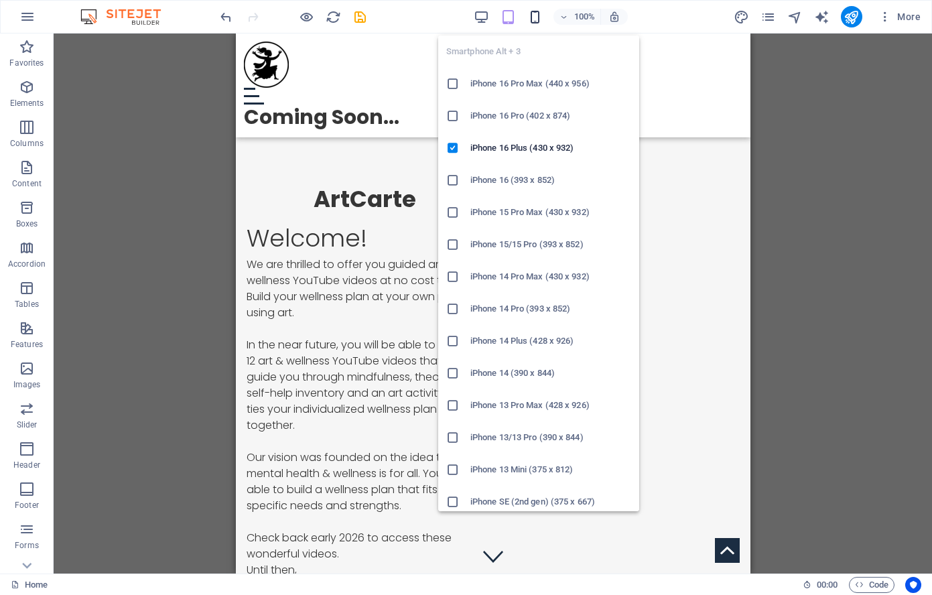
click at [537, 11] on icon "button" at bounding box center [534, 16] width 15 height 15
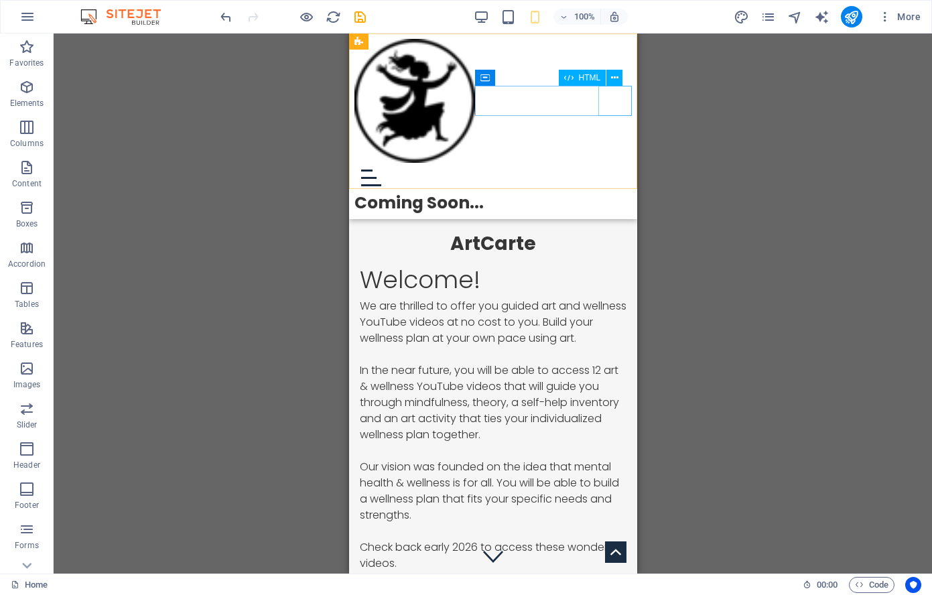
click at [615, 163] on div "Menu" at bounding box center [492, 178] width 277 height 30
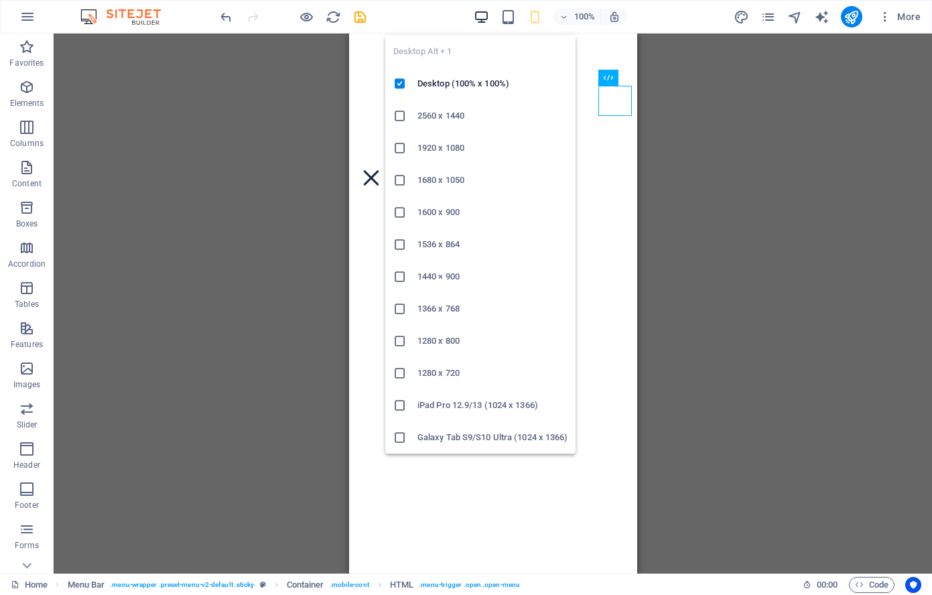
click at [476, 17] on icon "button" at bounding box center [481, 16] width 15 height 15
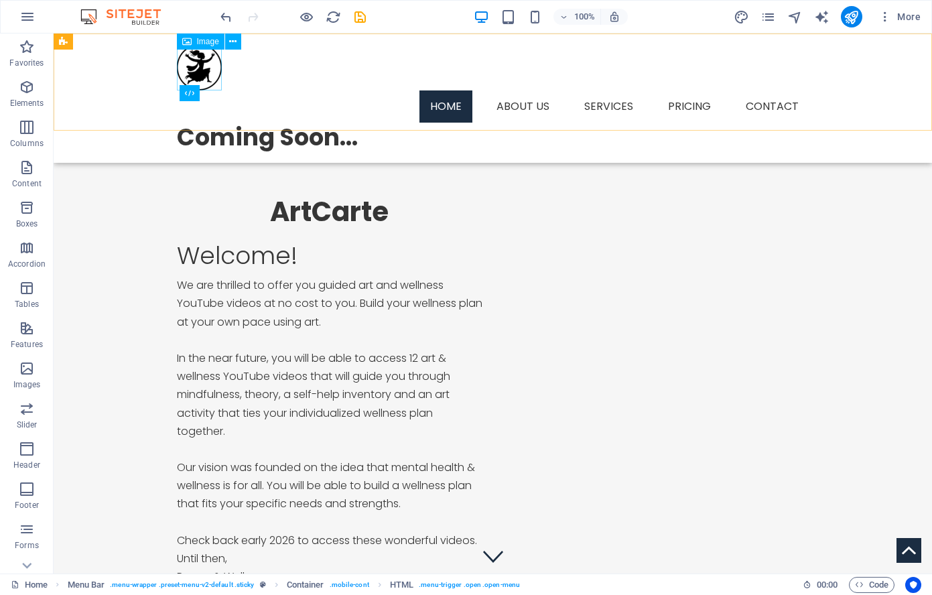
click at [209, 71] on figure at bounding box center [493, 67] width 633 height 46
click at [210, 71] on figure at bounding box center [493, 67] width 633 height 46
click at [229, 38] on button at bounding box center [233, 42] width 16 height 16
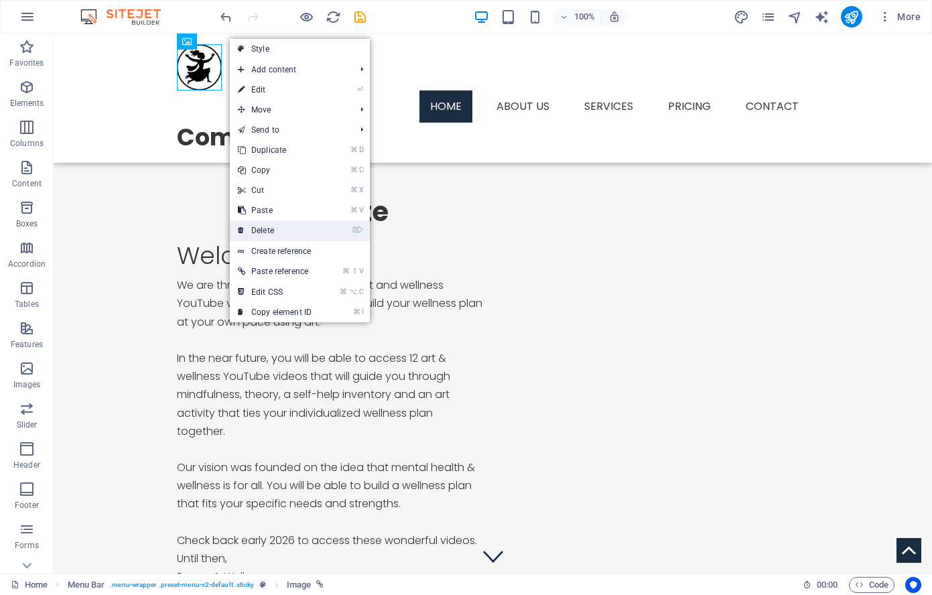
click at [335, 228] on li "⌦ Delete" at bounding box center [300, 230] width 140 height 21
click at [243, 229] on icon at bounding box center [241, 230] width 7 height 20
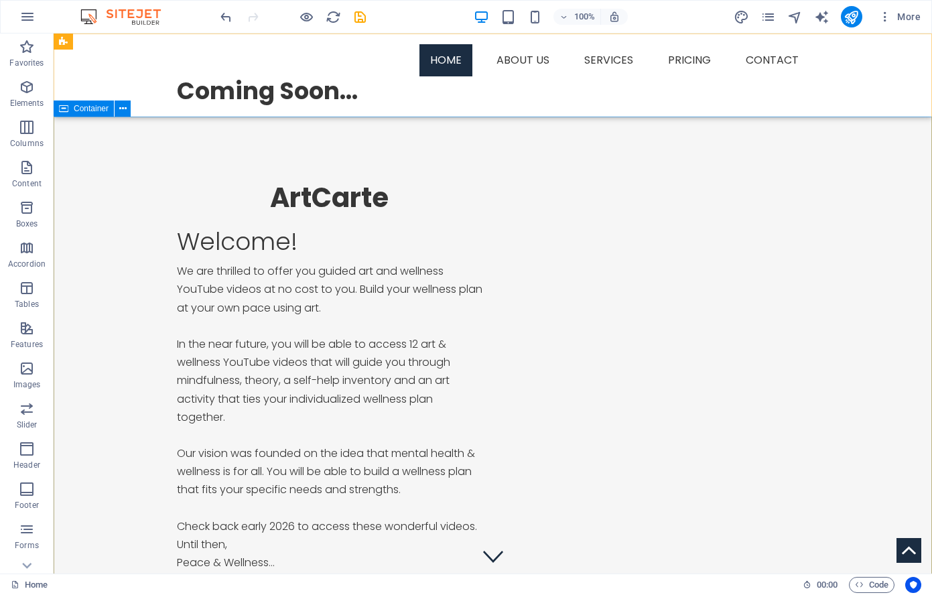
click at [90, 111] on span "Container" at bounding box center [91, 109] width 35 height 8
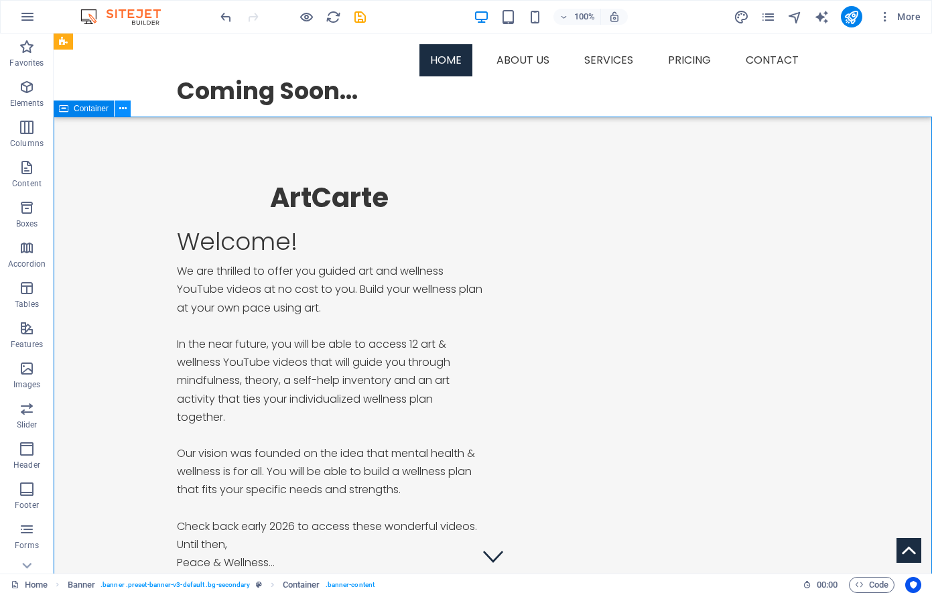
click at [122, 110] on icon at bounding box center [122, 109] width 7 height 14
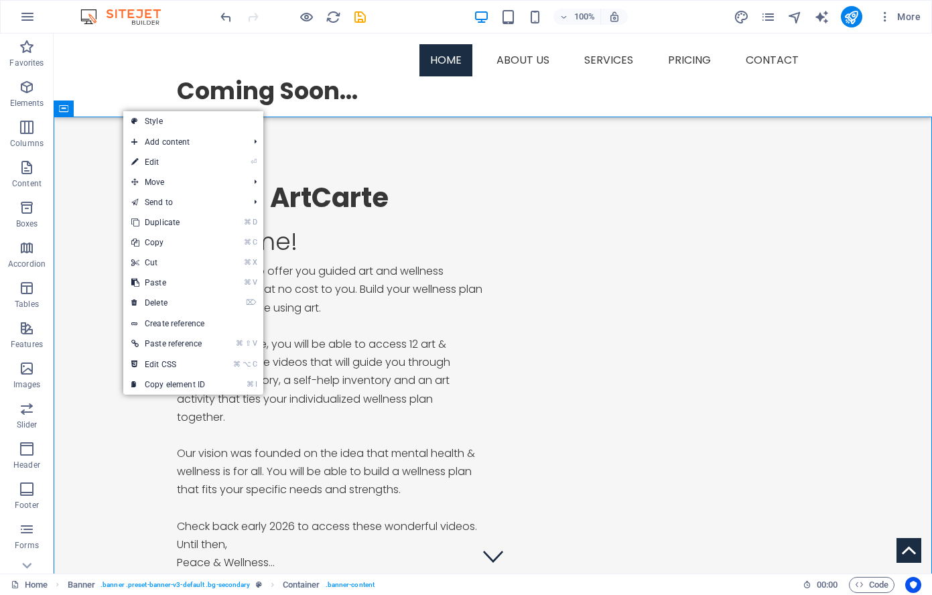
click at [188, 160] on link "⏎ Edit" at bounding box center [168, 162] width 90 height 20
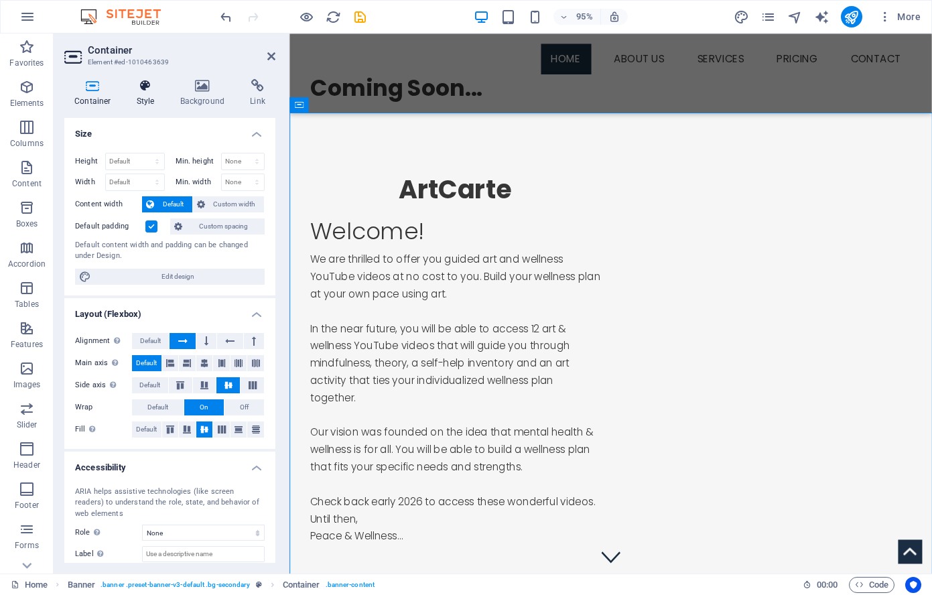
click at [145, 85] on icon at bounding box center [146, 85] width 38 height 13
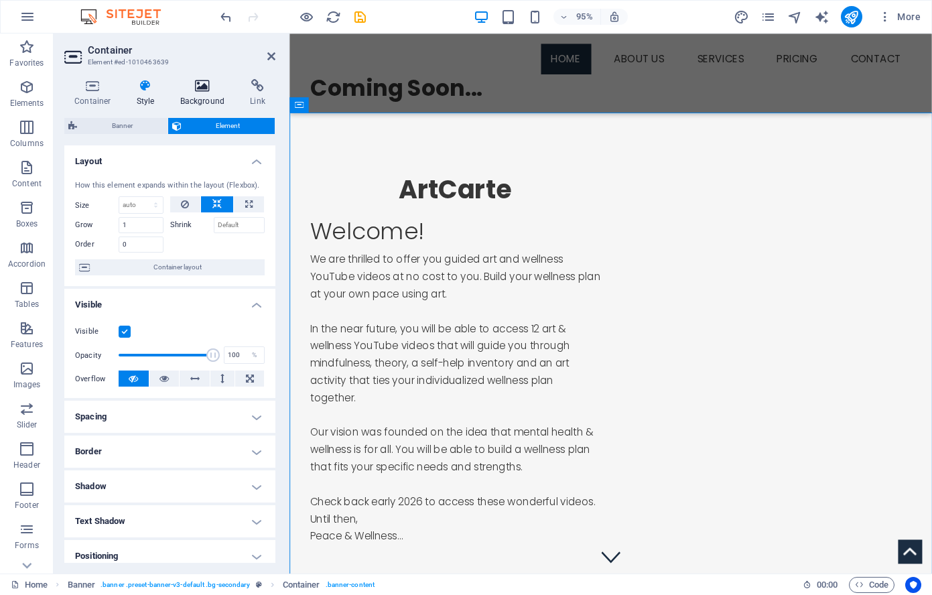
click at [204, 86] on icon at bounding box center [202, 85] width 65 height 13
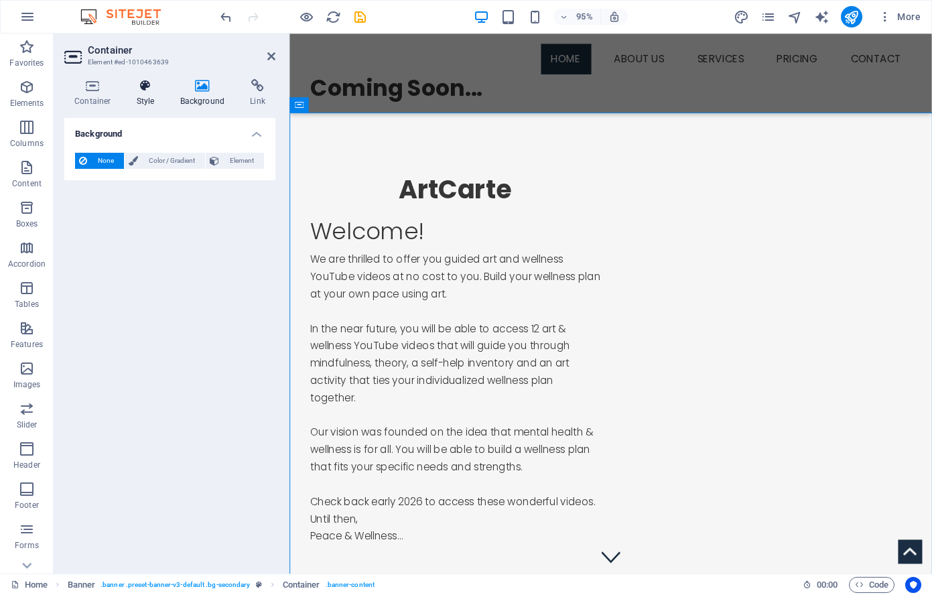
click at [145, 85] on icon at bounding box center [146, 85] width 38 height 13
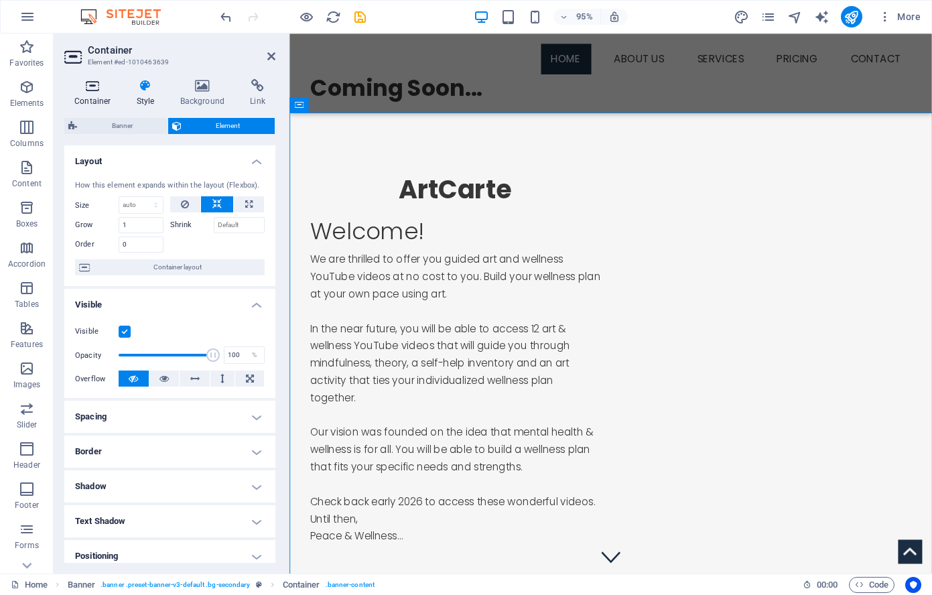
click at [91, 84] on icon at bounding box center [92, 85] width 57 height 13
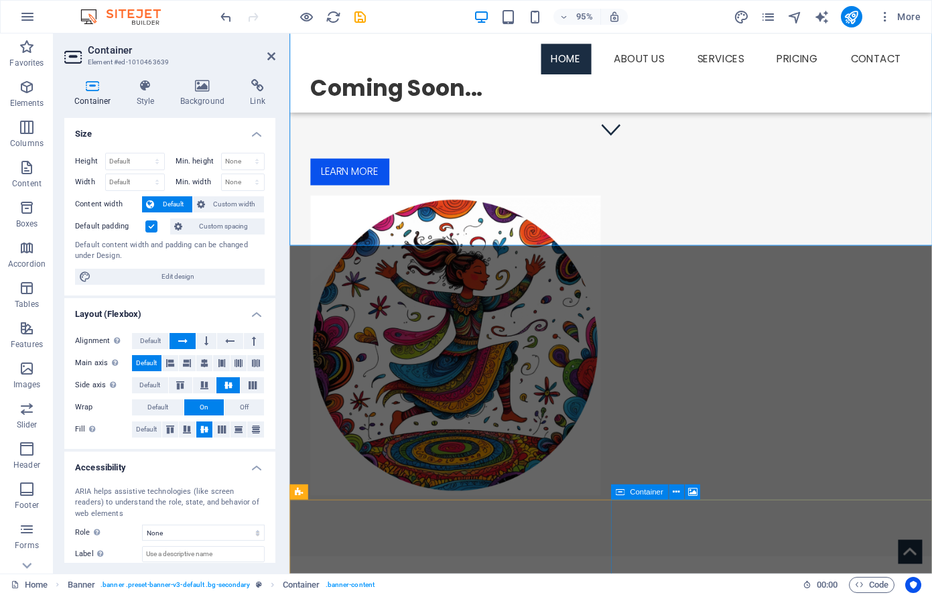
scroll to position [451, 0]
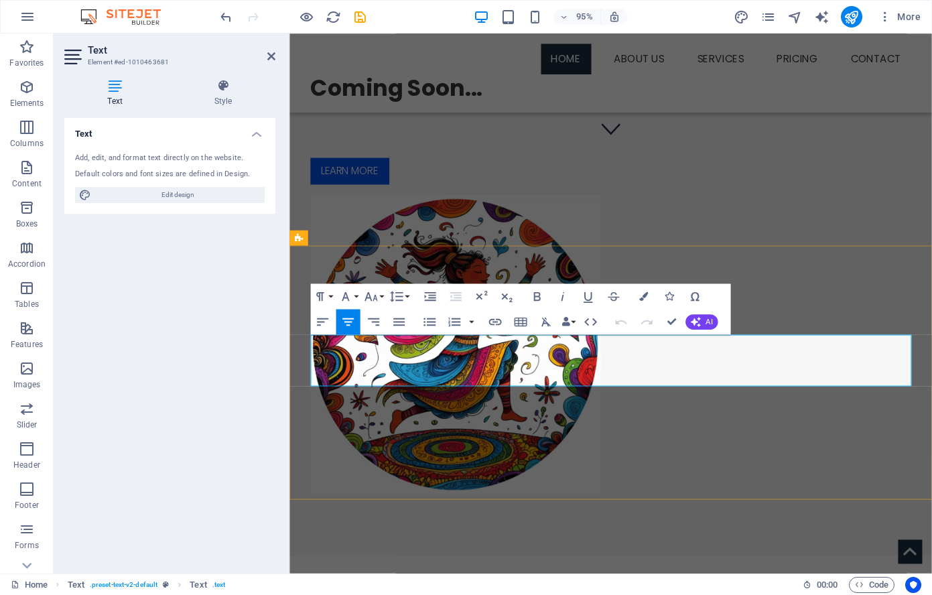
drag, startPoint x: 323, startPoint y: 363, endPoint x: 905, endPoint y: 388, distance: 582.9
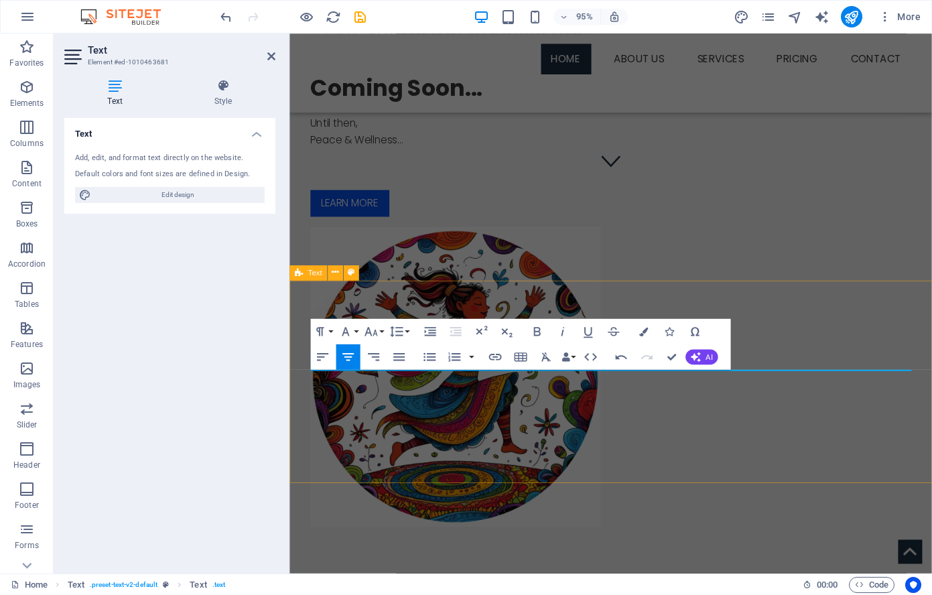
scroll to position [404, 0]
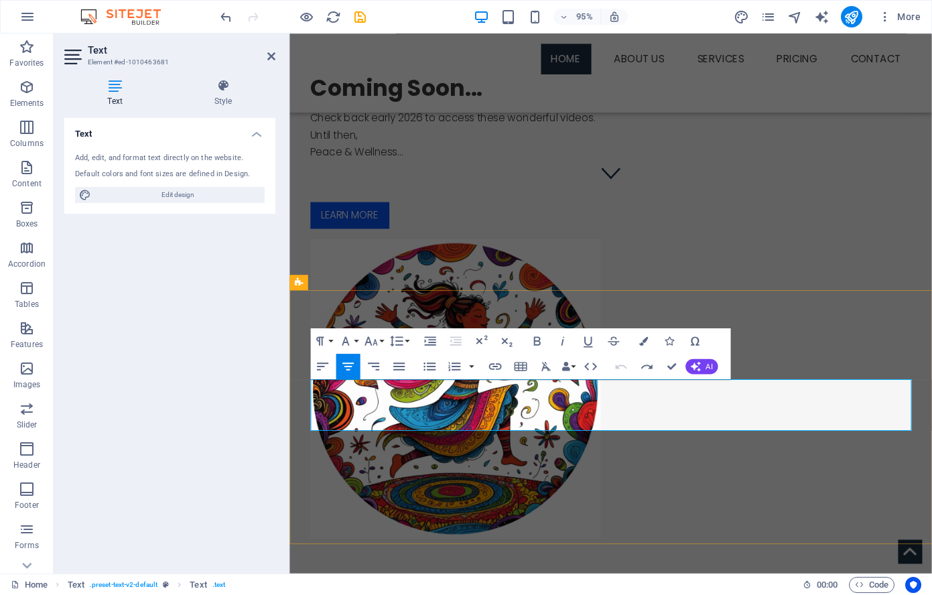
drag, startPoint x: 903, startPoint y: 446, endPoint x: 322, endPoint y: 403, distance: 583.2
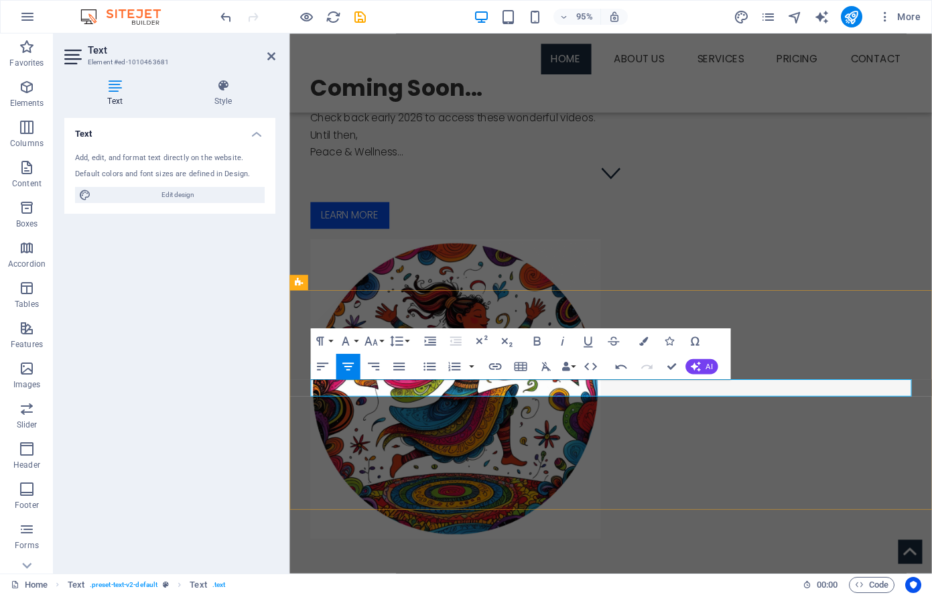
drag, startPoint x: 630, startPoint y: 407, endPoint x: 680, endPoint y: 406, distance: 50.3
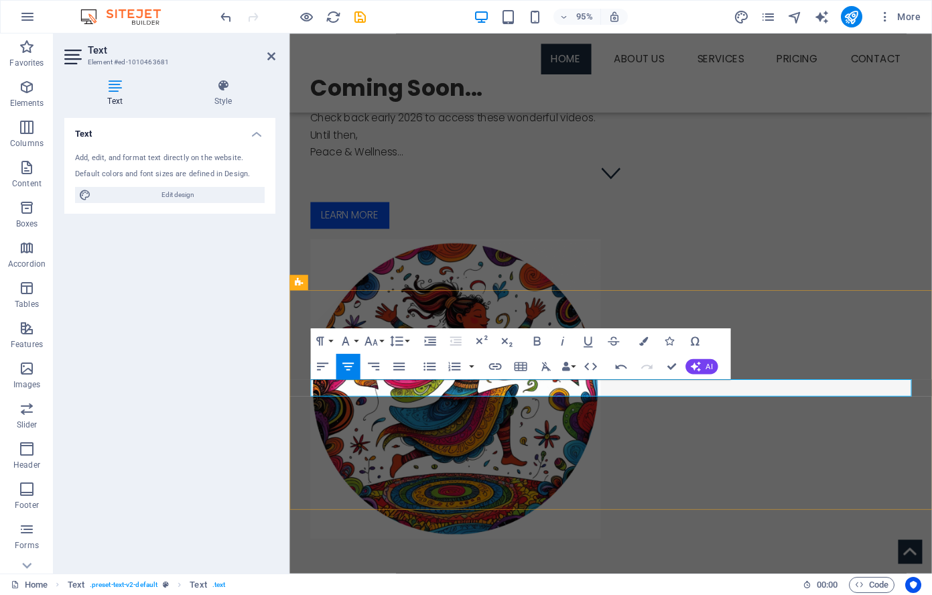
drag, startPoint x: 718, startPoint y: 408, endPoint x: 765, endPoint y: 413, distance: 47.1
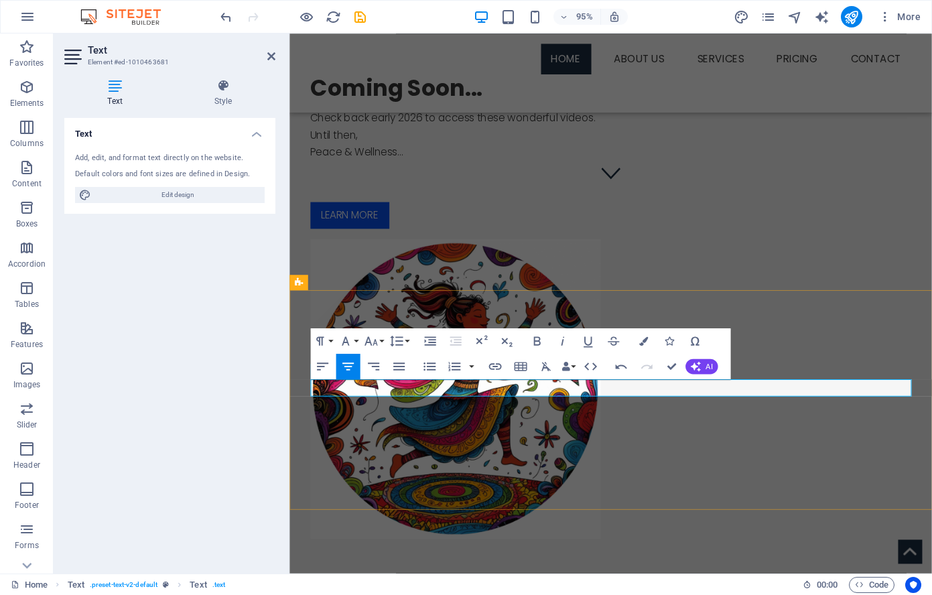
drag, startPoint x: 921, startPoint y: 406, endPoint x: 854, endPoint y: 411, distance: 67.8
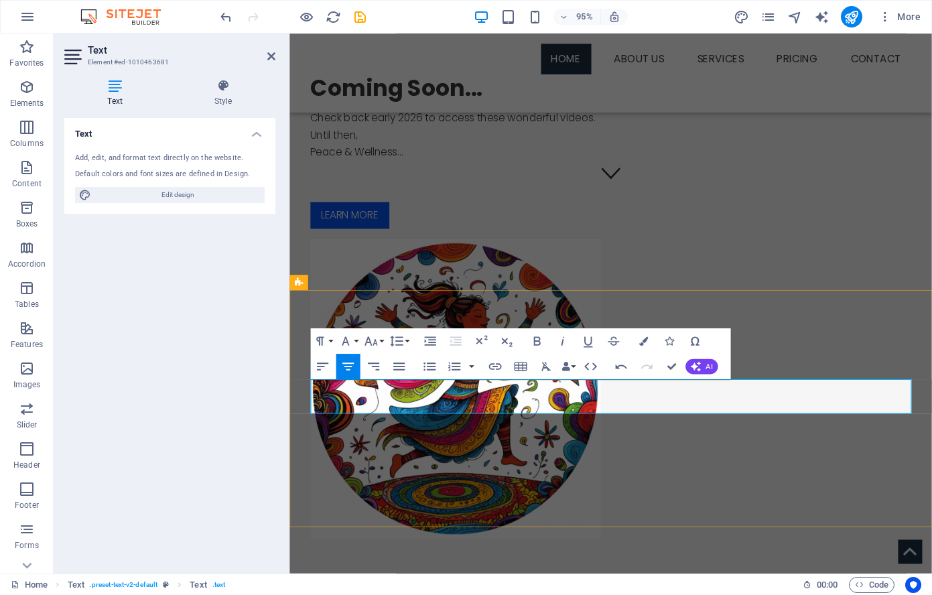
drag, startPoint x: 434, startPoint y: 408, endPoint x: 474, endPoint y: 415, distance: 40.9
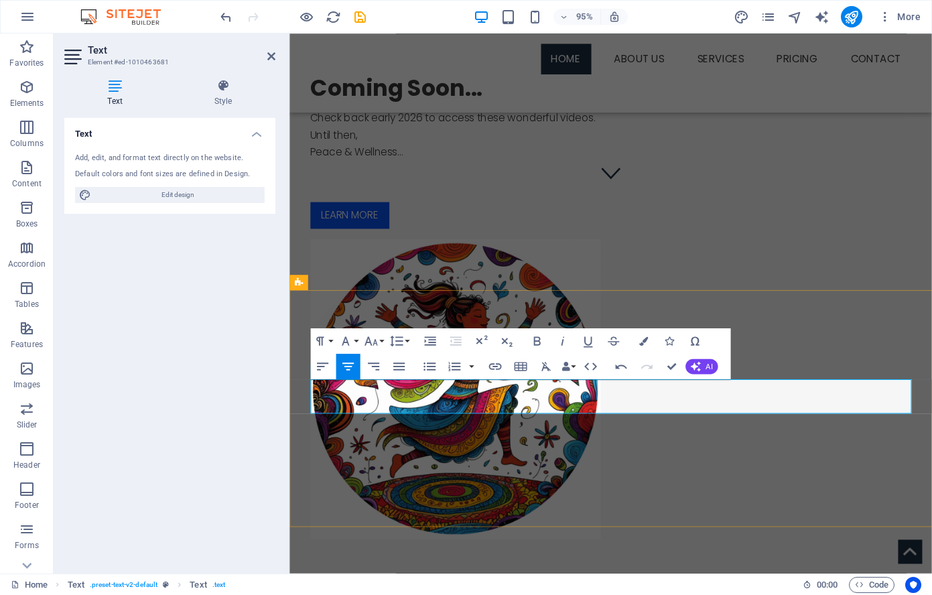
drag, startPoint x: 763, startPoint y: 426, endPoint x: 800, endPoint y: 432, distance: 37.3
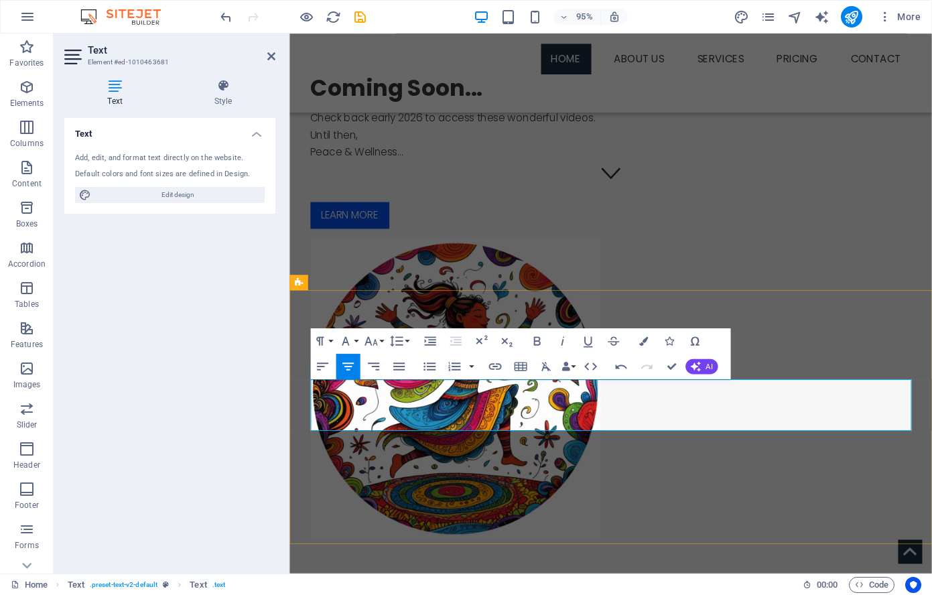
drag, startPoint x: 619, startPoint y: 409, endPoint x: 602, endPoint y: 411, distance: 17.0
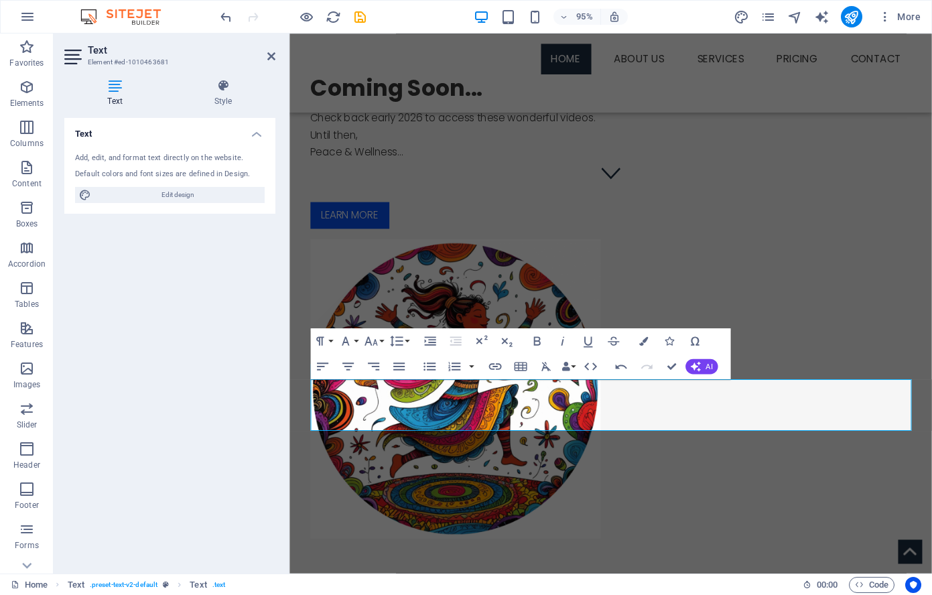
click at [193, 307] on div "Text Add, edit, and format text directly on the website. Default colors and fon…" at bounding box center [169, 340] width 211 height 445
click at [358, 9] on icon "save" at bounding box center [359, 16] width 15 height 15
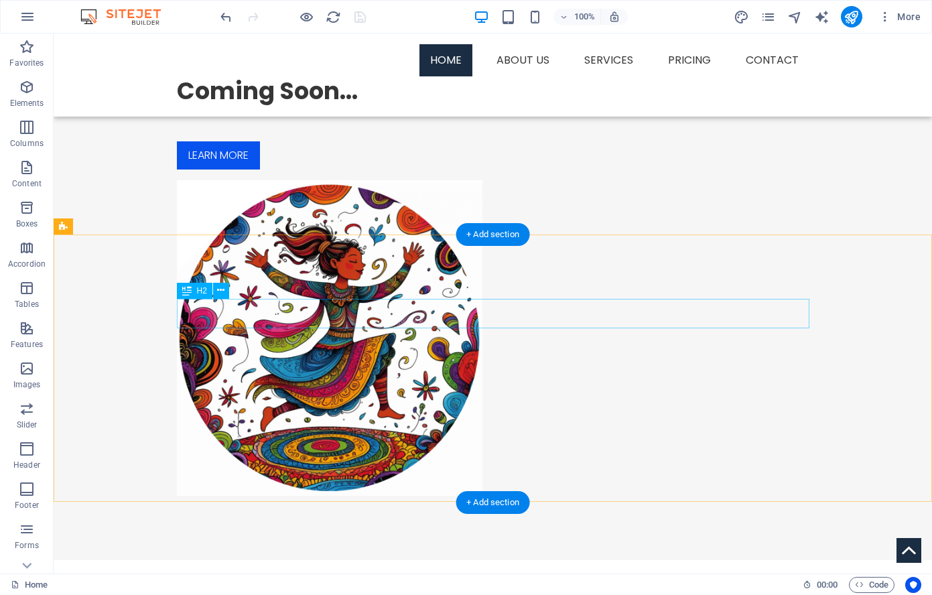
scroll to position [475, 0]
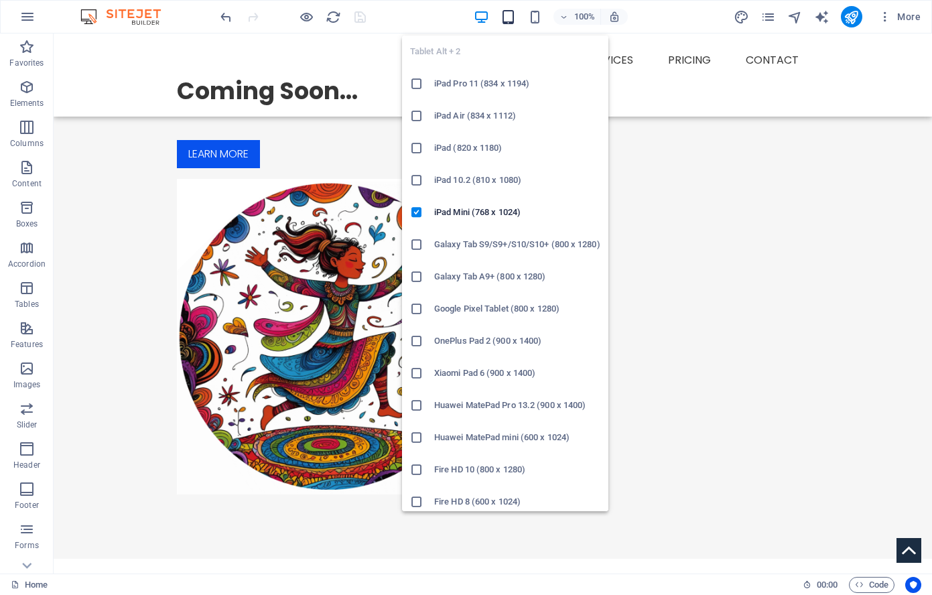
click at [505, 17] on icon "button" at bounding box center [508, 16] width 15 height 15
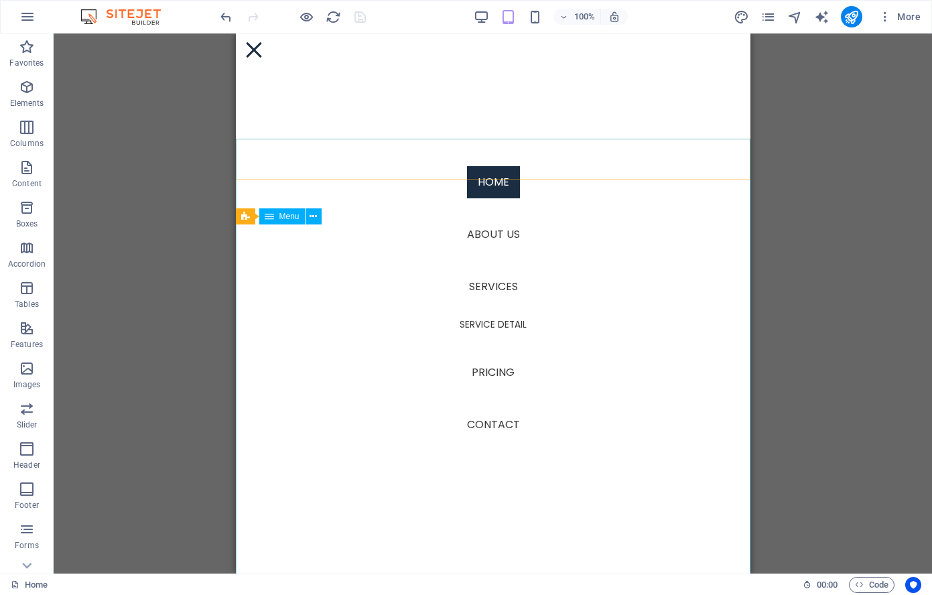
scroll to position [0, 0]
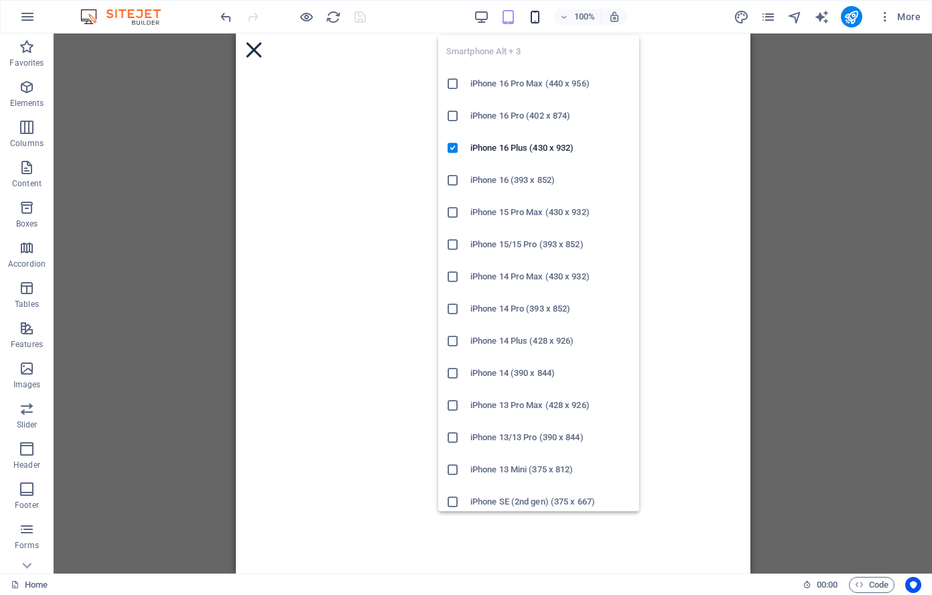
click at [539, 19] on icon "button" at bounding box center [534, 16] width 15 height 15
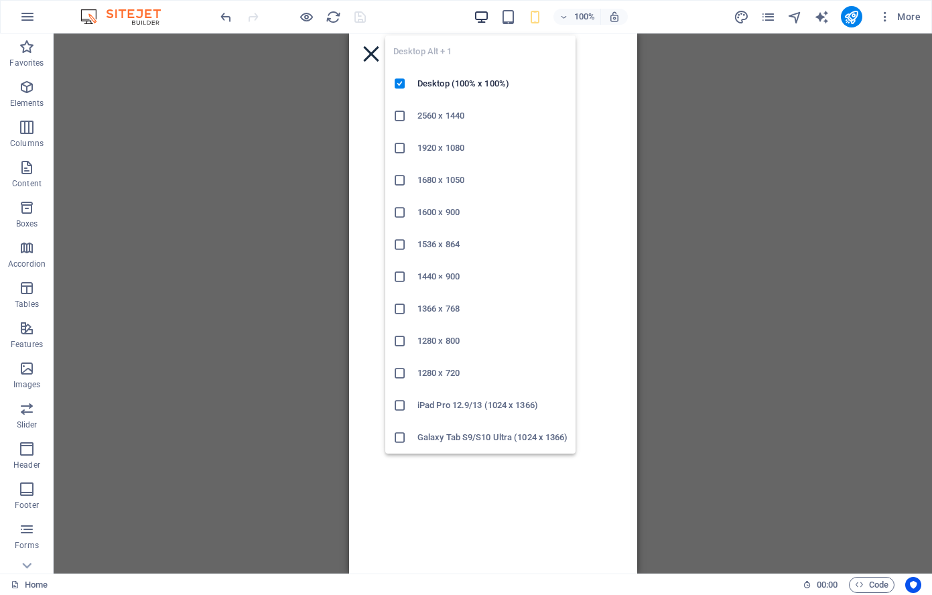
click at [481, 14] on icon "button" at bounding box center [481, 16] width 15 height 15
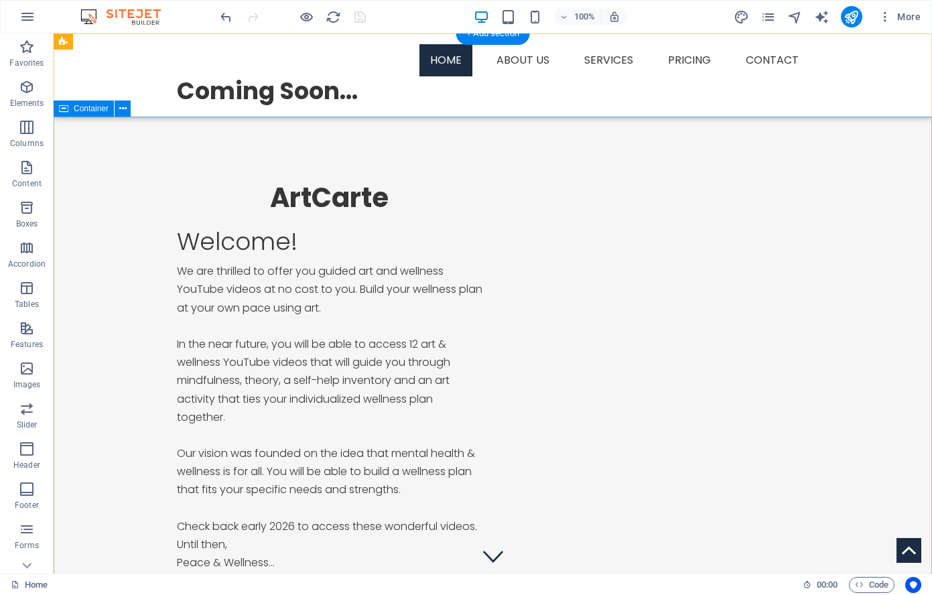
click at [468, 147] on div "ArtCarte Welcome! We are thrilled to offer you guided art and wellness YouTube …" at bounding box center [493, 575] width 879 height 917
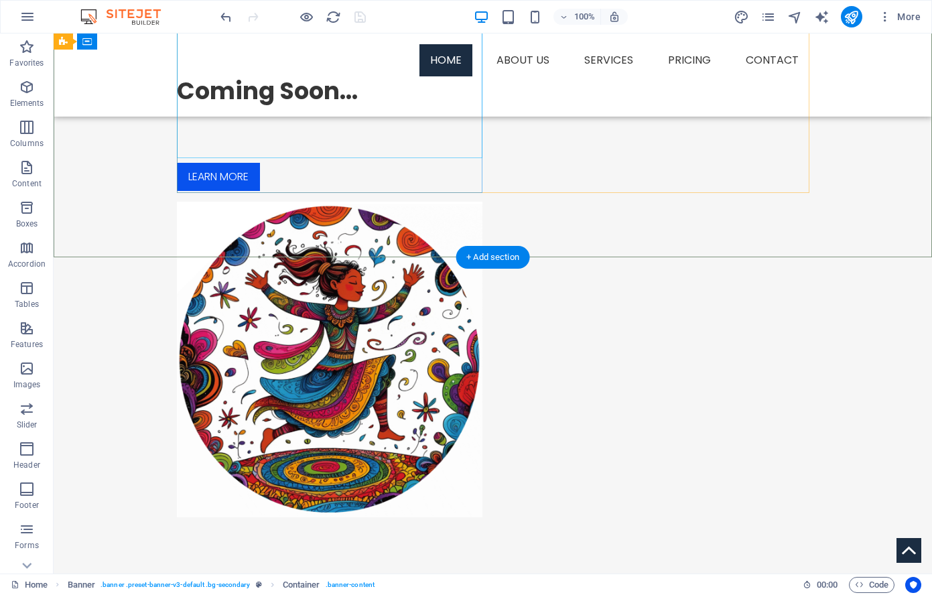
scroll to position [454, 0]
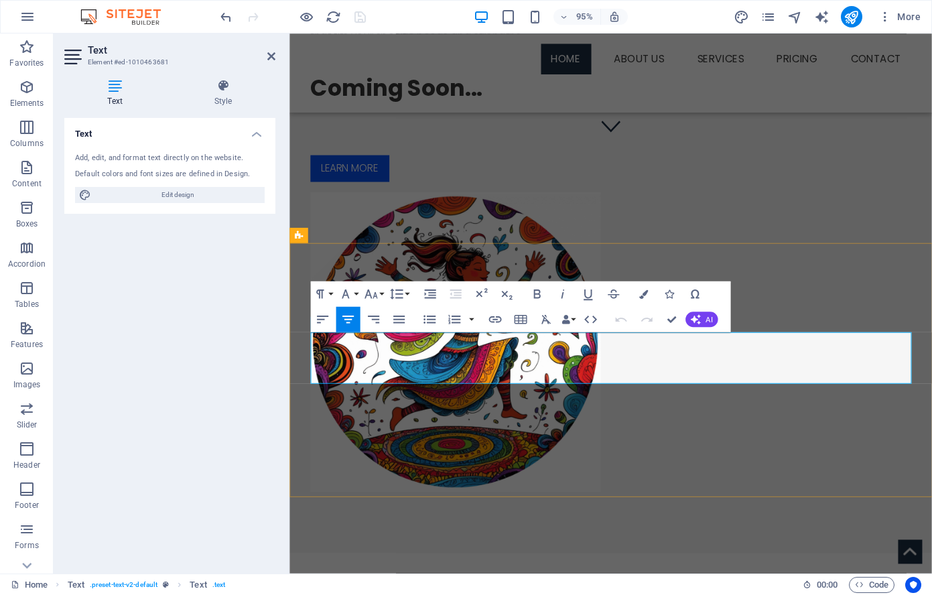
drag, startPoint x: 683, startPoint y: 393, endPoint x: 630, endPoint y: 395, distance: 53.0
click at [694, 316] on icon "button" at bounding box center [695, 319] width 10 height 10
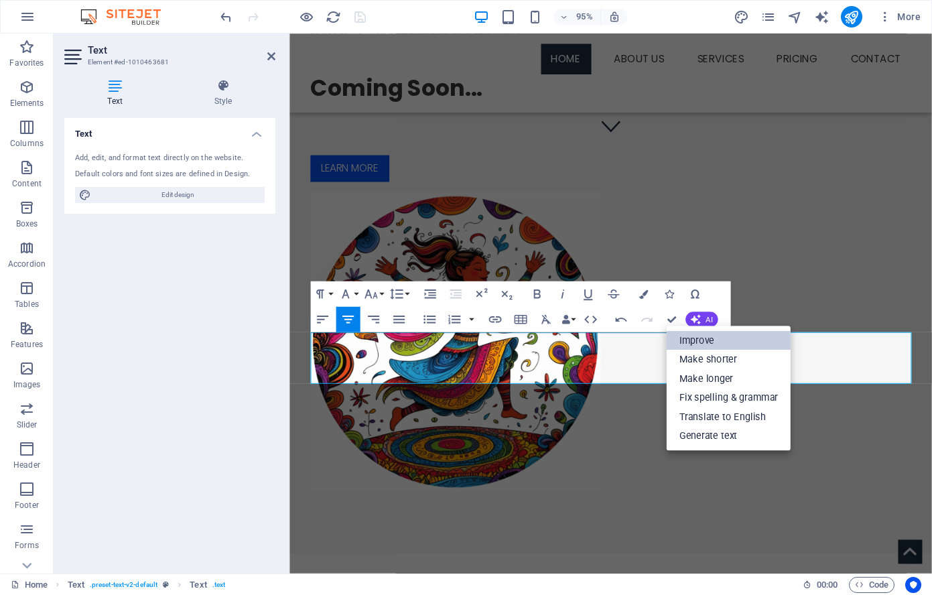
click at [720, 333] on link "Improve" at bounding box center [729, 339] width 124 height 19
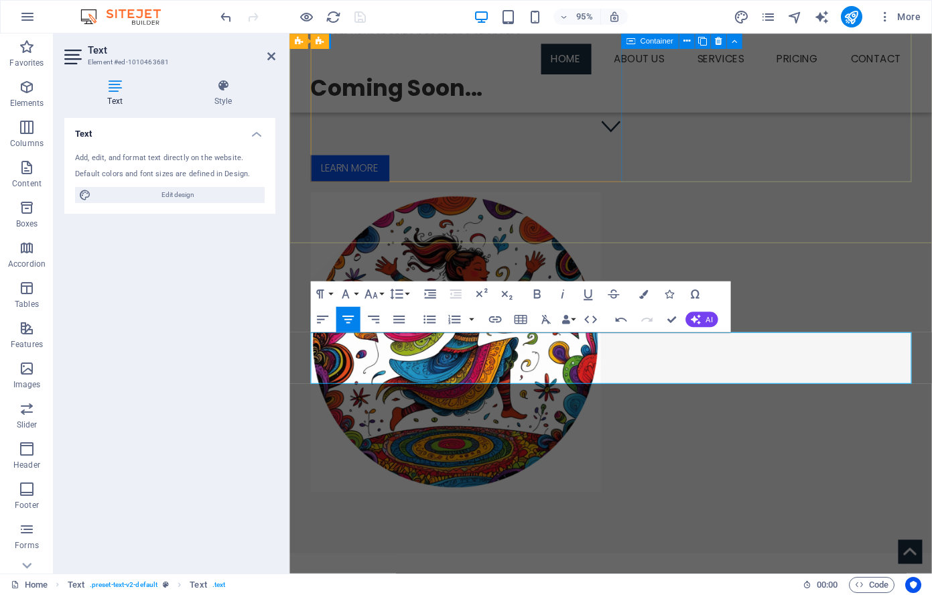
click at [617, 200] on div at bounding box center [465, 358] width 306 height 316
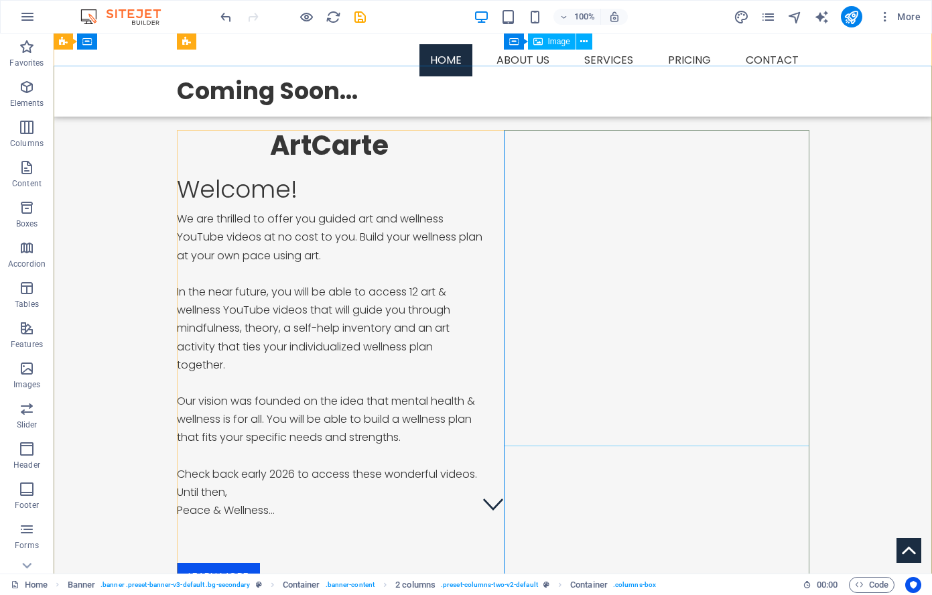
scroll to position [50, 0]
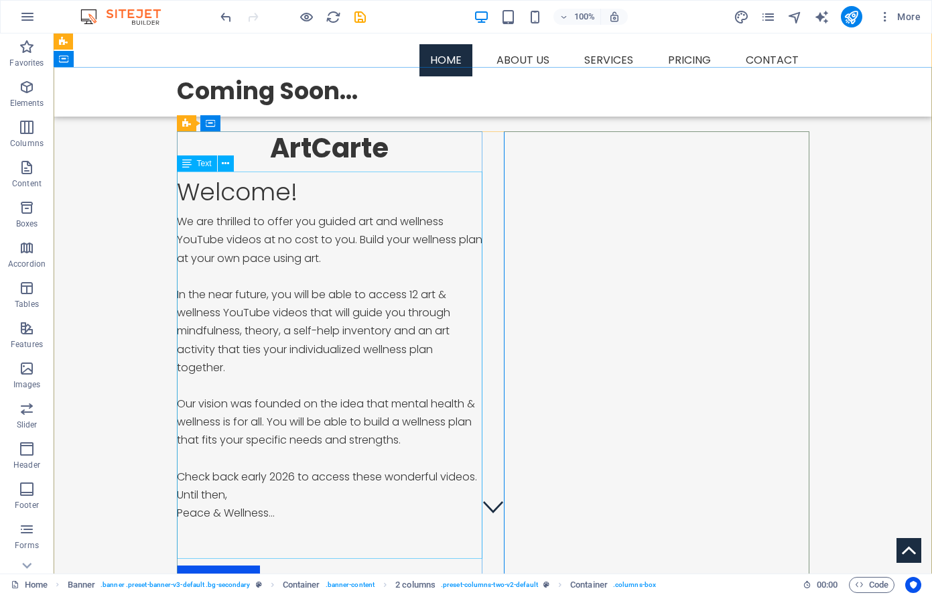
click at [257, 233] on div "Welcome! We are thrilled to offer you guided art and wellness YouTube videos at…" at bounding box center [330, 365] width 306 height 387
click at [310, 204] on div "Welcome! We are thrilled to offer you guided art and wellness YouTube videos at…" at bounding box center [330, 365] width 306 height 387
click at [222, 161] on icon at bounding box center [225, 164] width 7 height 14
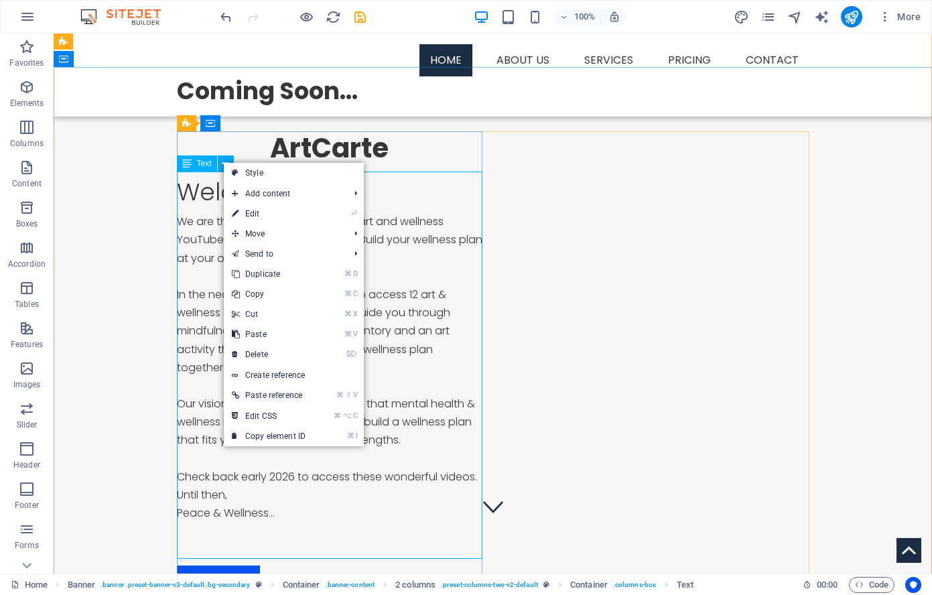
click at [210, 197] on div "Welcome! We are thrilled to offer you guided art and wellness YouTube videos at…" at bounding box center [330, 365] width 306 height 387
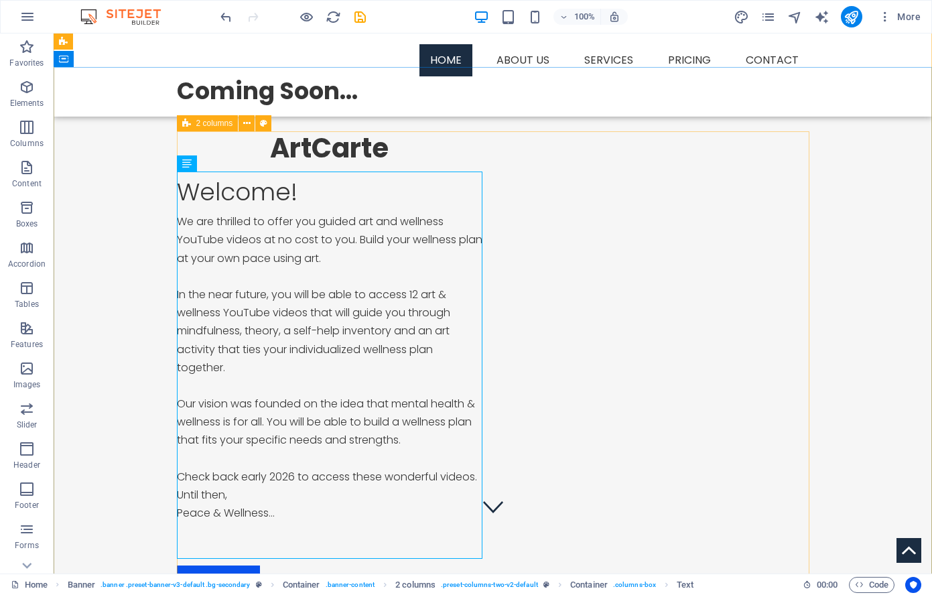
click at [190, 126] on icon at bounding box center [186, 123] width 9 height 16
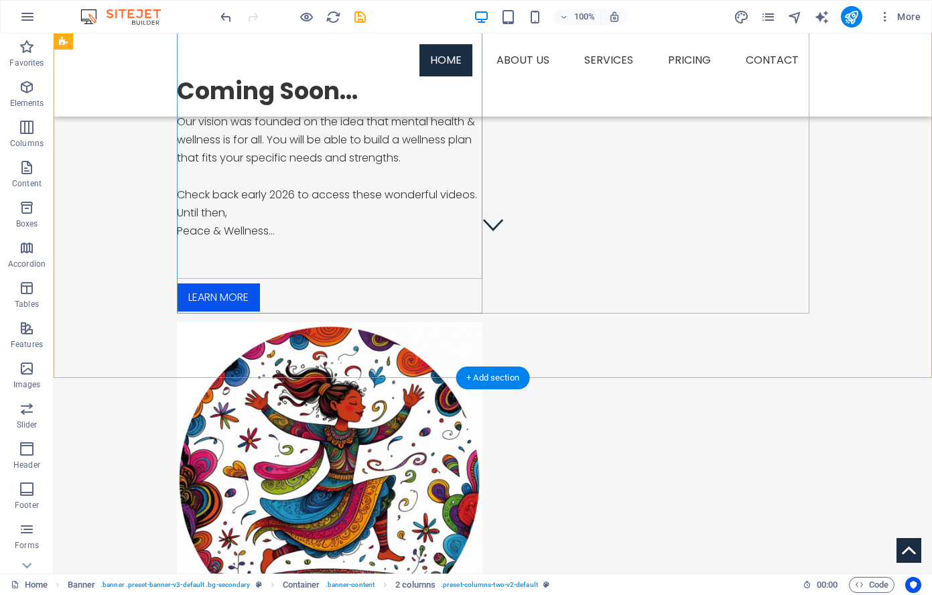
scroll to position [335, 0]
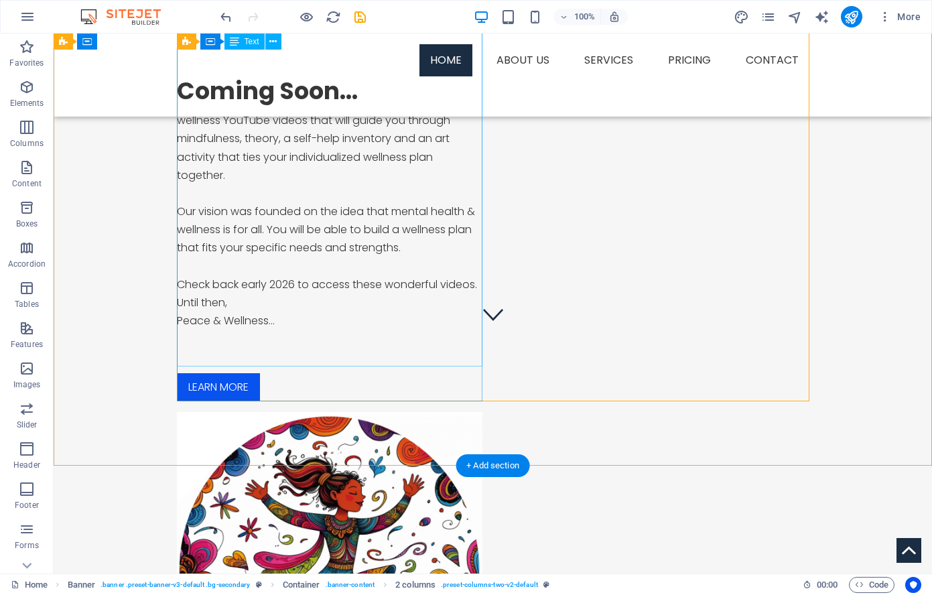
click at [396, 212] on div "Welcome! We are thrilled to offer you guided art and wellness YouTube videos at…" at bounding box center [330, 172] width 306 height 387
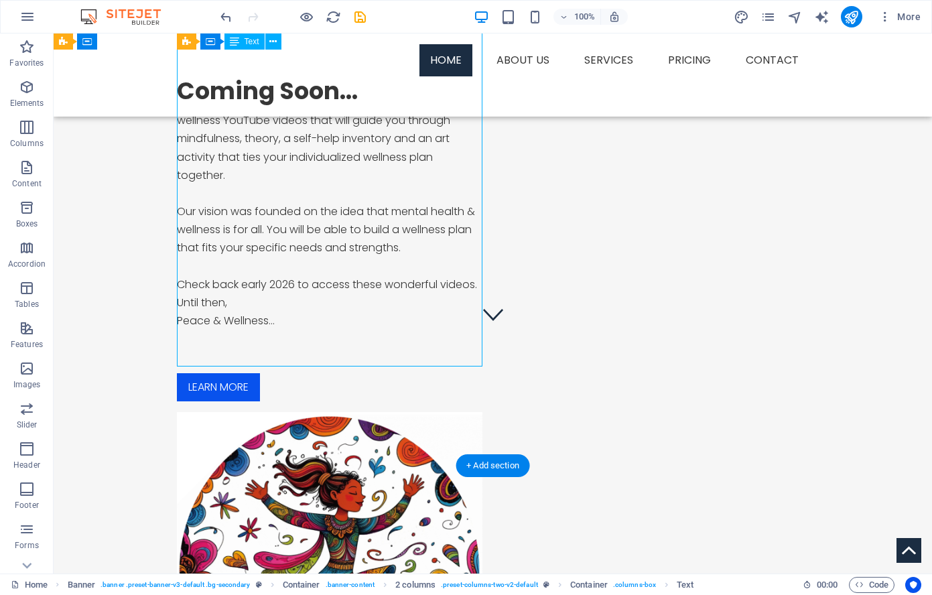
drag, startPoint x: 396, startPoint y: 212, endPoint x: 166, endPoint y: 221, distance: 230.0
click at [396, 212] on div "Welcome! We are thrilled to offer you guided art and wellness YouTube videos at…" at bounding box center [330, 172] width 306 height 387
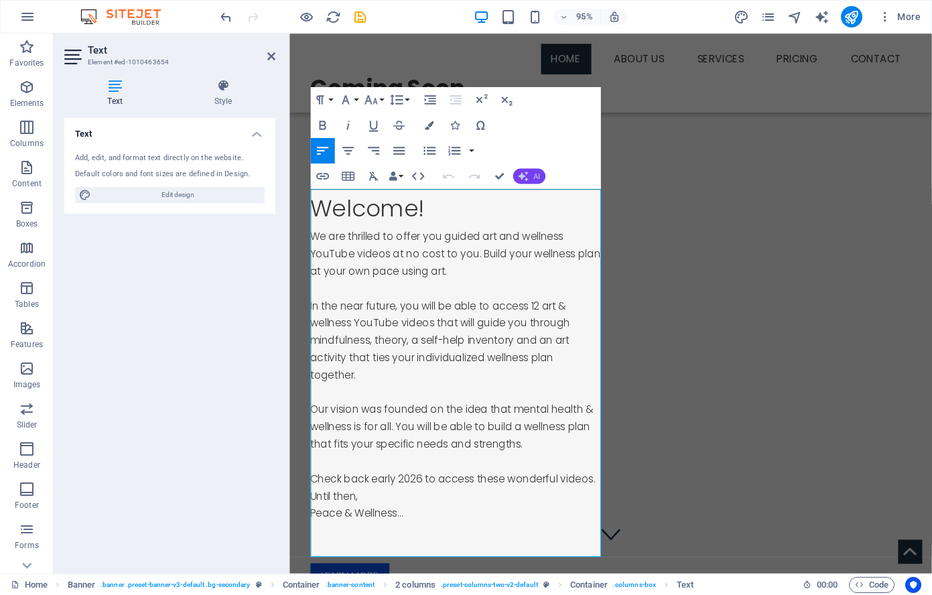
click at [535, 174] on span "AI" at bounding box center [536, 175] width 7 height 7
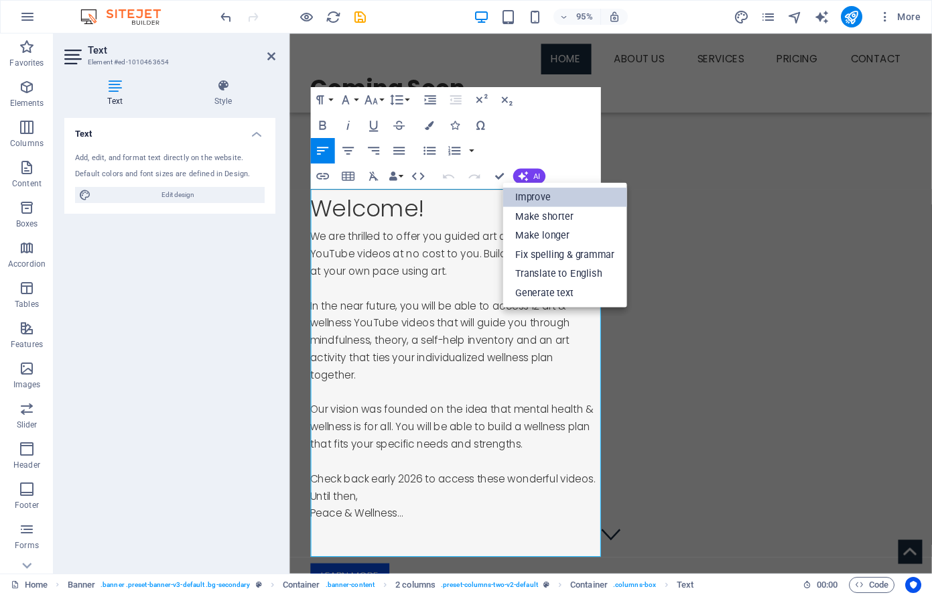
click at [545, 197] on link "Improve" at bounding box center [565, 197] width 124 height 19
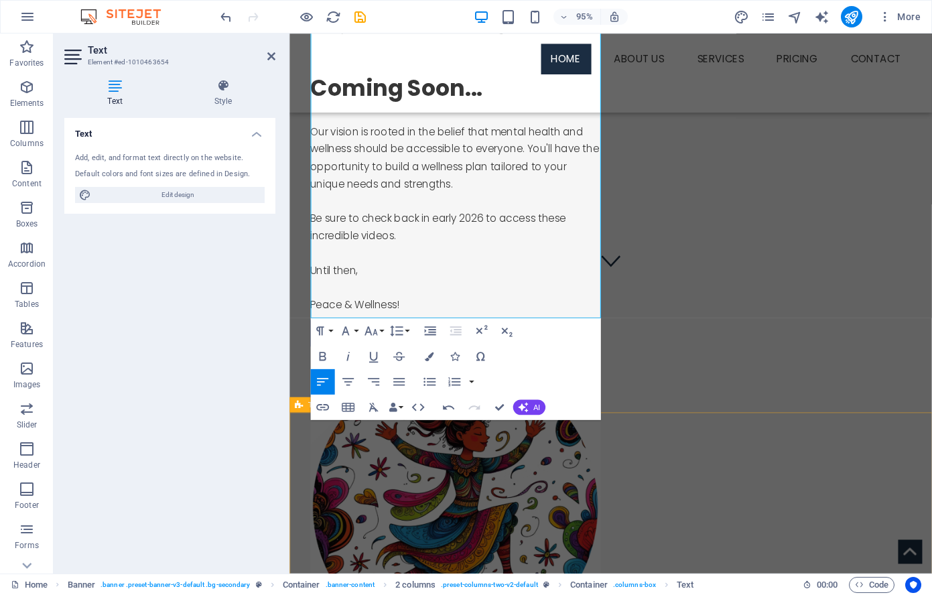
scroll to position [318, 0]
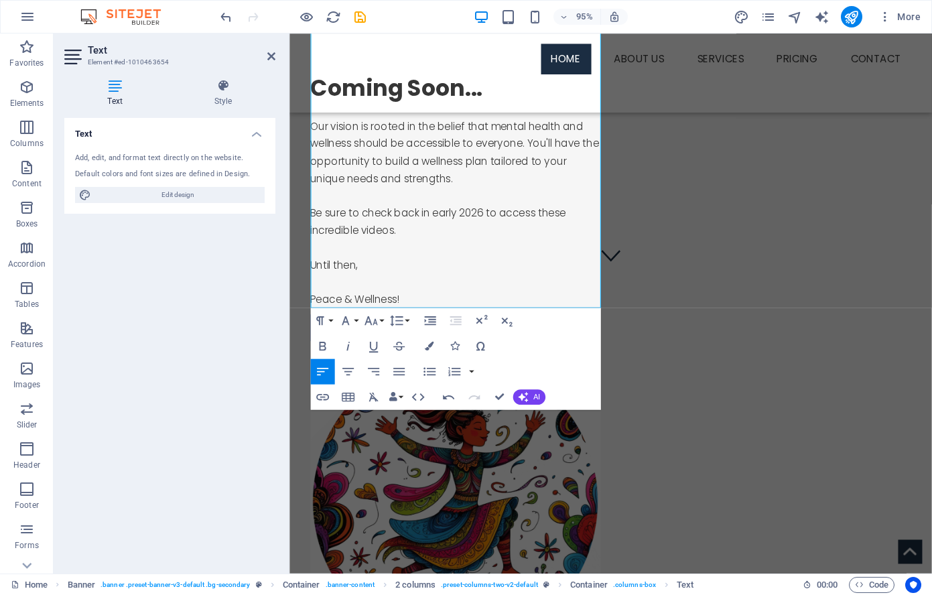
click at [209, 278] on div "Text Add, edit, and format text directly on the website. Default colors and fon…" at bounding box center [169, 340] width 211 height 445
click at [362, 13] on icon "save" at bounding box center [359, 16] width 15 height 15
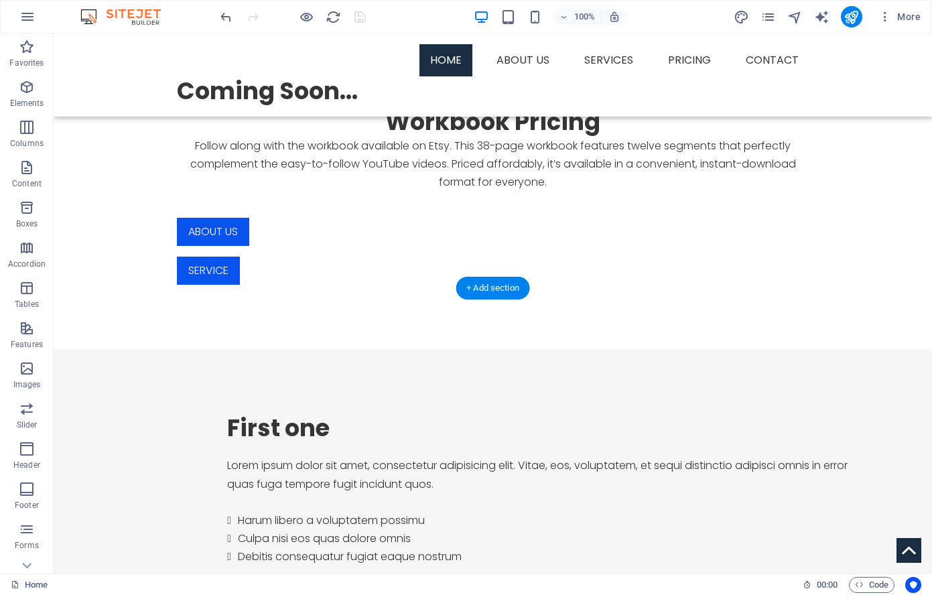
scroll to position [1032, 0]
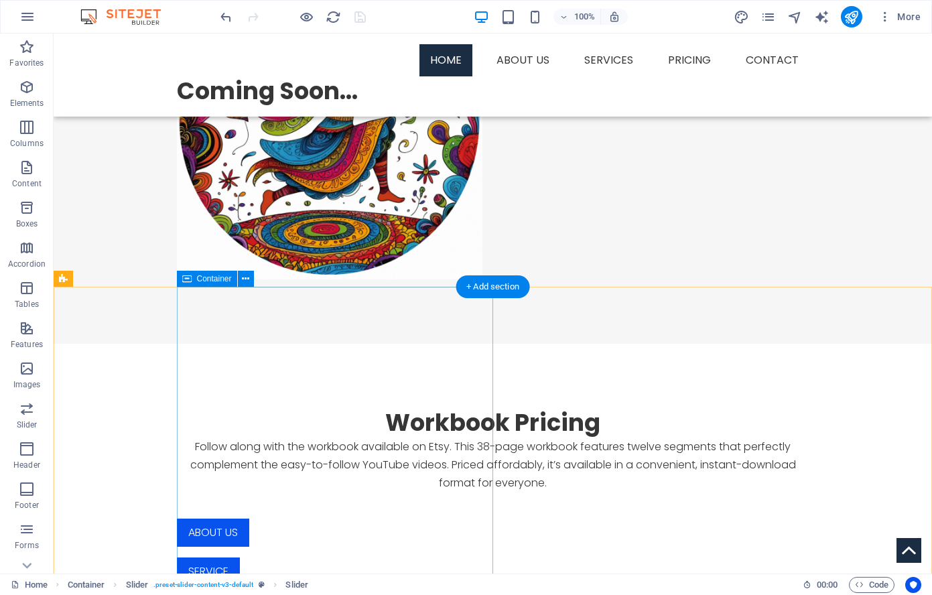
scroll to position [718, 0]
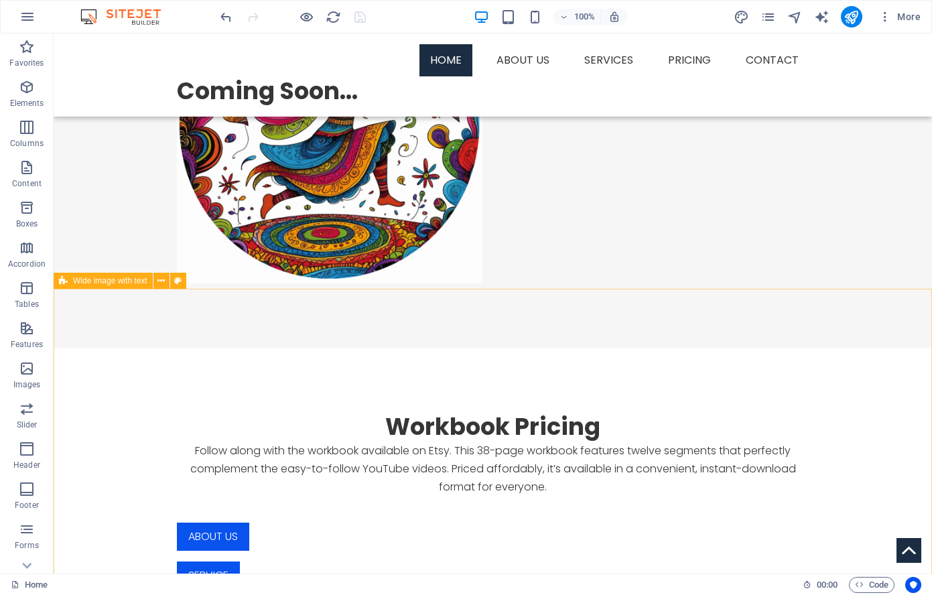
click at [72, 281] on div "Wide image with text" at bounding box center [103, 281] width 99 height 16
click at [127, 283] on span "Wide image with text" at bounding box center [110, 281] width 74 height 8
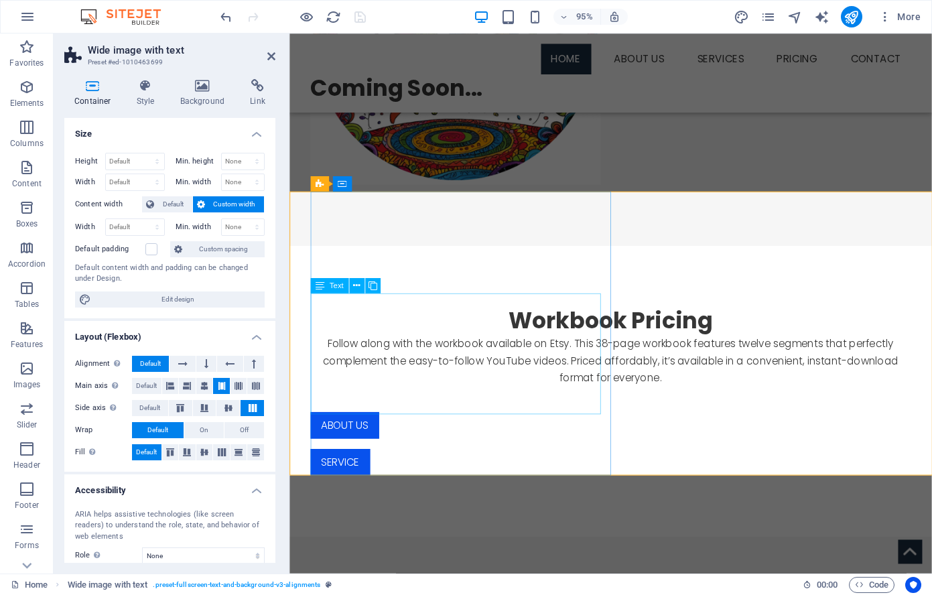
scroll to position [811, 0]
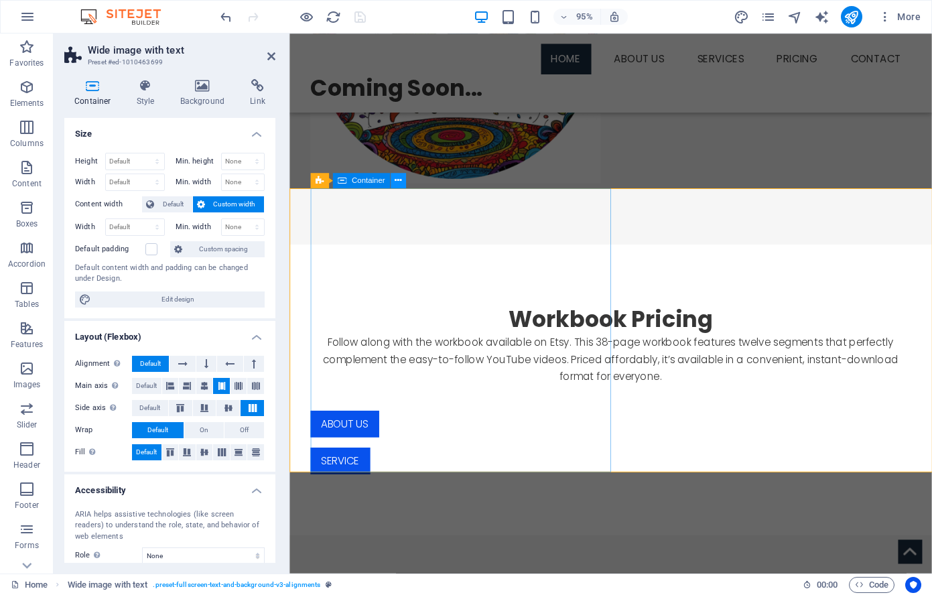
click at [399, 181] on icon at bounding box center [398, 180] width 7 height 13
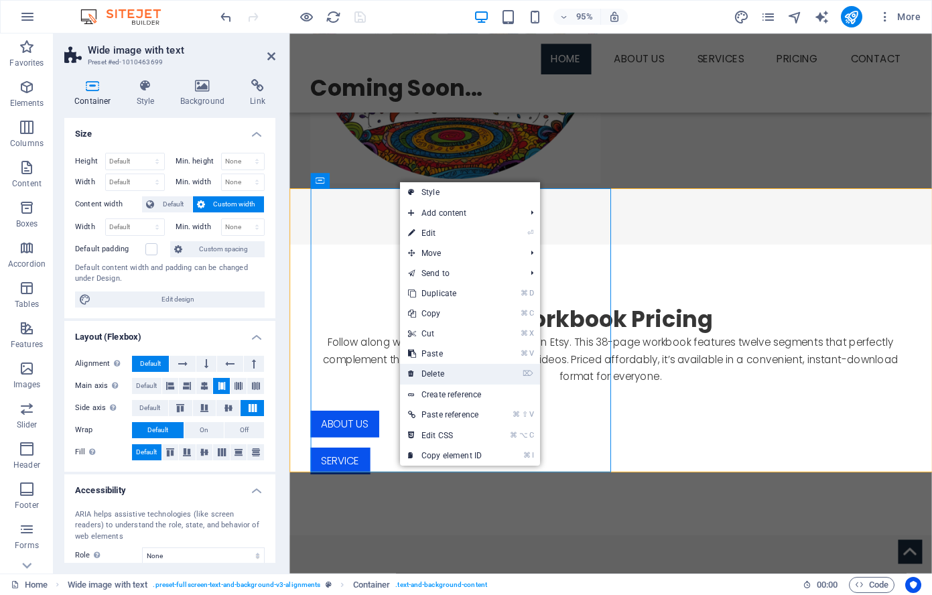
click at [480, 370] on link "⌦ Delete" at bounding box center [445, 374] width 90 height 20
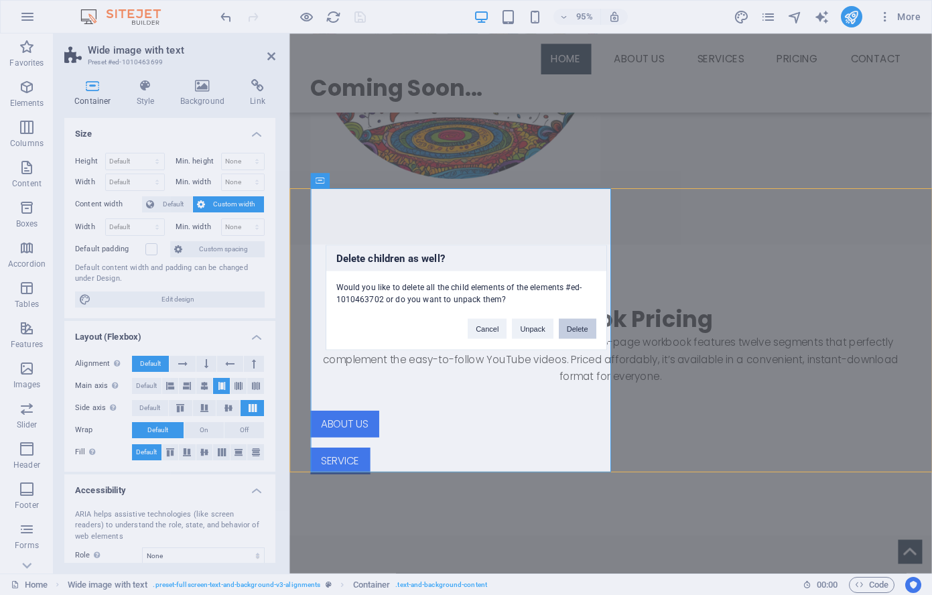
click at [582, 327] on button "Delete" at bounding box center [578, 329] width 38 height 20
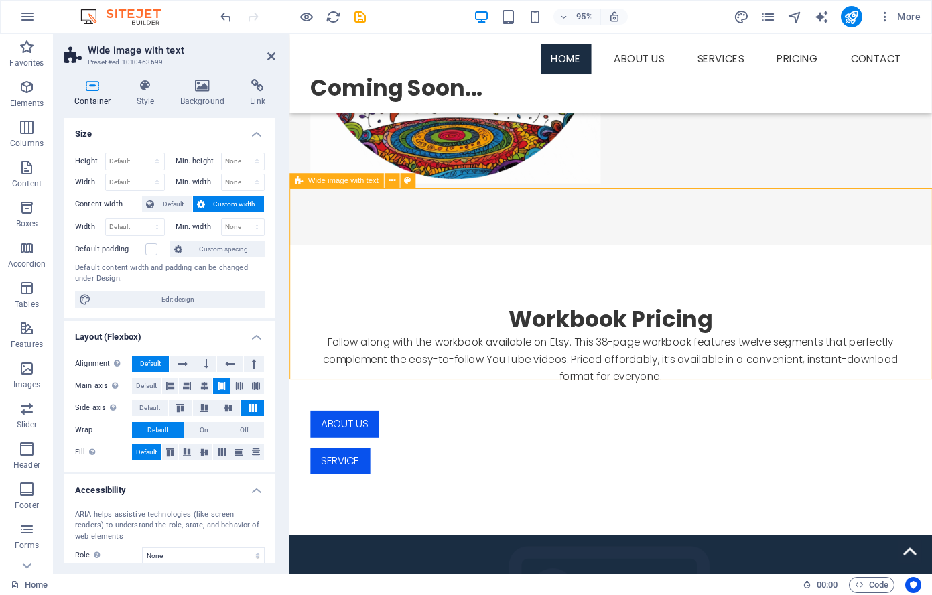
click at [346, 182] on span "Wide image with text" at bounding box center [343, 180] width 70 height 7
click at [389, 180] on icon at bounding box center [391, 180] width 7 height 13
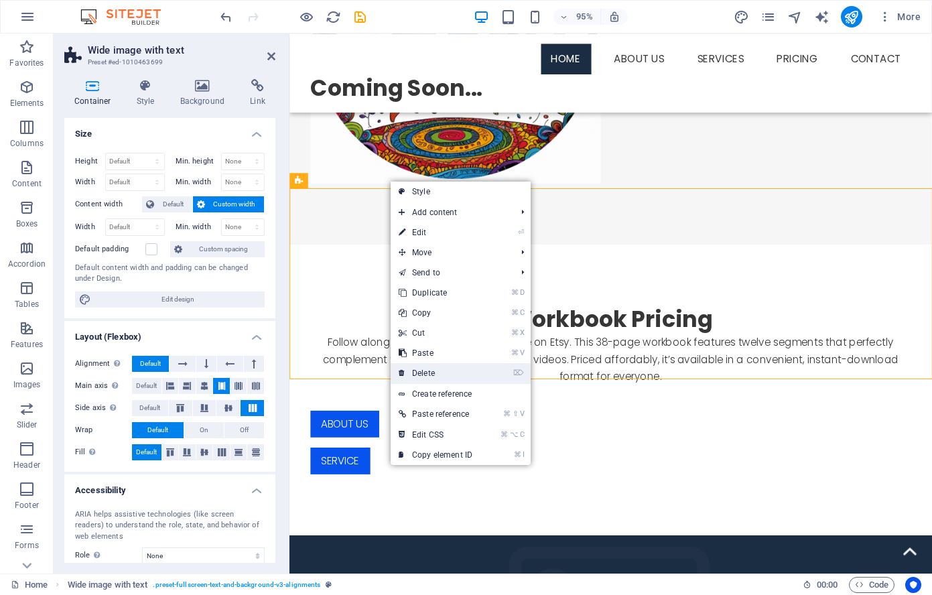
click at [469, 372] on link "⌦ Delete" at bounding box center [436, 373] width 90 height 20
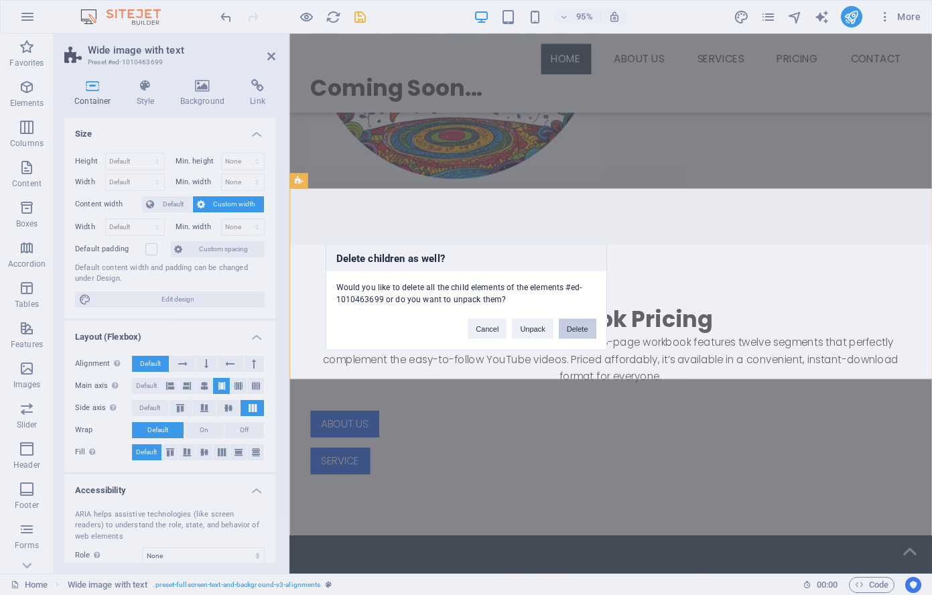
click at [581, 329] on button "Delete" at bounding box center [578, 329] width 38 height 20
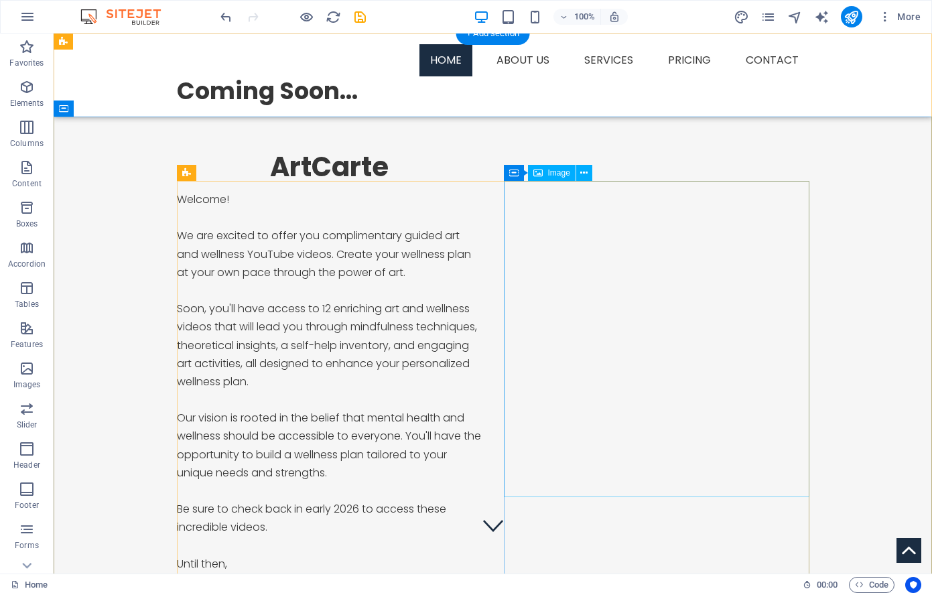
scroll to position [0, 0]
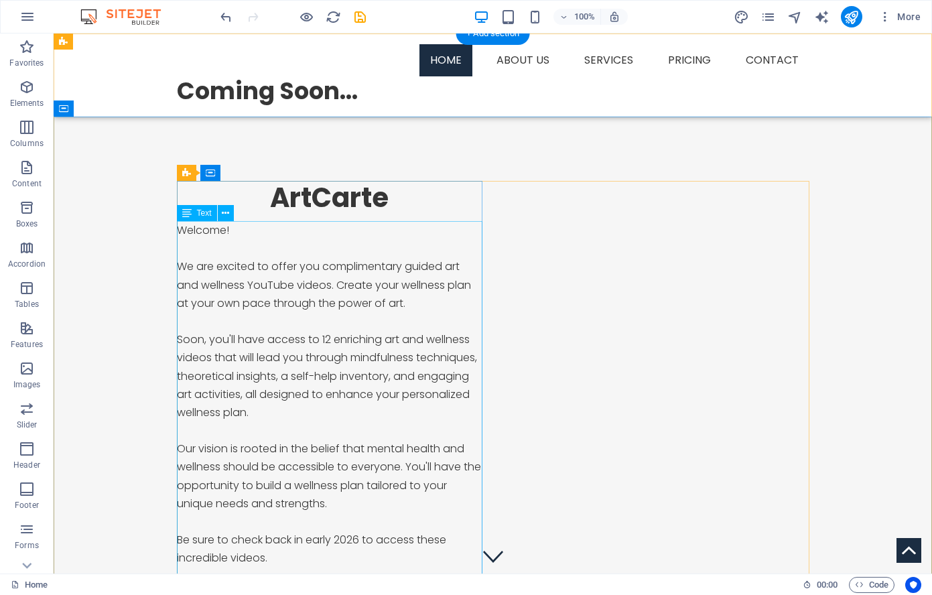
click at [346, 285] on div "Welcome! We are excited to offer you complimentary guided art and wellness YouT…" at bounding box center [330, 430] width 306 height 419
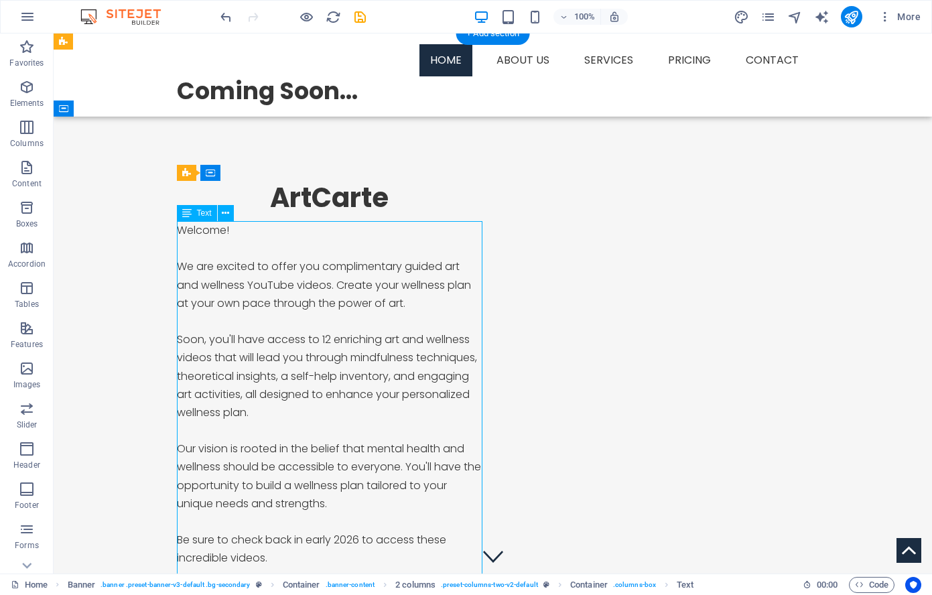
click at [343, 283] on div "Welcome! We are excited to offer you complimentary guided art and wellness YouT…" at bounding box center [330, 430] width 306 height 419
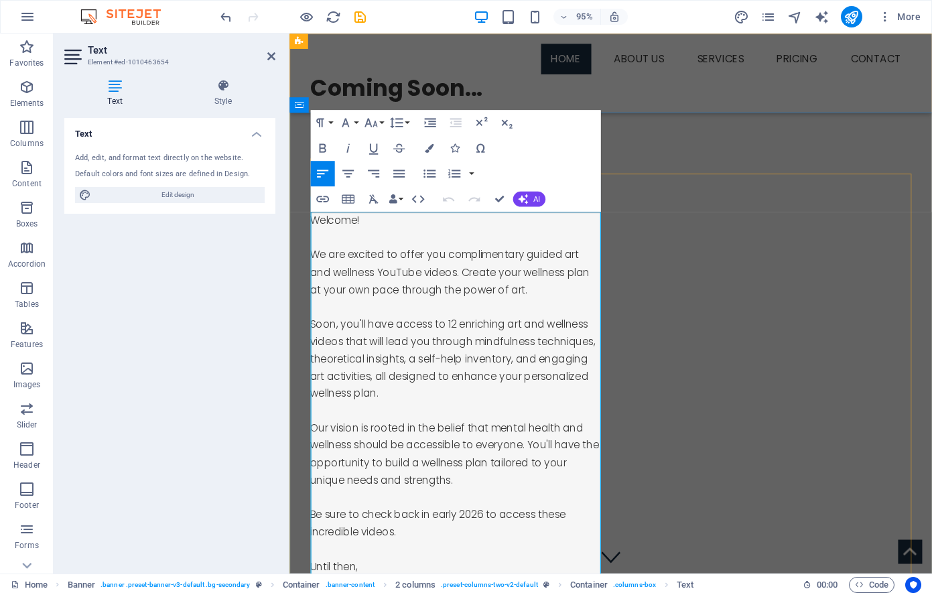
click at [477, 285] on p "Welcome! We are excited to offer you complimentary guided art and wellness YouT…" at bounding box center [465, 430] width 306 height 419
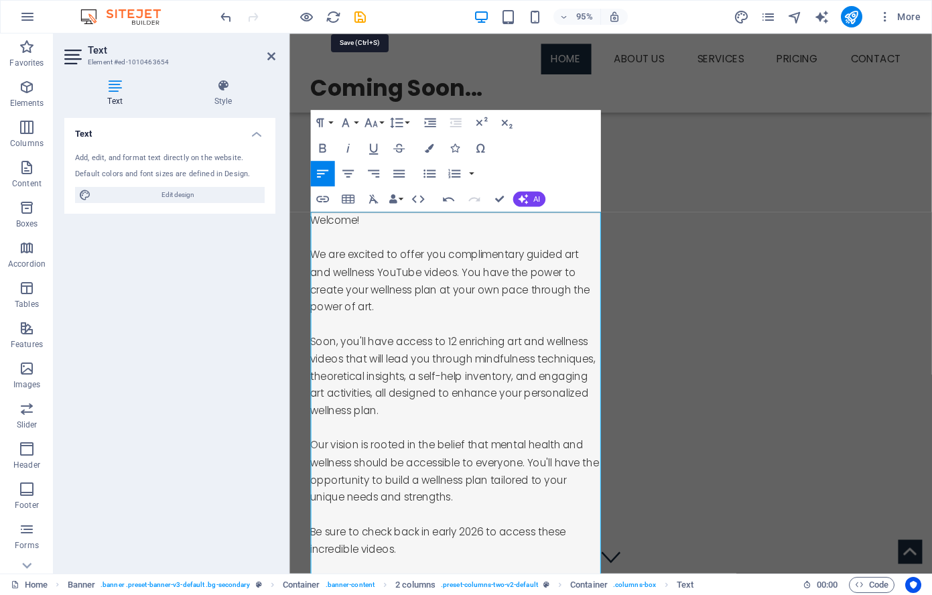
click at [359, 15] on icon "save" at bounding box center [359, 16] width 15 height 15
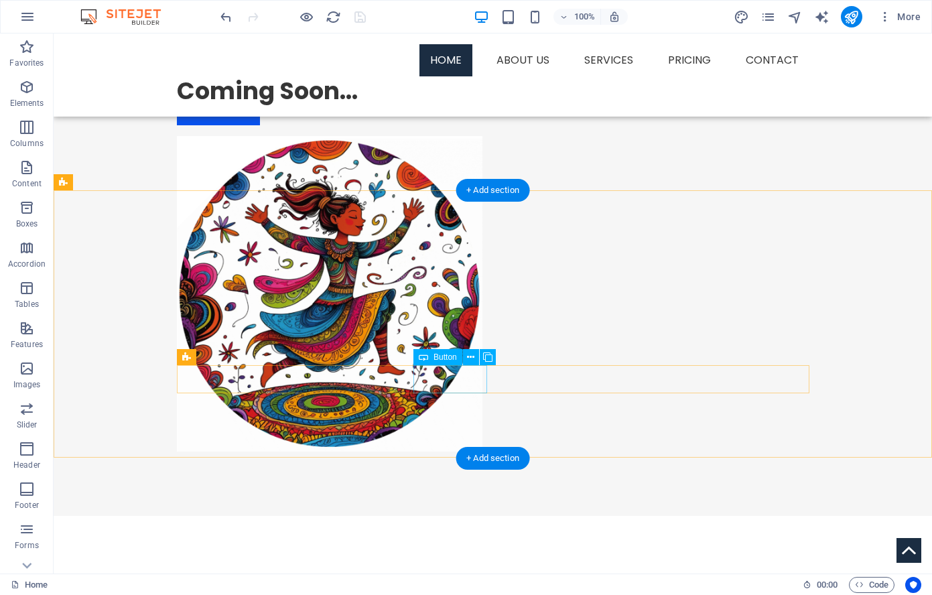
scroll to position [569, 0]
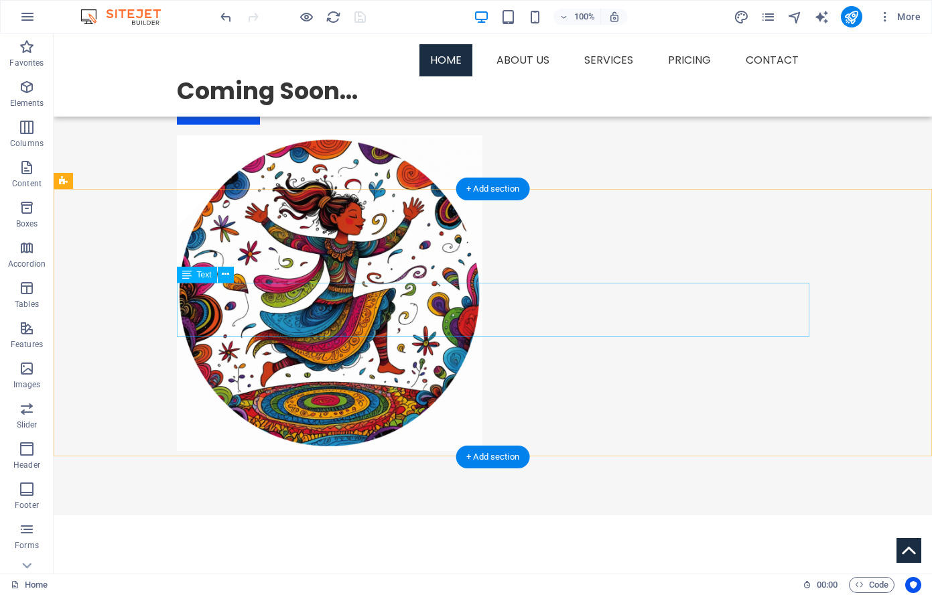
drag, startPoint x: 363, startPoint y: 292, endPoint x: 131, endPoint y: 306, distance: 232.2
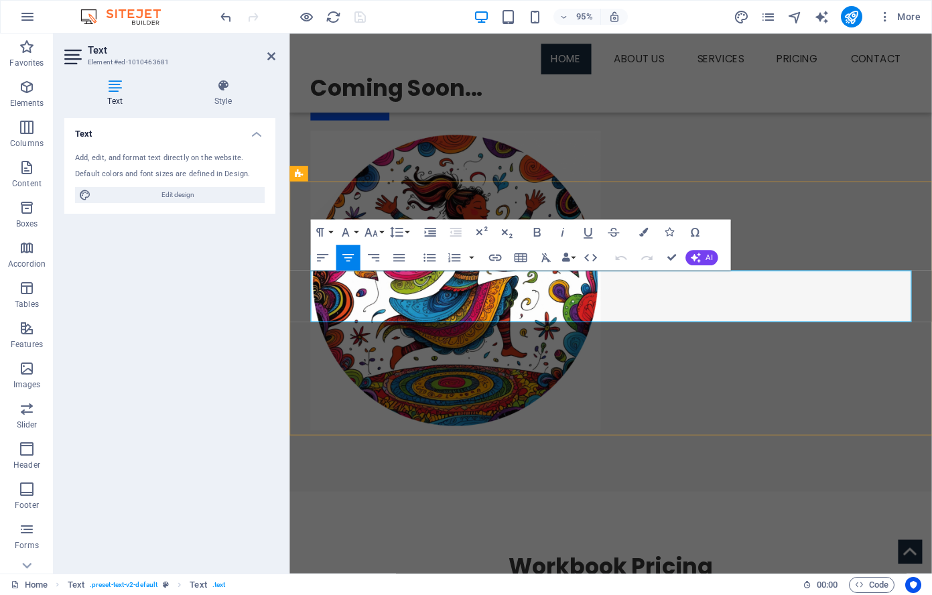
drag, startPoint x: 496, startPoint y: 294, endPoint x: 501, endPoint y: 304, distance: 10.8
drag, startPoint x: 866, startPoint y: 292, endPoint x: 872, endPoint y: 303, distance: 13.2
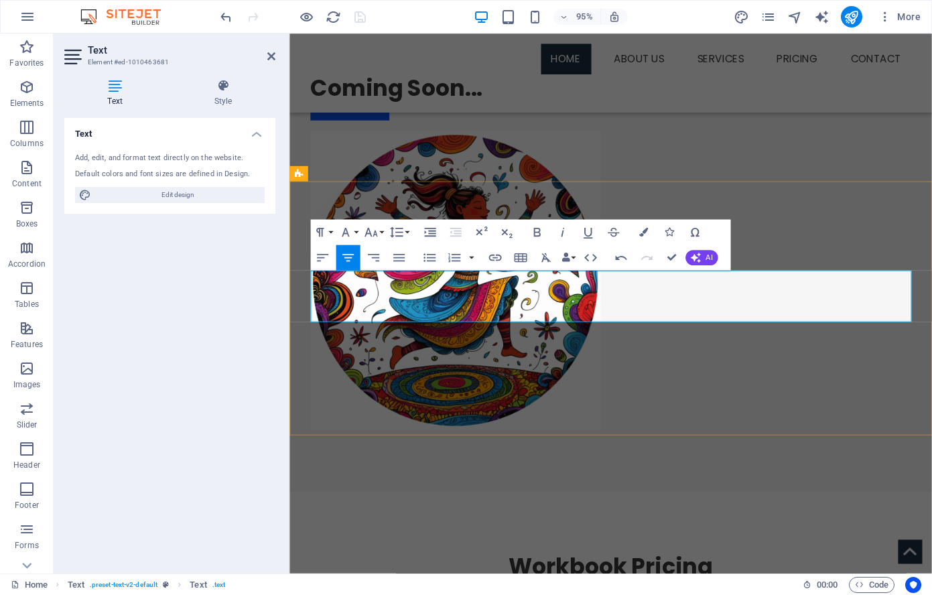
drag, startPoint x: 777, startPoint y: 292, endPoint x: 925, endPoint y: 287, distance: 147.5
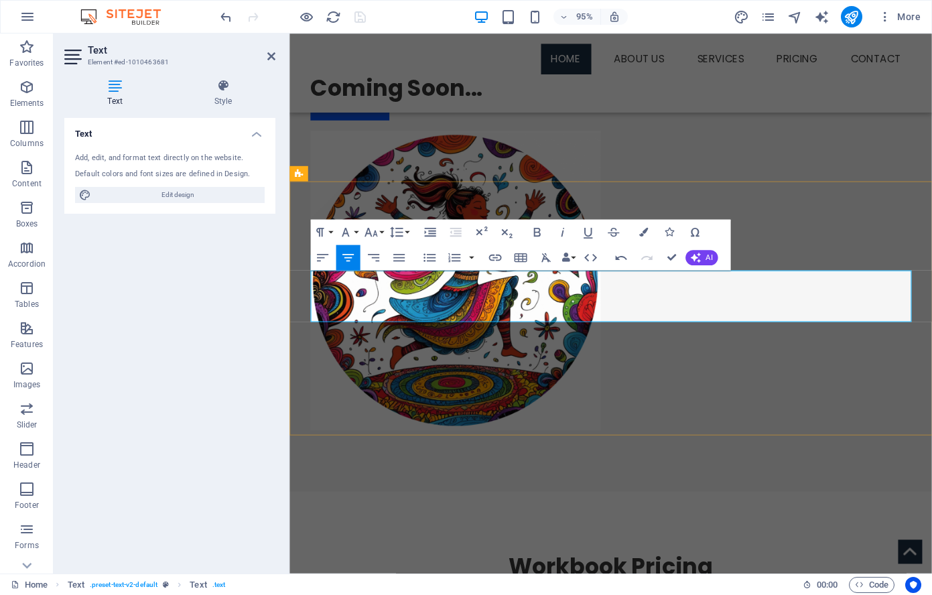
drag, startPoint x: 871, startPoint y: 312, endPoint x: 881, endPoint y: 323, distance: 14.7
drag, startPoint x: 690, startPoint y: 329, endPoint x: 610, endPoint y: 330, distance: 79.1
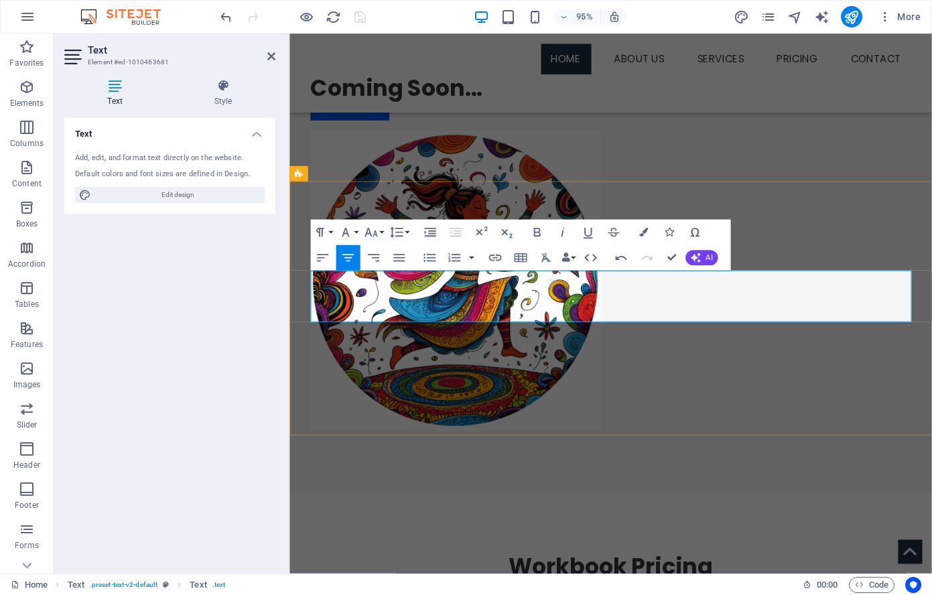
click at [184, 273] on div "Text Add, edit, and format text directly on the website. Default colors and fon…" at bounding box center [169, 340] width 211 height 445
click at [399, 11] on div "95% More" at bounding box center [572, 16] width 708 height 21
click at [342, 136] on div "ArtCarte Welcome! We are excited to offer you complimentary guided art and well…" at bounding box center [627, 32] width 676 height 968
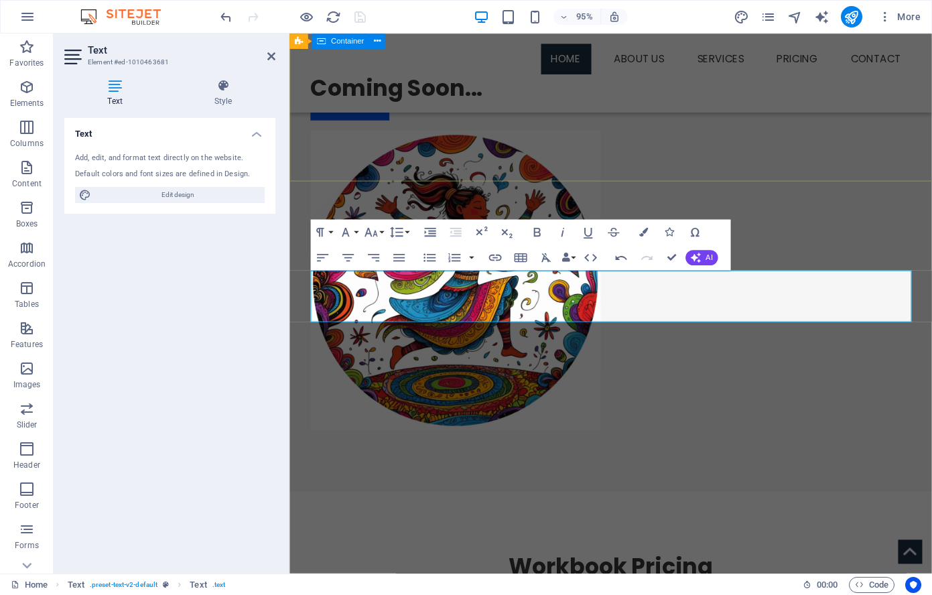
click at [342, 136] on div "ArtCarte Welcome! We are excited to offer you complimentary guided art and well…" at bounding box center [627, 32] width 676 height 968
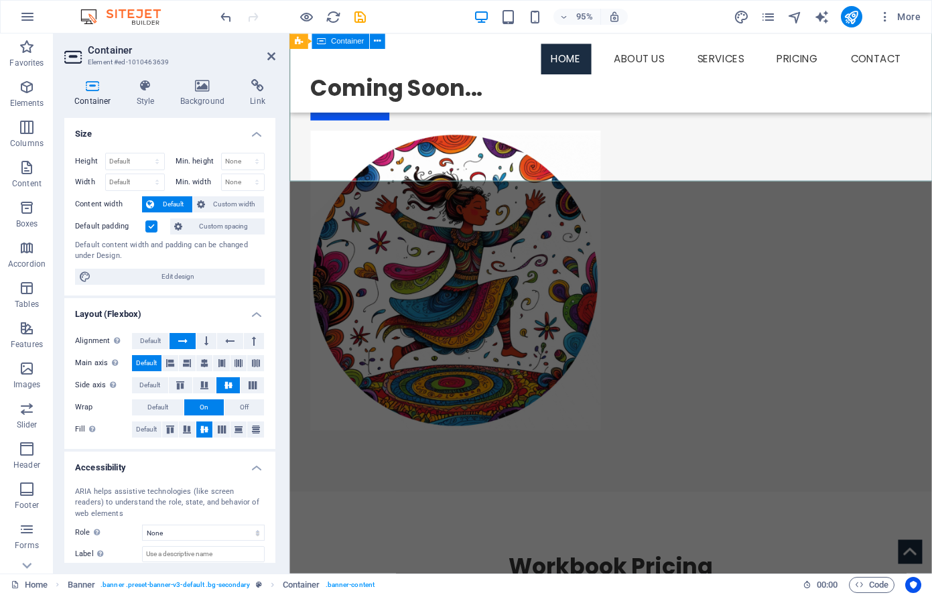
click at [468, 168] on div "ArtCarte Welcome! We are excited to offer you complimentary guided art and well…" at bounding box center [627, 32] width 676 height 968
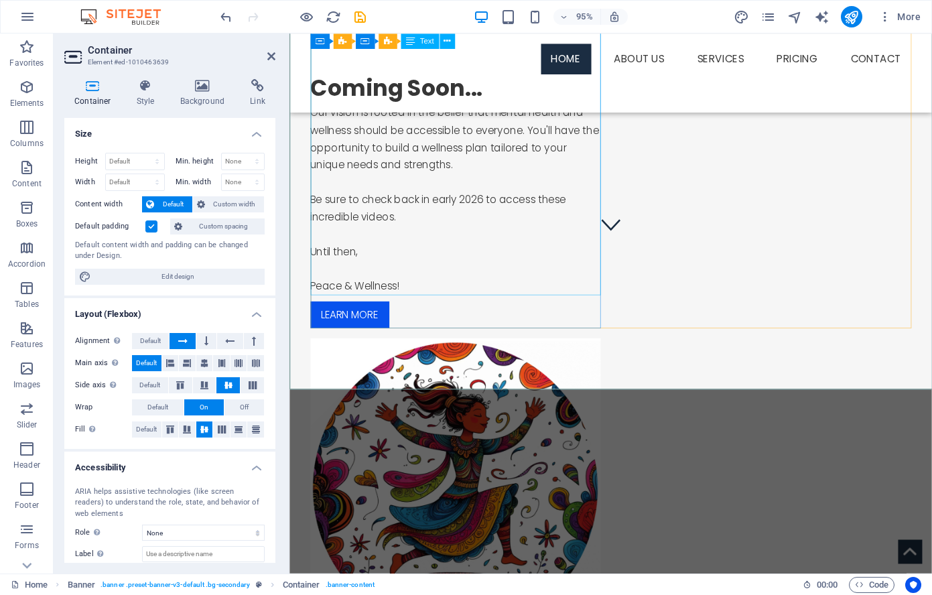
scroll to position [349, 0]
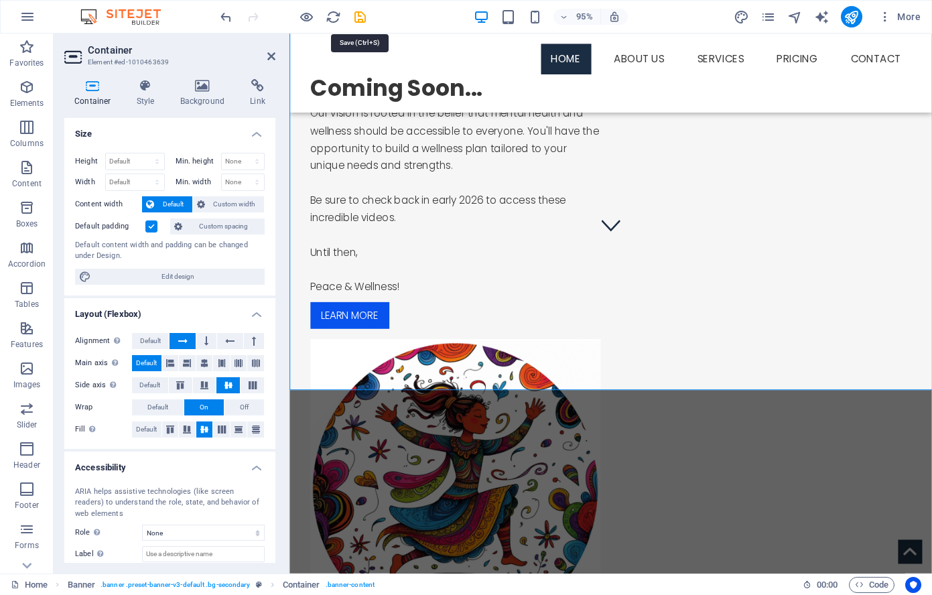
click at [363, 14] on icon "save" at bounding box center [359, 16] width 15 height 15
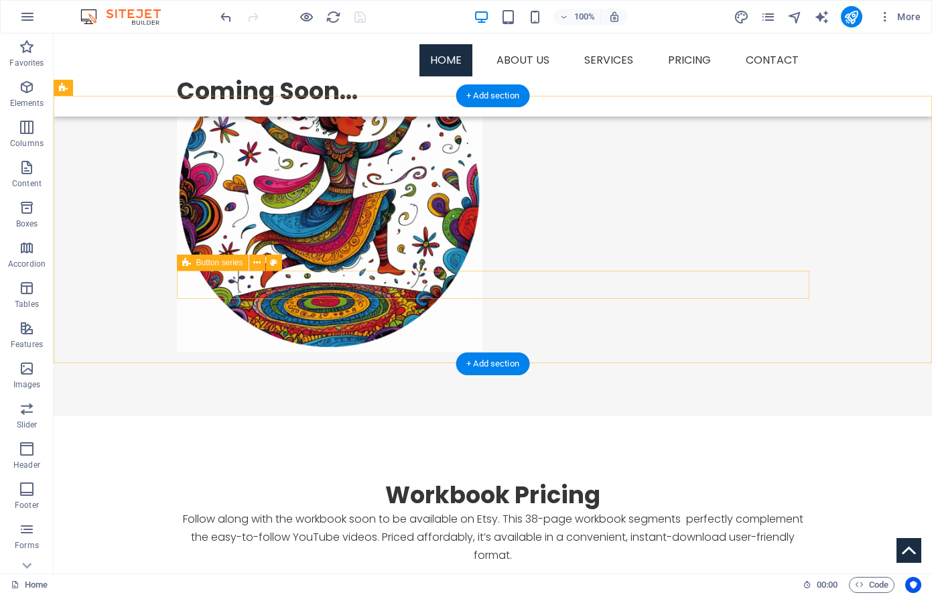
scroll to position [671, 0]
